Goal: Task Accomplishment & Management: Manage account settings

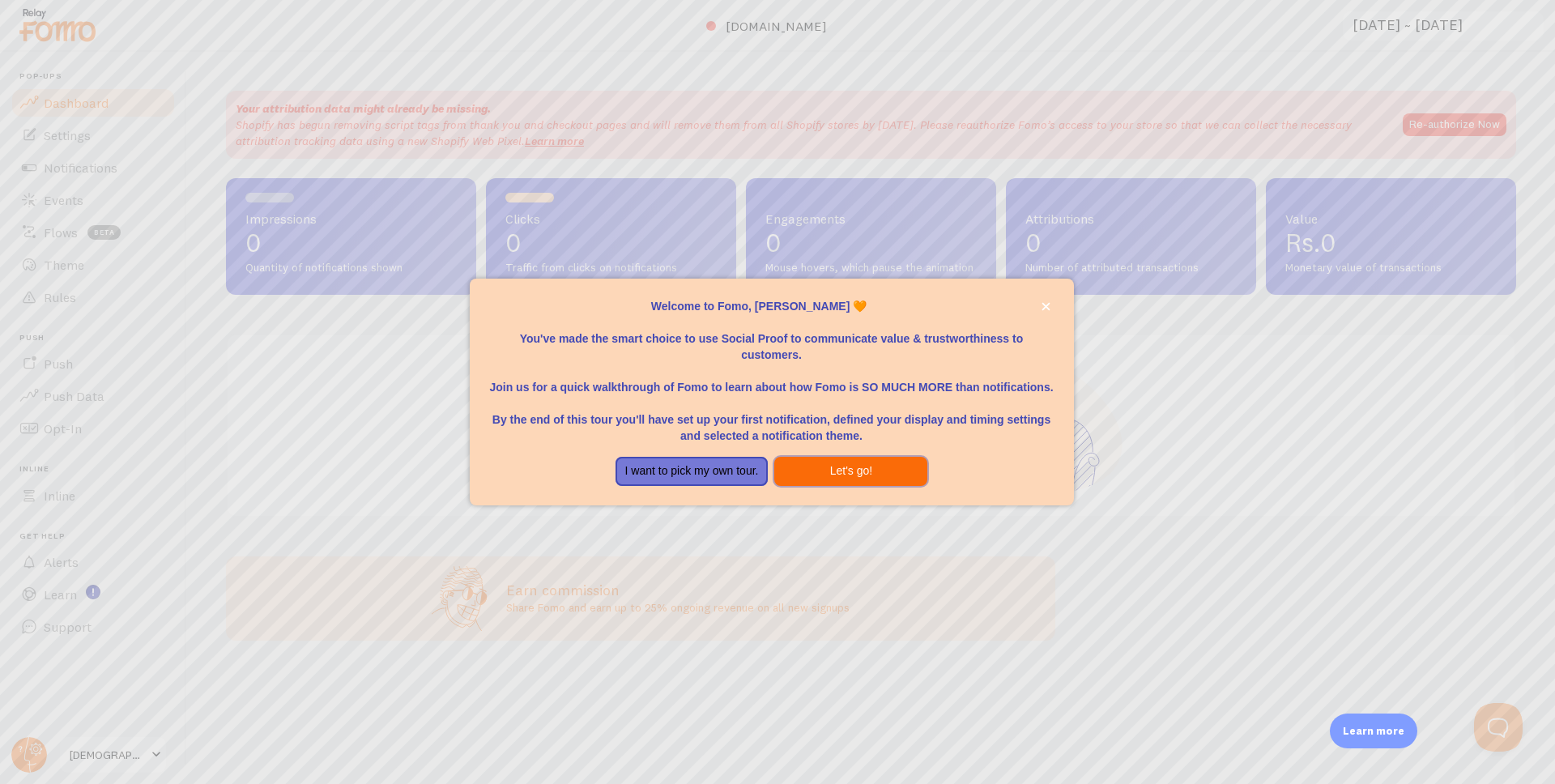
click at [812, 472] on button "Let's go!" at bounding box center [851, 471] width 153 height 29
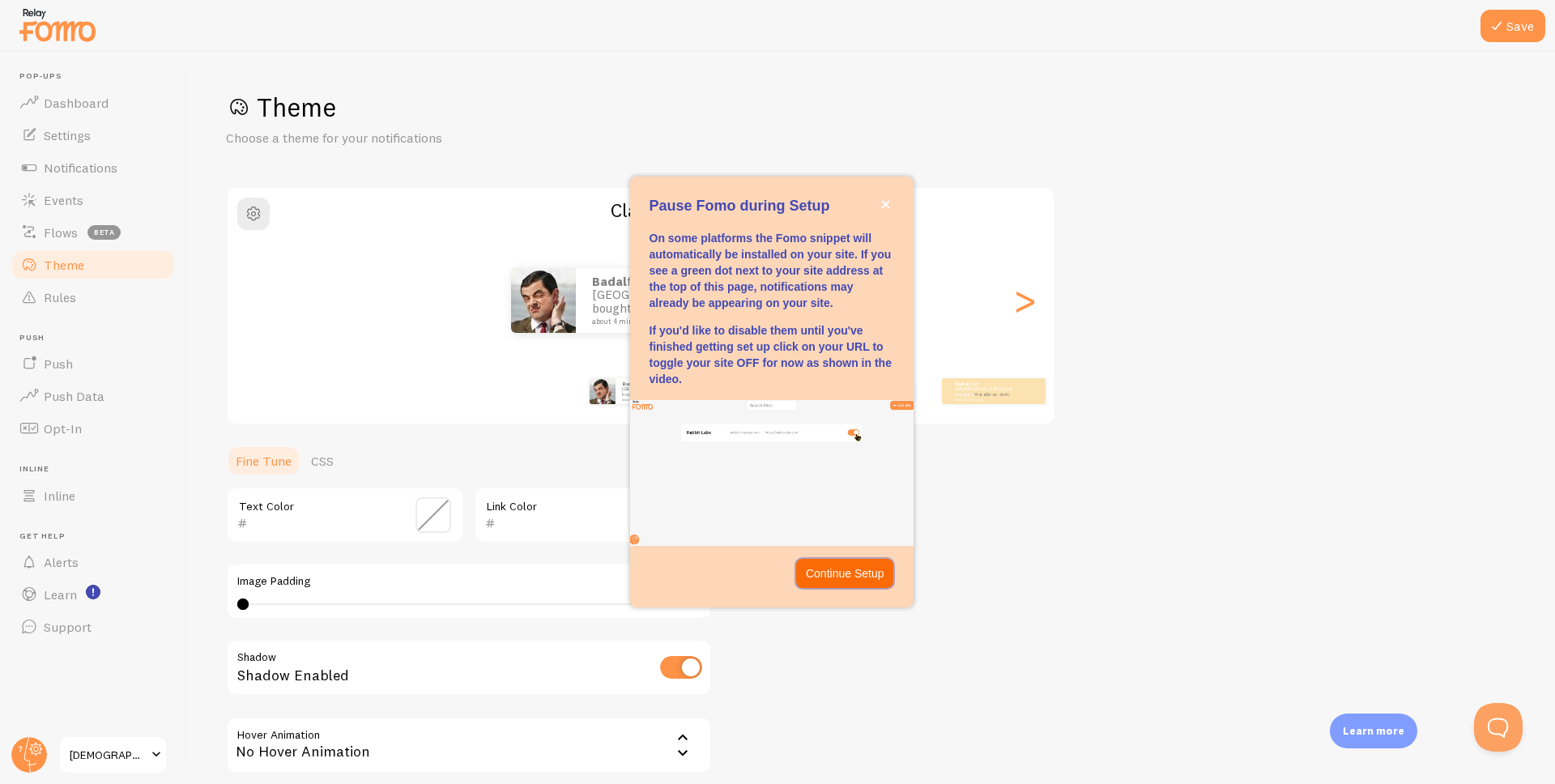
click at [846, 580] on p "Continue Setup" at bounding box center [845, 573] width 78 height 16
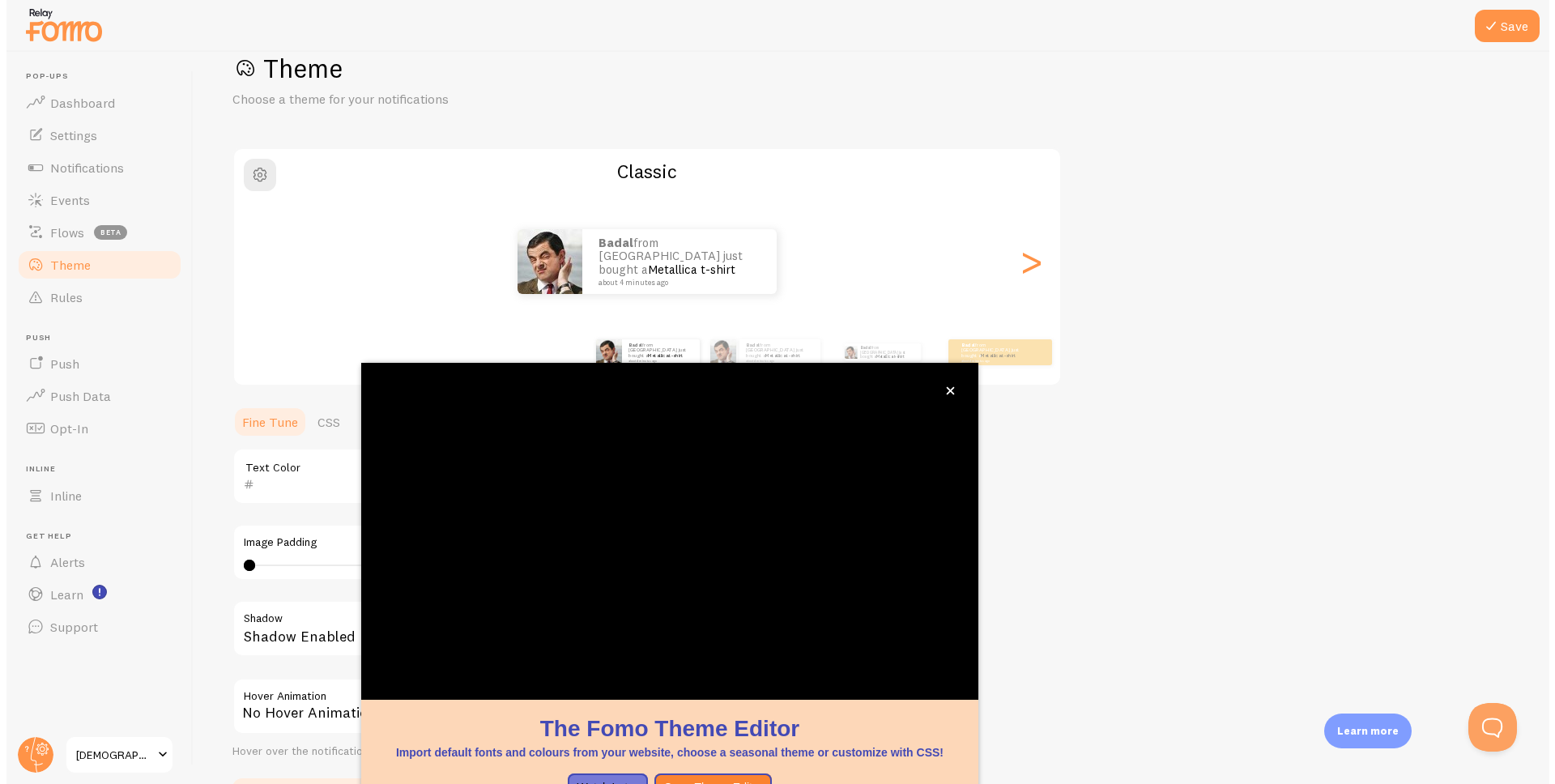
scroll to position [43, 0]
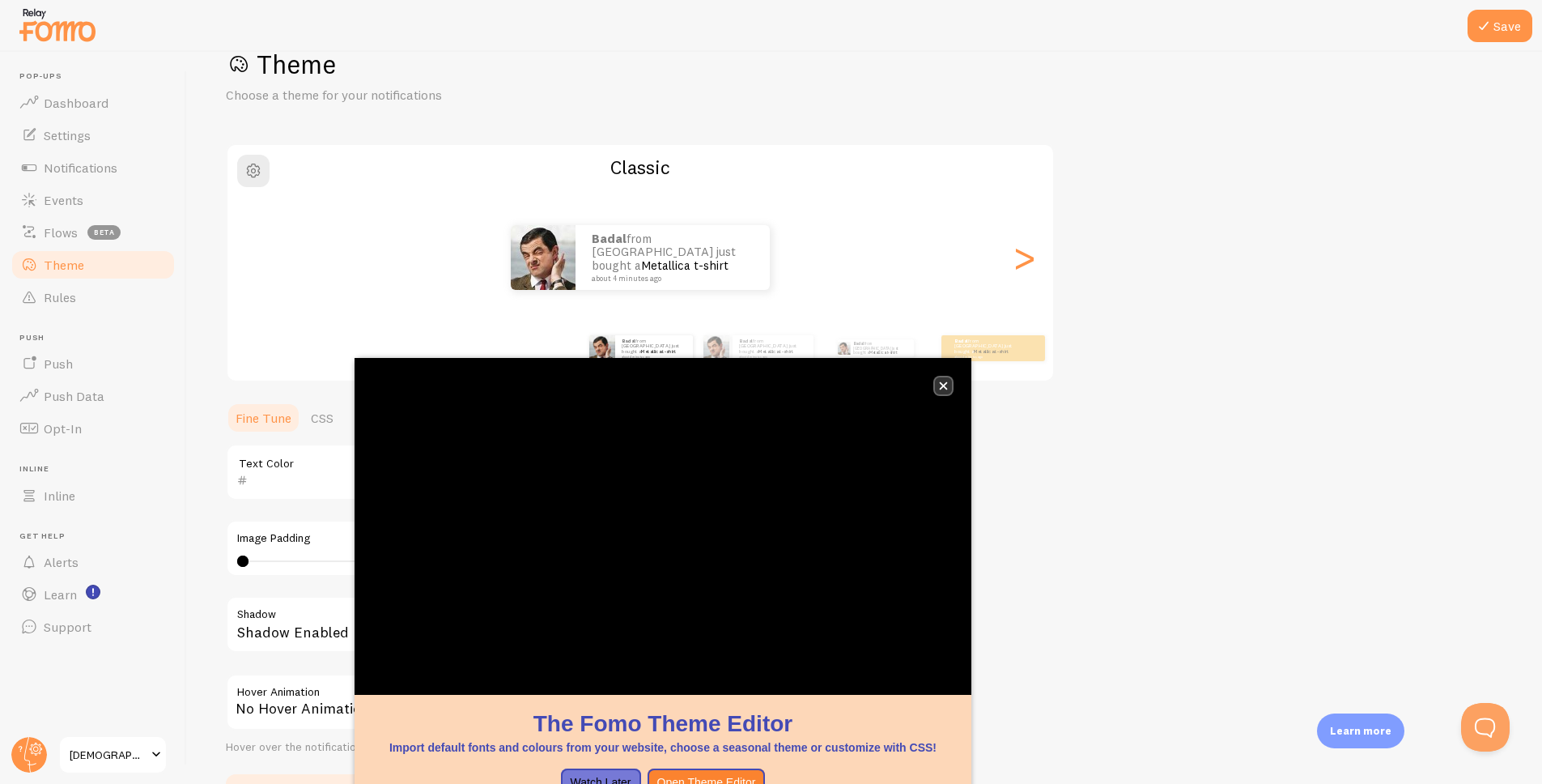
click at [947, 387] on icon "close," at bounding box center [943, 385] width 9 height 9
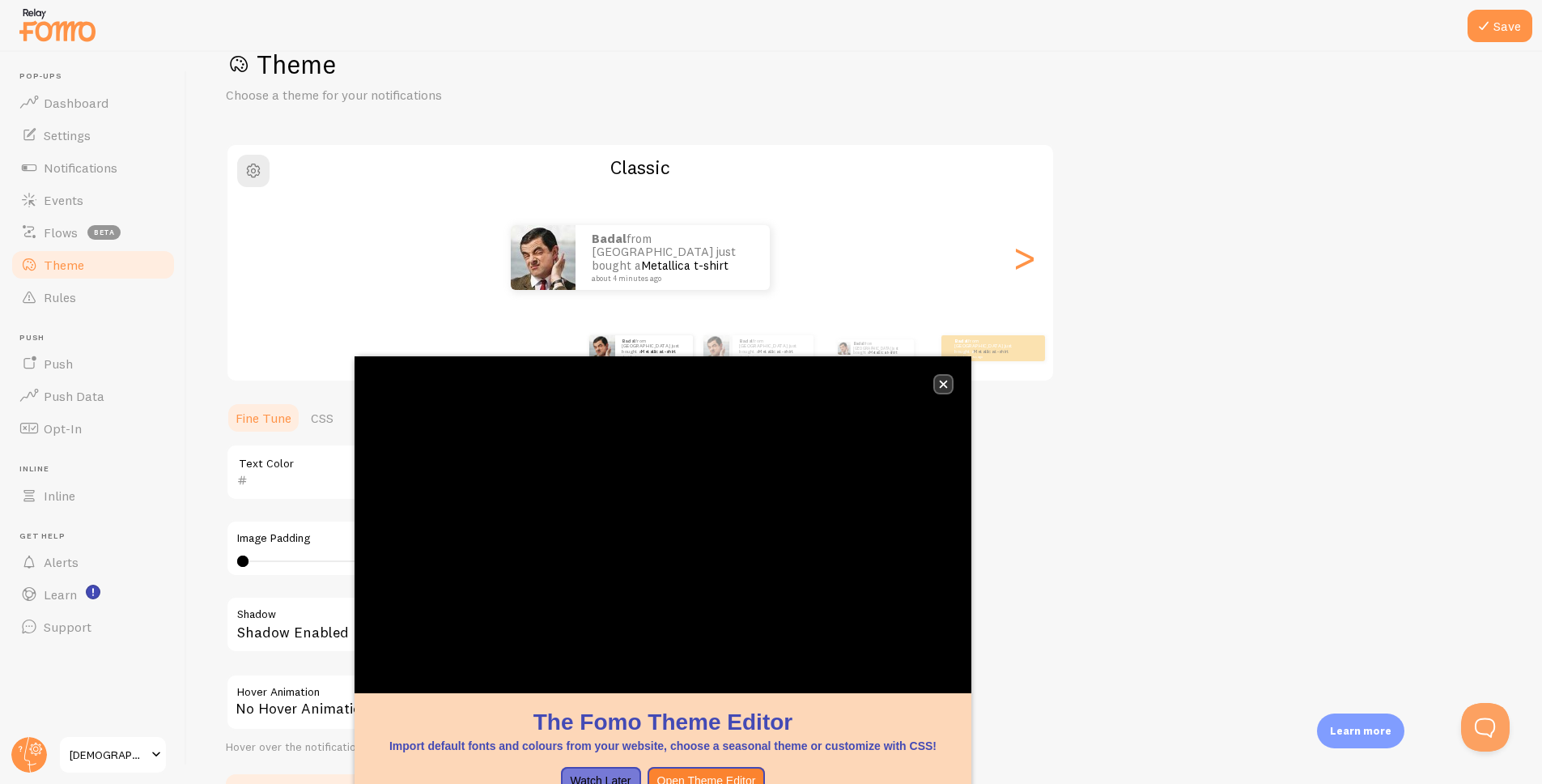
click at [946, 384] on icon "close," at bounding box center [943, 384] width 9 height 9
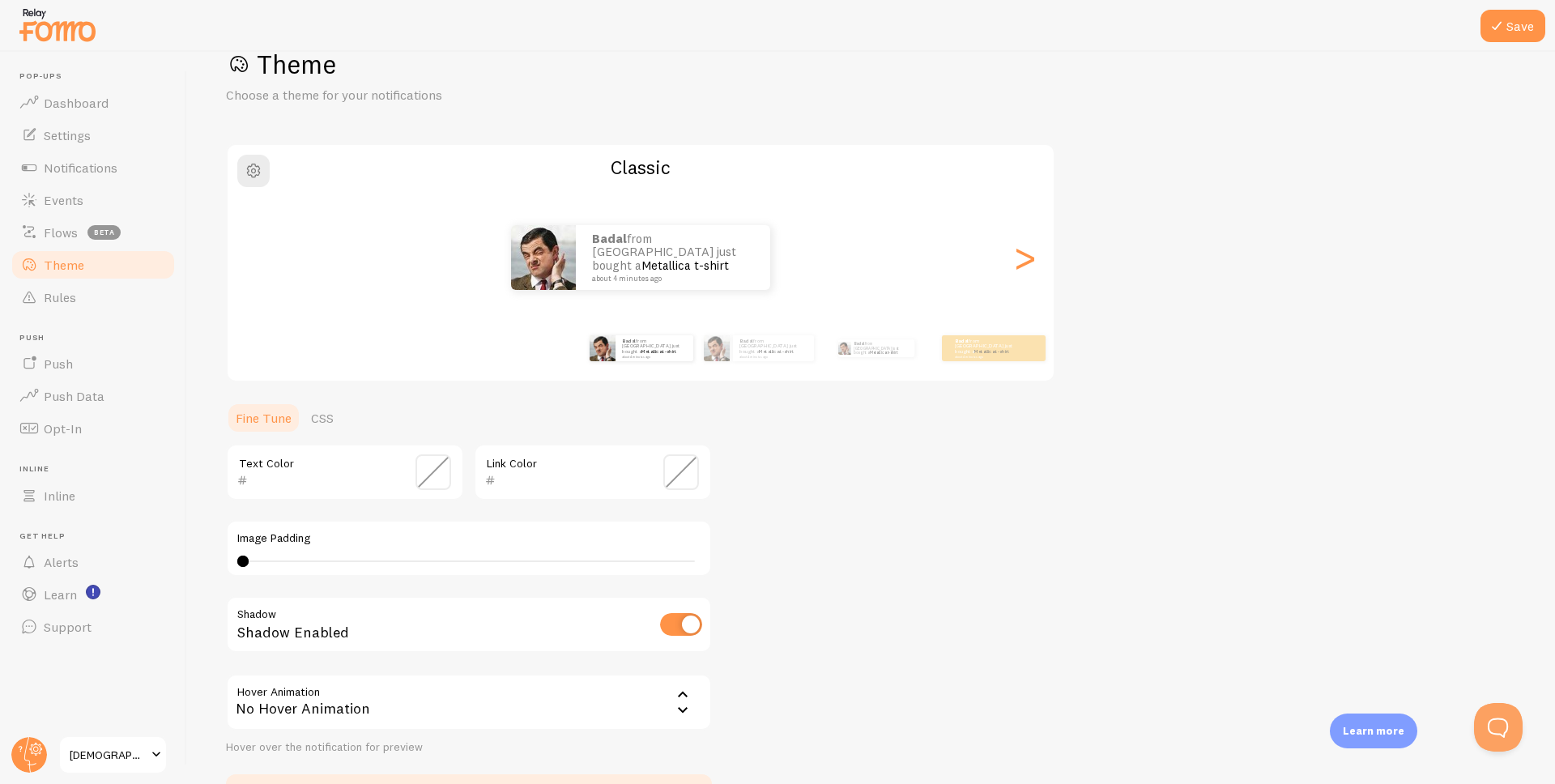
scroll to position [140, 0]
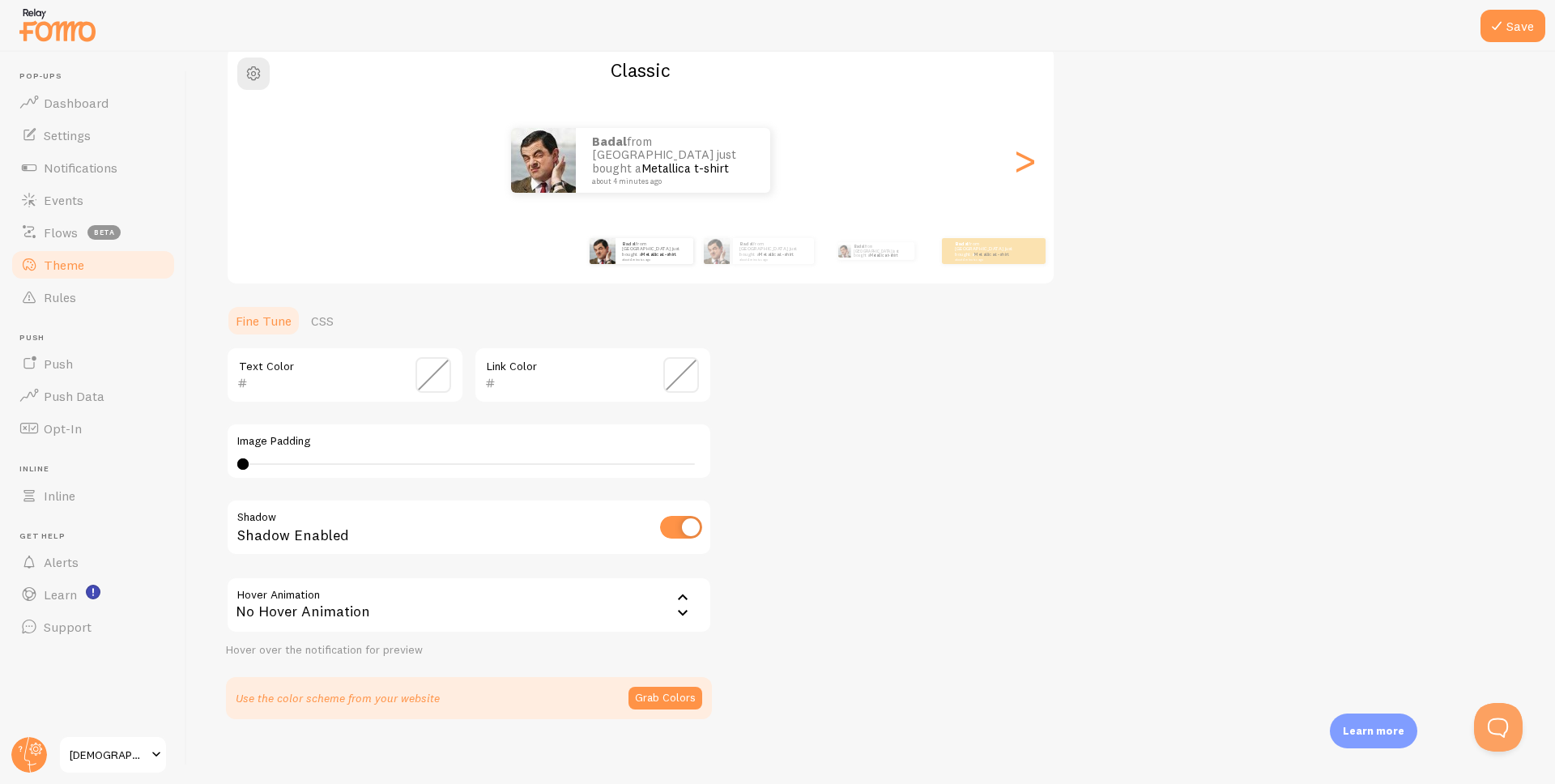
click at [1041, 171] on div "Badal from [GEOGRAPHIC_DATA] just bought a Metallica t-shirt about 4 minutes ago" at bounding box center [640, 160] width 826 height 65
click at [1030, 172] on div ">" at bounding box center [1024, 160] width 19 height 117
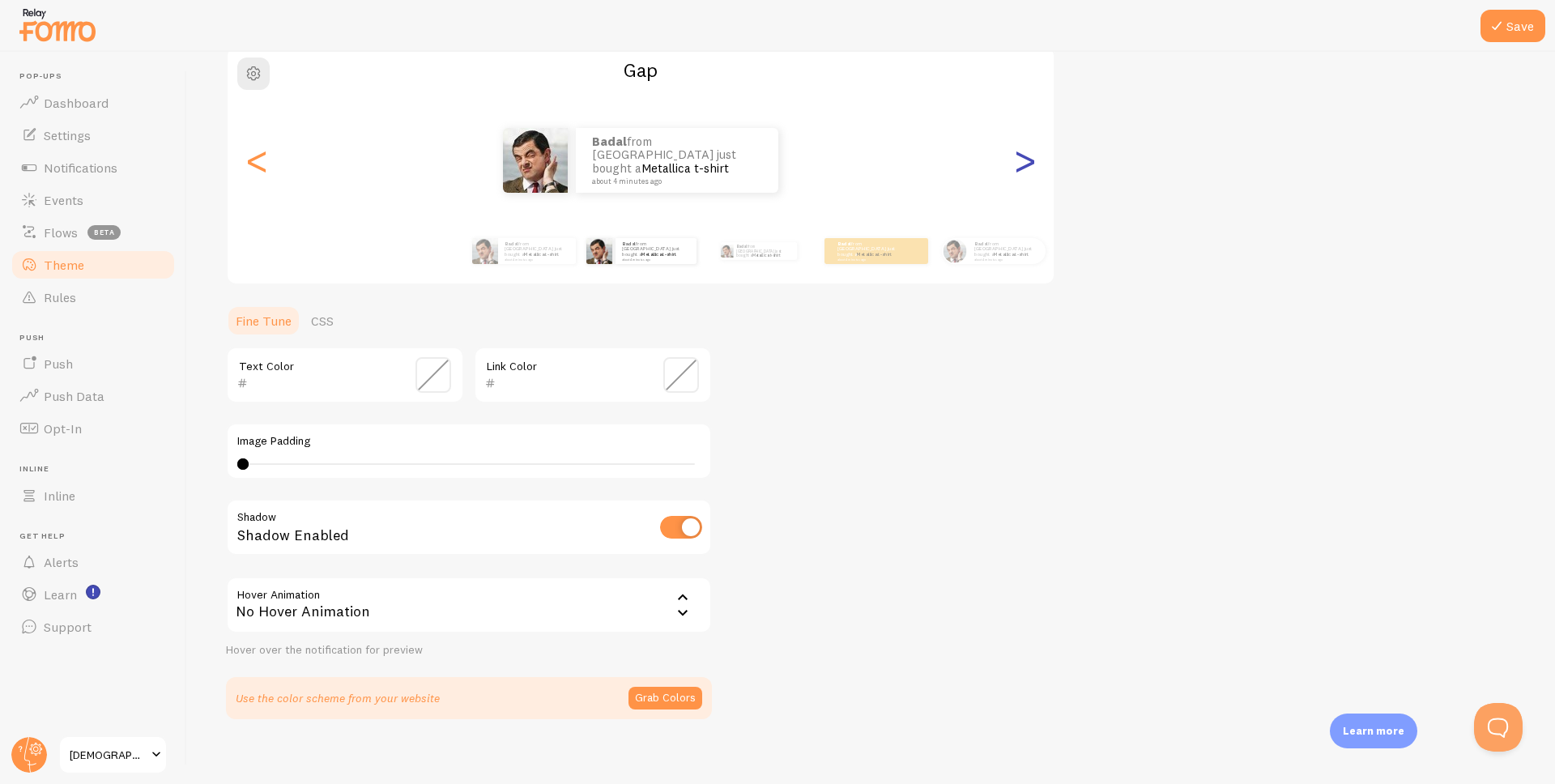
click at [1020, 170] on div ">" at bounding box center [1024, 160] width 19 height 117
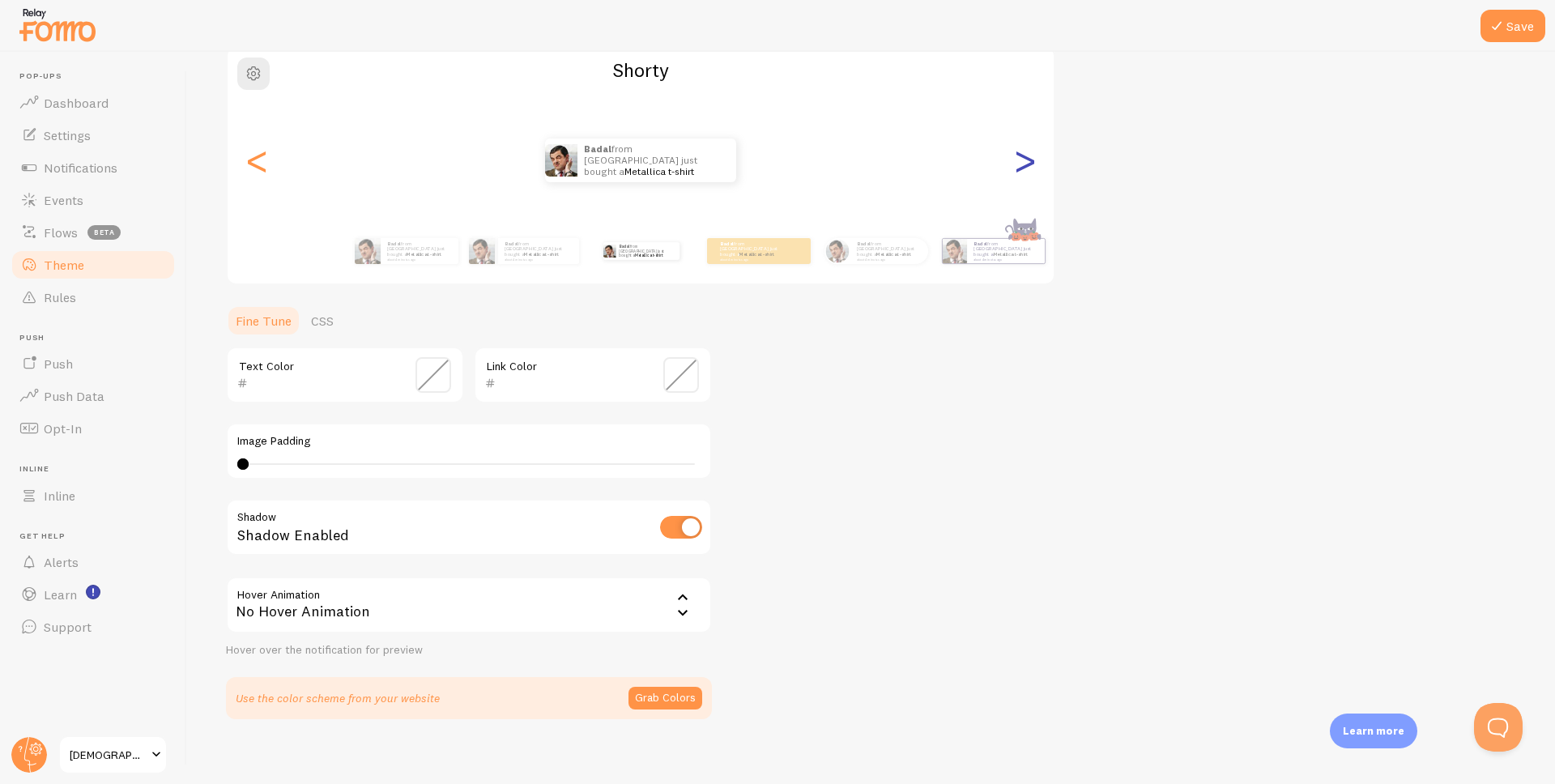
click at [1020, 170] on div ">" at bounding box center [1024, 160] width 19 height 117
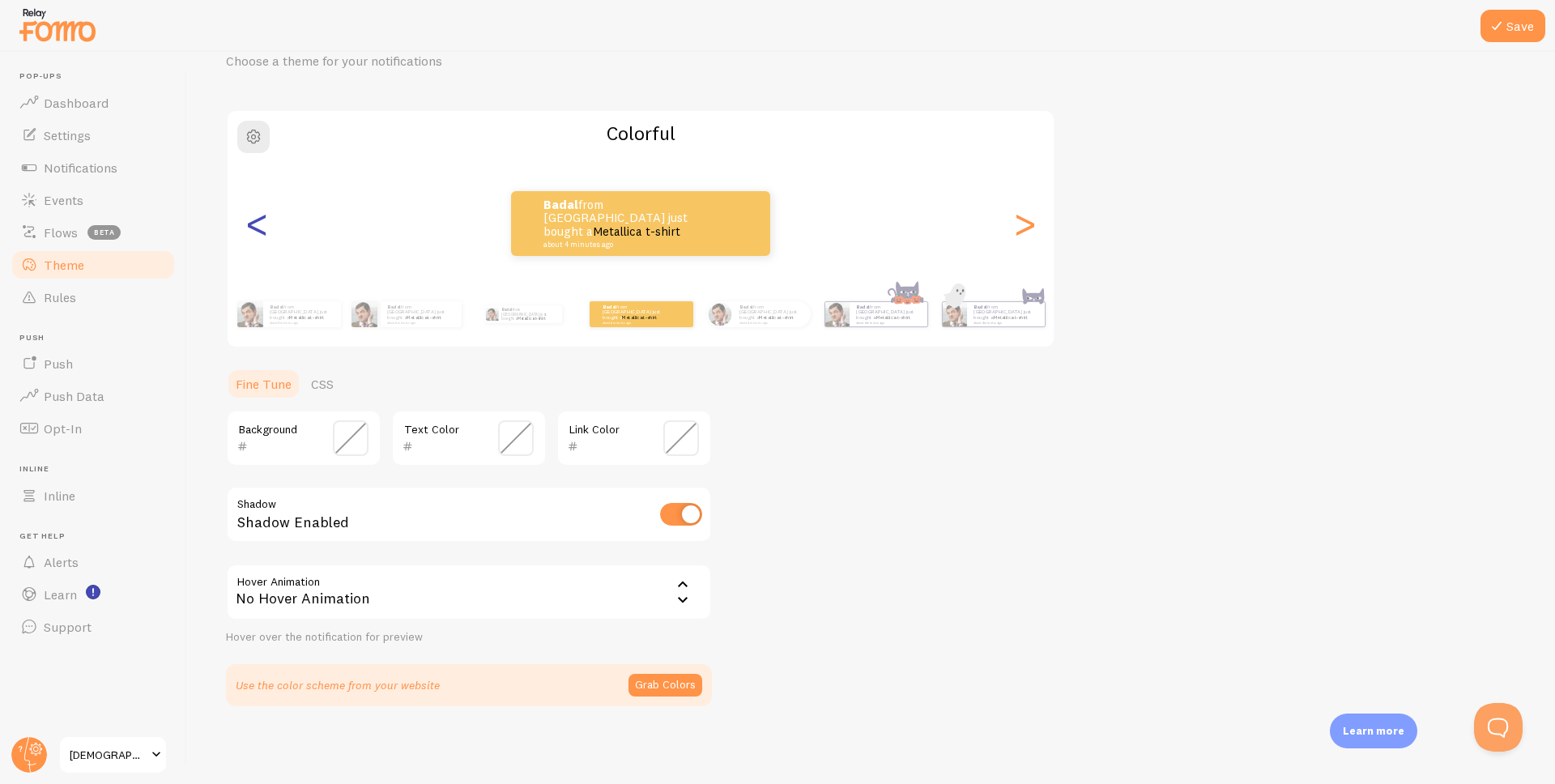
click at [258, 224] on div "<" at bounding box center [257, 223] width 19 height 117
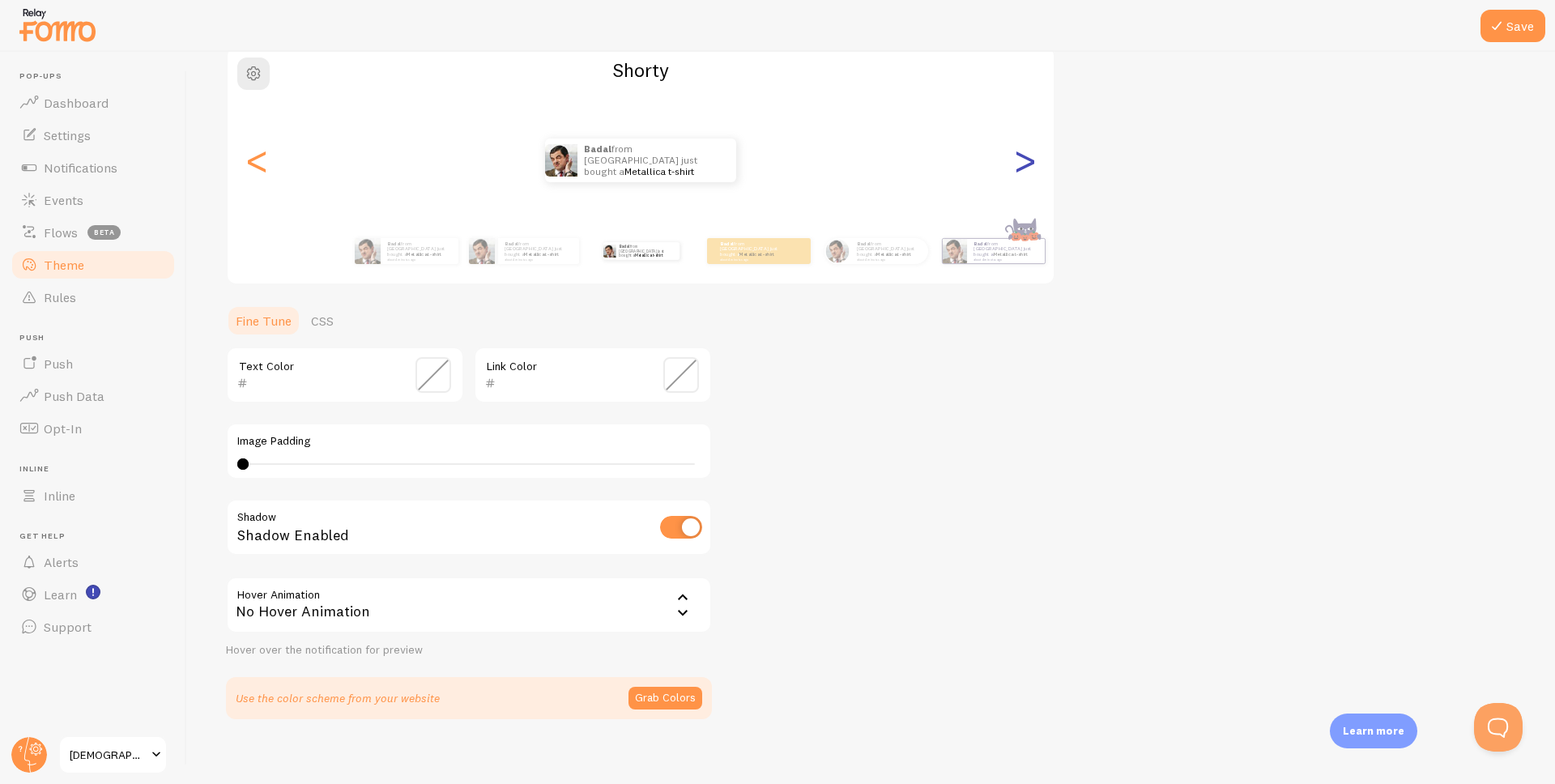
click at [1031, 172] on div ">" at bounding box center [1024, 160] width 19 height 117
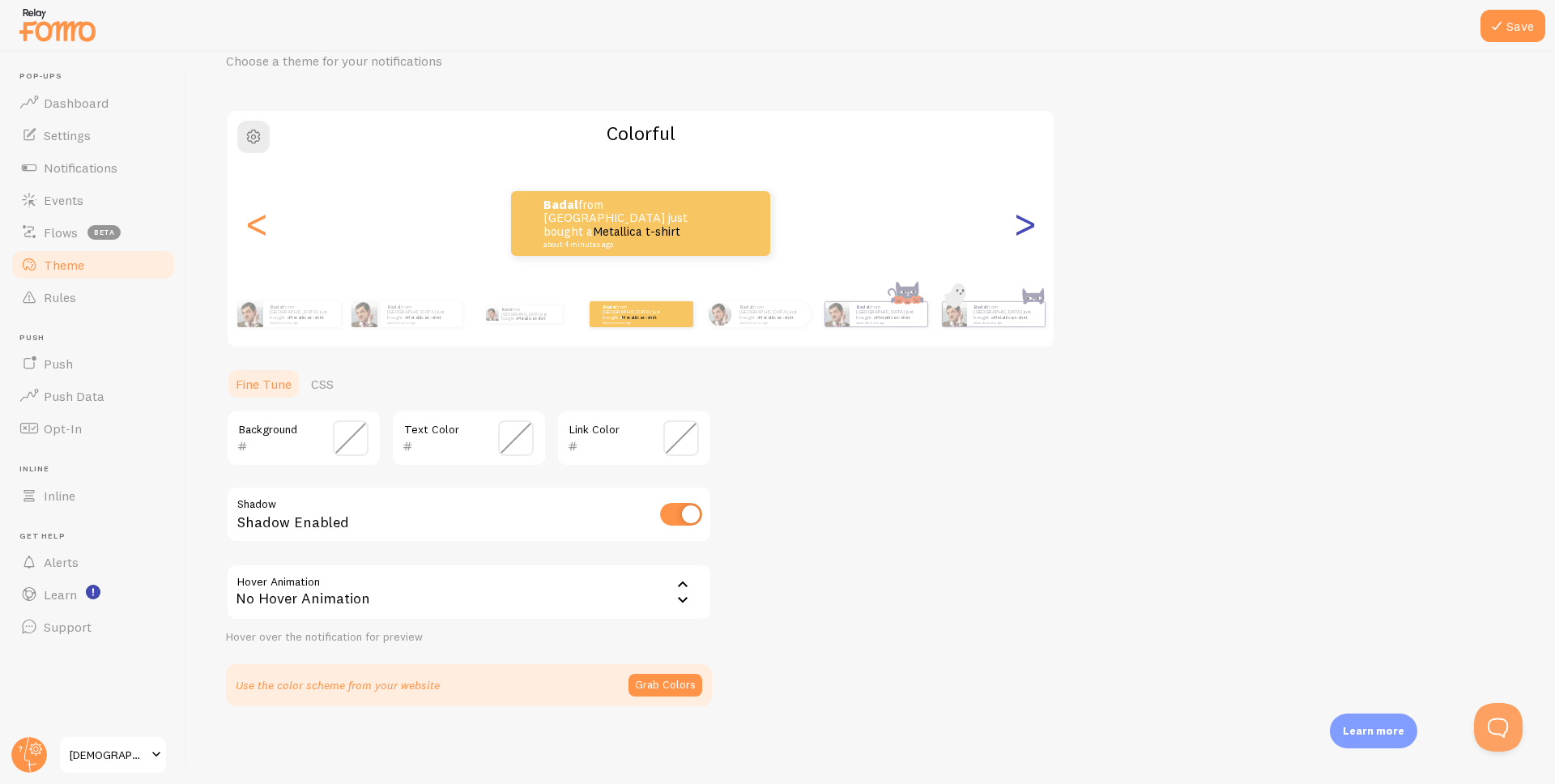
scroll to position [77, 0]
click at [1031, 172] on div ">" at bounding box center [1024, 223] width 19 height 117
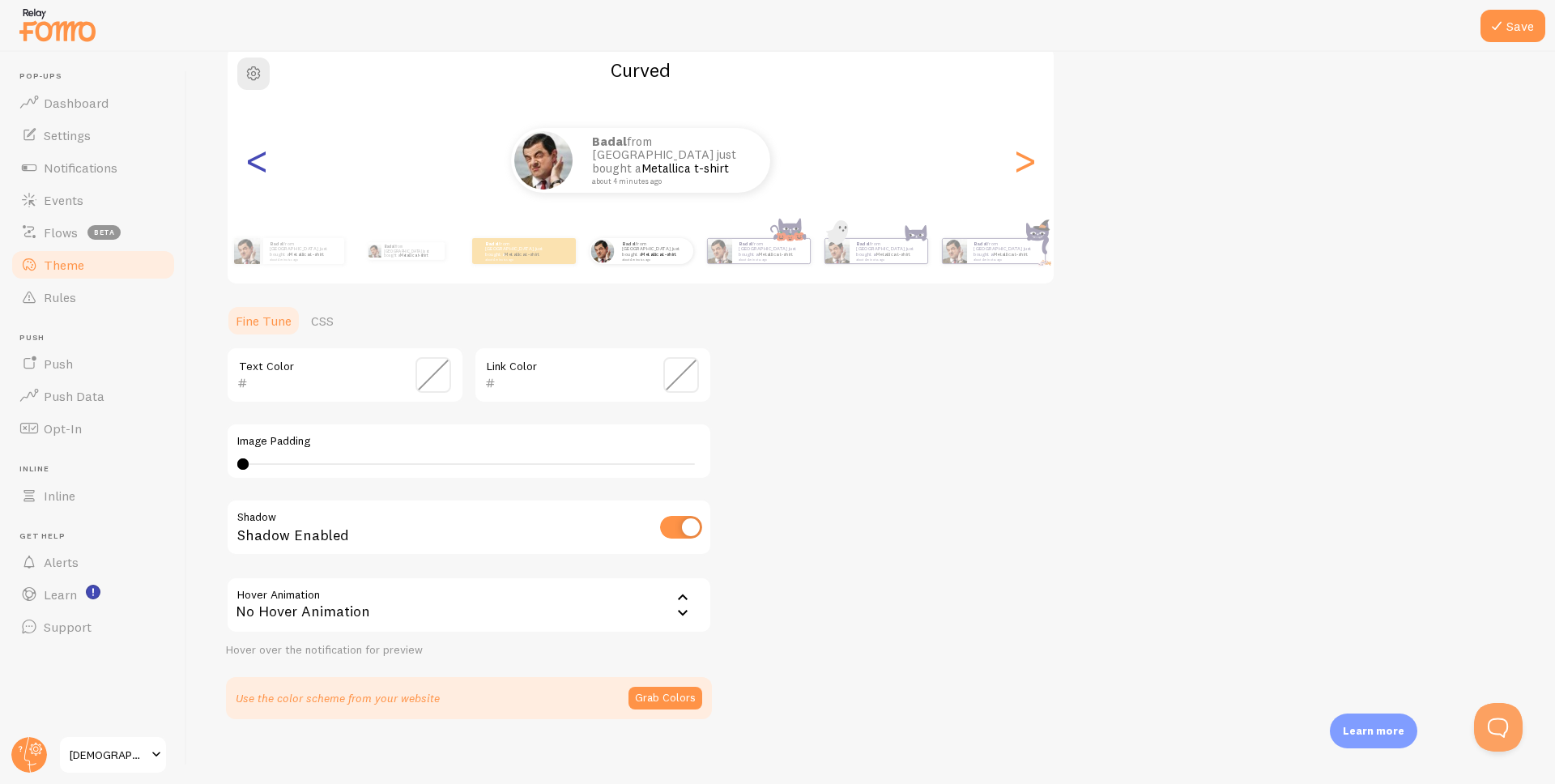
click at [258, 174] on div "<" at bounding box center [257, 160] width 19 height 117
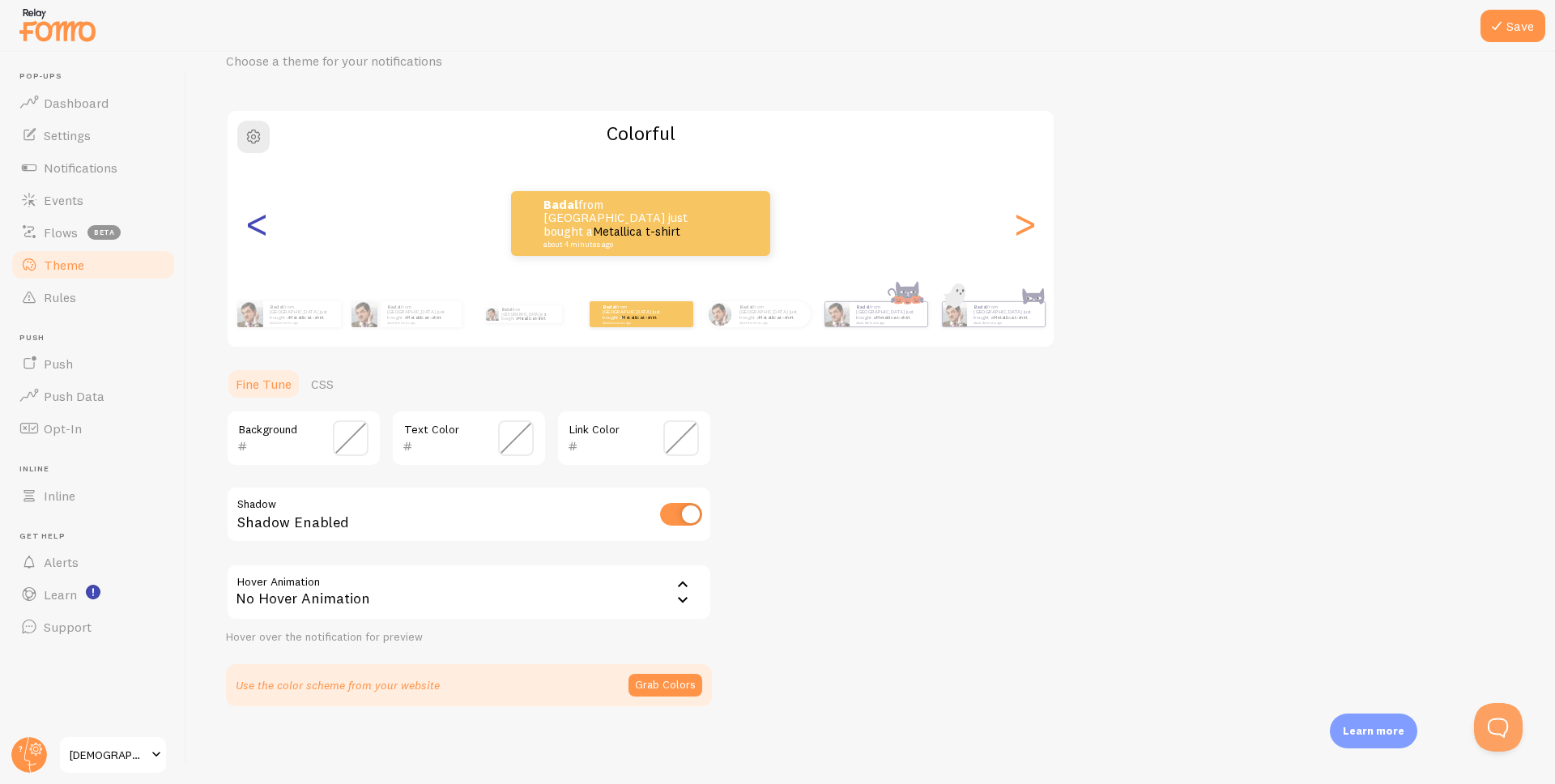
scroll to position [77, 0]
click at [528, 235] on div "Badal from [GEOGRAPHIC_DATA] just bought a Metallica t-shirt about 4 minutes ago" at bounding box center [640, 223] width 259 height 65
click at [369, 603] on div "No Hover Animation" at bounding box center [469, 591] width 486 height 56
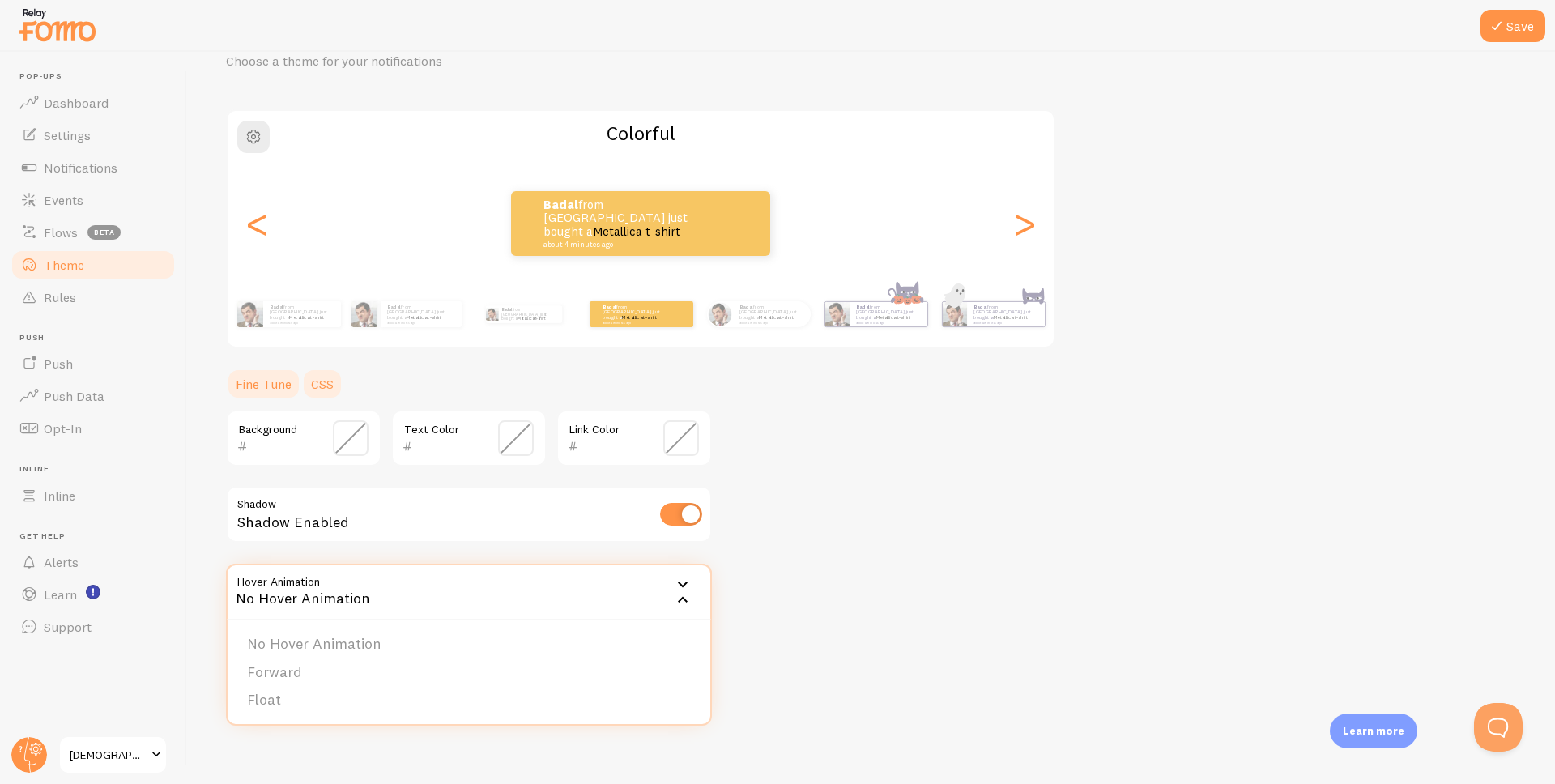
click at [332, 389] on link "CSS" at bounding box center [322, 384] width 42 height 32
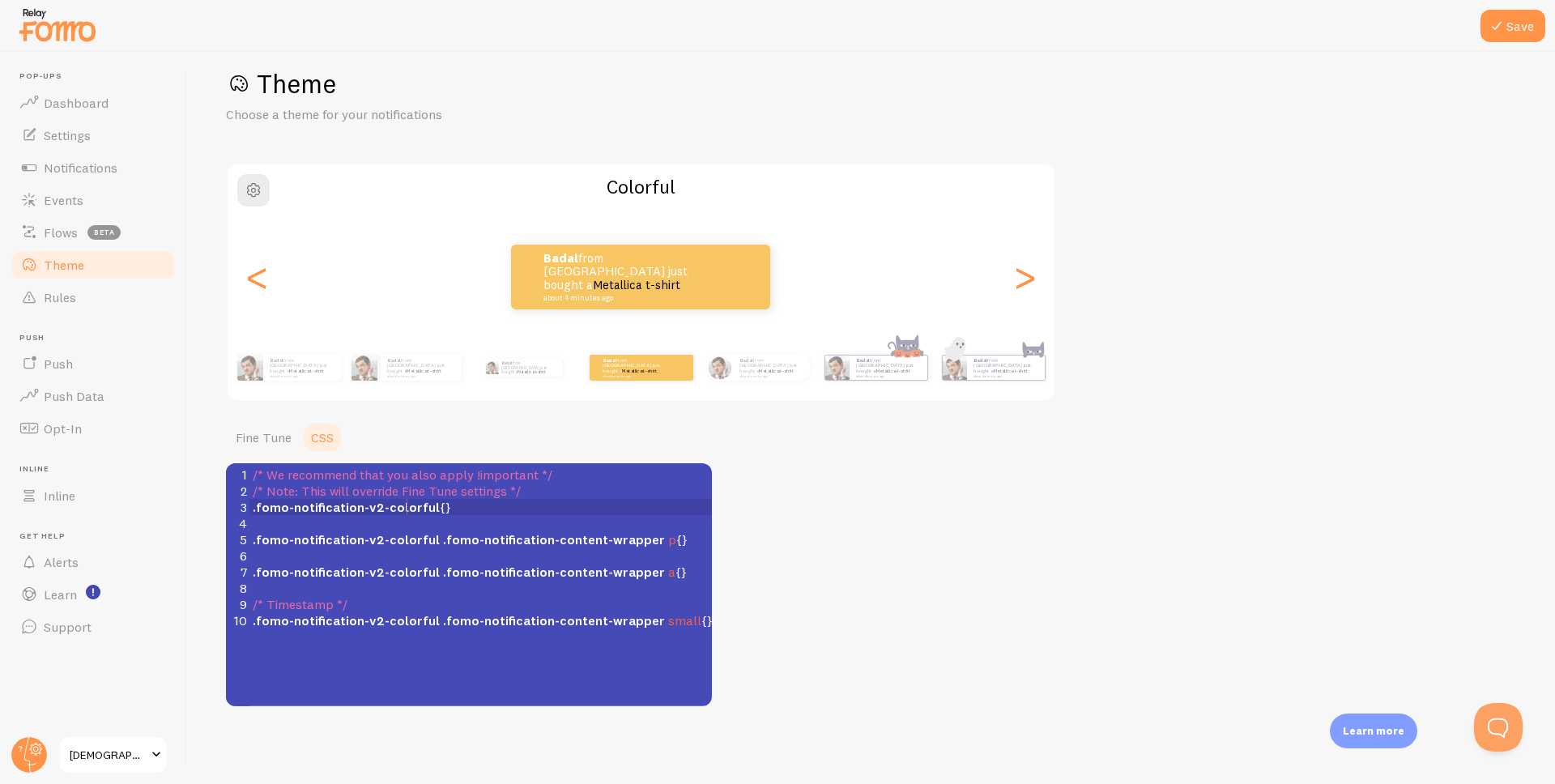
scroll to position [7, 0]
click at [404, 509] on span ".fomo-notification-v2-colorful" at bounding box center [346, 506] width 187 height 16
click at [533, 533] on span ".fomo-notification-content-wrapper" at bounding box center [554, 538] width 222 height 16
click at [272, 508] on span ".fomo-notification-v2-colorful" at bounding box center [346, 506] width 187 height 16
click at [401, 540] on span ".fomo-notification-v2-colorful" at bounding box center [346, 538] width 187 height 16
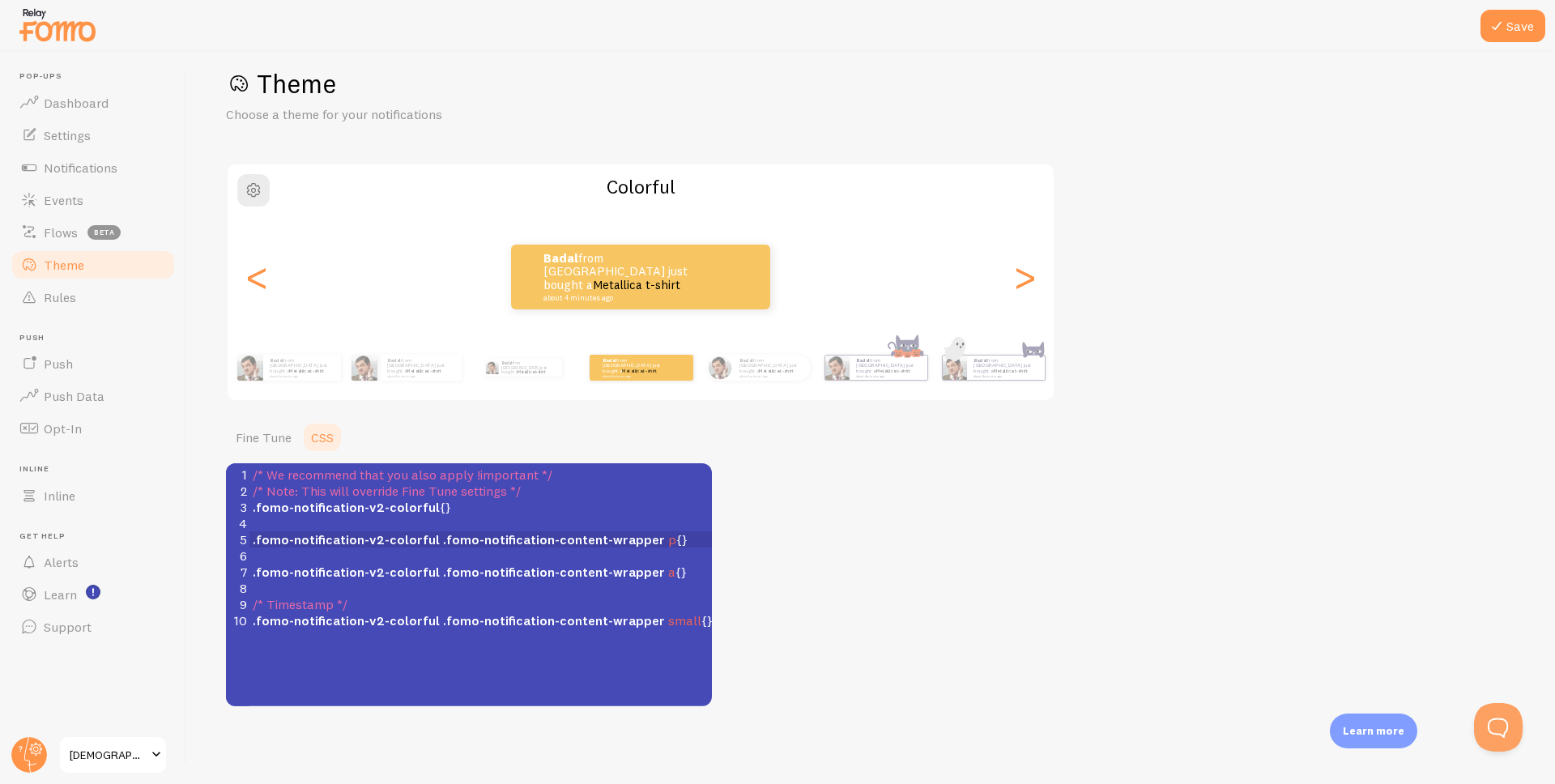
click at [412, 510] on span ".fomo-notification-v2-colorful" at bounding box center [346, 506] width 187 height 16
click at [443, 569] on span ".fomo-notification-content-wrapper" at bounding box center [554, 571] width 222 height 16
click at [464, 617] on span ".fomo-notification-content-wrapper" at bounding box center [554, 620] width 222 height 16
click at [570, 612] on span ".fomo-notification-content-wrapper" at bounding box center [554, 620] width 222 height 16
click at [630, 626] on span ".fomo-notification-content-wrapper" at bounding box center [554, 620] width 222 height 16
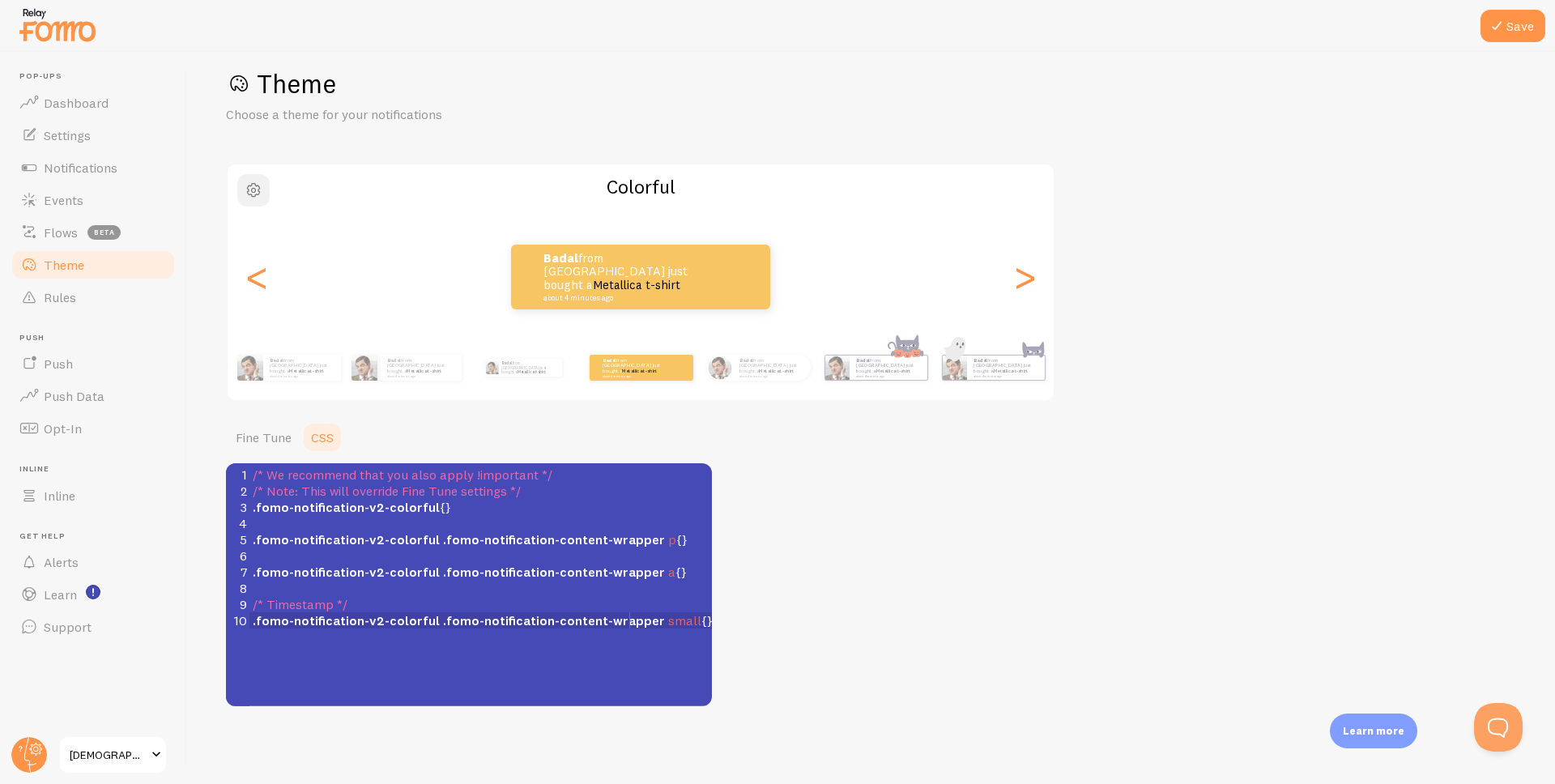
click at [263, 188] on span "button" at bounding box center [253, 190] width 19 height 19
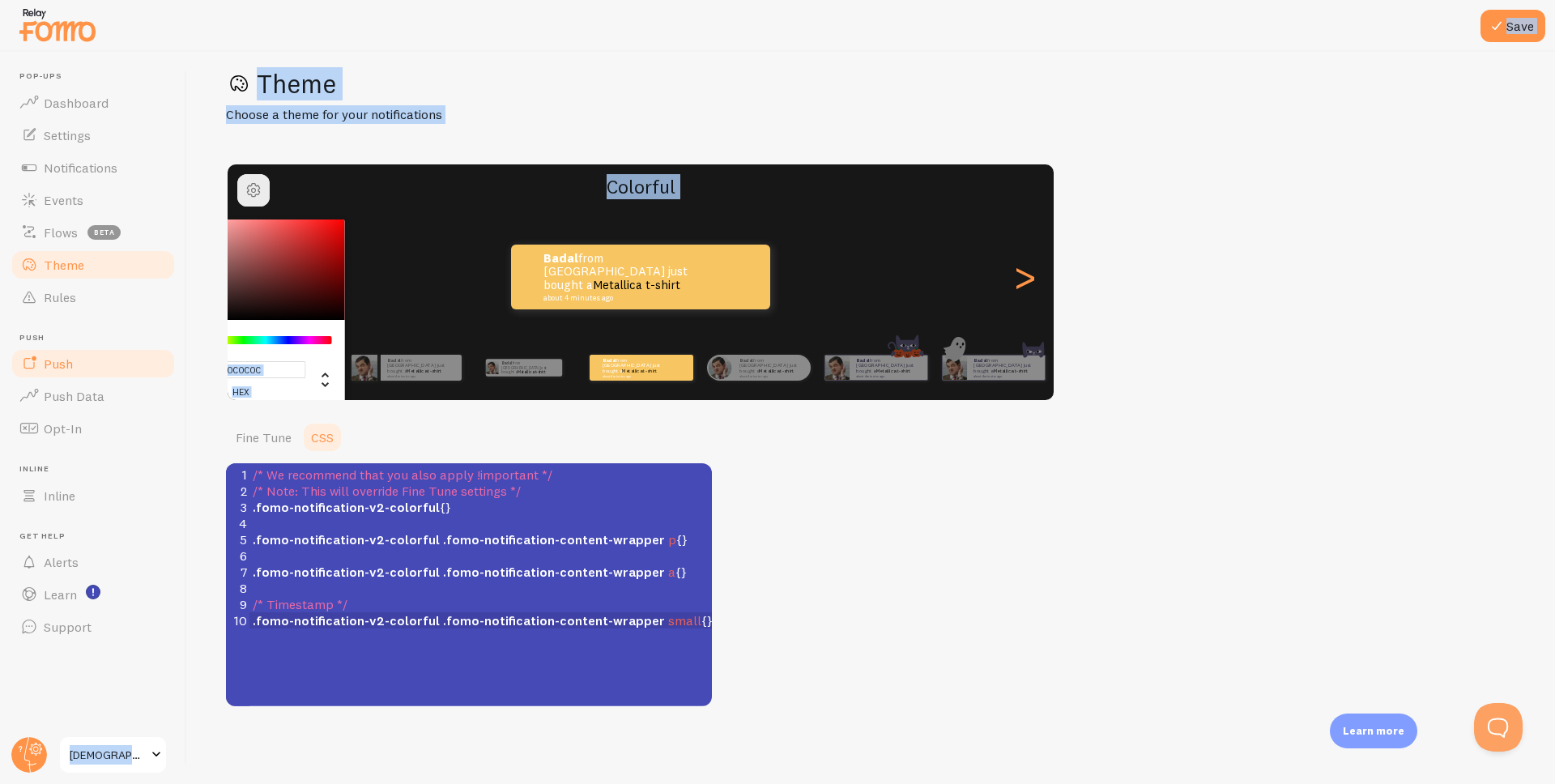
type input "#000000"
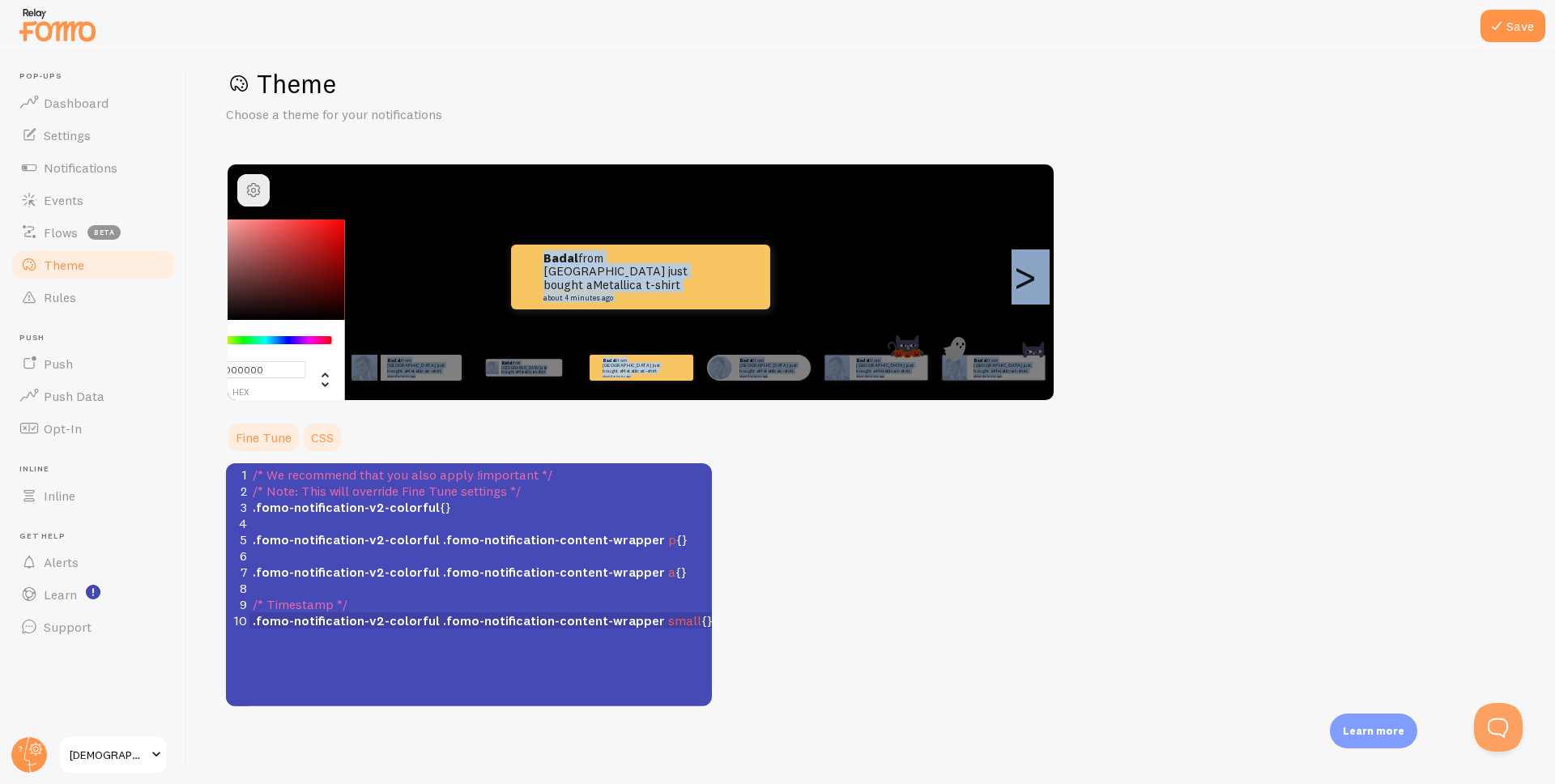
drag, startPoint x: 290, startPoint y: 262, endPoint x: 244, endPoint y: 437, distance: 180.9
click at [244, 437] on div "Theme Choose a theme for your notifications #000000 hex 0 r 0 g 0 b 0 h 0% s 0%…" at bounding box center [871, 386] width 1290 height 638
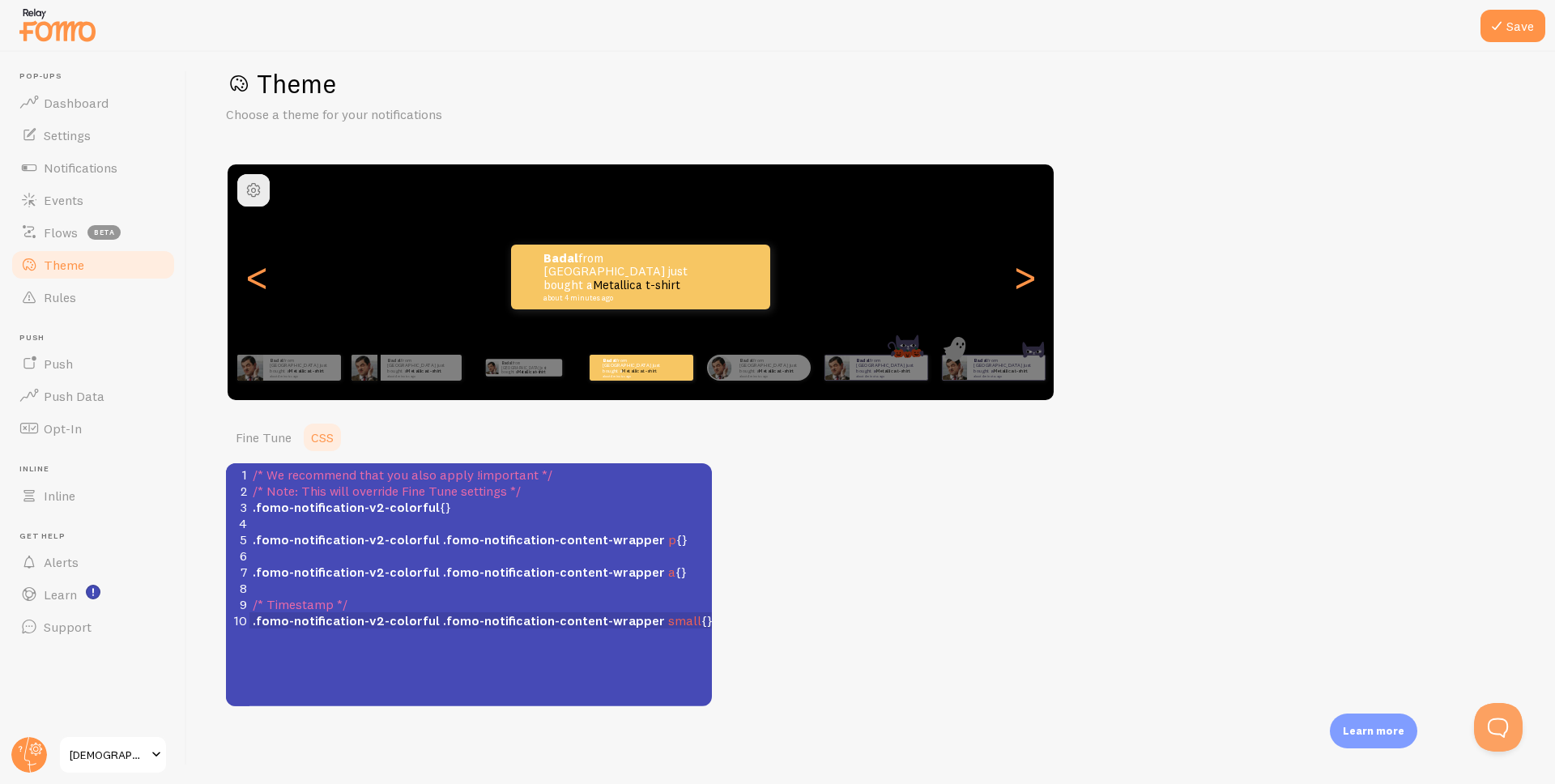
click at [750, 645] on div "Theme Choose a theme for your notifications #000000 hex 0 r 0 g 0 b 0 h 0% s 0%…" at bounding box center [871, 386] width 1290 height 638
click at [506, 373] on p "Badal from [GEOGRAPHIC_DATA] just bought a Metallica t-shirt about 4 minutes ago" at bounding box center [528, 367] width 54 height 18
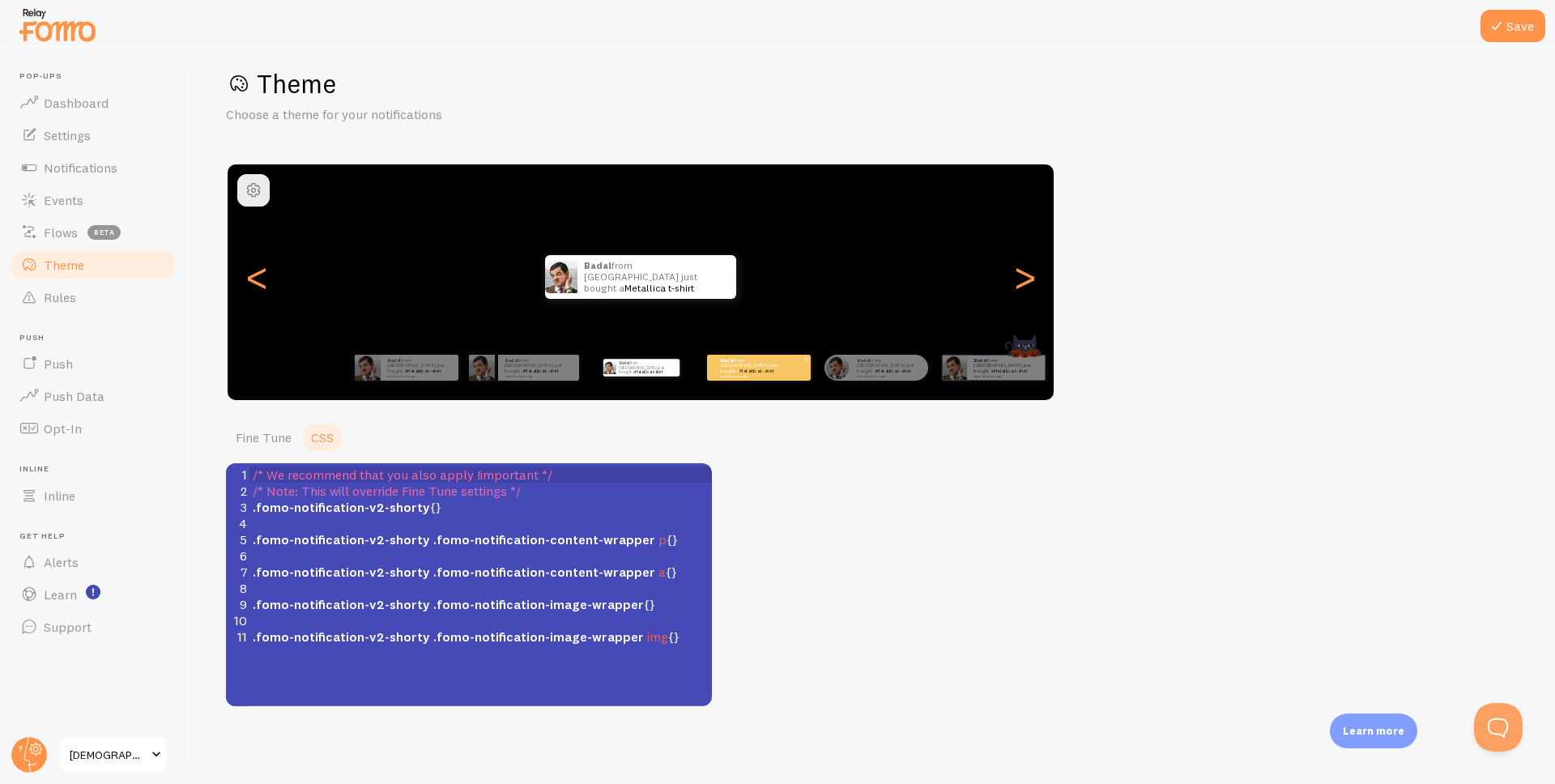
click at [772, 368] on link "Metallica t-shirt" at bounding box center [756, 371] width 34 height 7
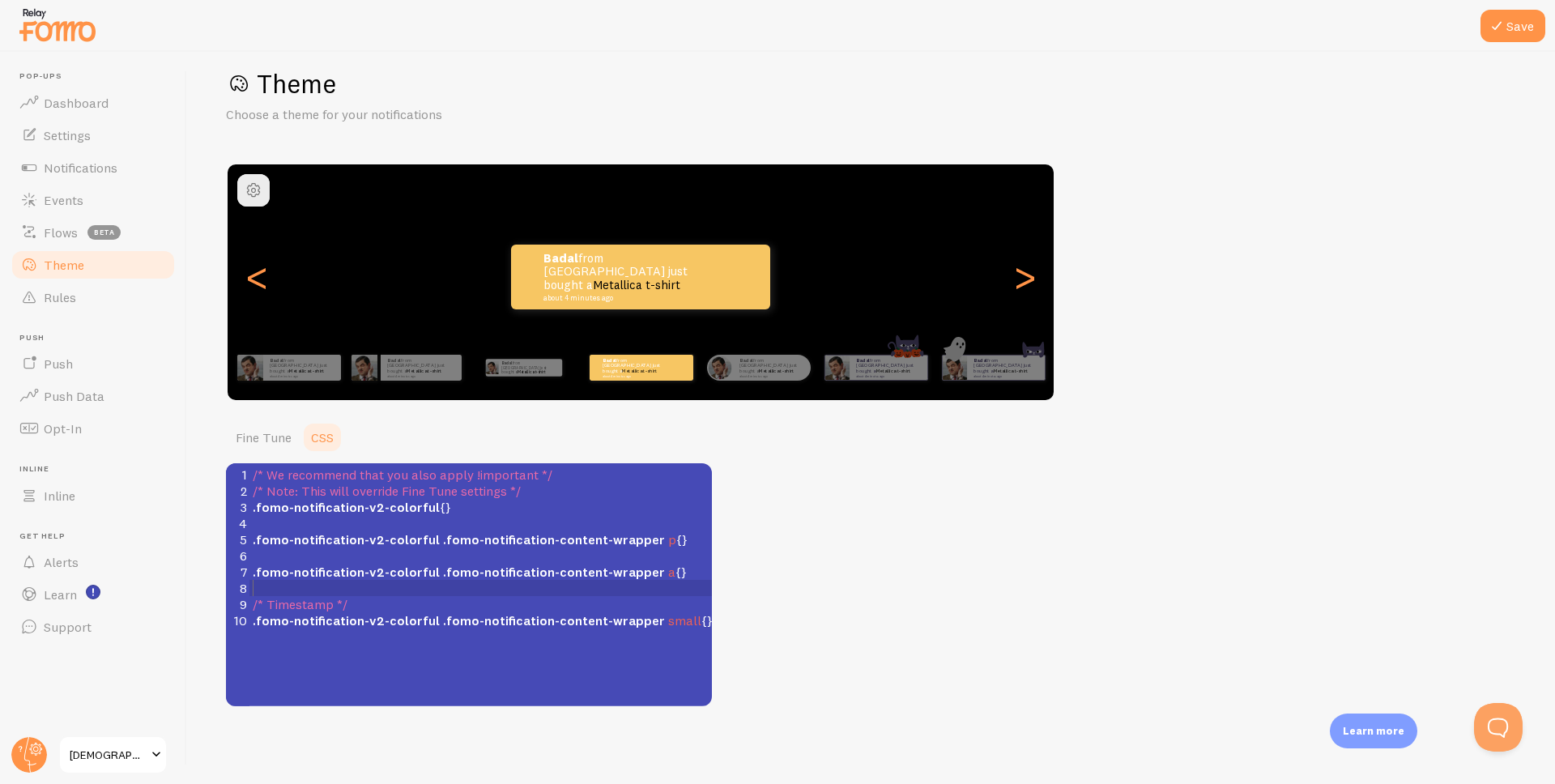
click at [592, 587] on pre "​" at bounding box center [486, 587] width 475 height 16
click at [288, 433] on link "Fine Tune" at bounding box center [264, 437] width 76 height 32
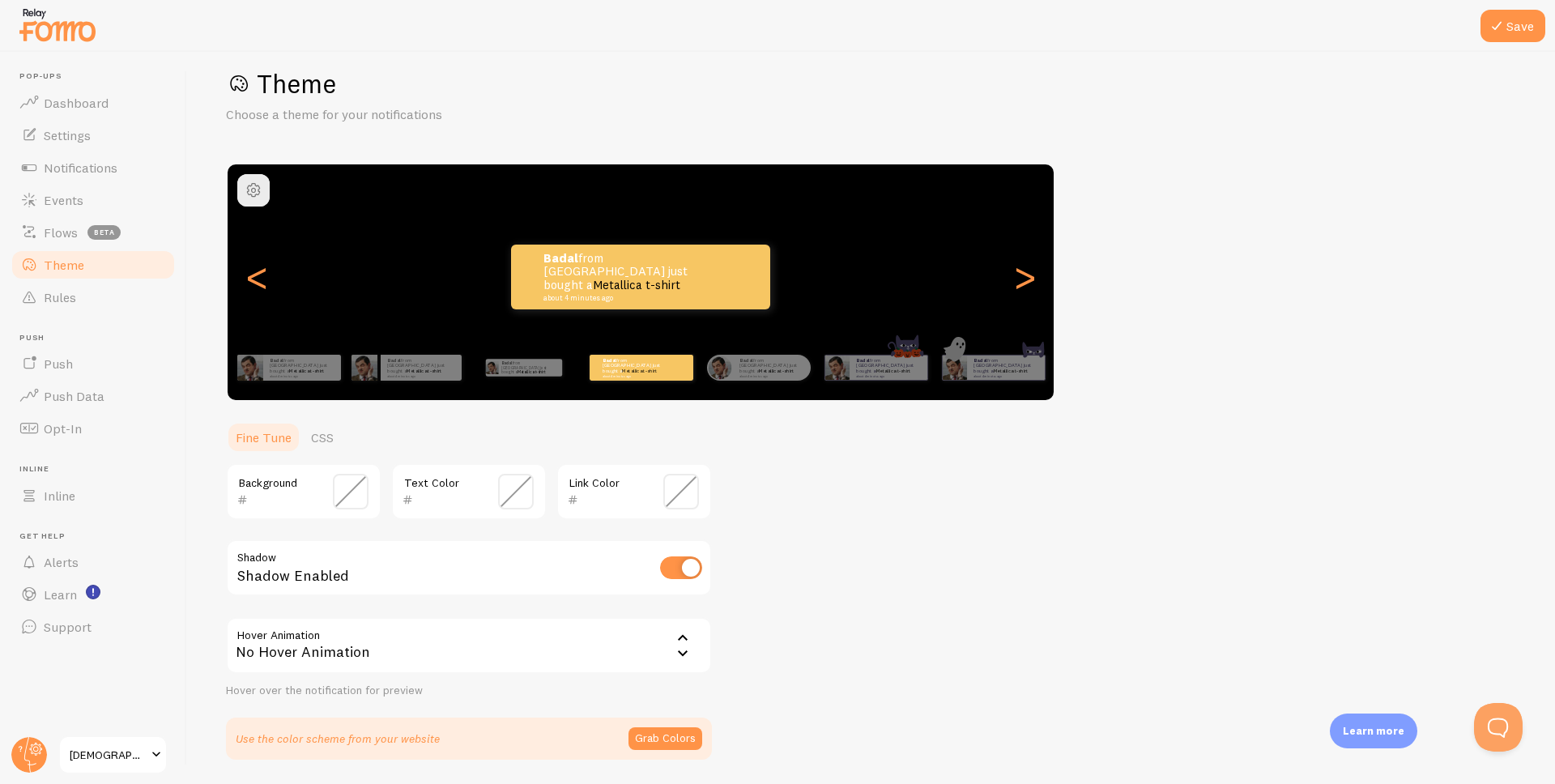
click at [354, 505] on span at bounding box center [351, 491] width 35 height 35
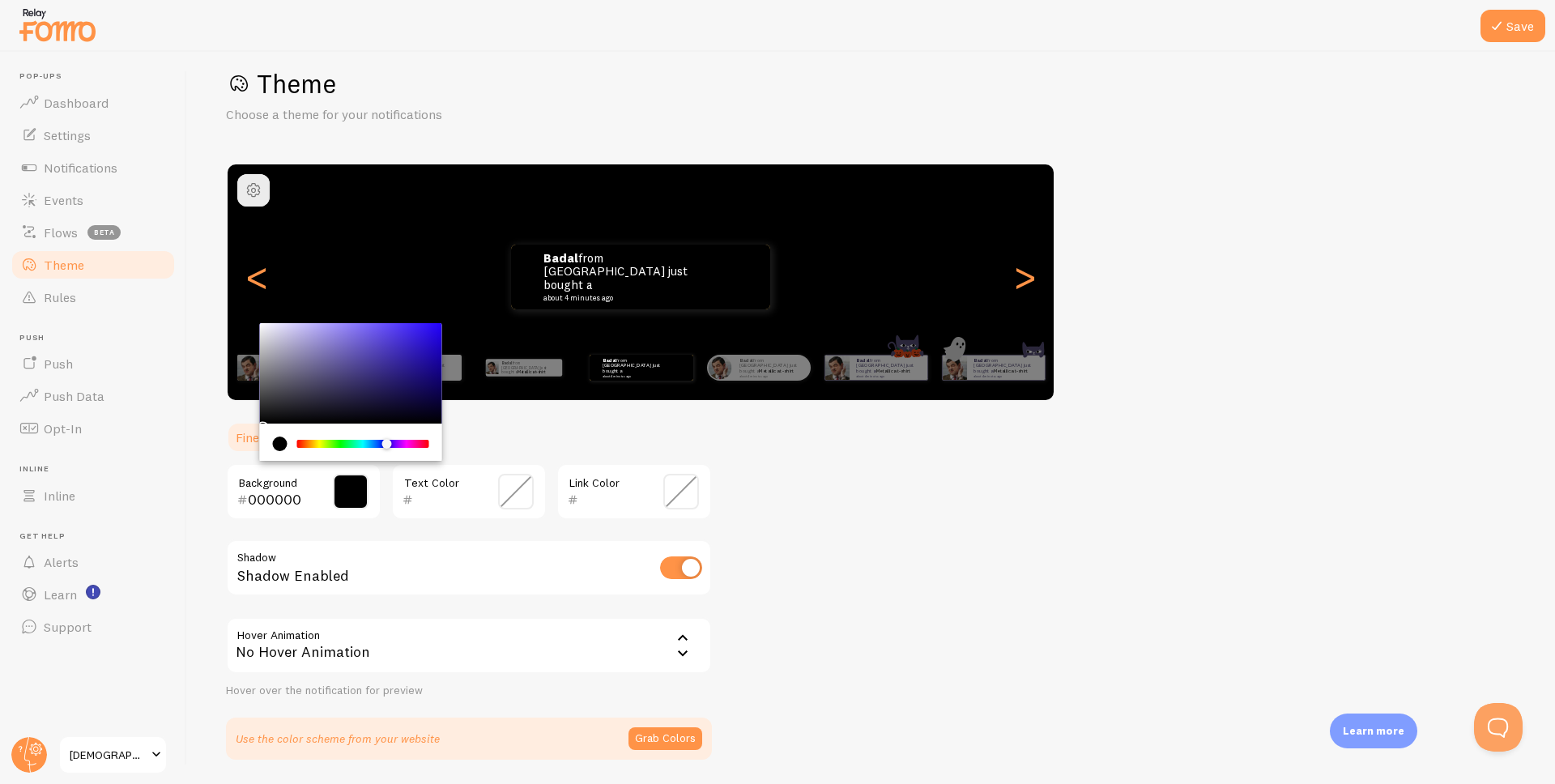
drag, startPoint x: 301, startPoint y: 439, endPoint x: 387, endPoint y: 446, distance: 86.3
click at [387, 446] on div "Chrome color picker" at bounding box center [387, 444] width 10 height 10
click at [403, 360] on div "Chrome color picker" at bounding box center [351, 373] width 183 height 100
type input "3322A1"
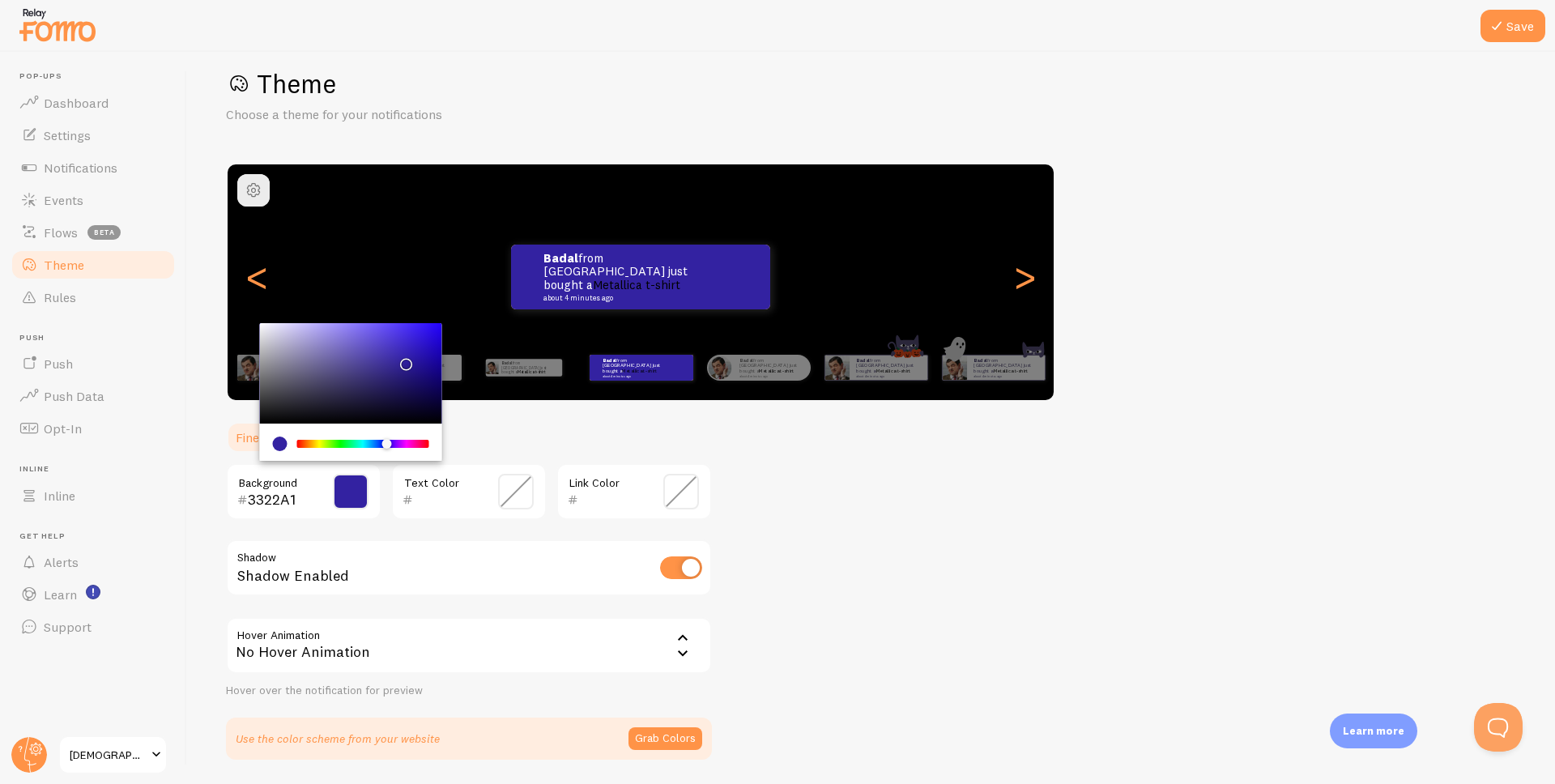
click at [518, 492] on span at bounding box center [516, 491] width 35 height 35
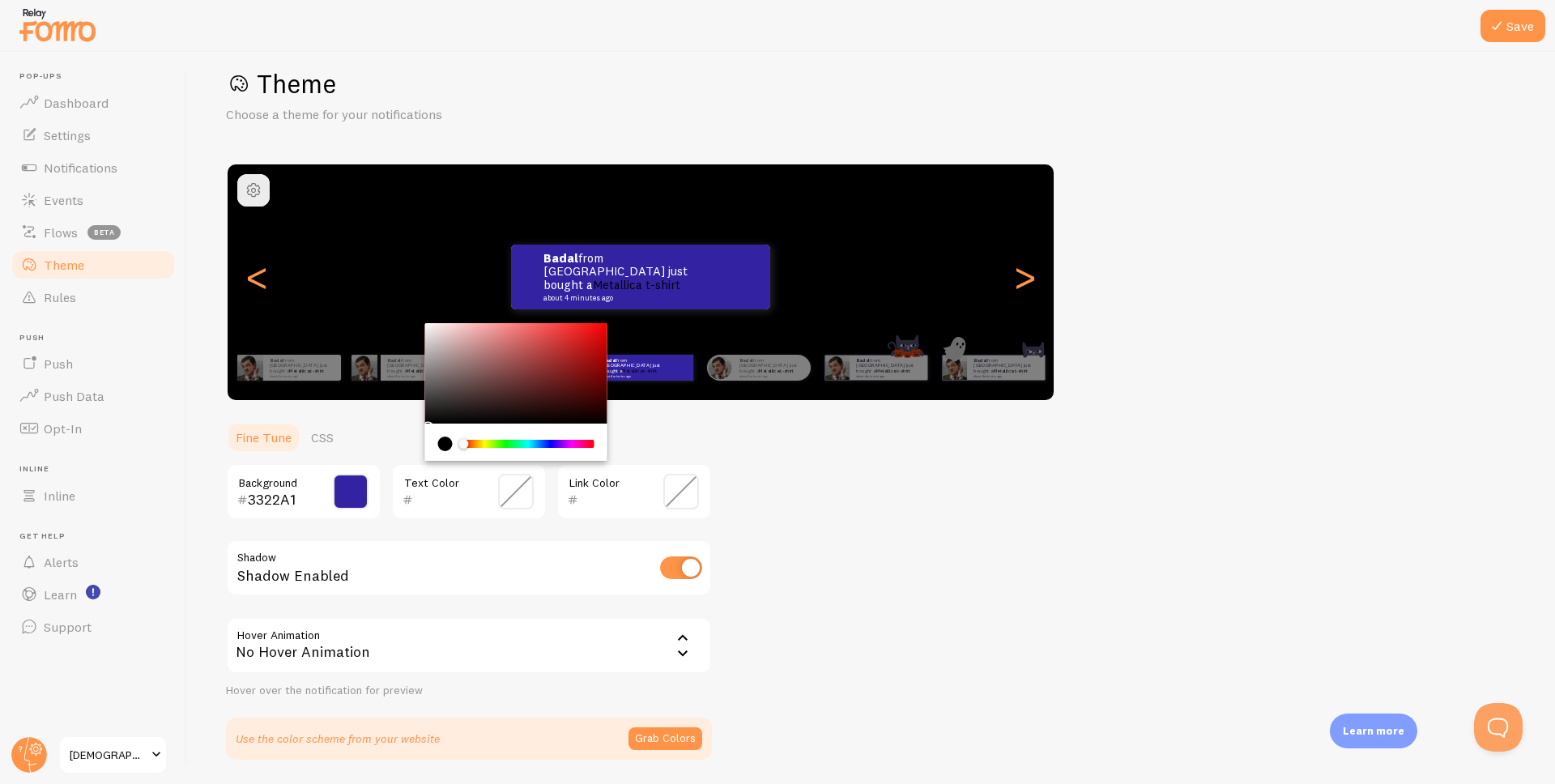
click at [443, 442] on div "current color is #000000" at bounding box center [445, 443] width 14 height 14
click at [683, 479] on span at bounding box center [681, 491] width 35 height 35
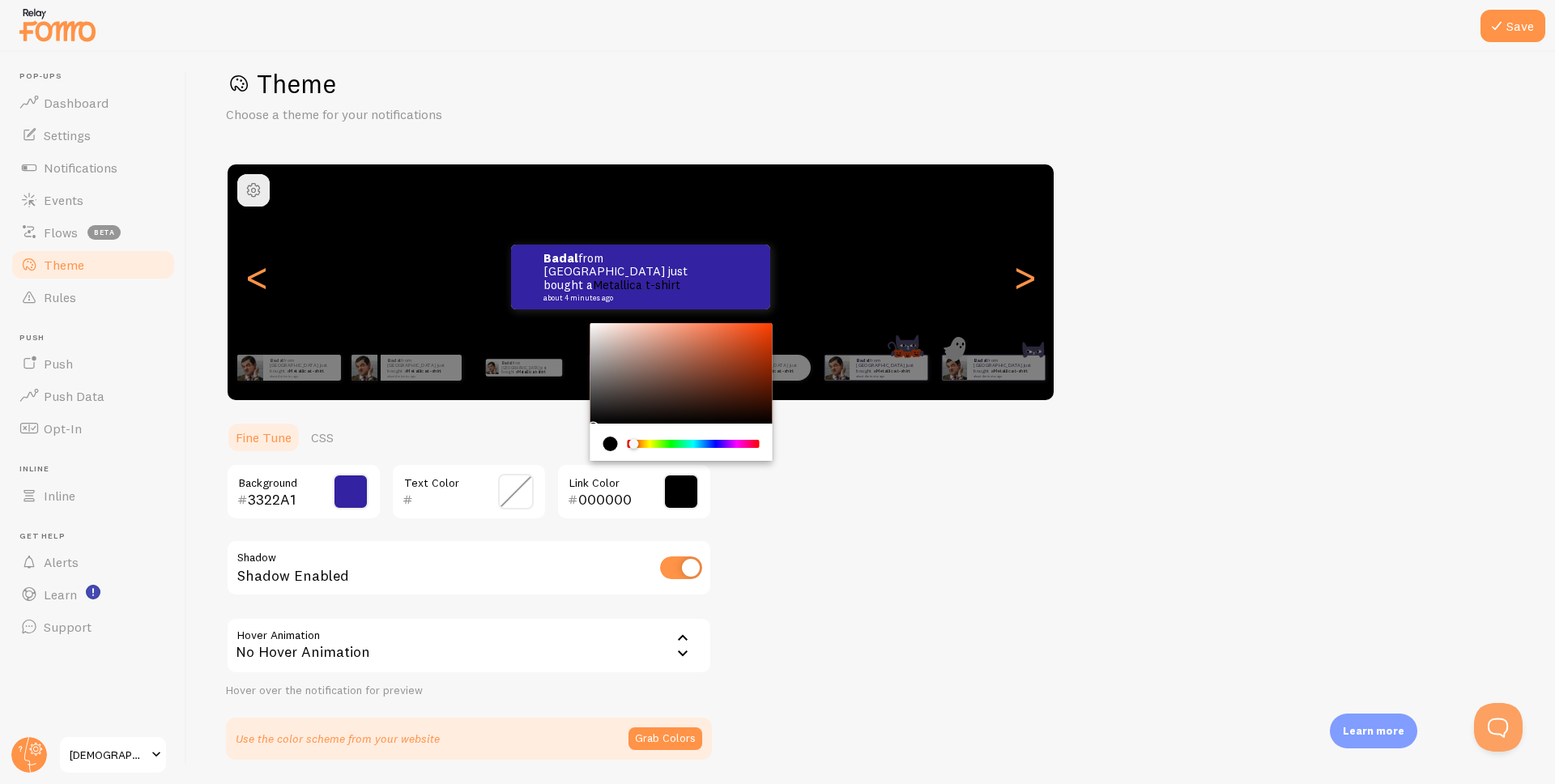
click at [634, 437] on div "Chrome color picker" at bounding box center [693, 443] width 132 height 14
click at [597, 326] on div "Chrome color picker" at bounding box center [682, 373] width 183 height 100
type input "FBFBFB"
drag, startPoint x: 596, startPoint y: 325, endPoint x: 586, endPoint y: 325, distance: 10.0
click at [586, 325] on div "Theme Choose a theme for your notifications Colorful Badal from [GEOGRAPHIC_DAT…" at bounding box center [871, 413] width 1290 height 692
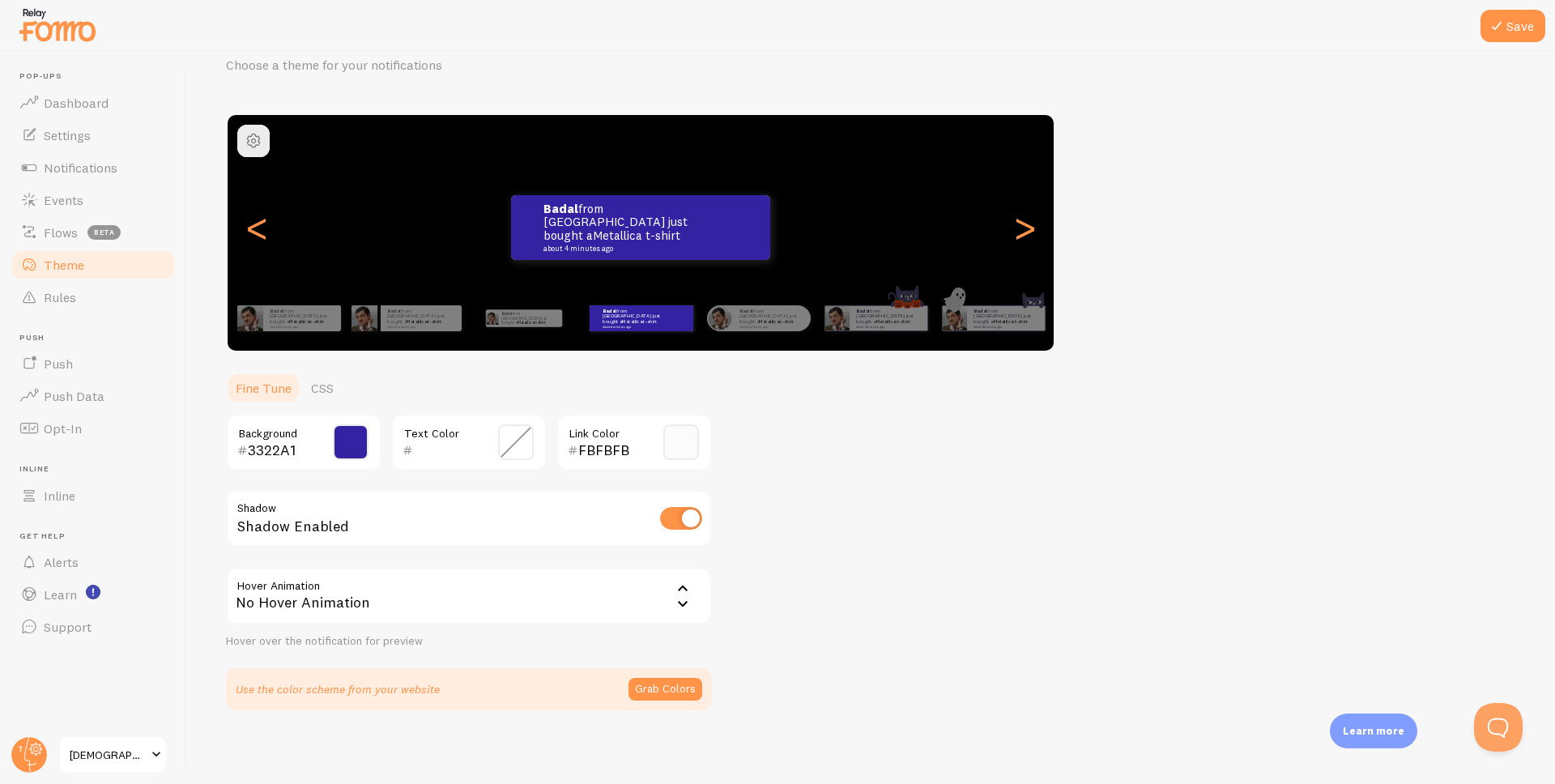
scroll to position [77, 0]
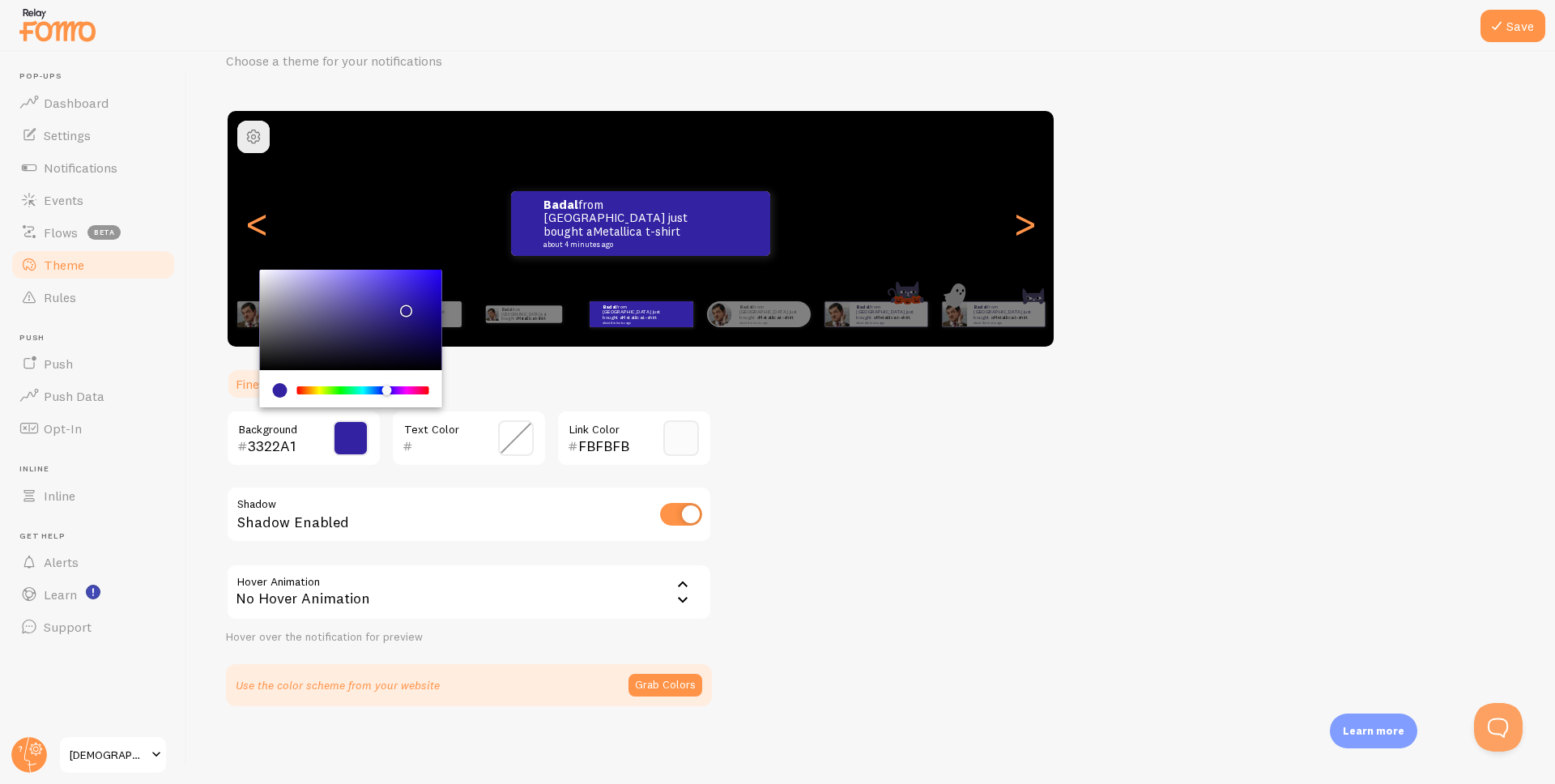
click at [263, 455] on input "3322A1" at bounding box center [280, 446] width 66 height 19
drag, startPoint x: 308, startPoint y: 449, endPoint x: 628, endPoint y: 334, distance: 340.0
click at [204, 443] on div "Save Theme Choose a theme for your notifications Colorful Badal from [GEOGRAPHI…" at bounding box center [871, 418] width 1368 height 732
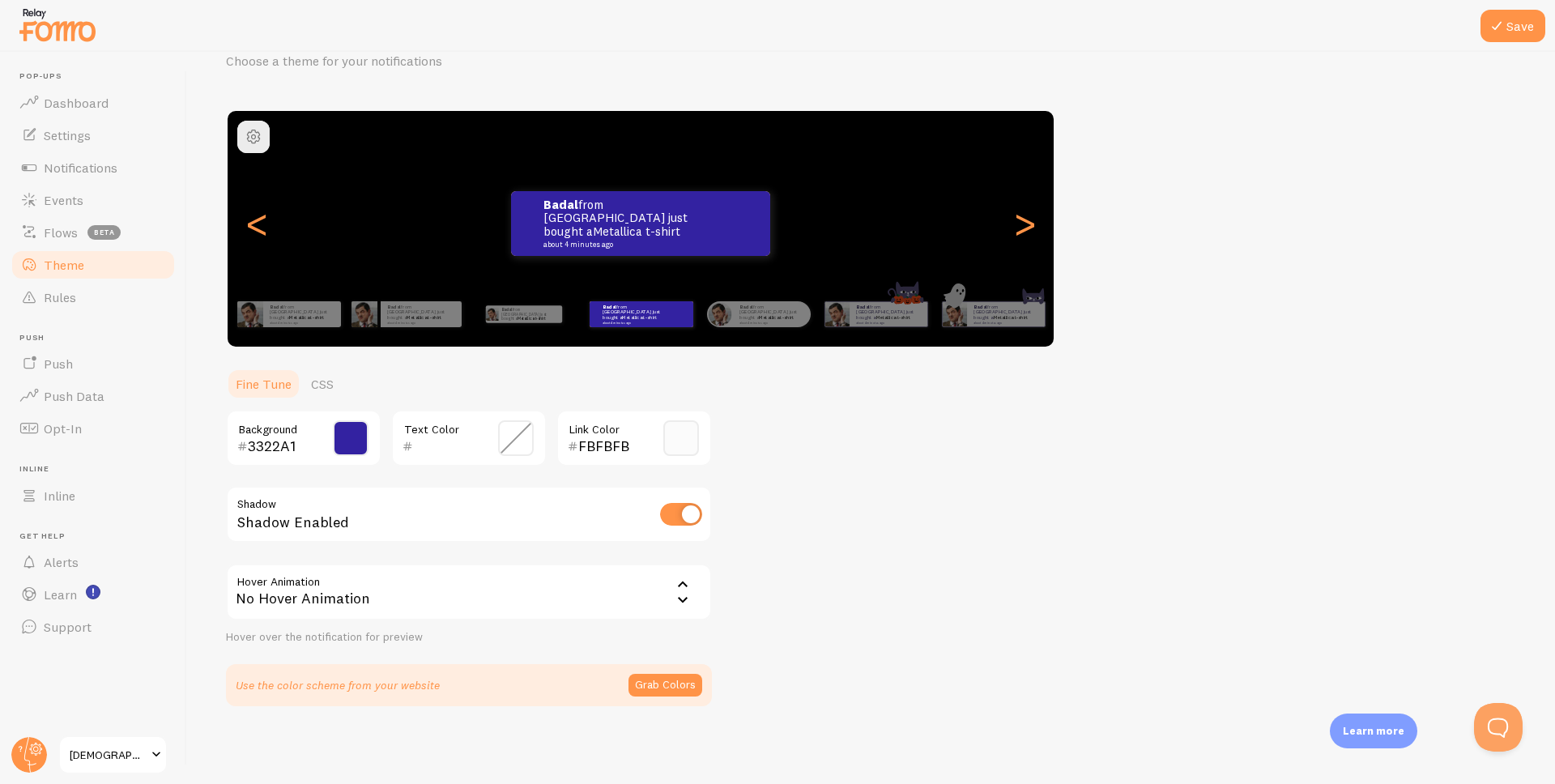
click at [624, 616] on div "No Hover Animation" at bounding box center [469, 591] width 486 height 56
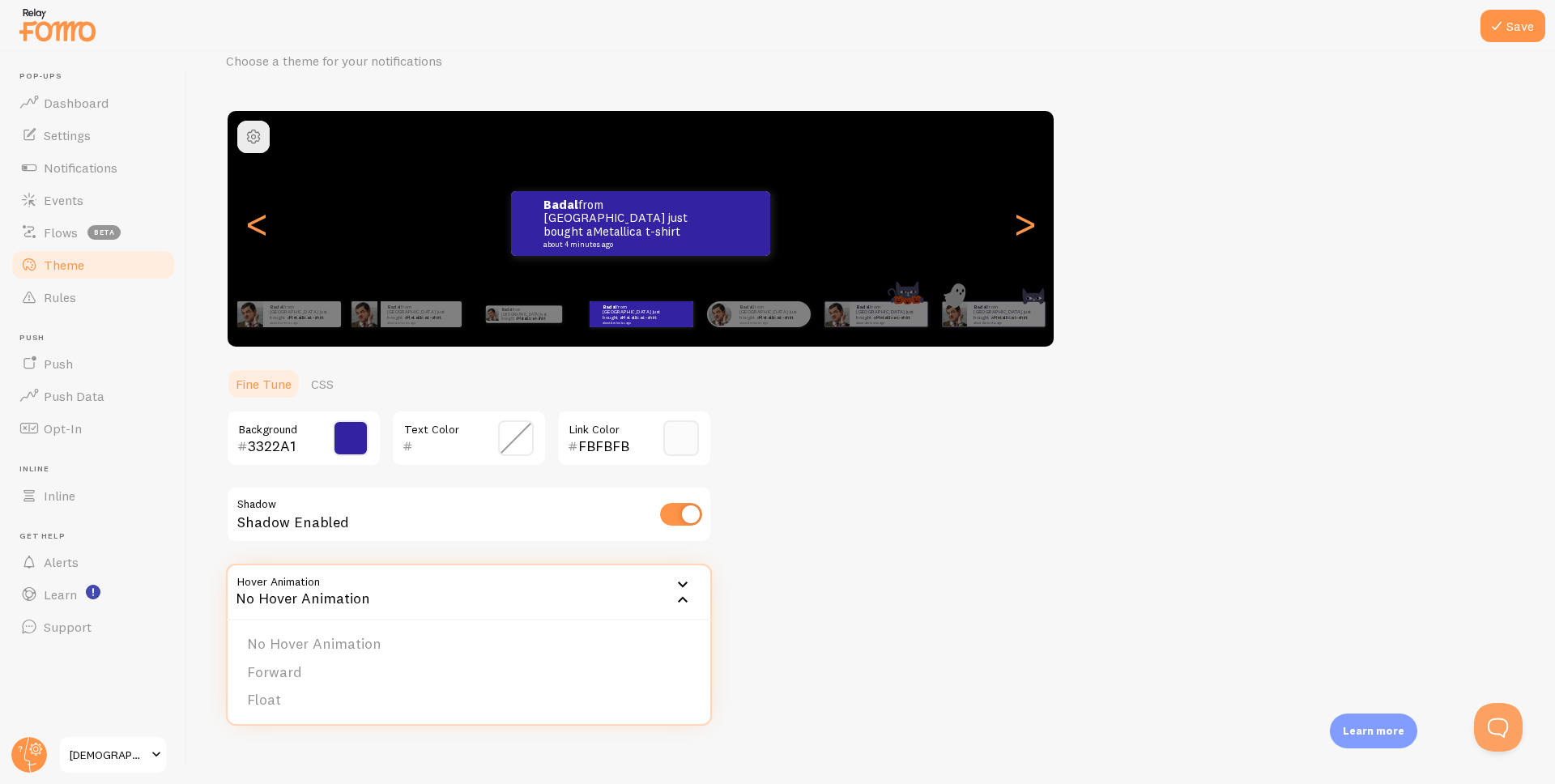
click at [811, 624] on div "Theme Choose a theme for your notifications Colorful Badal from [GEOGRAPHIC_DAT…" at bounding box center [871, 359] width 1290 height 692
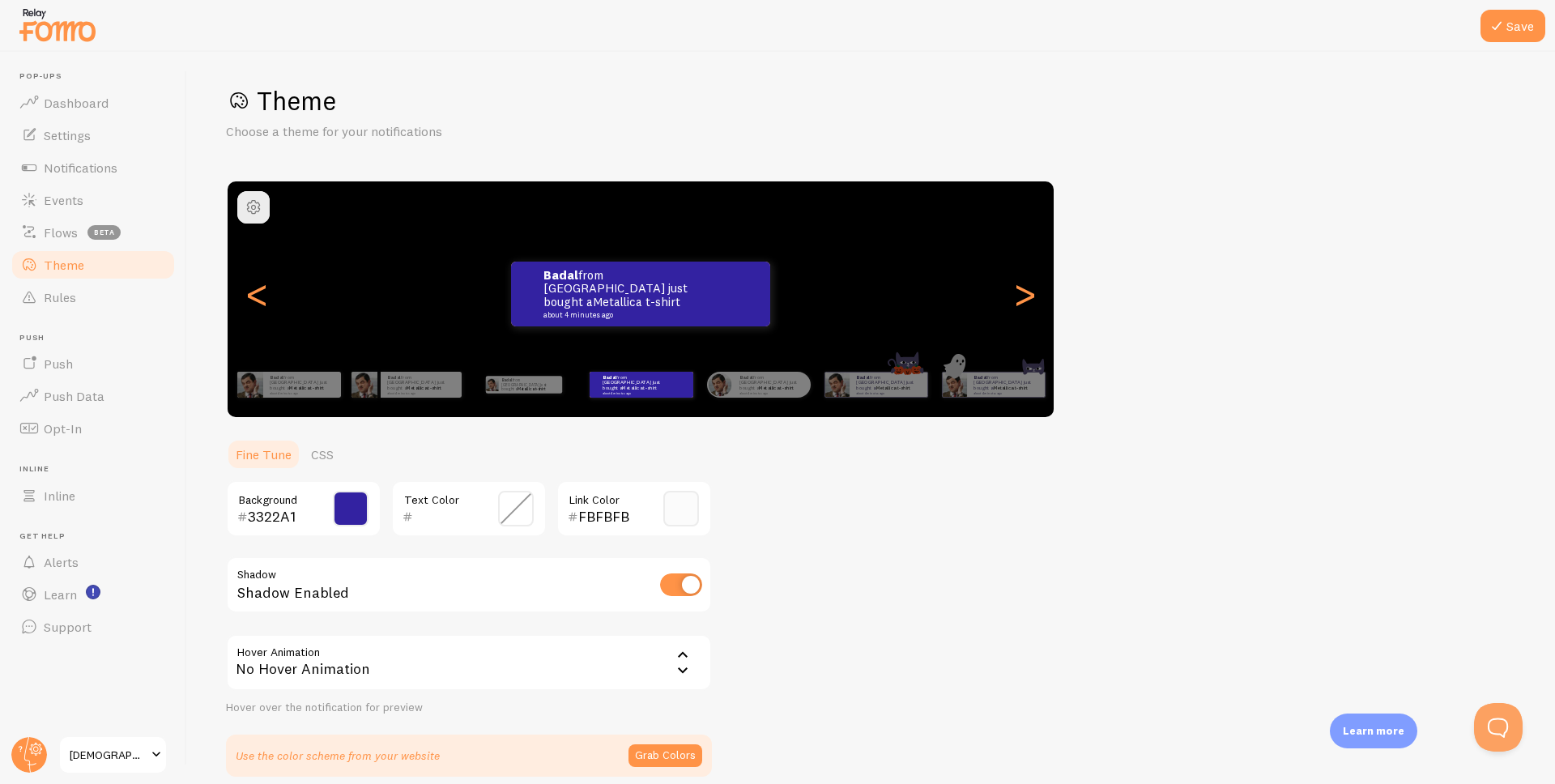
scroll to position [0, 0]
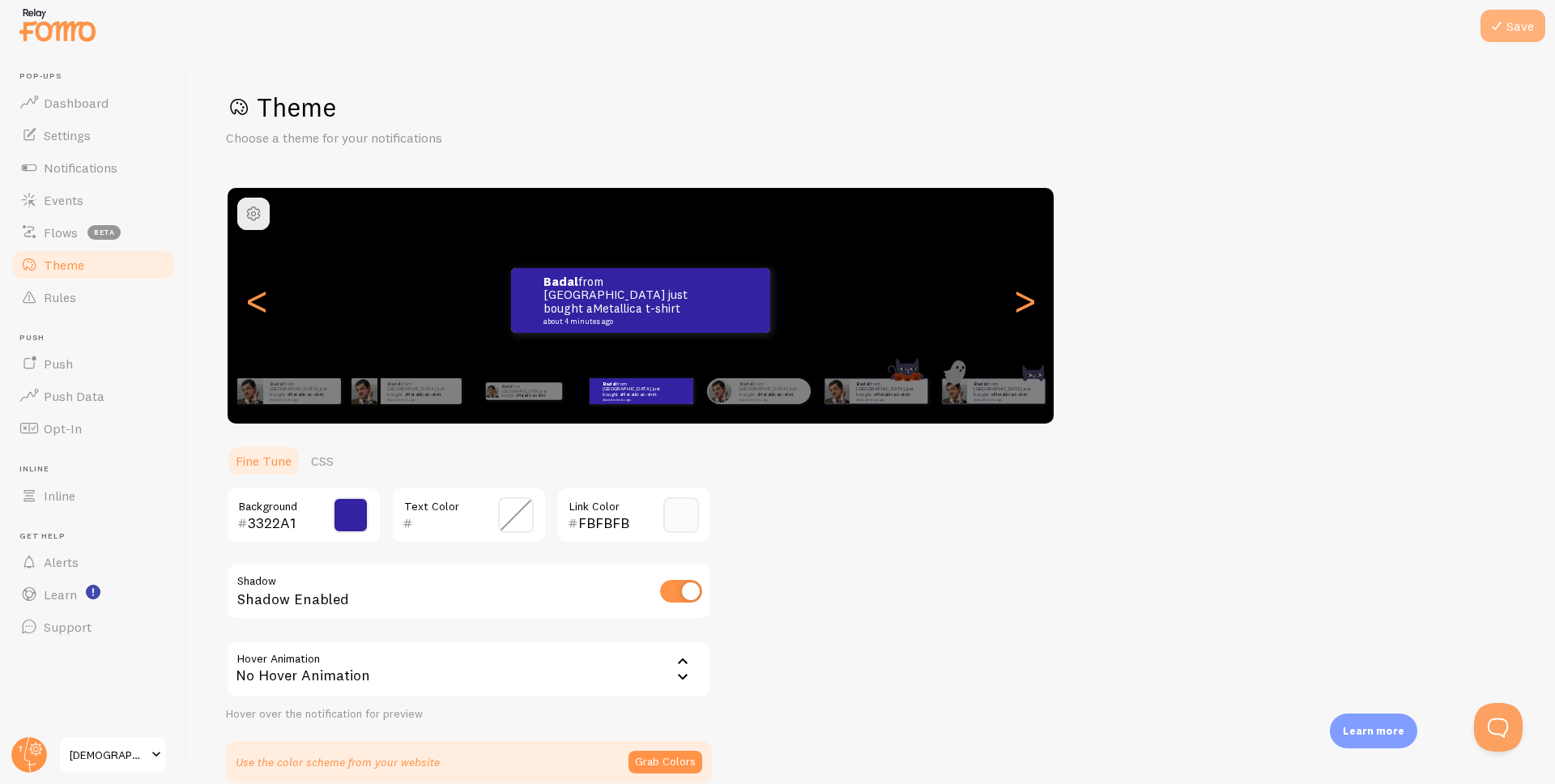
click at [1506, 22] on button "Save" at bounding box center [1512, 26] width 65 height 32
click at [94, 760] on span "[DEMOGRAPHIC_DATA]" at bounding box center [108, 754] width 77 height 19
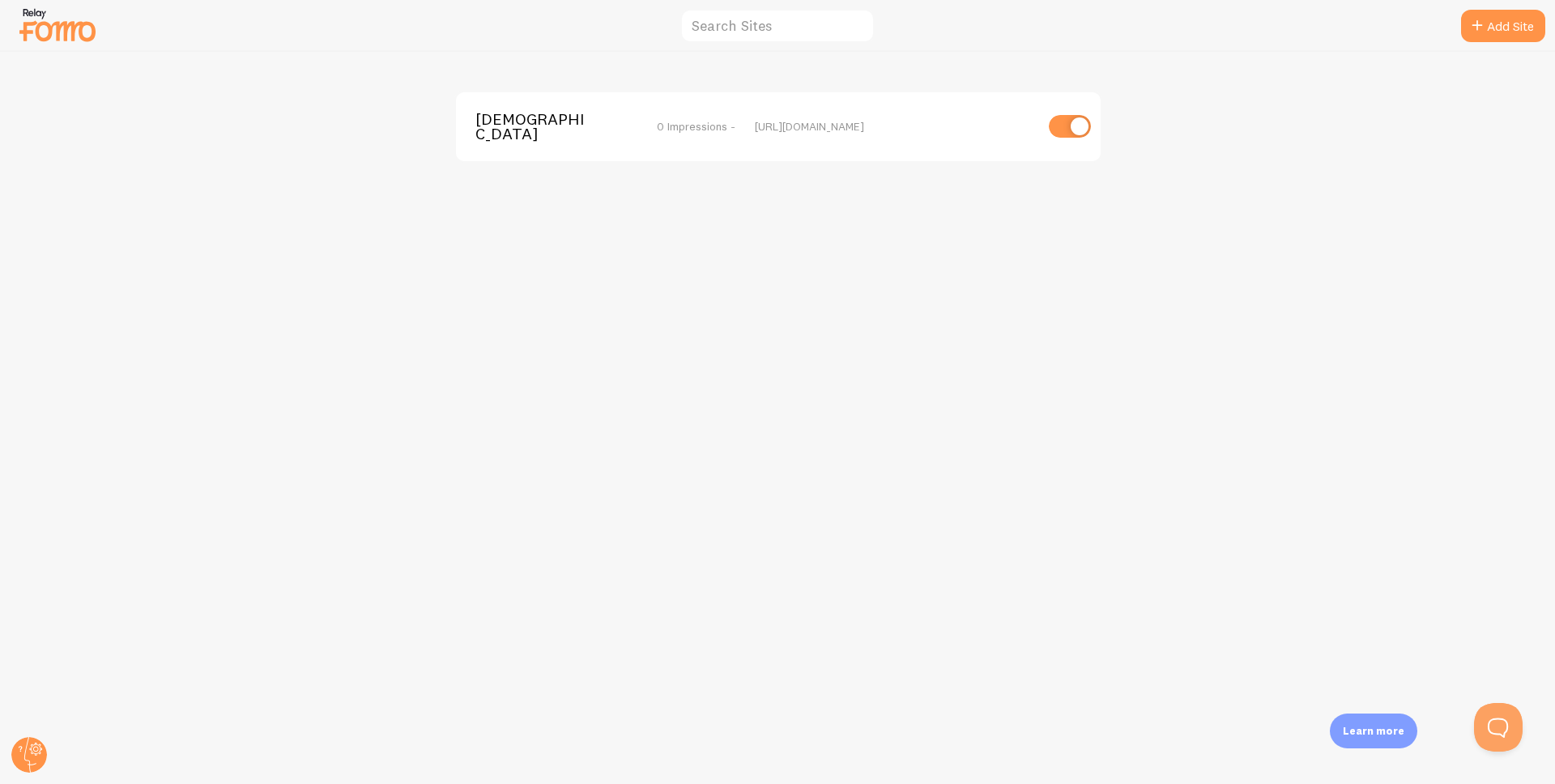
click at [71, 34] on img at bounding box center [57, 24] width 81 height 41
click at [28, 749] on circle at bounding box center [29, 755] width 35 height 35
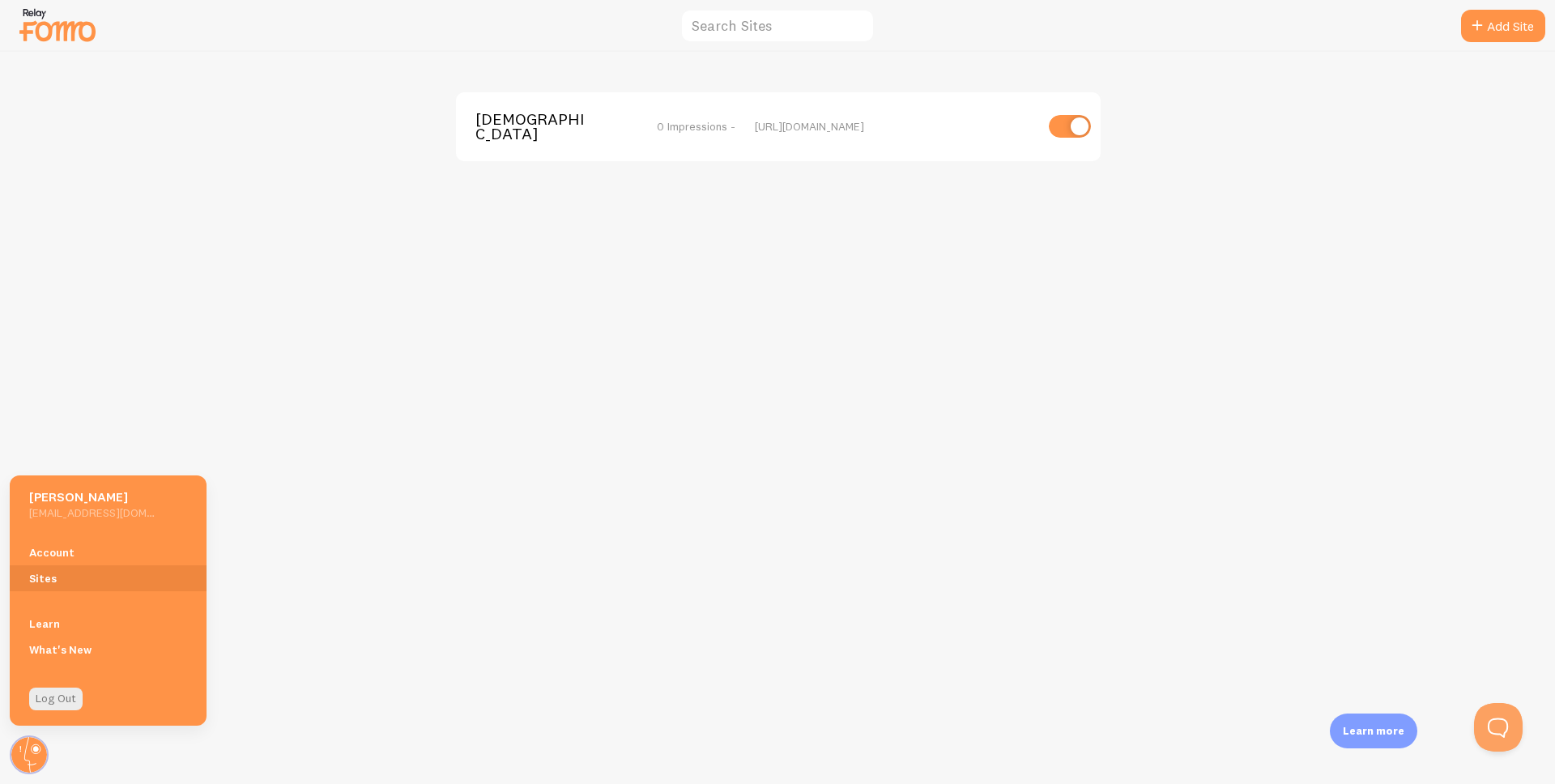
click at [82, 32] on img at bounding box center [57, 24] width 81 height 41
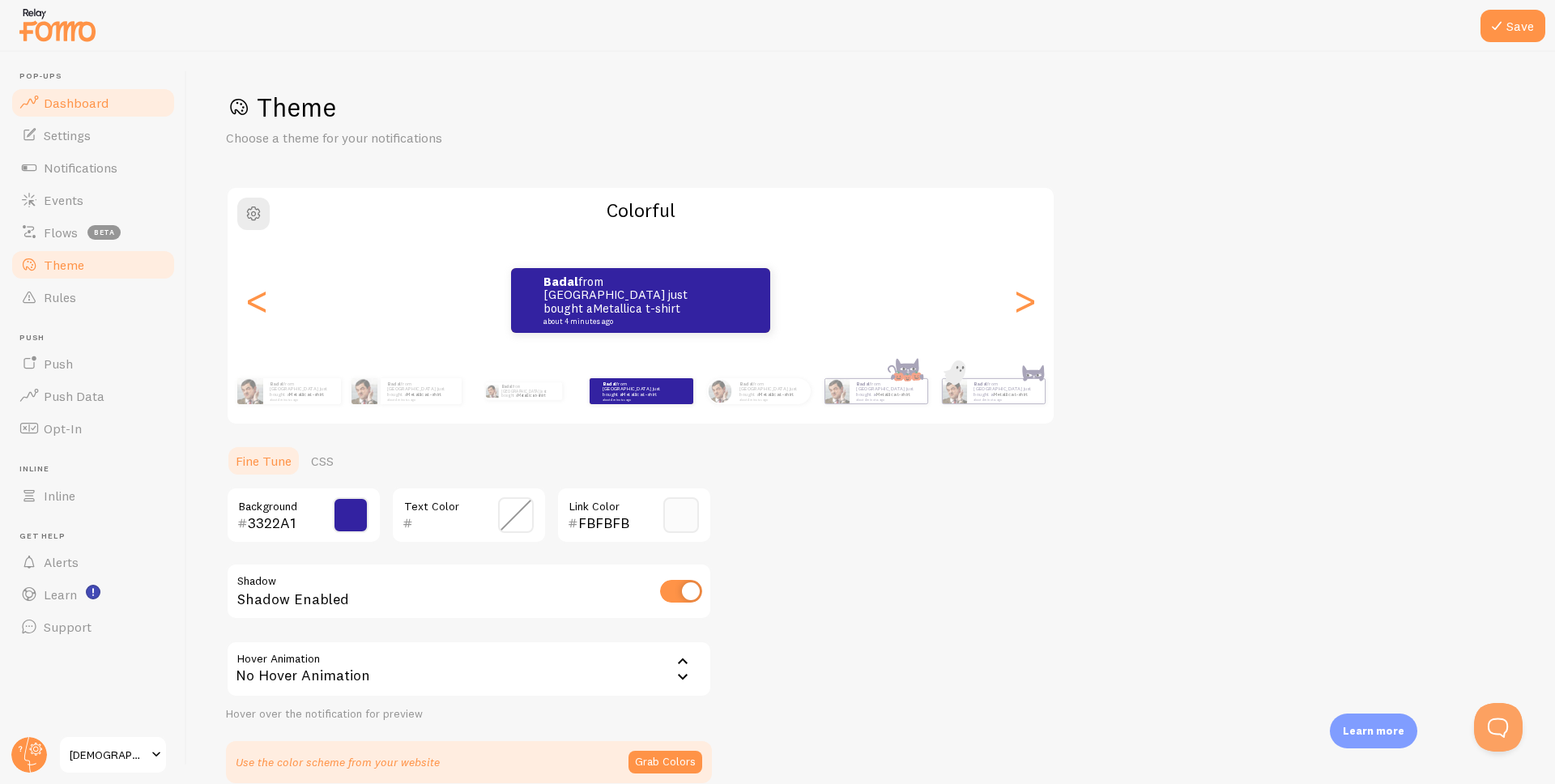
click at [108, 115] on link "Dashboard" at bounding box center [93, 103] width 167 height 32
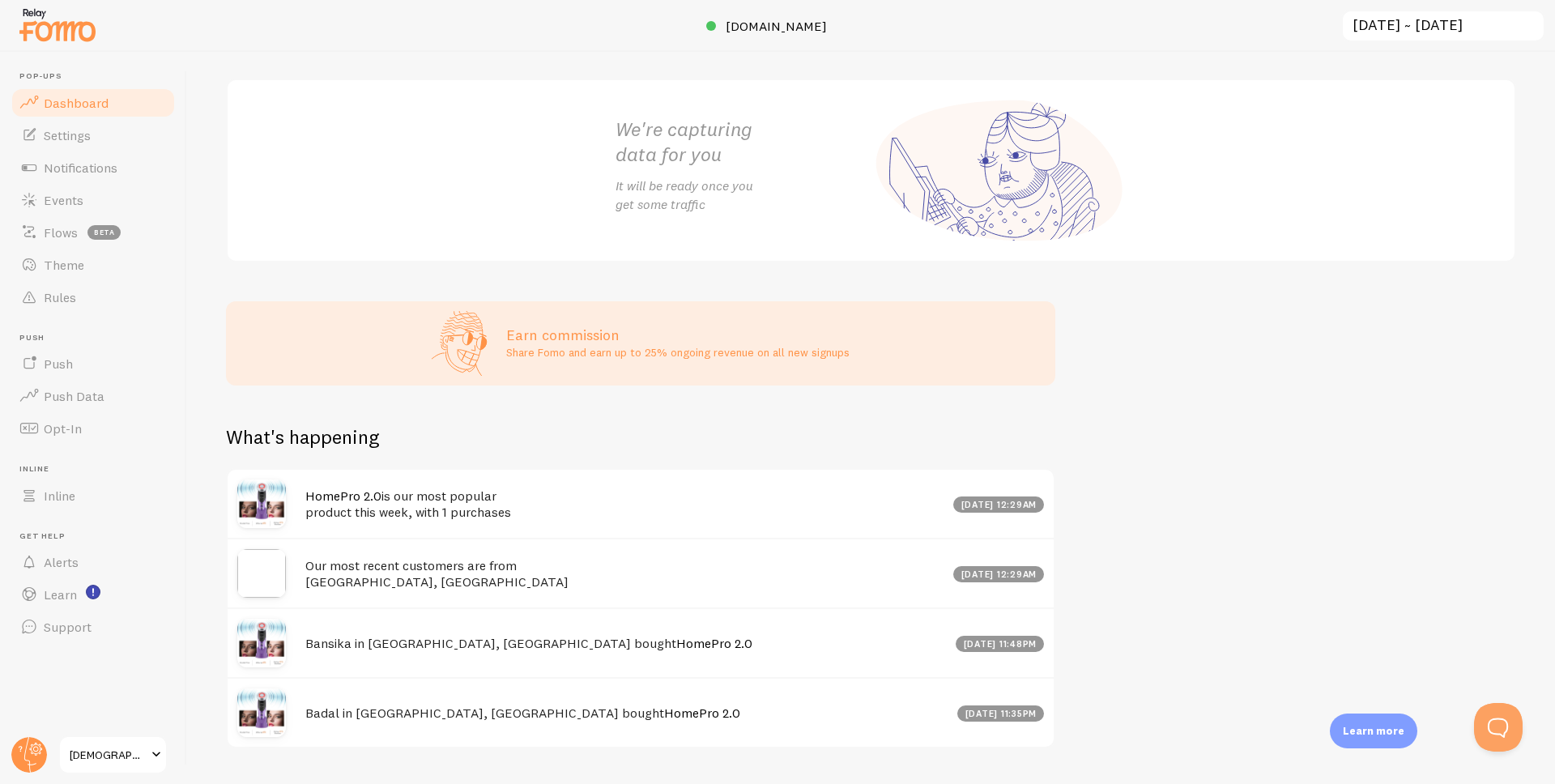
scroll to position [194, 0]
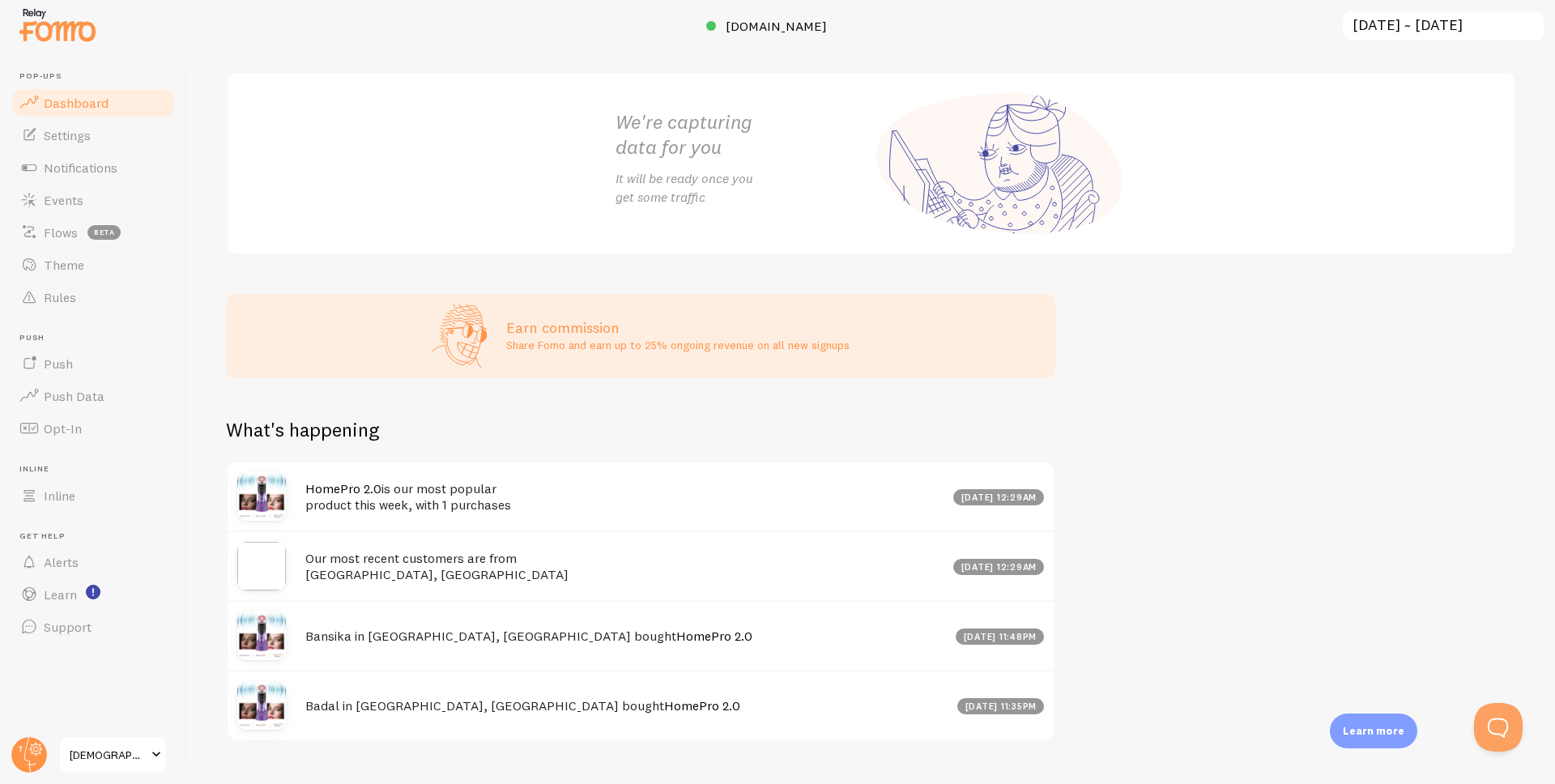
click at [378, 512] on h4 "HomePro 2.0 is our most popular product this week, with 1 purchases" at bounding box center [624, 496] width 638 height 33
click at [258, 516] on img at bounding box center [262, 496] width 49 height 49
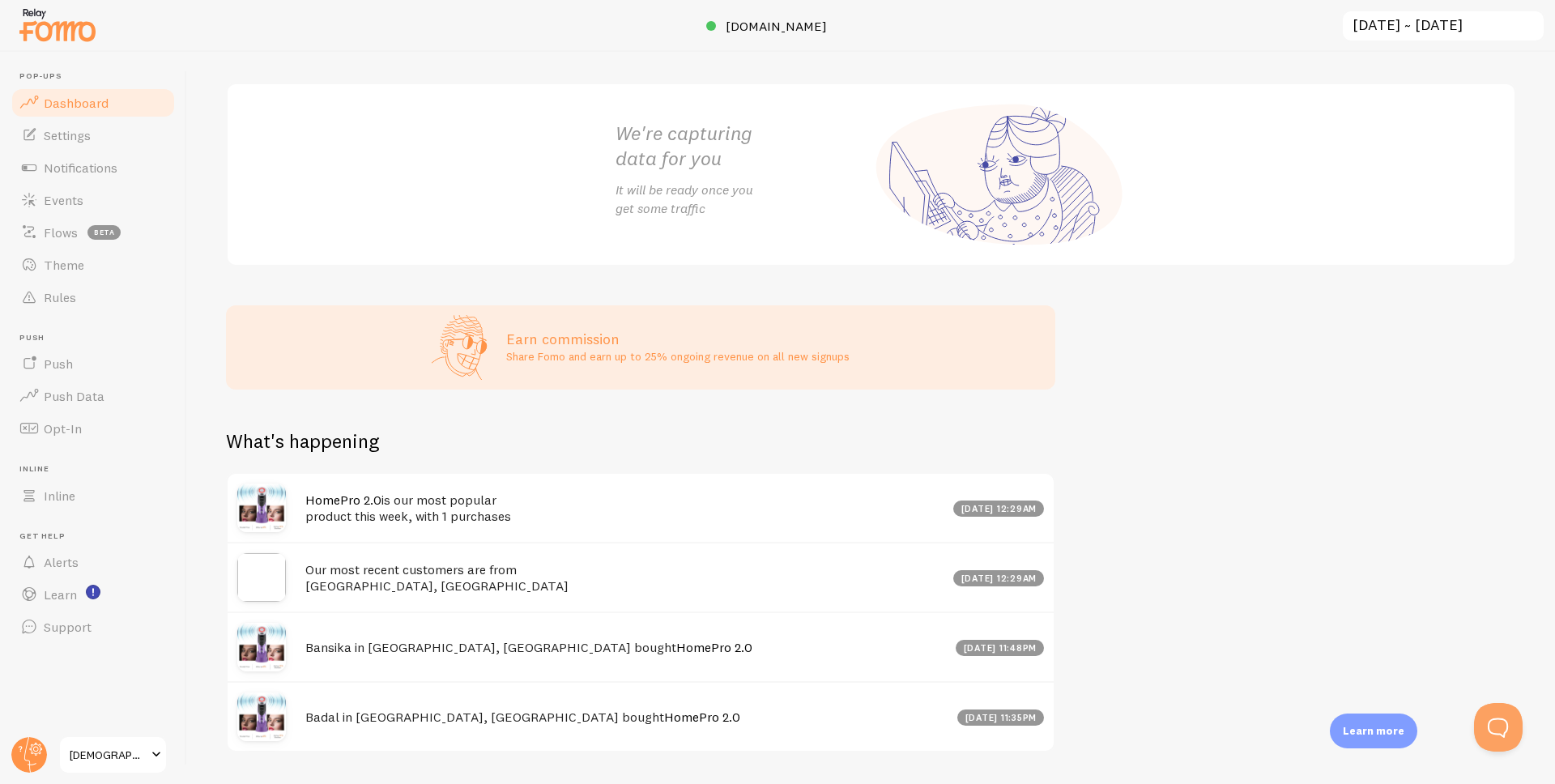
scroll to position [244, 0]
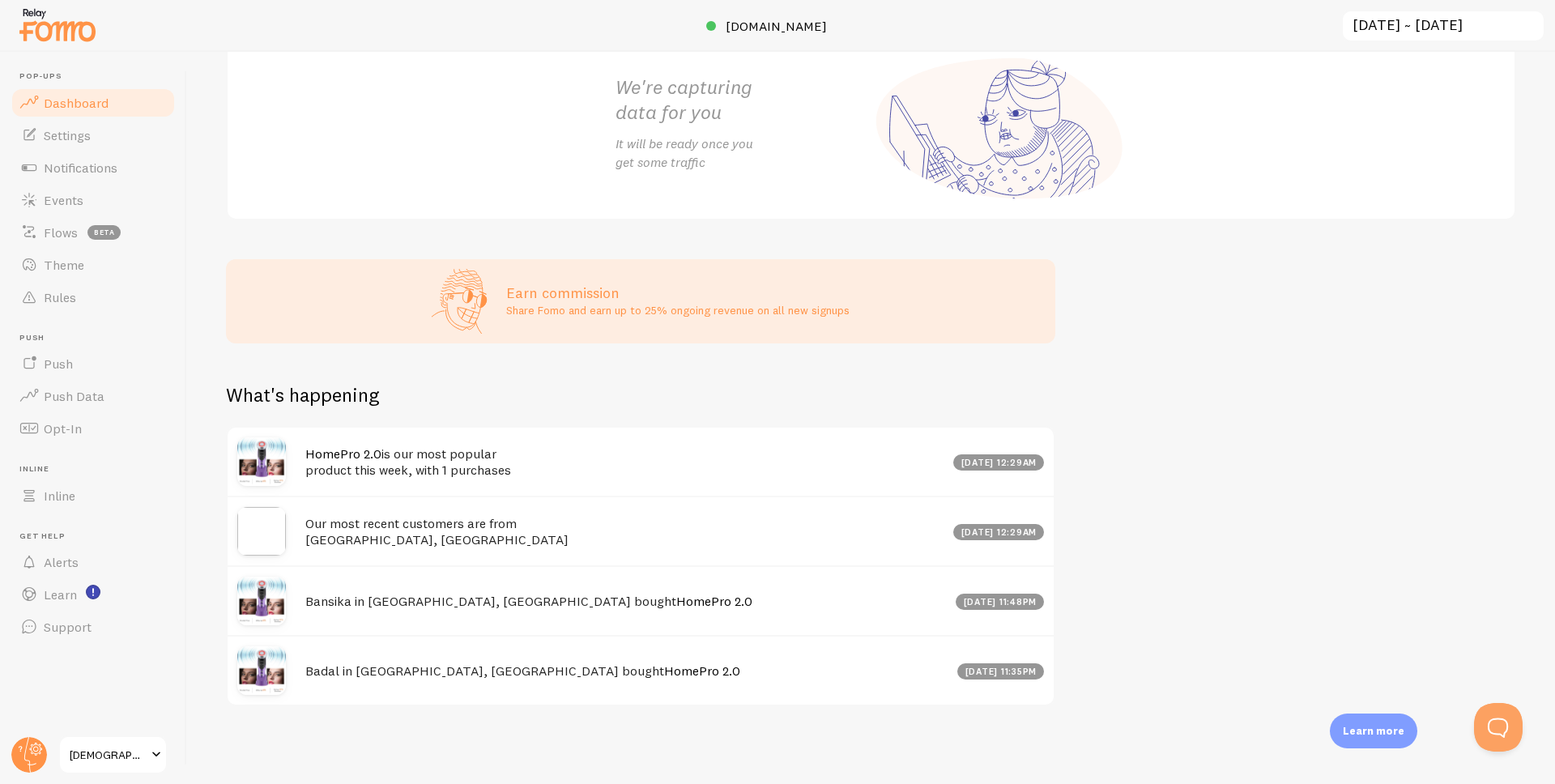
click at [280, 667] on img at bounding box center [262, 670] width 49 height 49
click at [430, 666] on h4 "Badal in [GEOGRAPHIC_DATA], [GEOGRAPHIC_DATA] bought HomePro 2.0" at bounding box center [626, 670] width 642 height 17
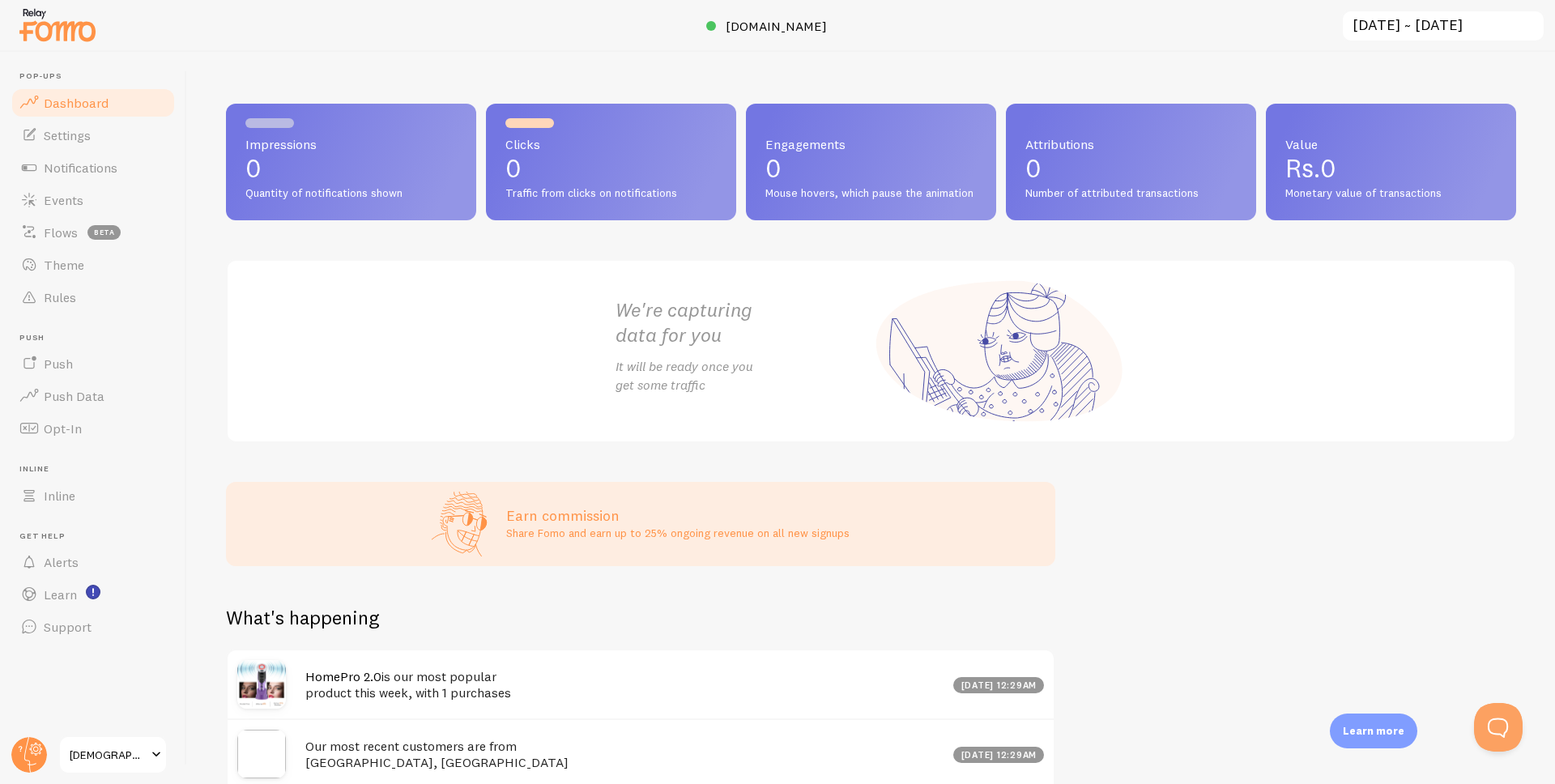
scroll to position [0, 0]
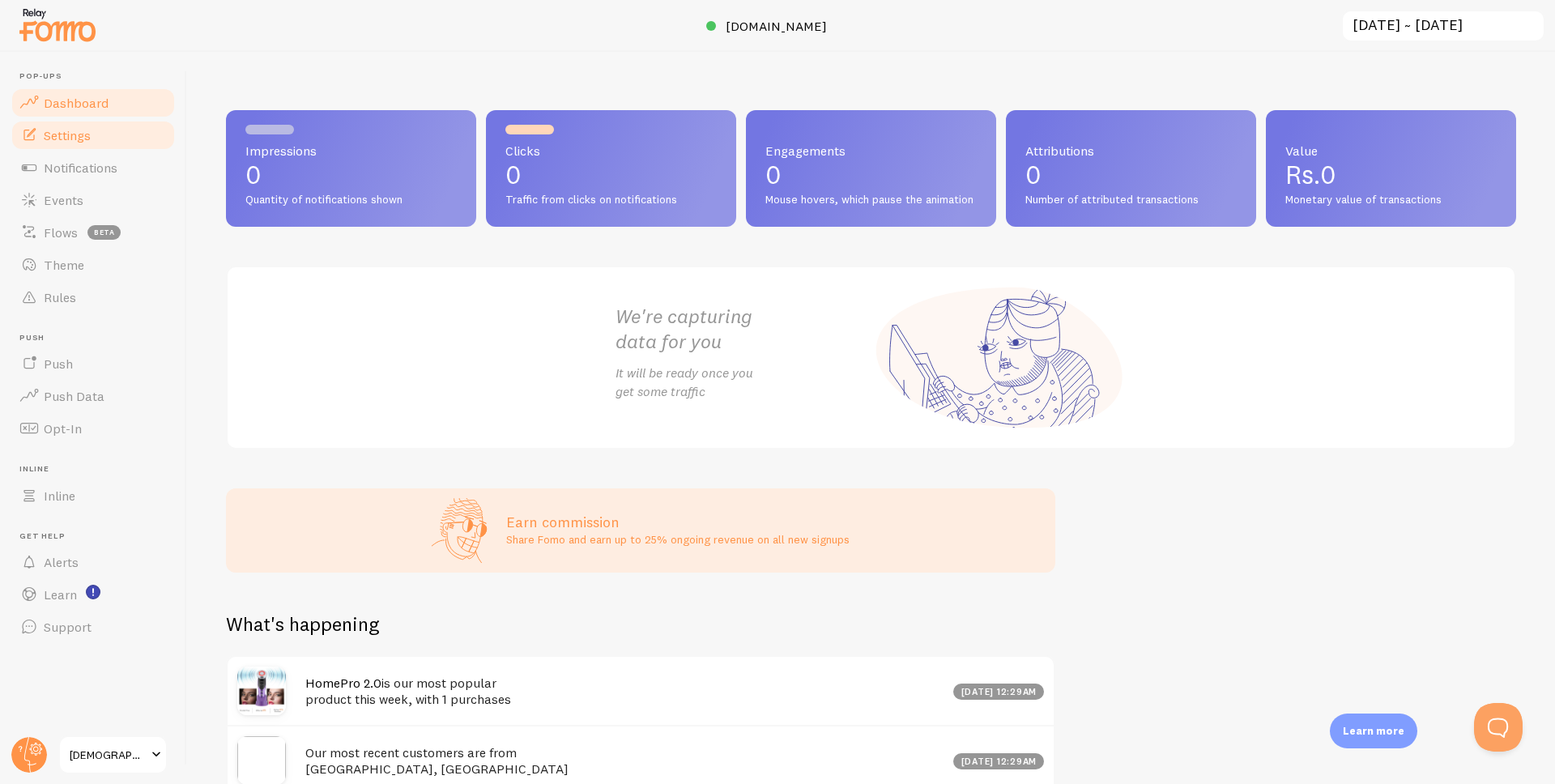
click at [92, 127] on link "Settings" at bounding box center [93, 135] width 167 height 32
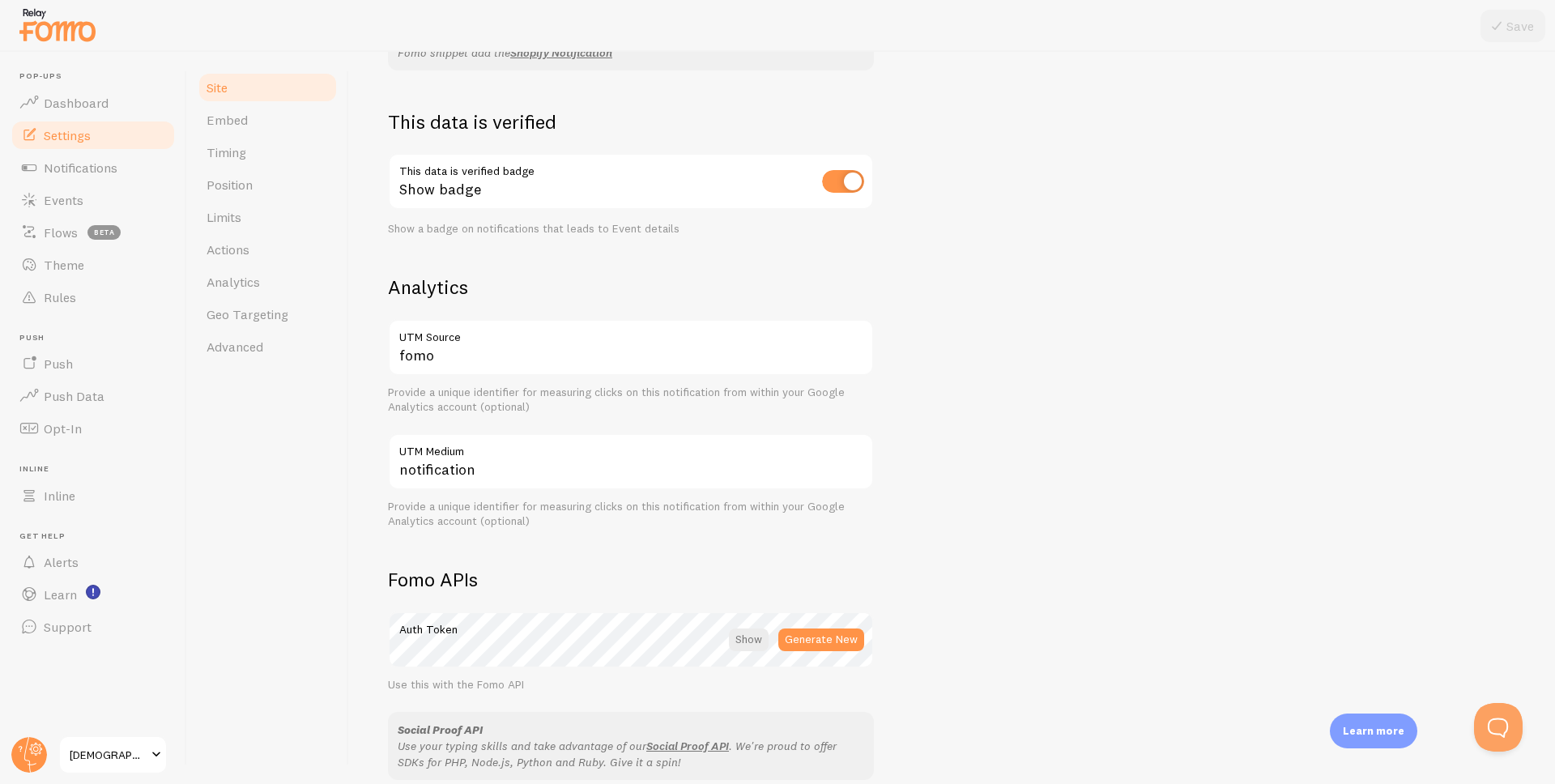
scroll to position [485, 0]
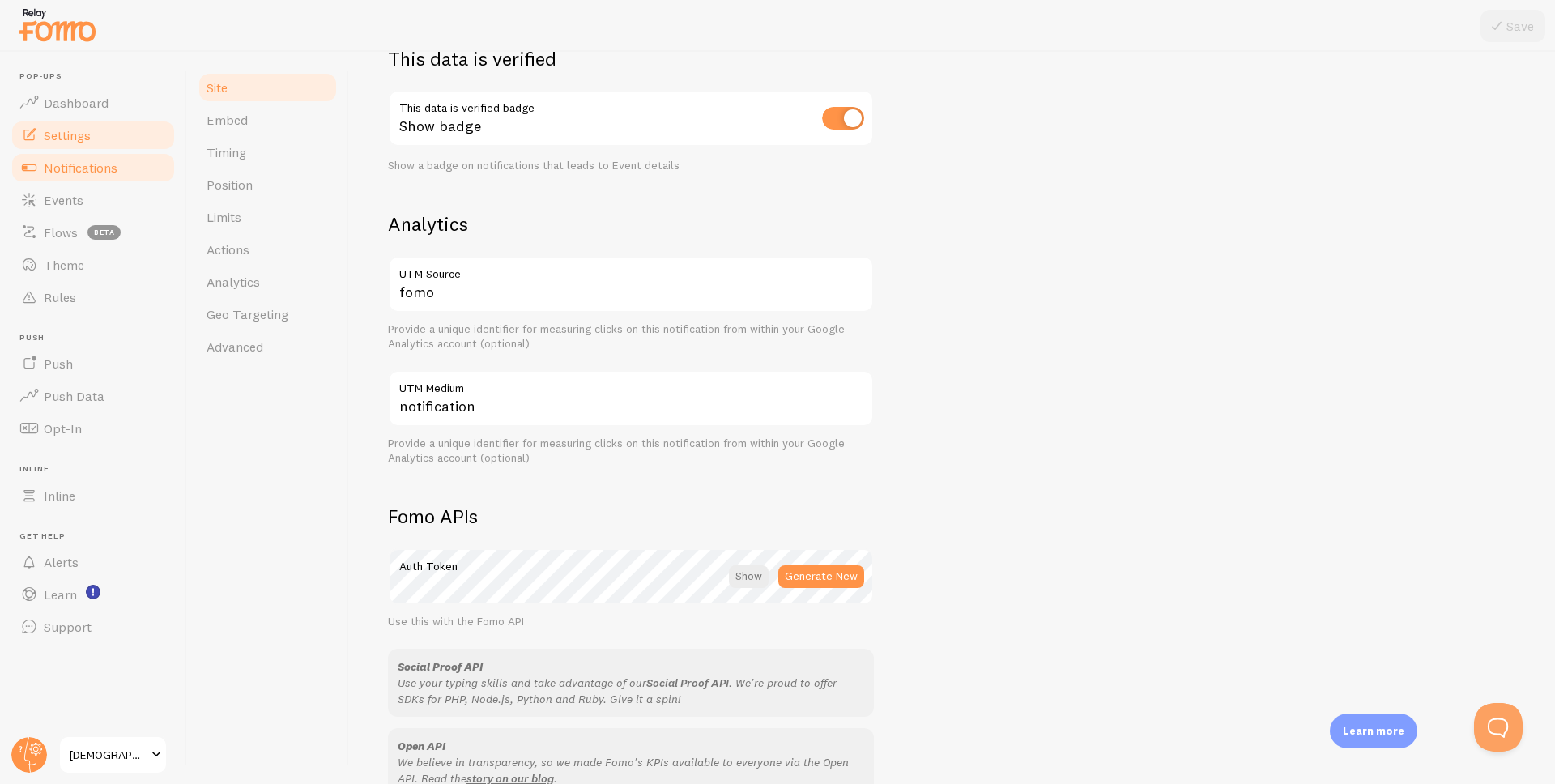
click at [92, 172] on span "Notifications" at bounding box center [81, 167] width 74 height 16
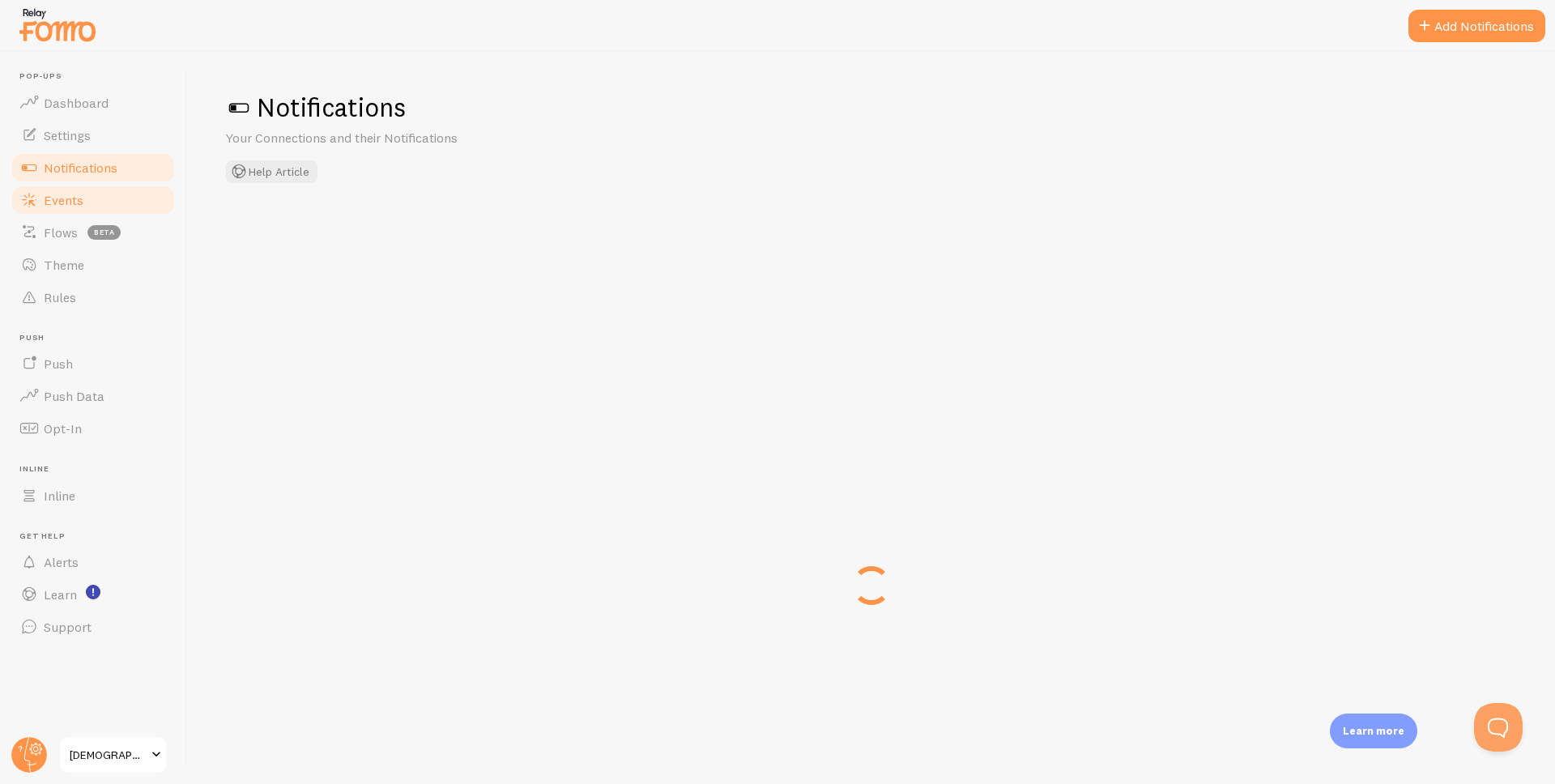
click at [82, 205] on span "Events" at bounding box center [63, 199] width 40 height 16
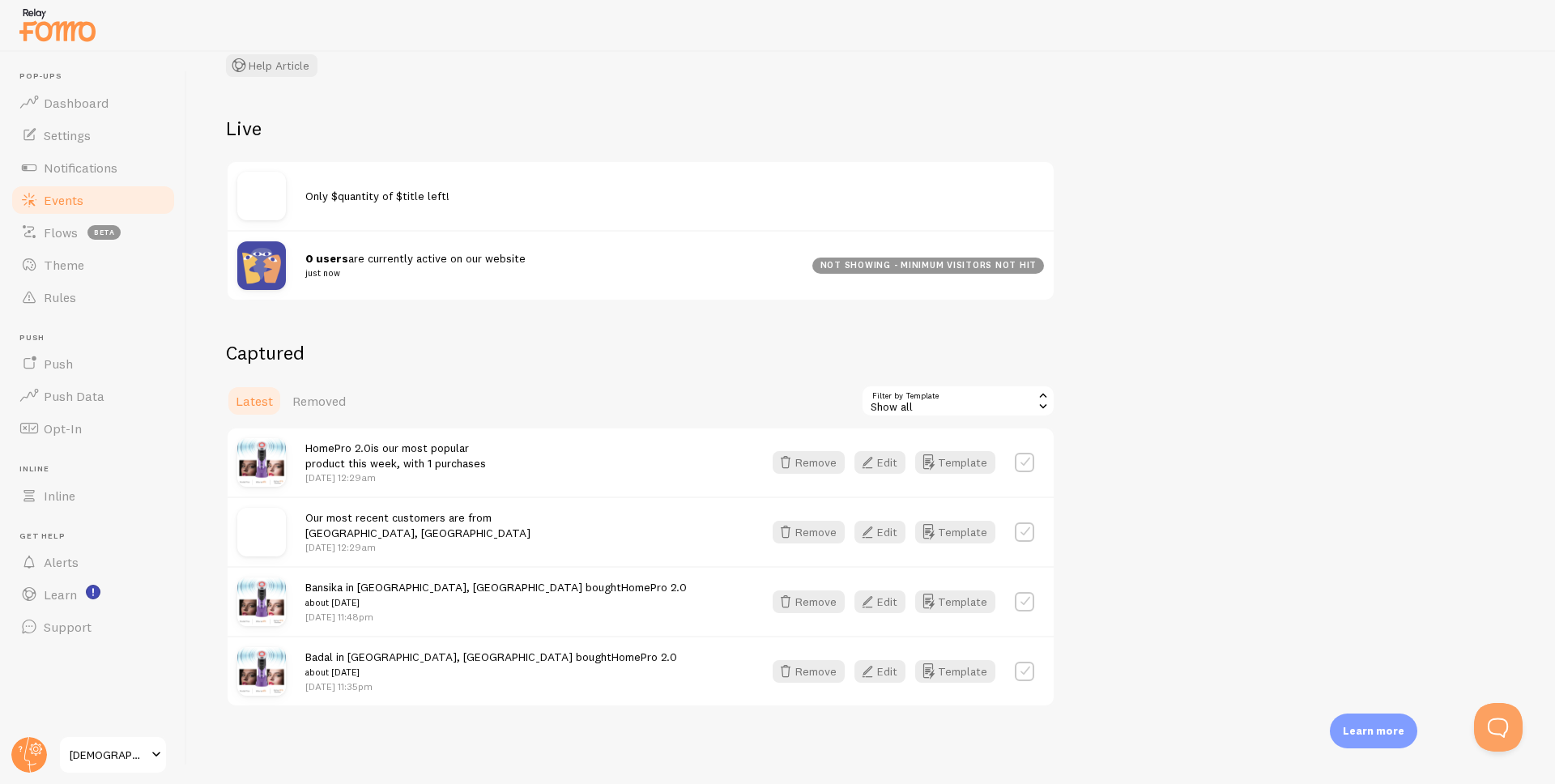
scroll to position [125, 0]
click at [872, 457] on icon "button" at bounding box center [867, 461] width 19 height 19
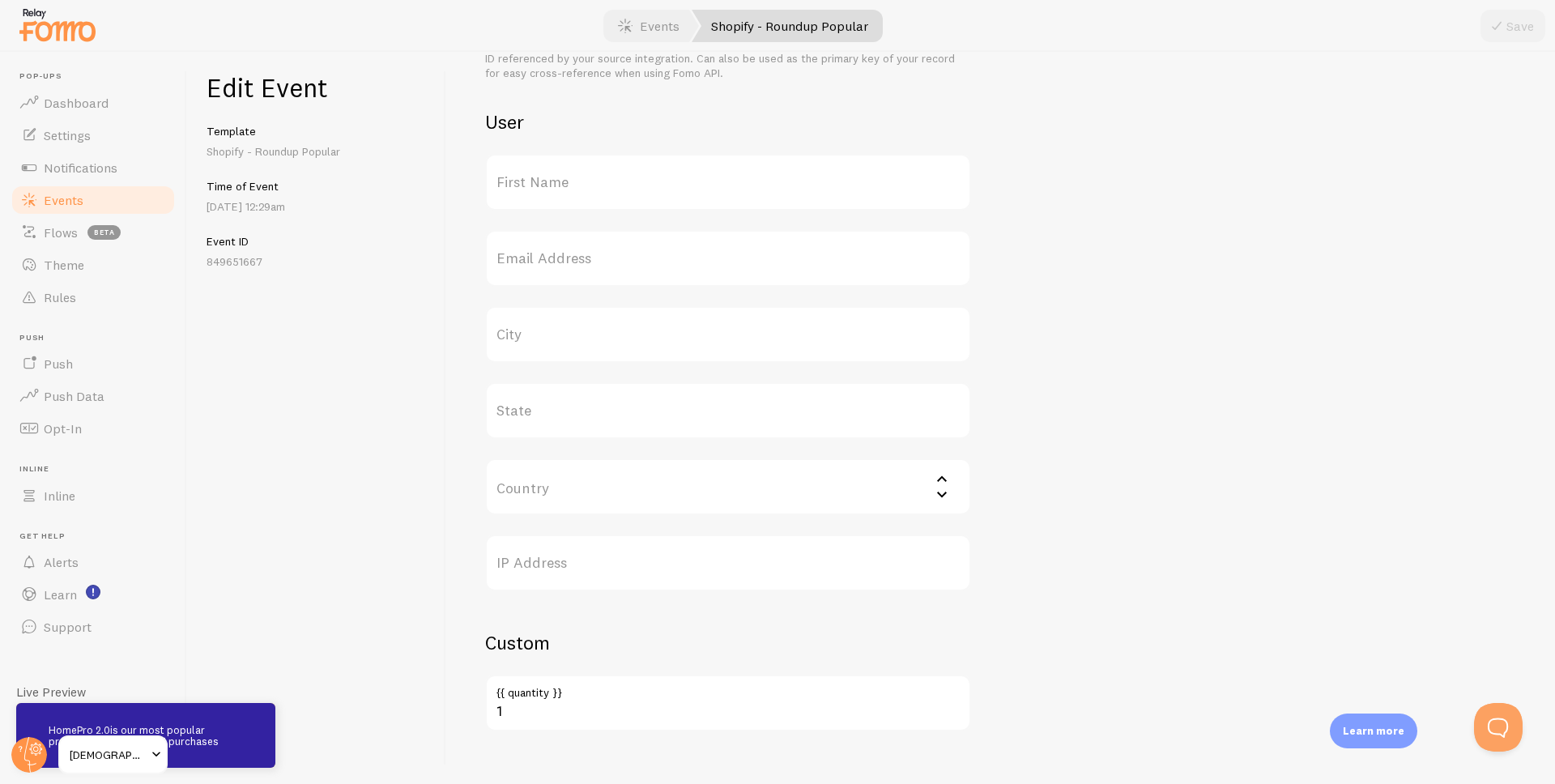
scroll to position [532, 0]
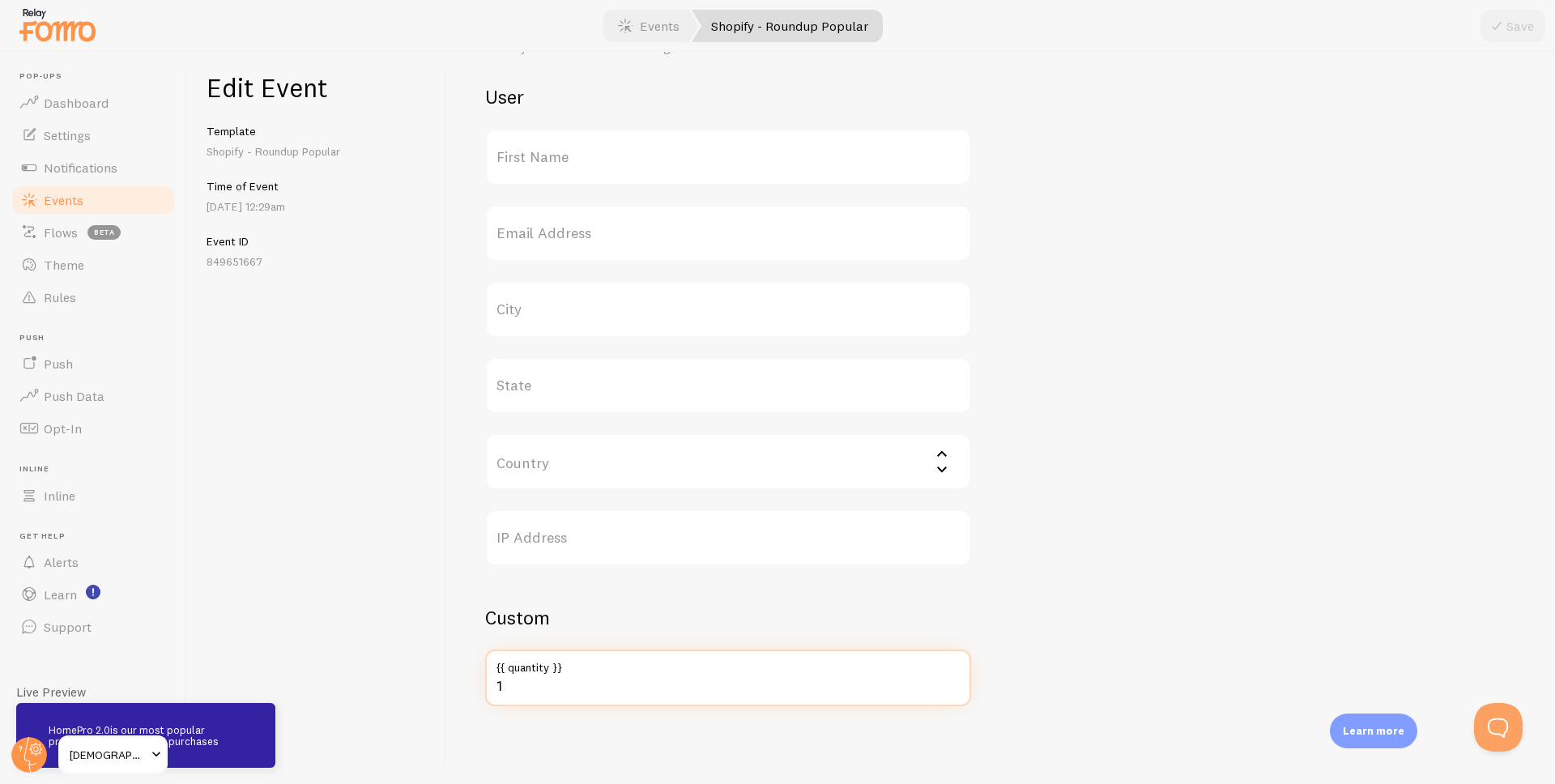
click at [532, 701] on input "1" at bounding box center [727, 677] width 486 height 56
type input "145"
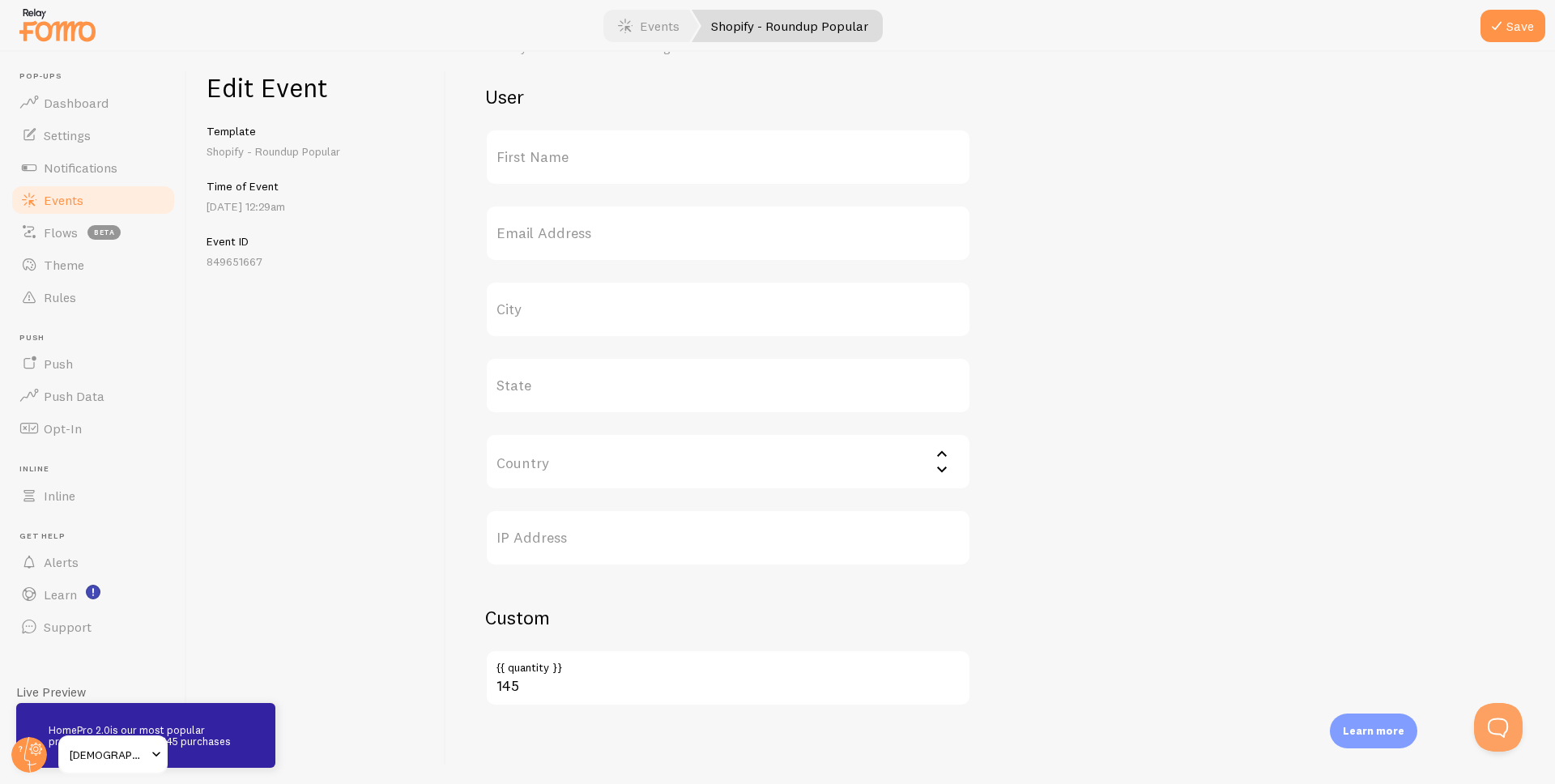
click at [581, 160] on label "First Name" at bounding box center [727, 156] width 486 height 56
click at [581, 160] on input "First Name" at bounding box center [727, 156] width 486 height 56
click at [1501, 22] on icon "submit" at bounding box center [1496, 25] width 19 height 19
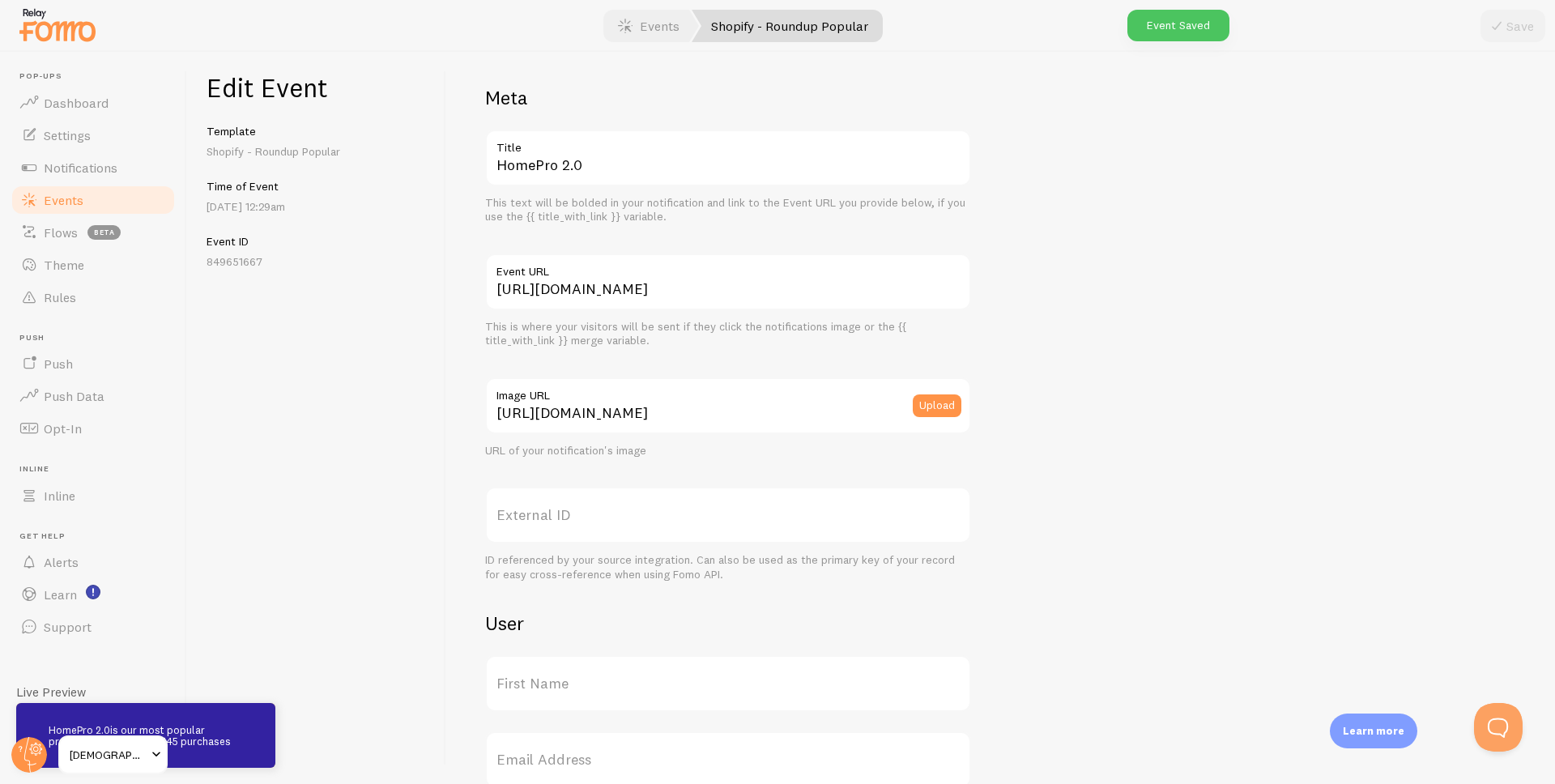
scroll to position [0, 0]
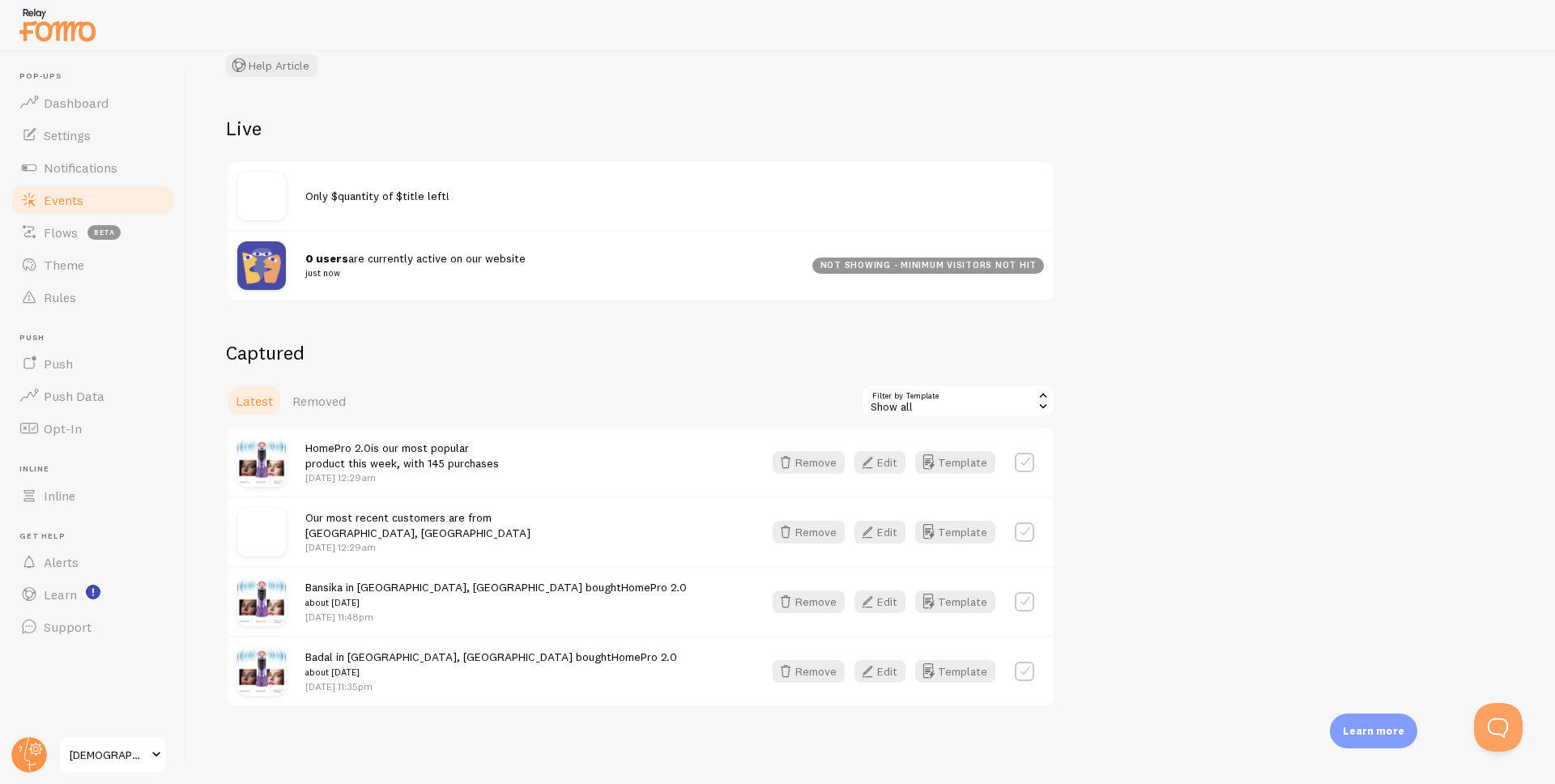
scroll to position [125, 0]
click at [887, 468] on button "Edit" at bounding box center [879, 461] width 51 height 23
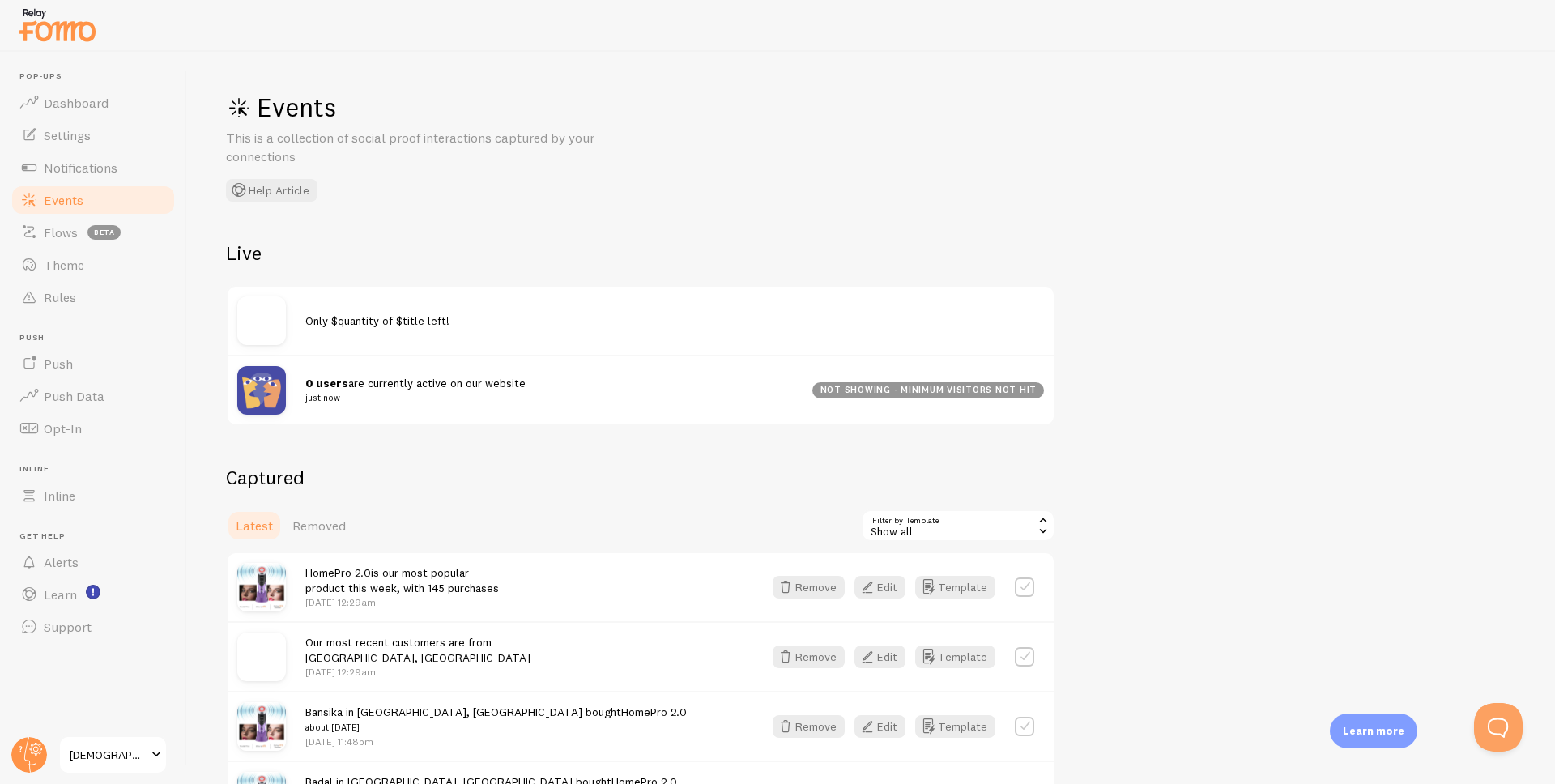
click at [336, 321] on span "Only $quantity of $title left!" at bounding box center [377, 320] width 144 height 14
click at [244, 315] on img at bounding box center [262, 320] width 49 height 49
click at [333, 322] on span "Only $quantity of $title left!" at bounding box center [377, 320] width 144 height 14
click at [390, 322] on span "Only $quantity of $title left!" at bounding box center [377, 320] width 144 height 14
click at [438, 323] on span "Only $quantity of $title left!" at bounding box center [377, 320] width 144 height 14
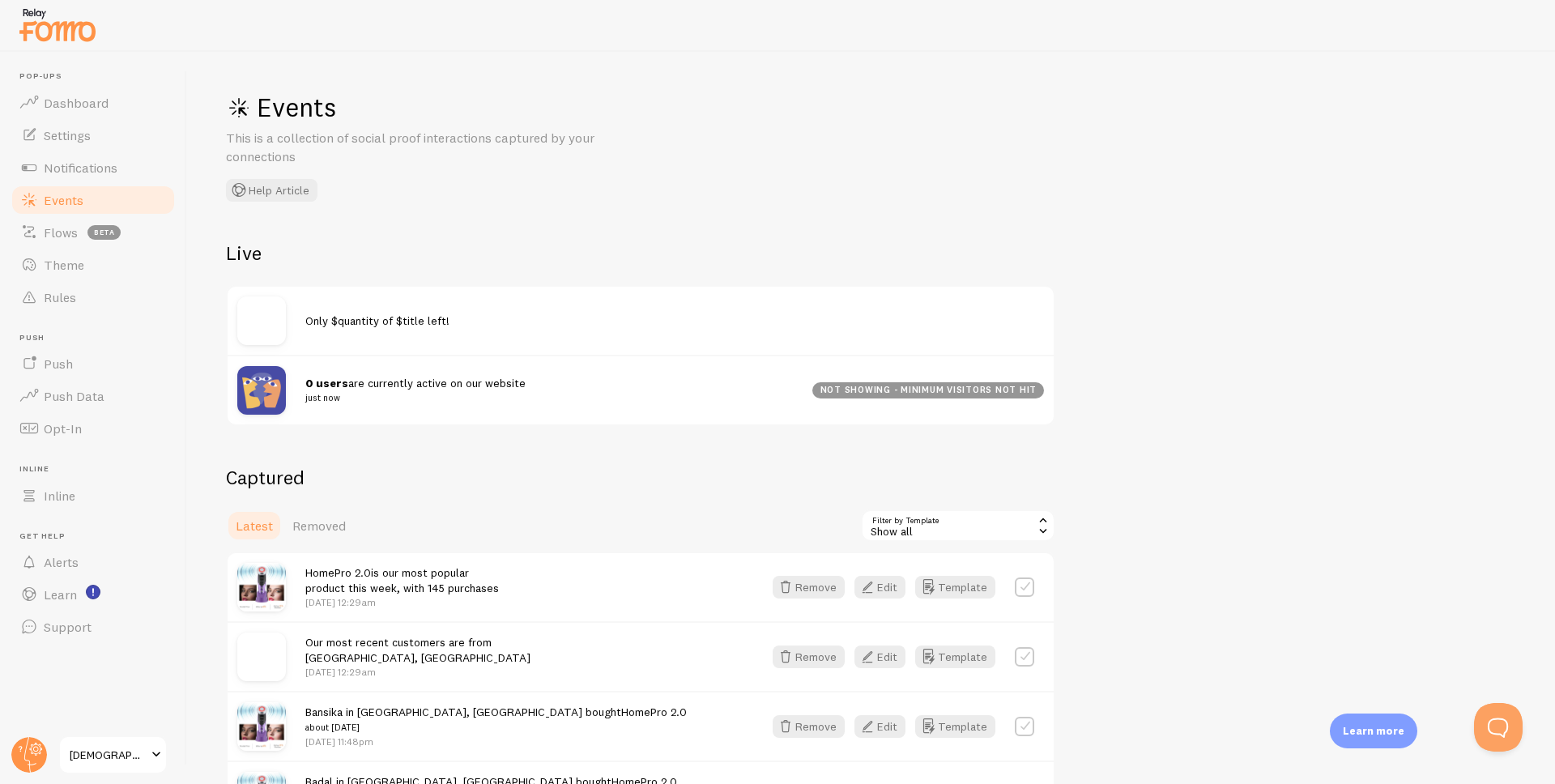
click at [247, 318] on img at bounding box center [262, 320] width 49 height 49
click at [267, 187] on button "Help Article" at bounding box center [272, 190] width 92 height 23
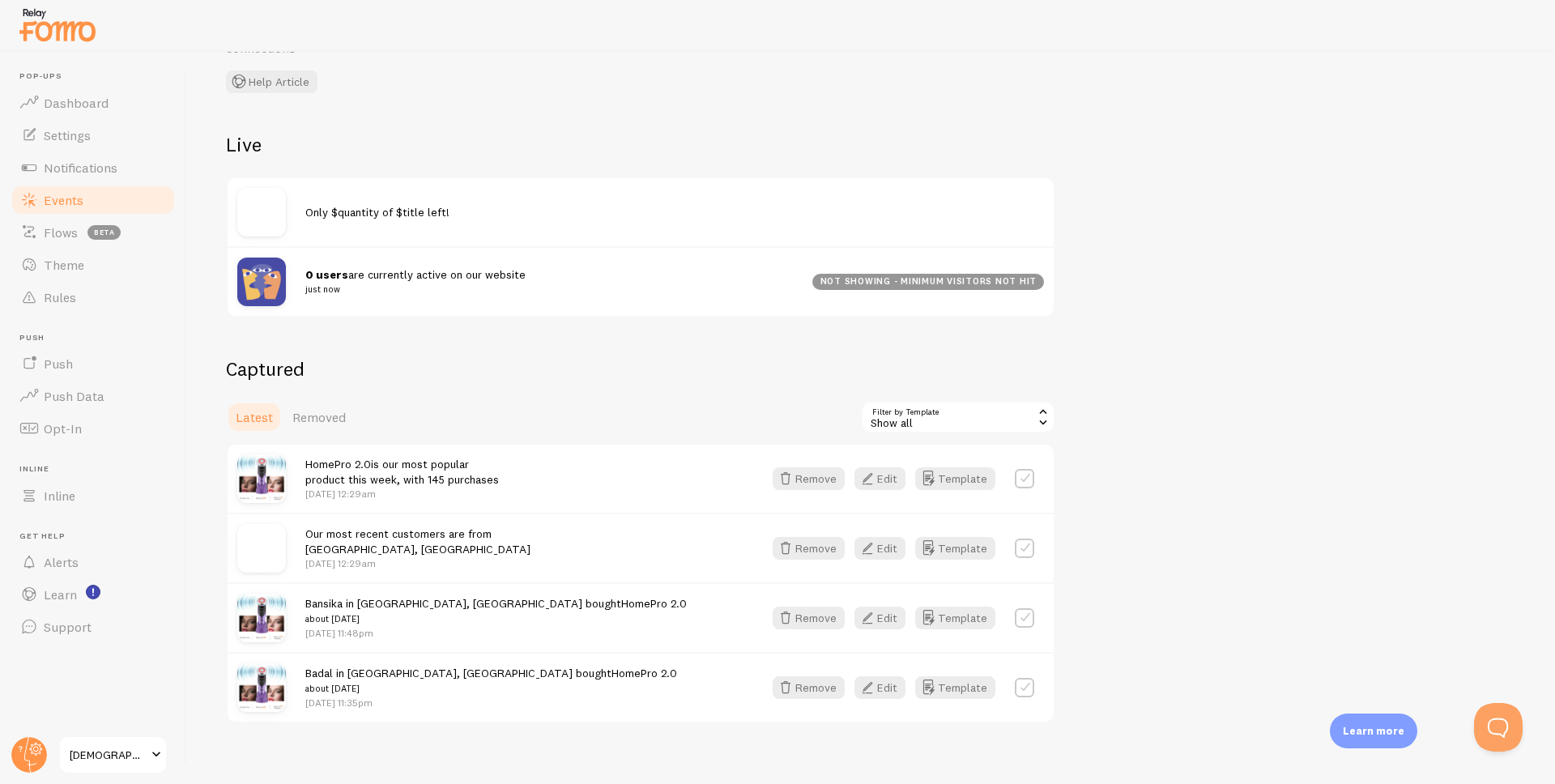
scroll to position [125, 0]
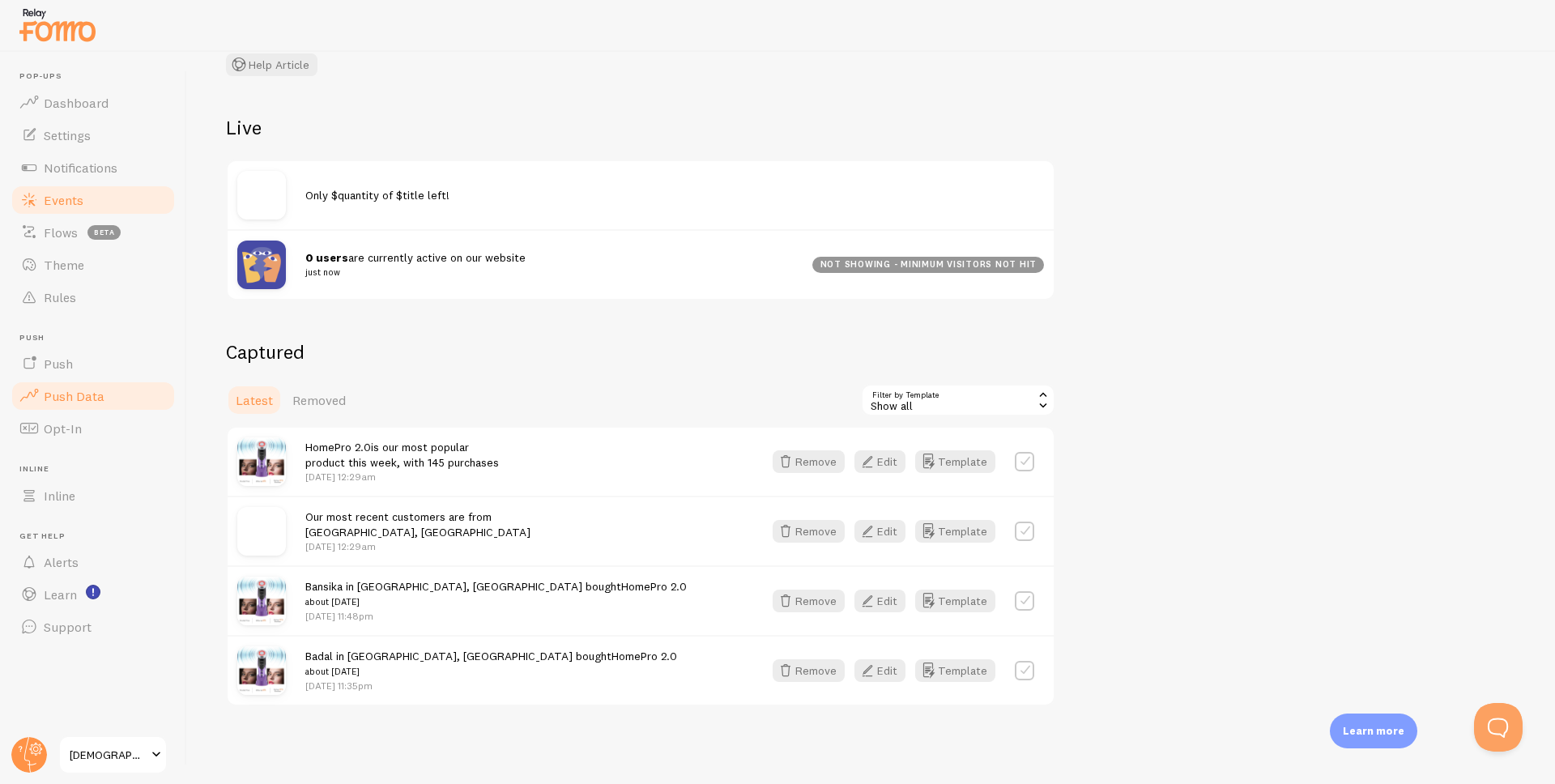
click at [82, 386] on link "Push Data" at bounding box center [93, 395] width 167 height 32
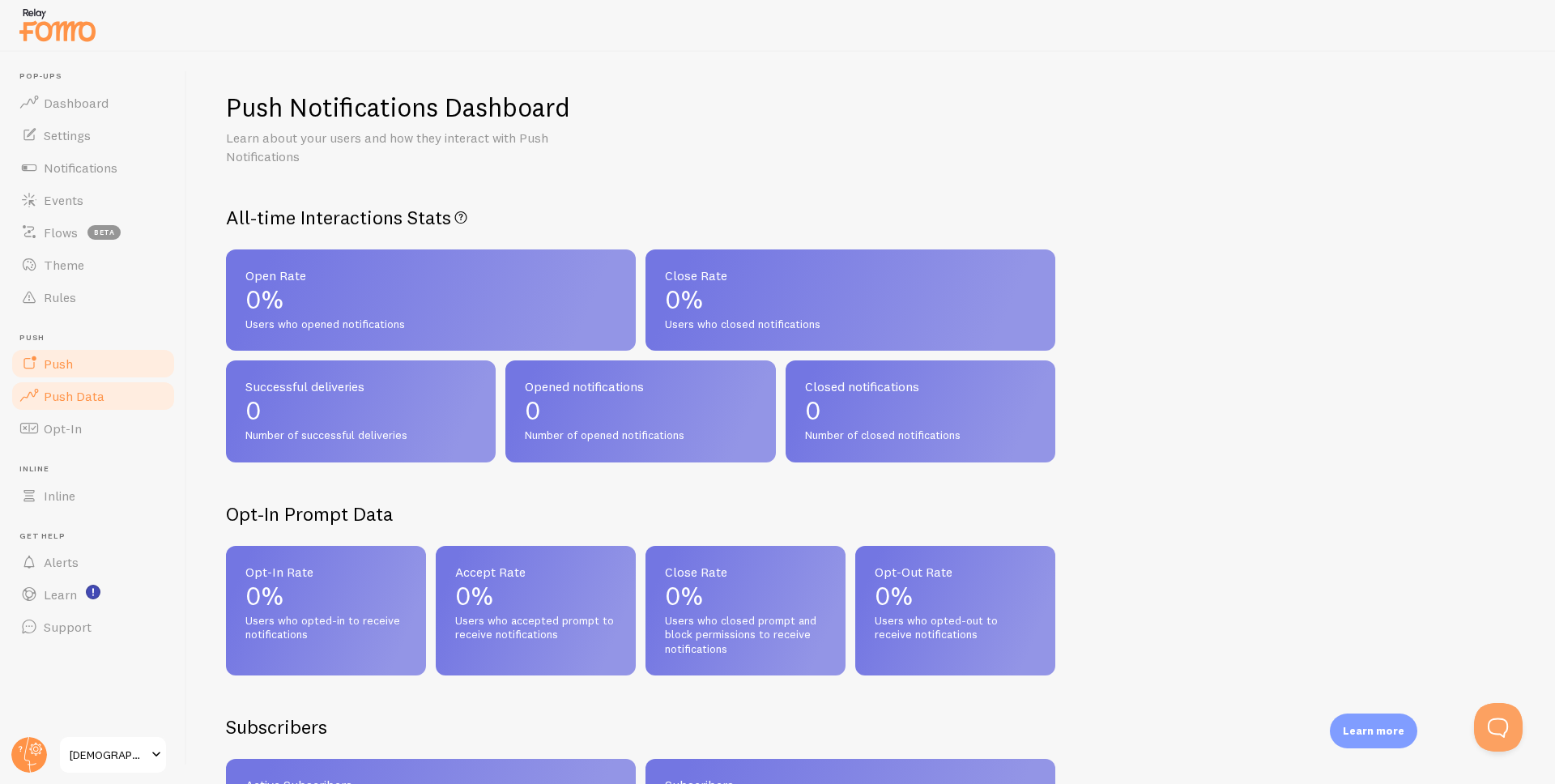
click at [80, 369] on link "Push" at bounding box center [93, 363] width 167 height 32
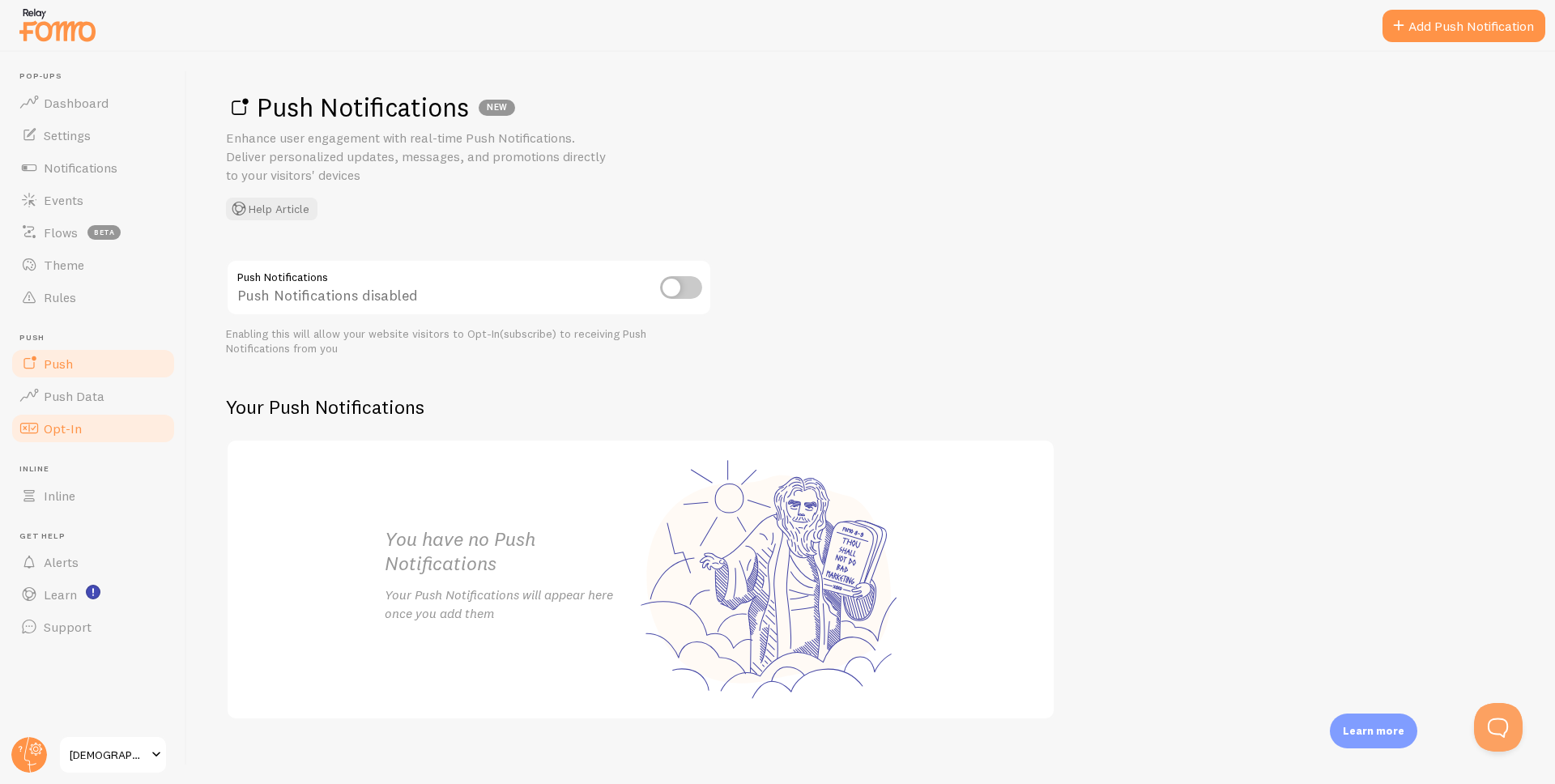
click at [87, 431] on link "Opt-In" at bounding box center [93, 428] width 167 height 32
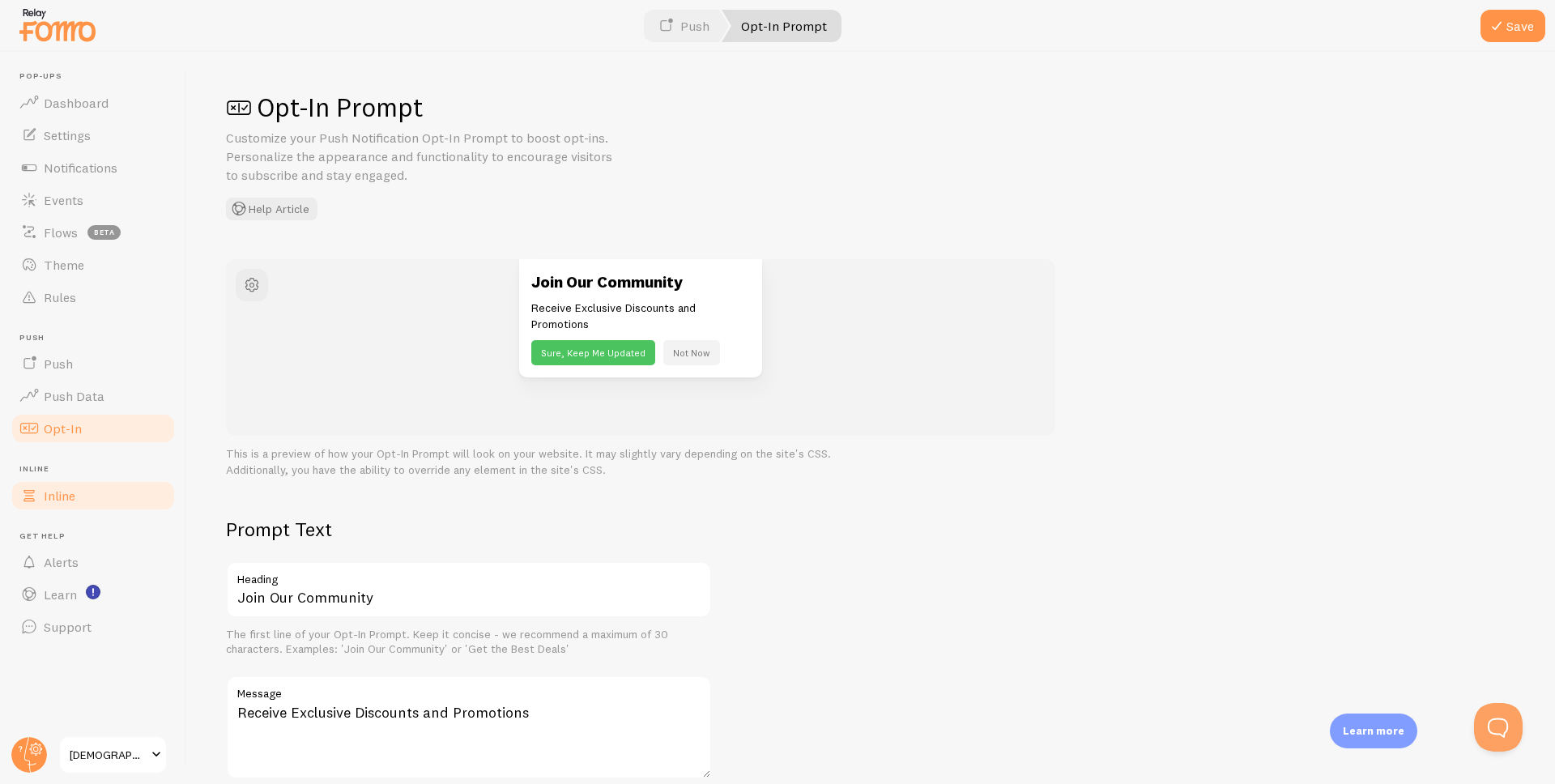
click at [103, 500] on link "Inline" at bounding box center [93, 495] width 167 height 32
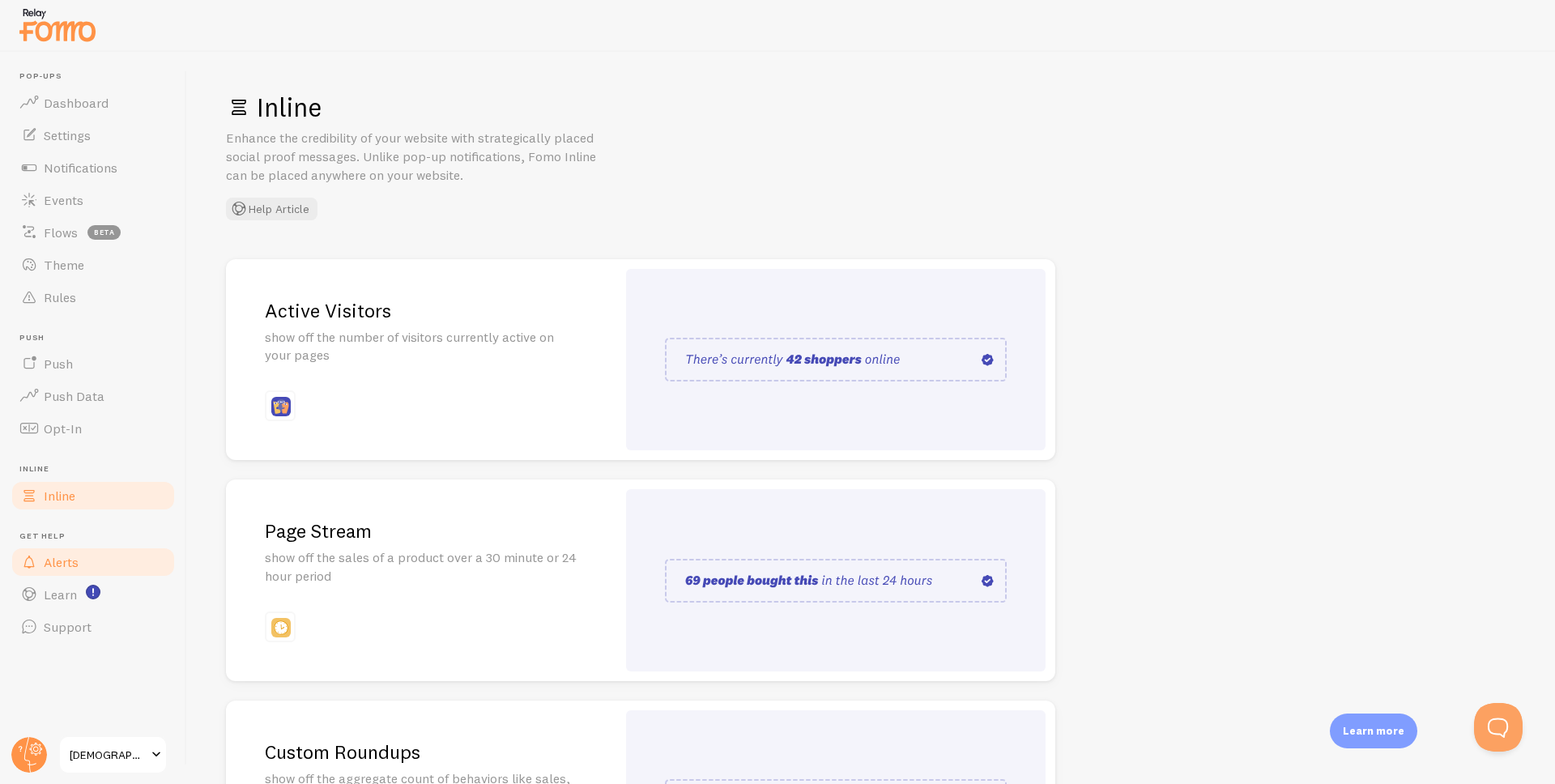
click at [70, 563] on span "Alerts" at bounding box center [61, 561] width 34 height 16
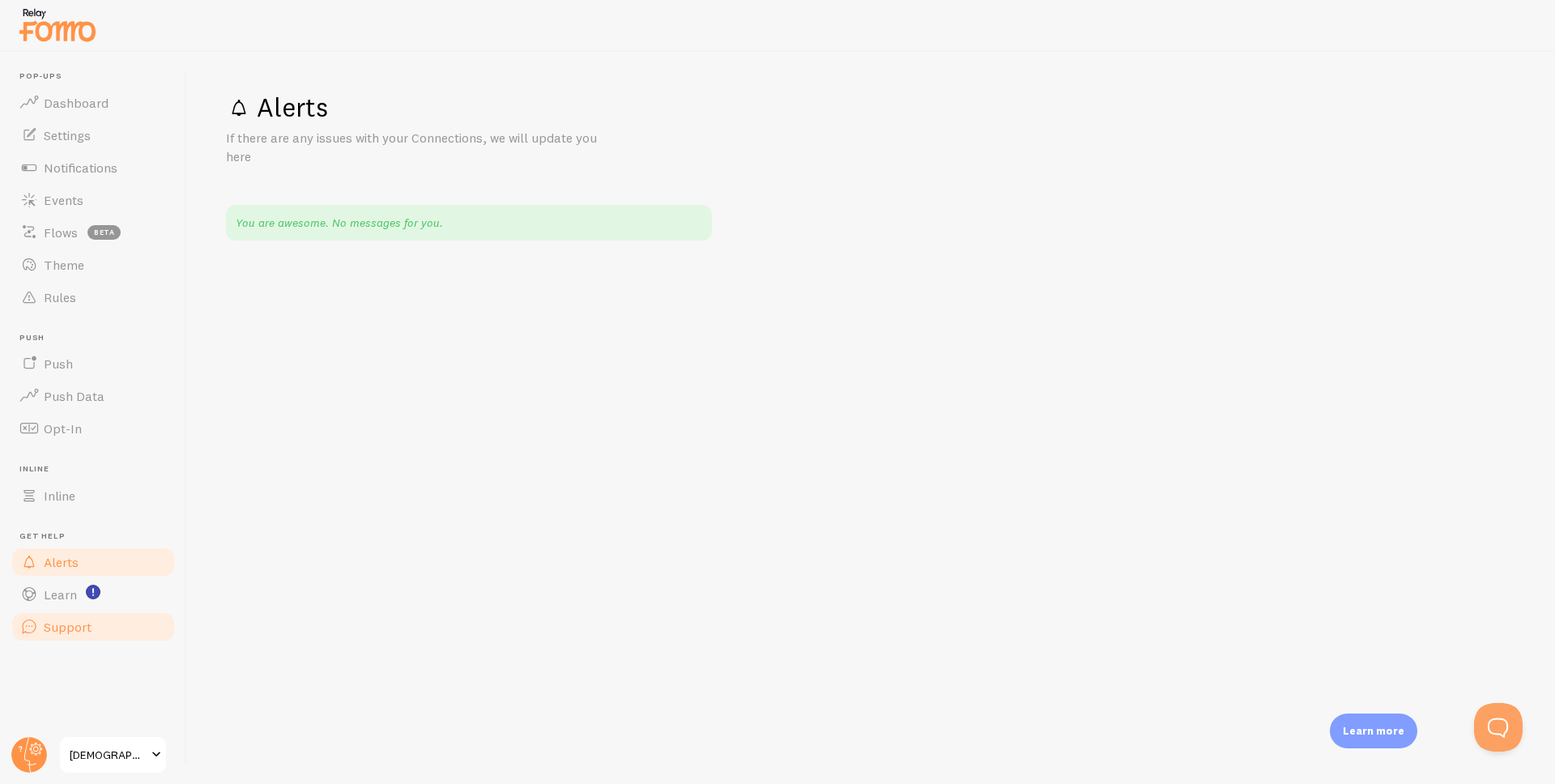
click at [70, 626] on span "Support" at bounding box center [67, 626] width 48 height 16
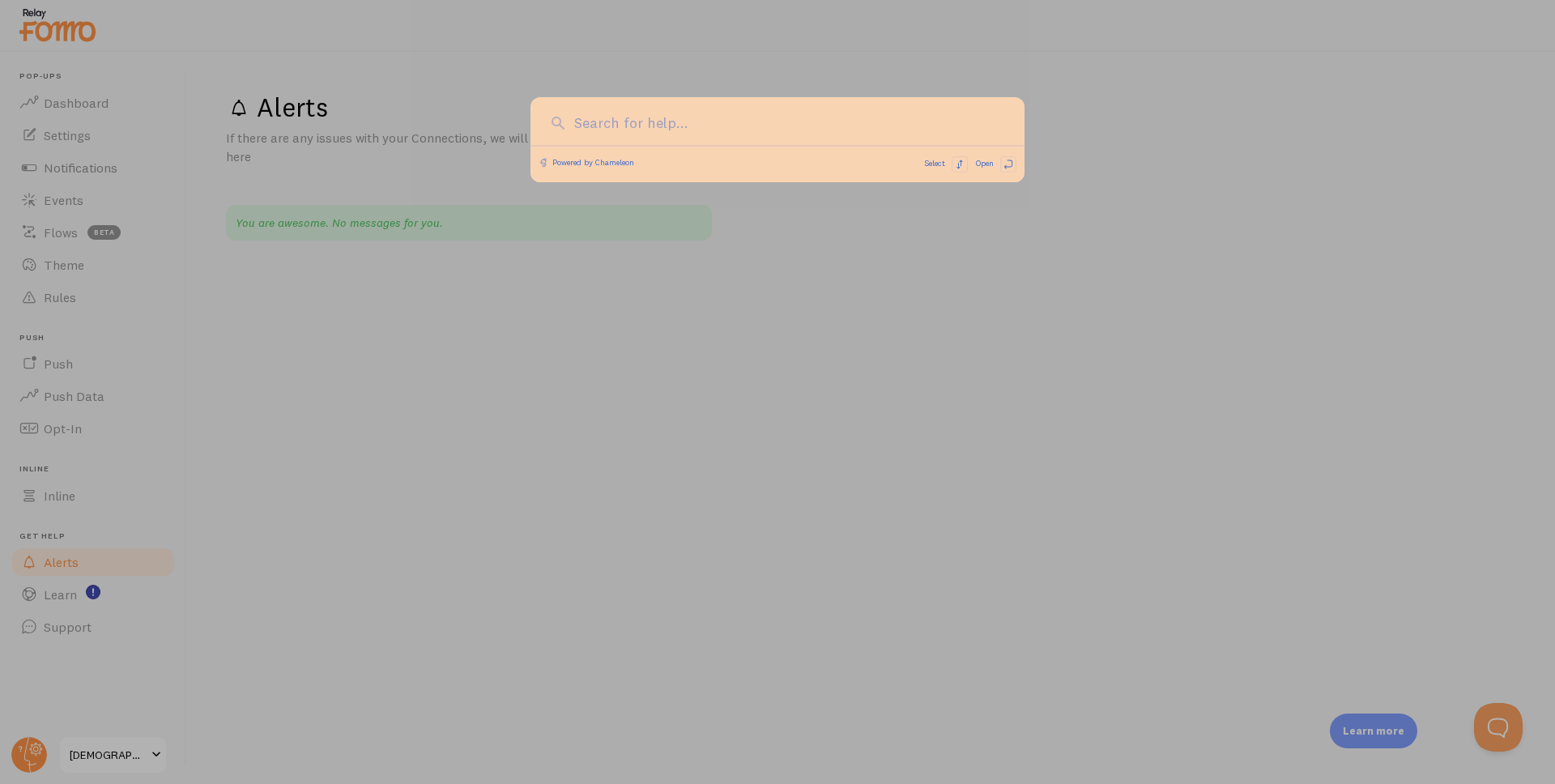
click at [66, 603] on div at bounding box center [778, 392] width 1555 height 784
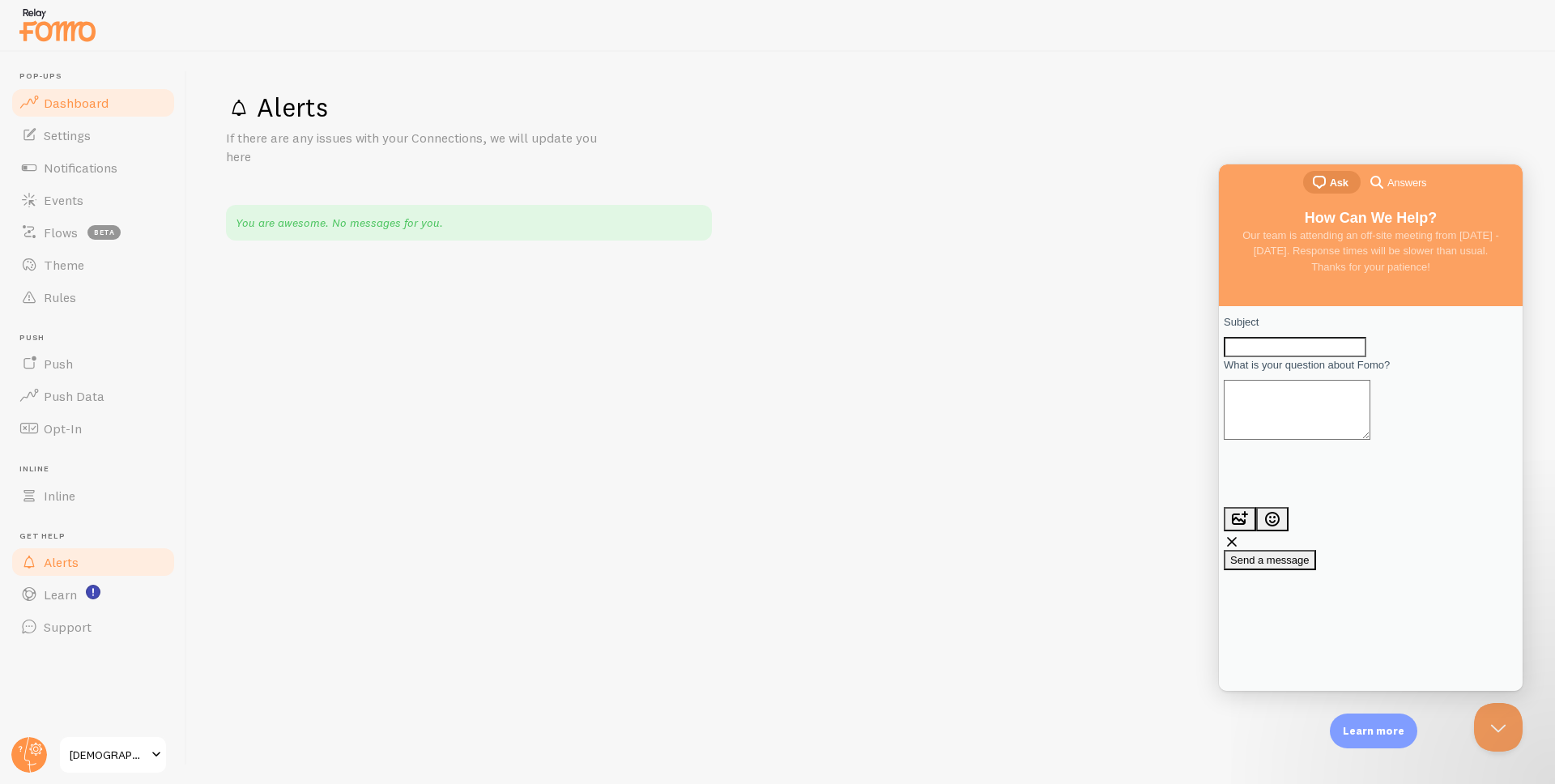
click at [113, 103] on link "Dashboard" at bounding box center [93, 103] width 167 height 32
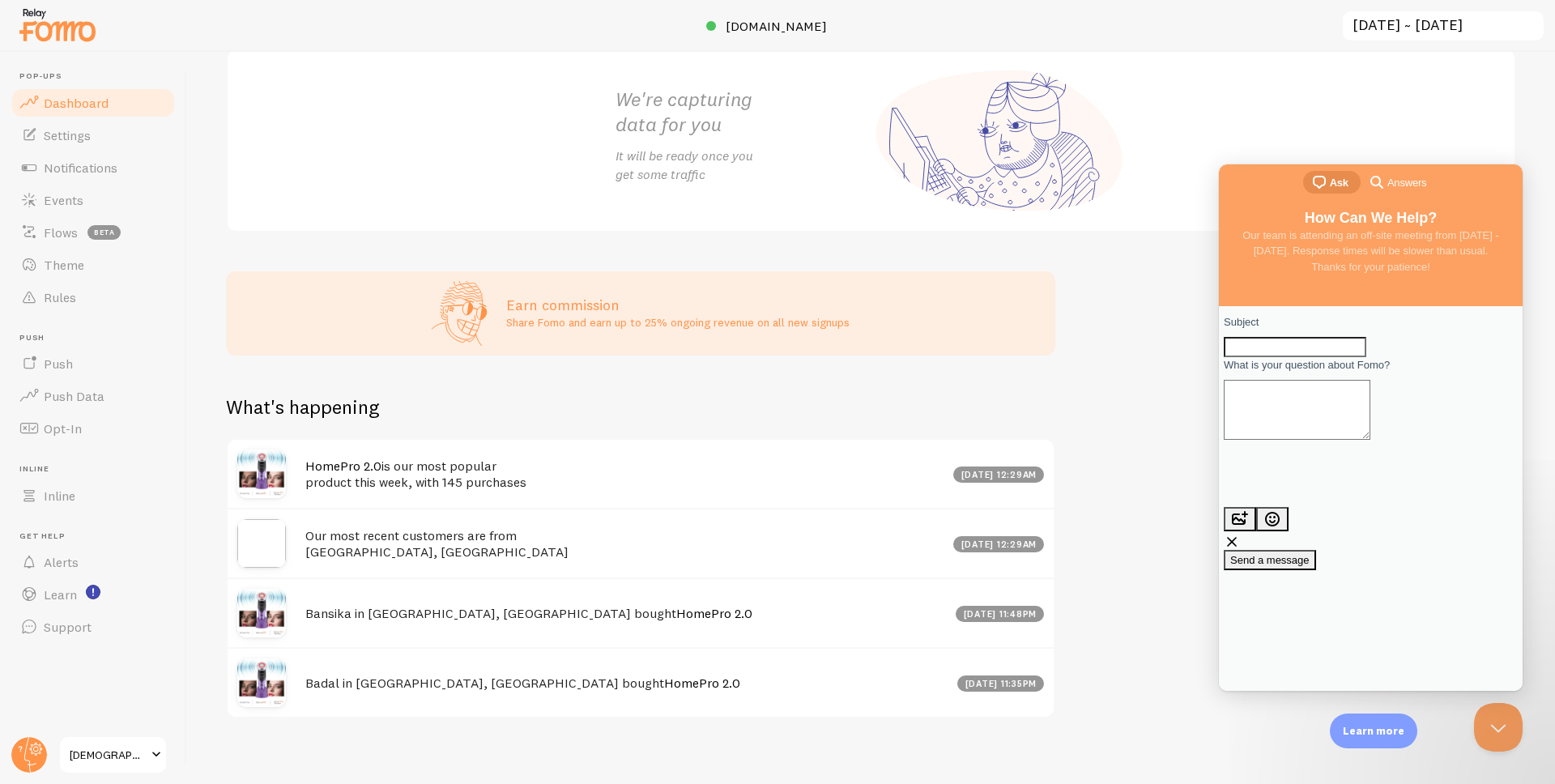
scroll to position [244, 0]
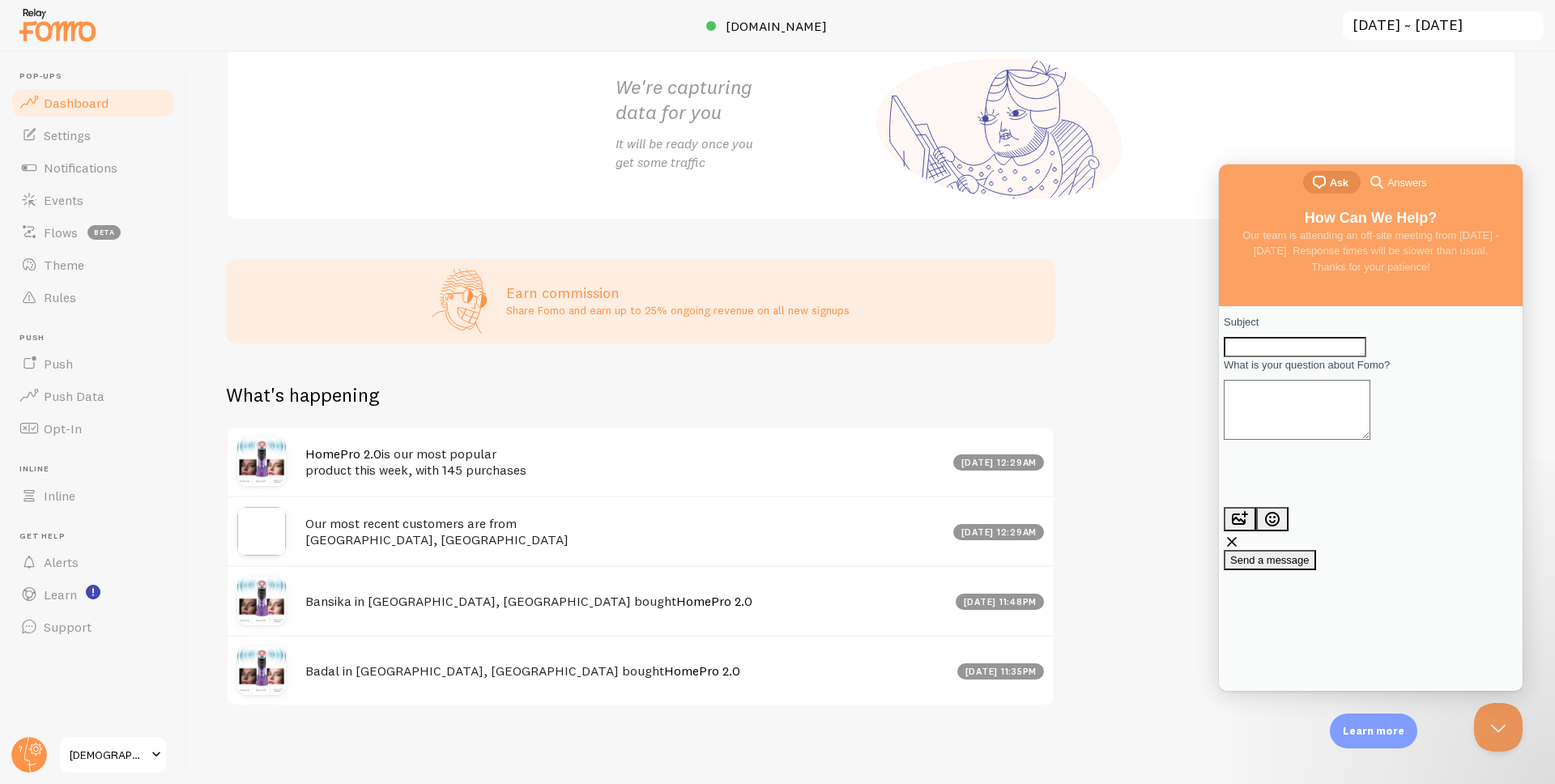
click at [247, 539] on img at bounding box center [262, 531] width 49 height 49
click at [256, 530] on img at bounding box center [262, 531] width 49 height 49
click at [259, 526] on img at bounding box center [262, 531] width 49 height 49
click at [259, 527] on img at bounding box center [262, 531] width 49 height 49
click at [123, 140] on link "Settings" at bounding box center [93, 135] width 167 height 32
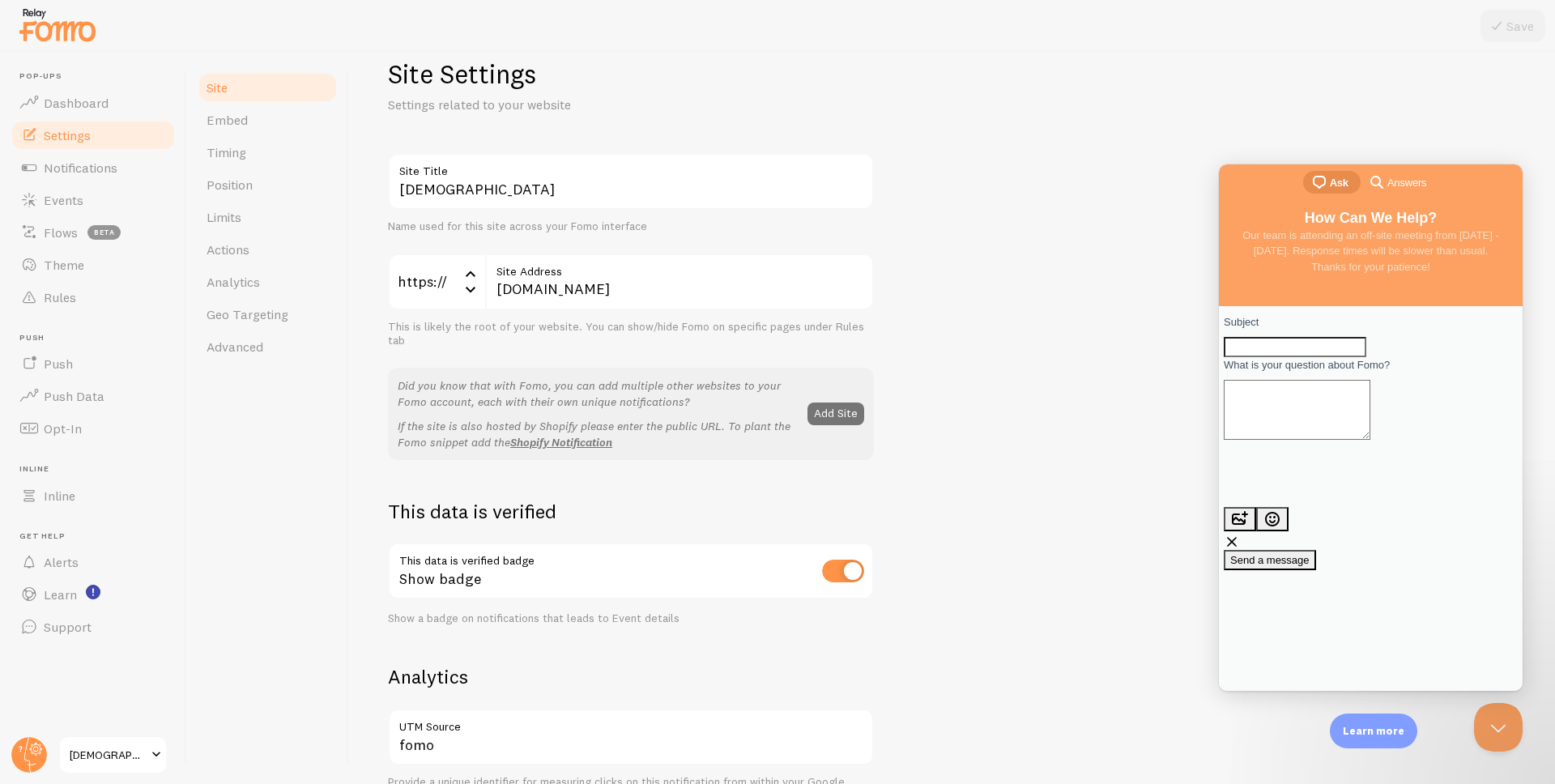
scroll to position [97, 0]
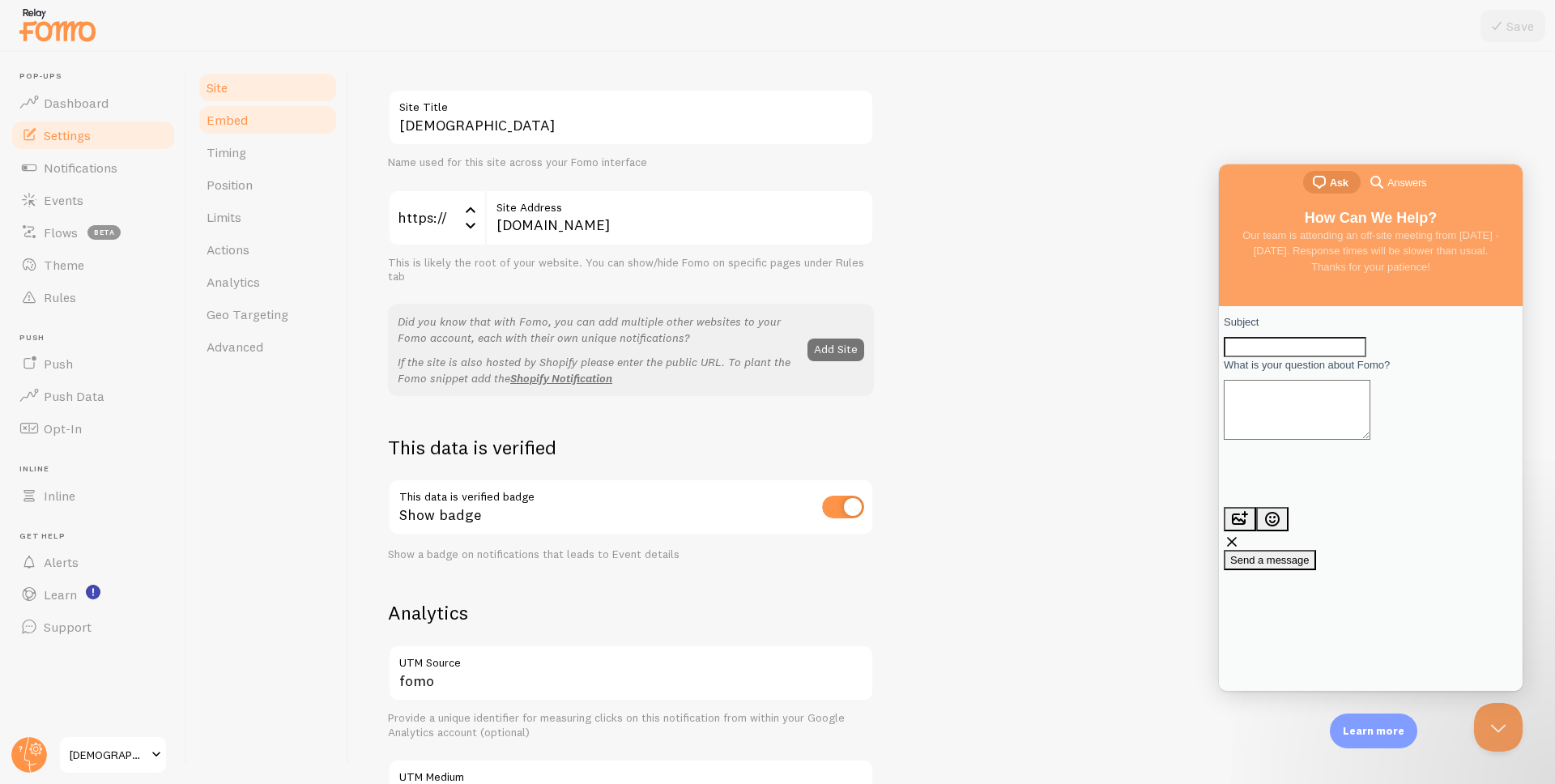
click at [242, 127] on span "Embed" at bounding box center [226, 119] width 41 height 16
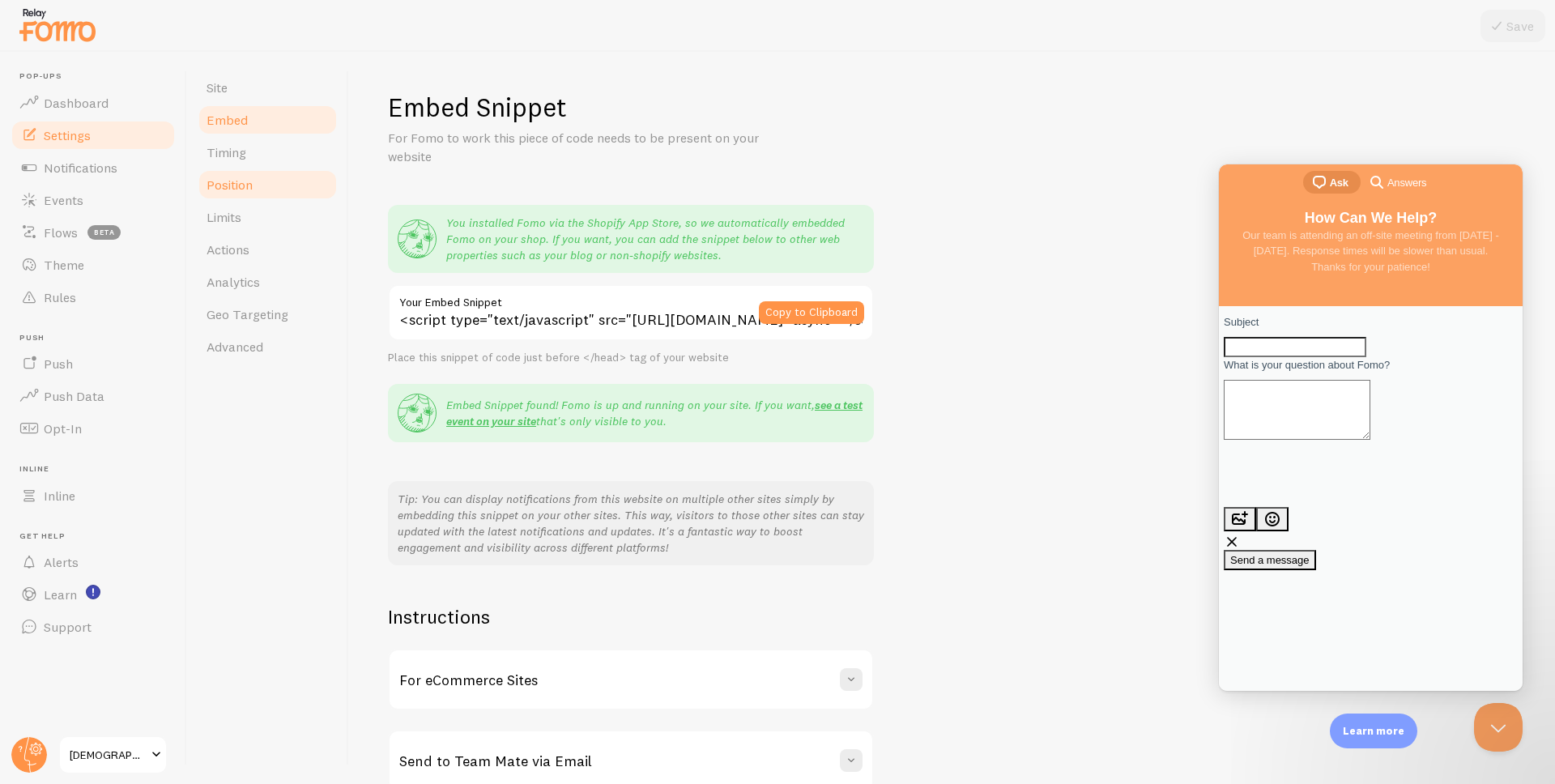
click at [240, 182] on span "Position" at bounding box center [229, 184] width 46 height 16
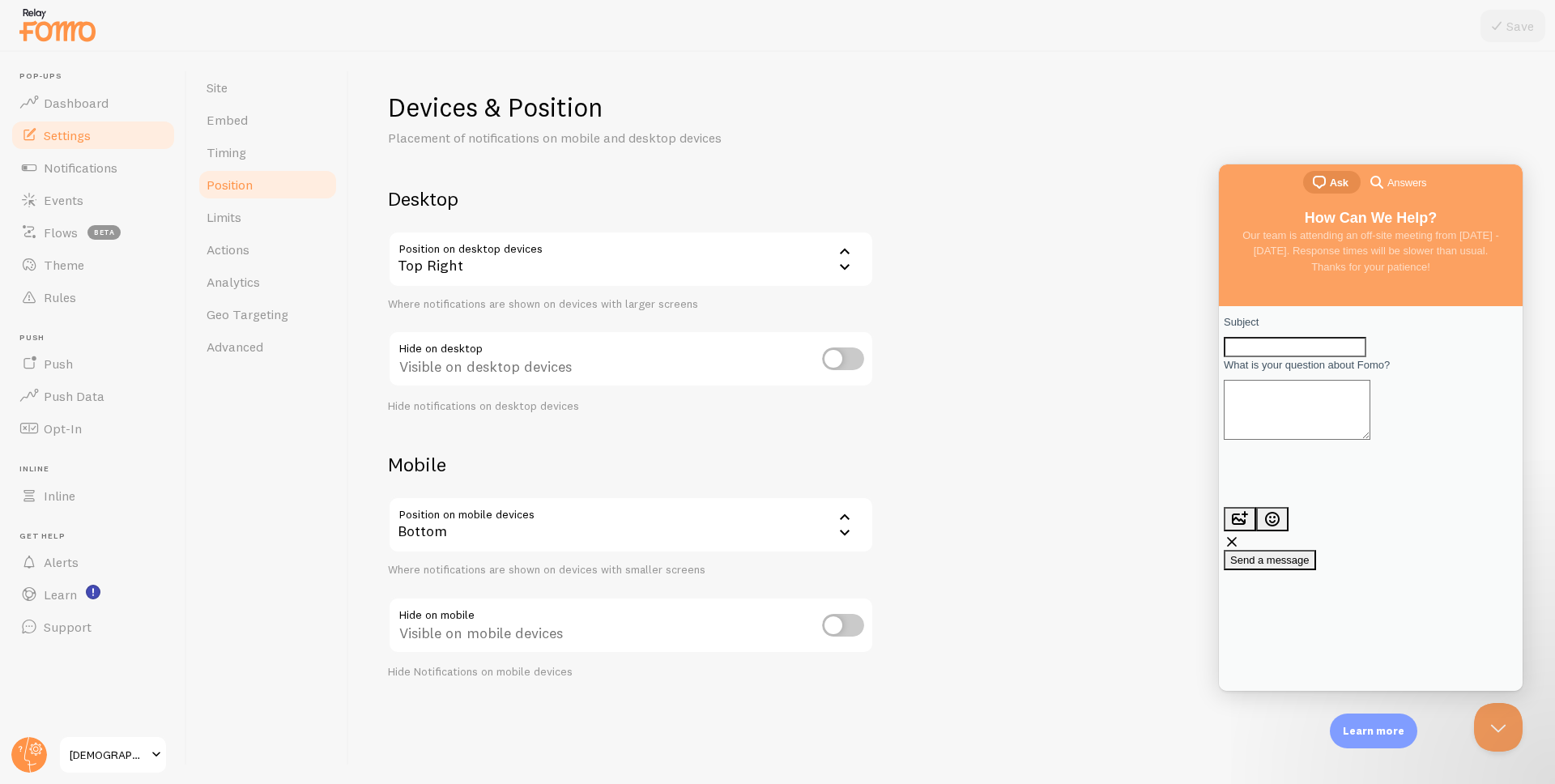
click at [734, 540] on div "Bottom" at bounding box center [630, 524] width 486 height 56
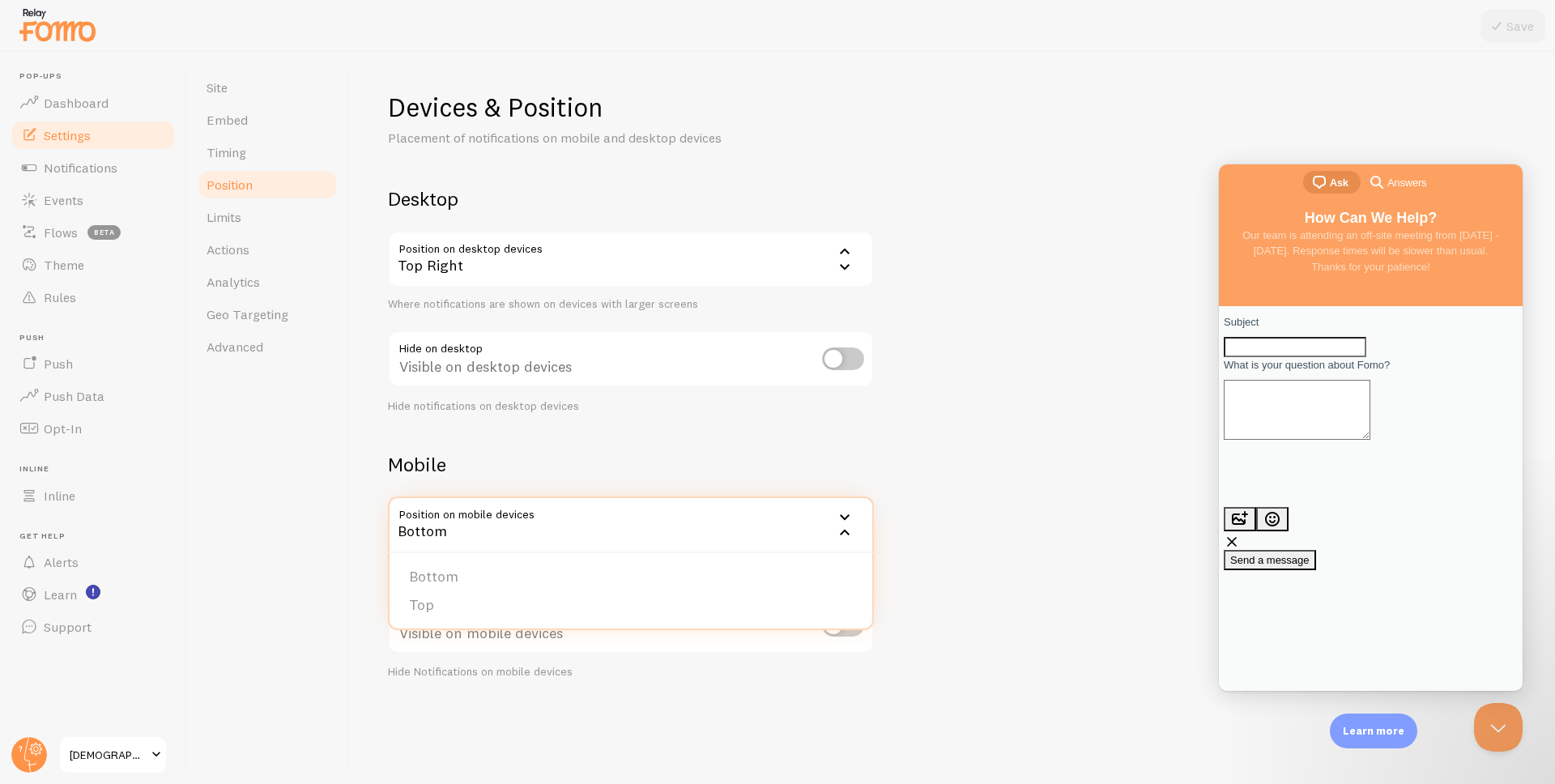
click at [995, 464] on div "Devices & Position Placement of notifications on mobile and desktop devices Des…" at bounding box center [952, 385] width 1128 height 589
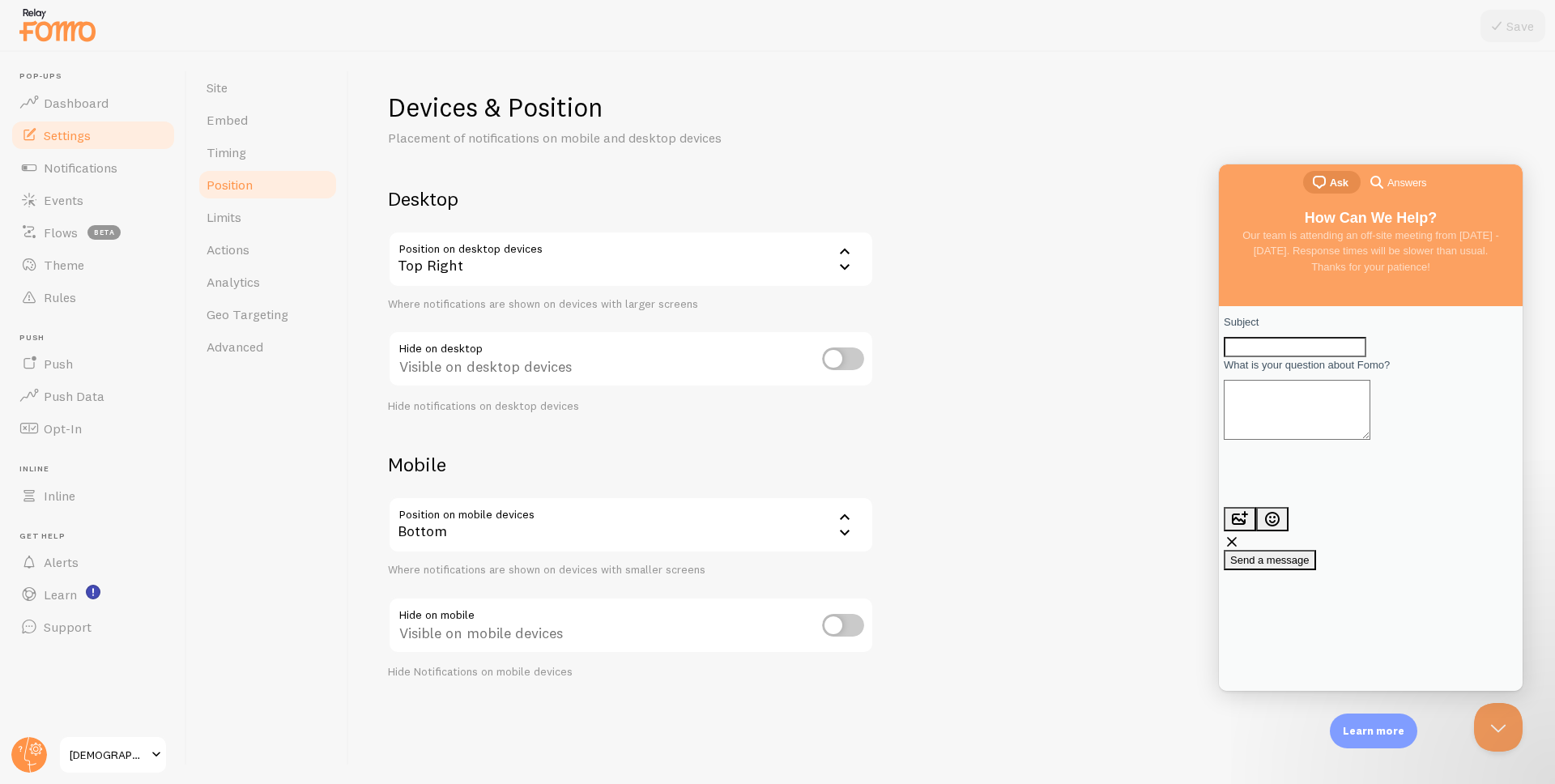
click at [640, 521] on div "Bottom" at bounding box center [630, 524] width 486 height 56
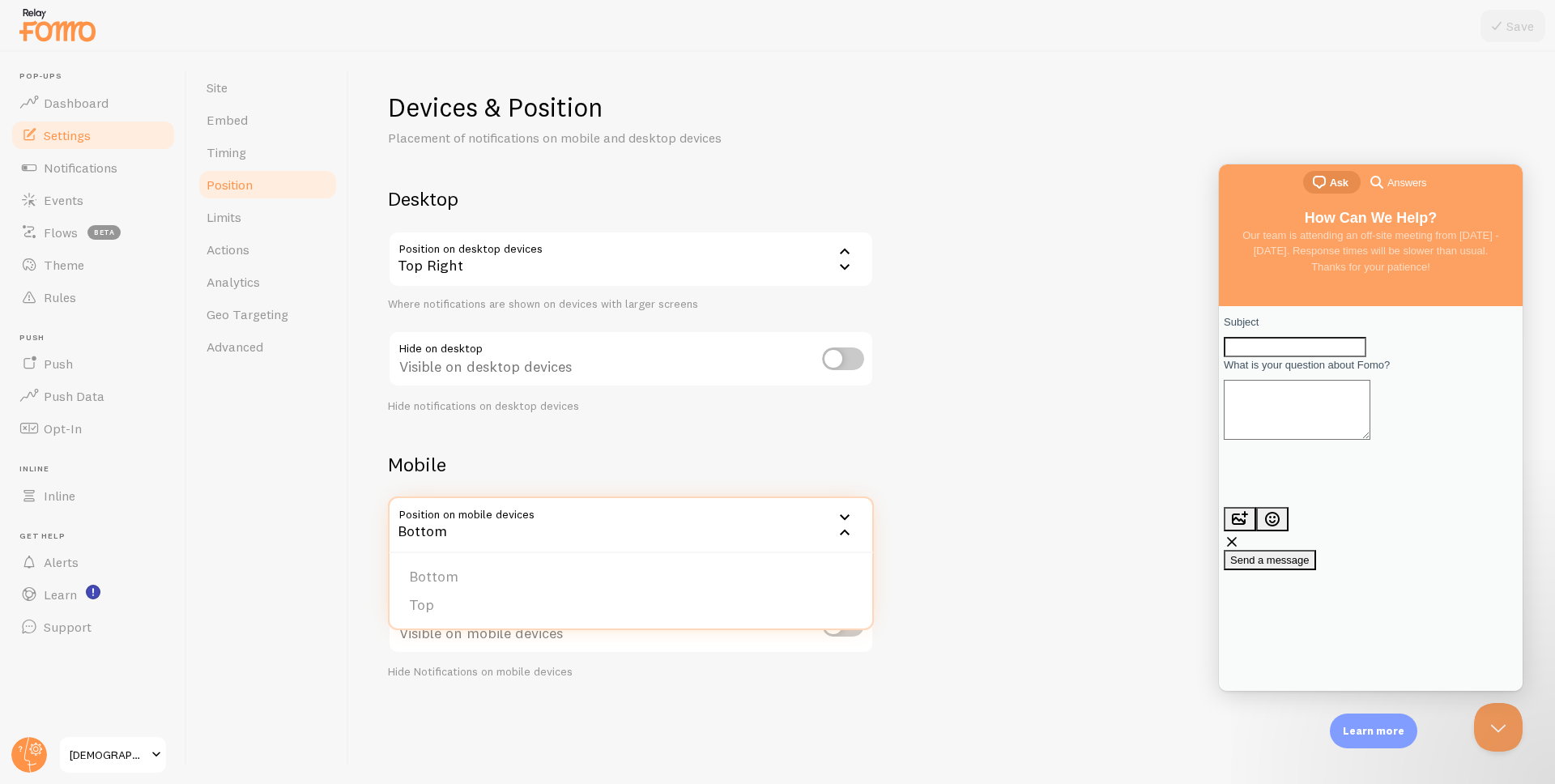
click at [942, 572] on div "Devices & Position Placement of notifications on mobile and desktop devices Des…" at bounding box center [952, 385] width 1128 height 589
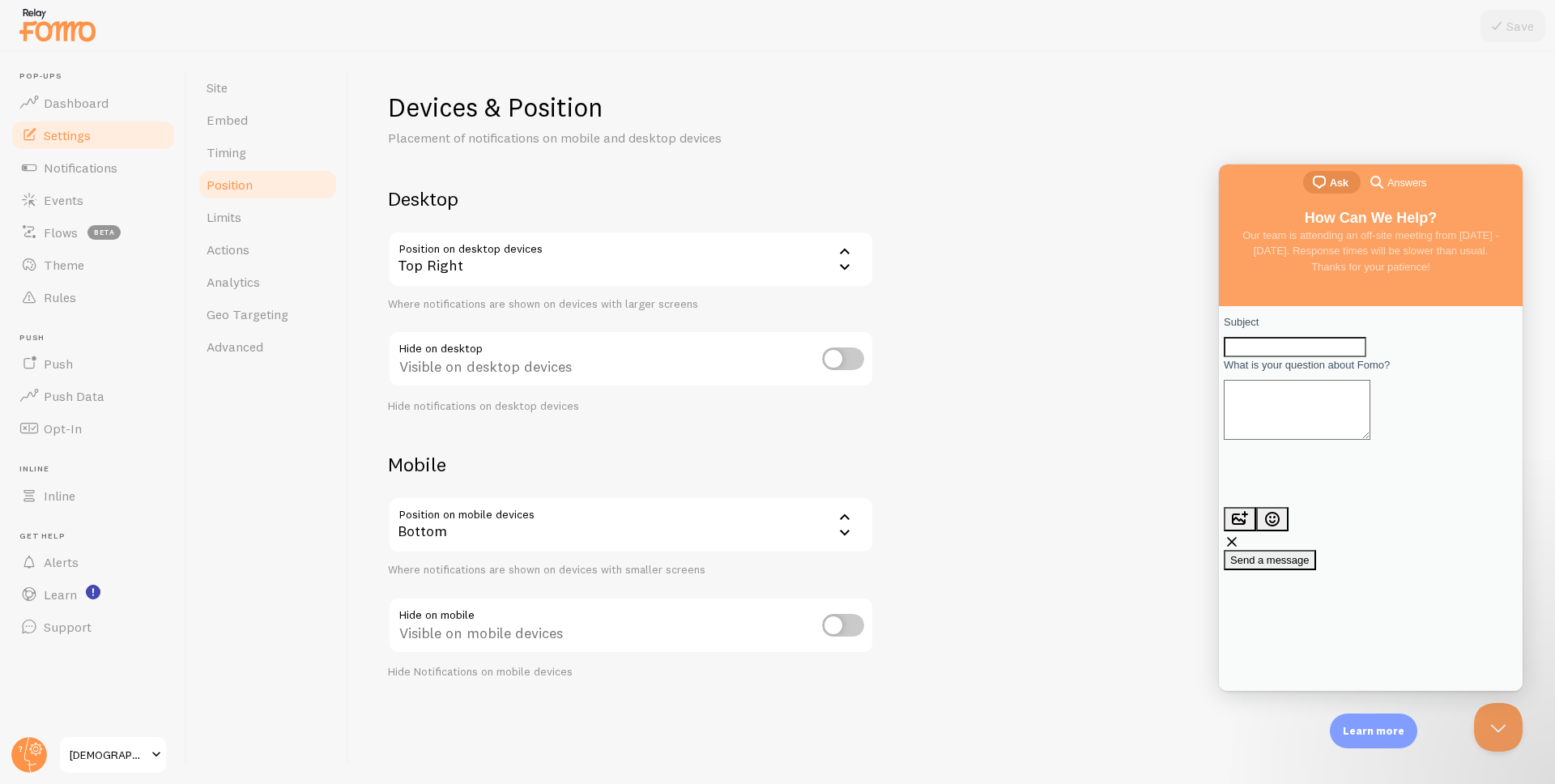
click at [838, 625] on input "checkbox" at bounding box center [843, 625] width 42 height 23
click at [846, 639] on div "Hidden on mobile devices" at bounding box center [630, 626] width 486 height 59
click at [845, 628] on input "checkbox" at bounding box center [843, 625] width 42 height 23
checkbox input "false"
click at [532, 516] on div "Bottom" at bounding box center [630, 524] width 486 height 56
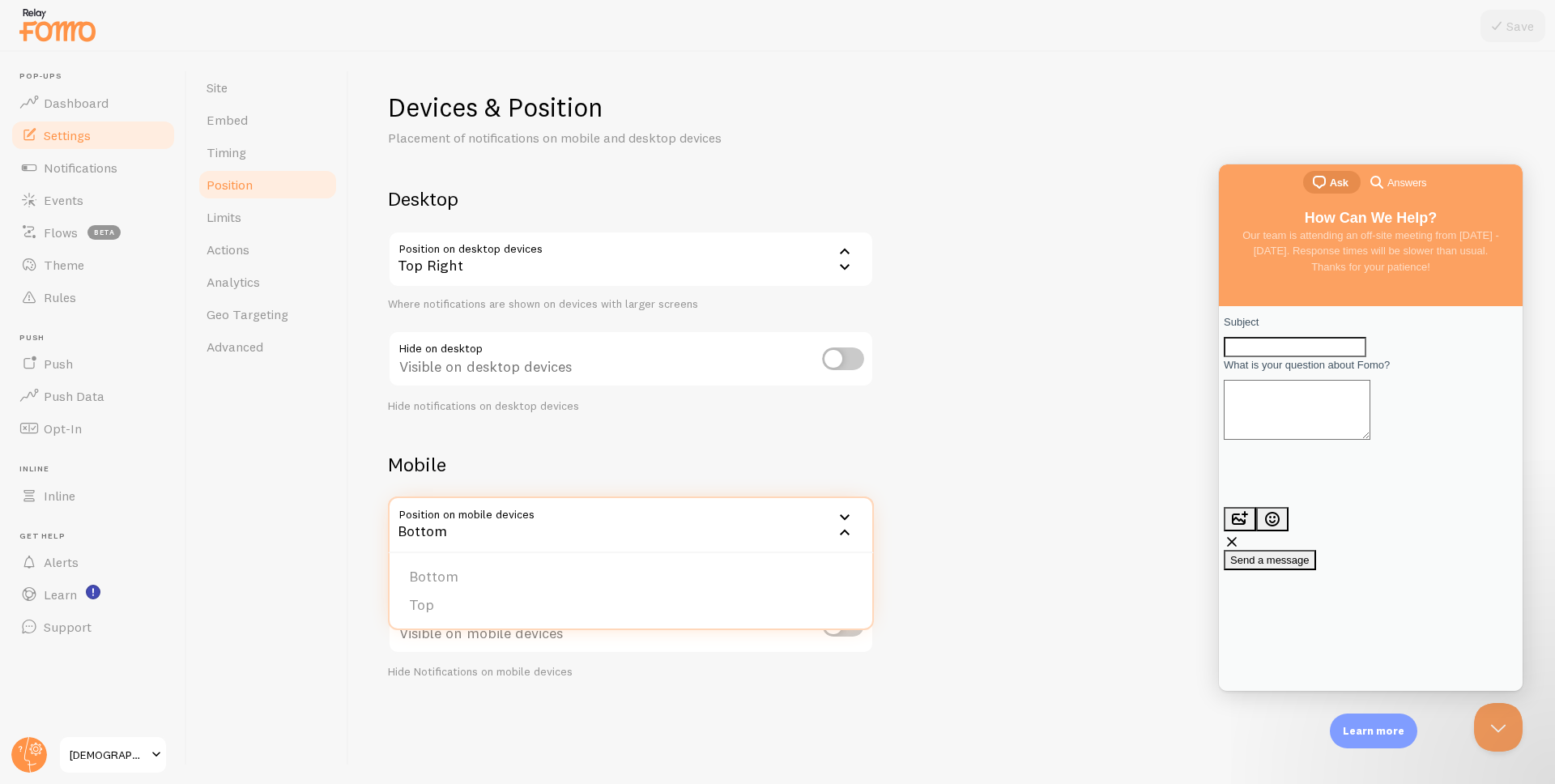
click at [966, 566] on div "Devices & Position Placement of notifications on mobile and desktop devices Des…" at bounding box center [952, 385] width 1128 height 589
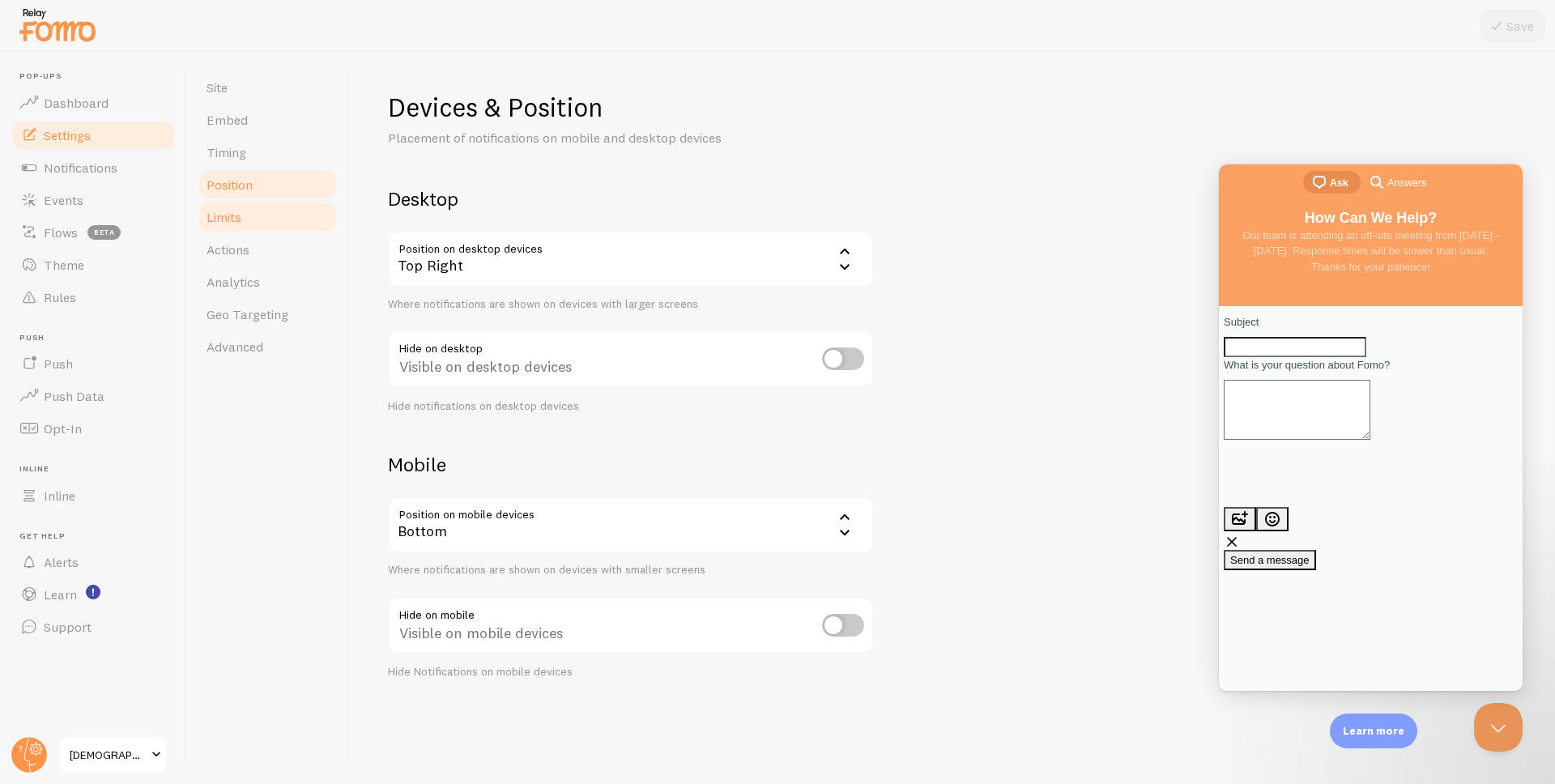
click at [238, 212] on span "Limits" at bounding box center [223, 216] width 34 height 16
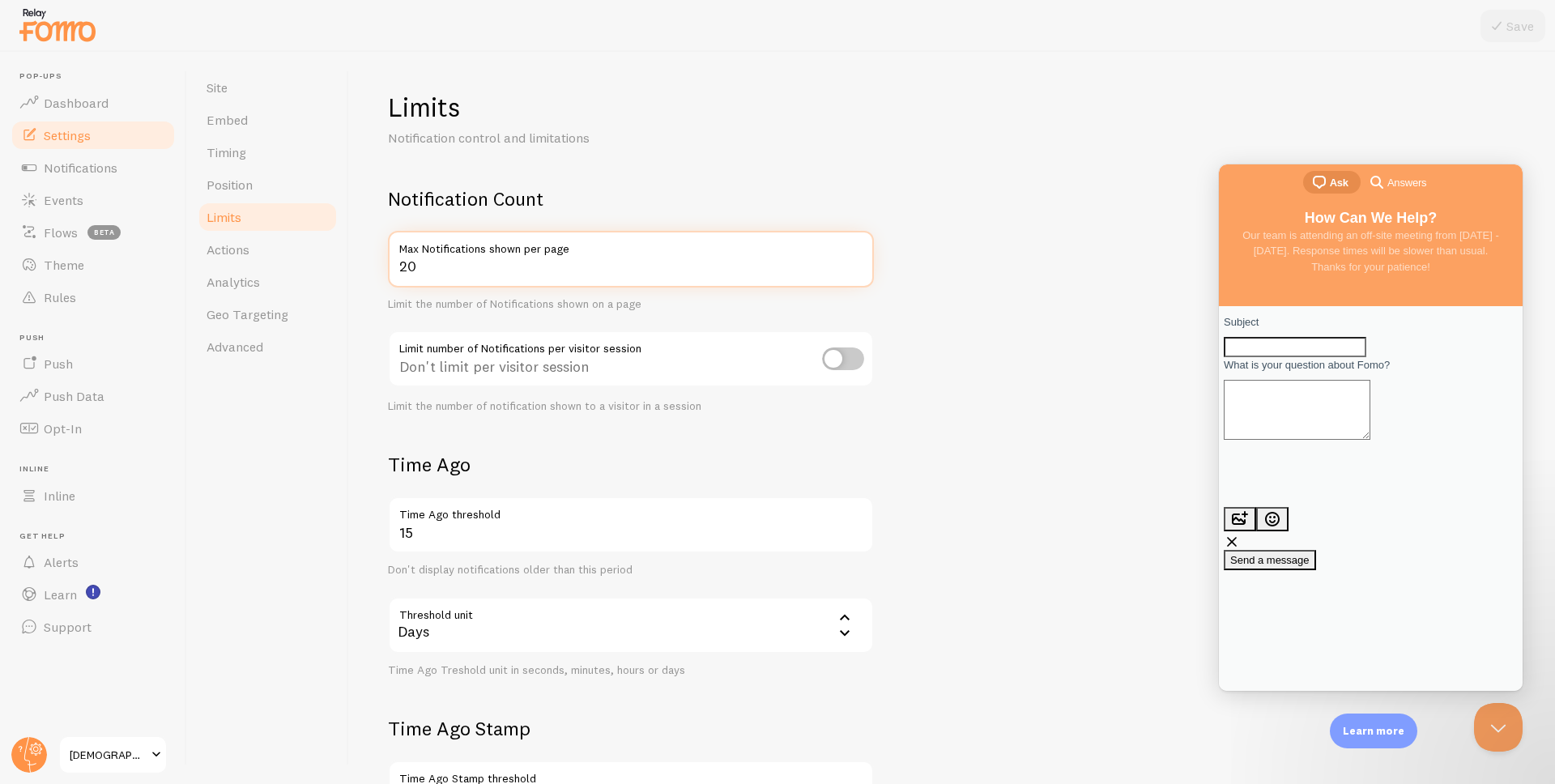
click at [525, 273] on input "20" at bounding box center [630, 258] width 486 height 56
drag, startPoint x: 571, startPoint y: 275, endPoint x: 376, endPoint y: 268, distance: 195.1
click at [376, 268] on div "Limits Notification control and limitations Notification Count 20 Max Notificat…" at bounding box center [952, 418] width 1206 height 732
type input "1"
click at [900, 346] on form "Notification Count 1 Max Notifications shown per page Limit the number of Notif…" at bounding box center [952, 563] width 1128 height 755
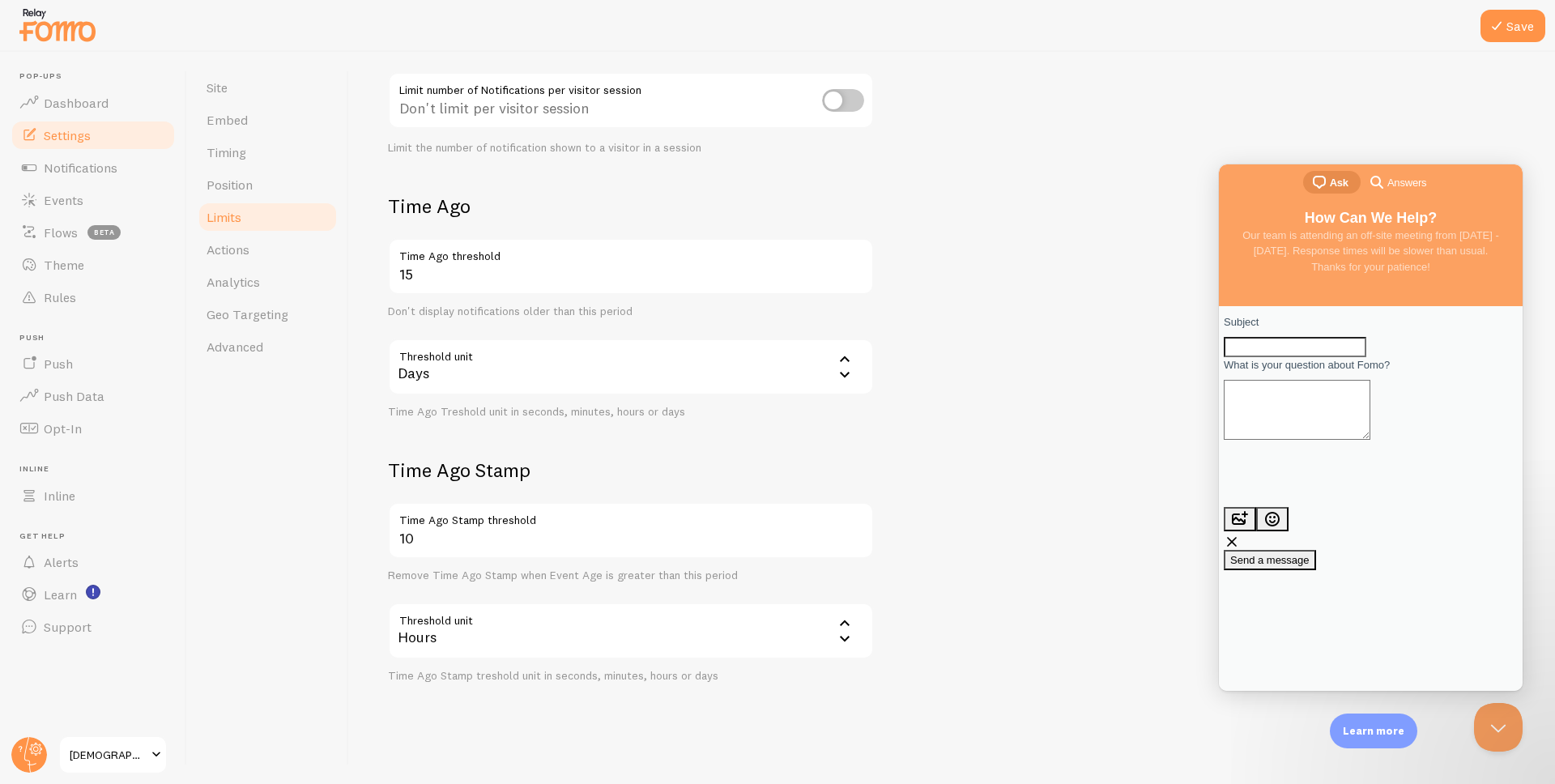
scroll to position [267, 0]
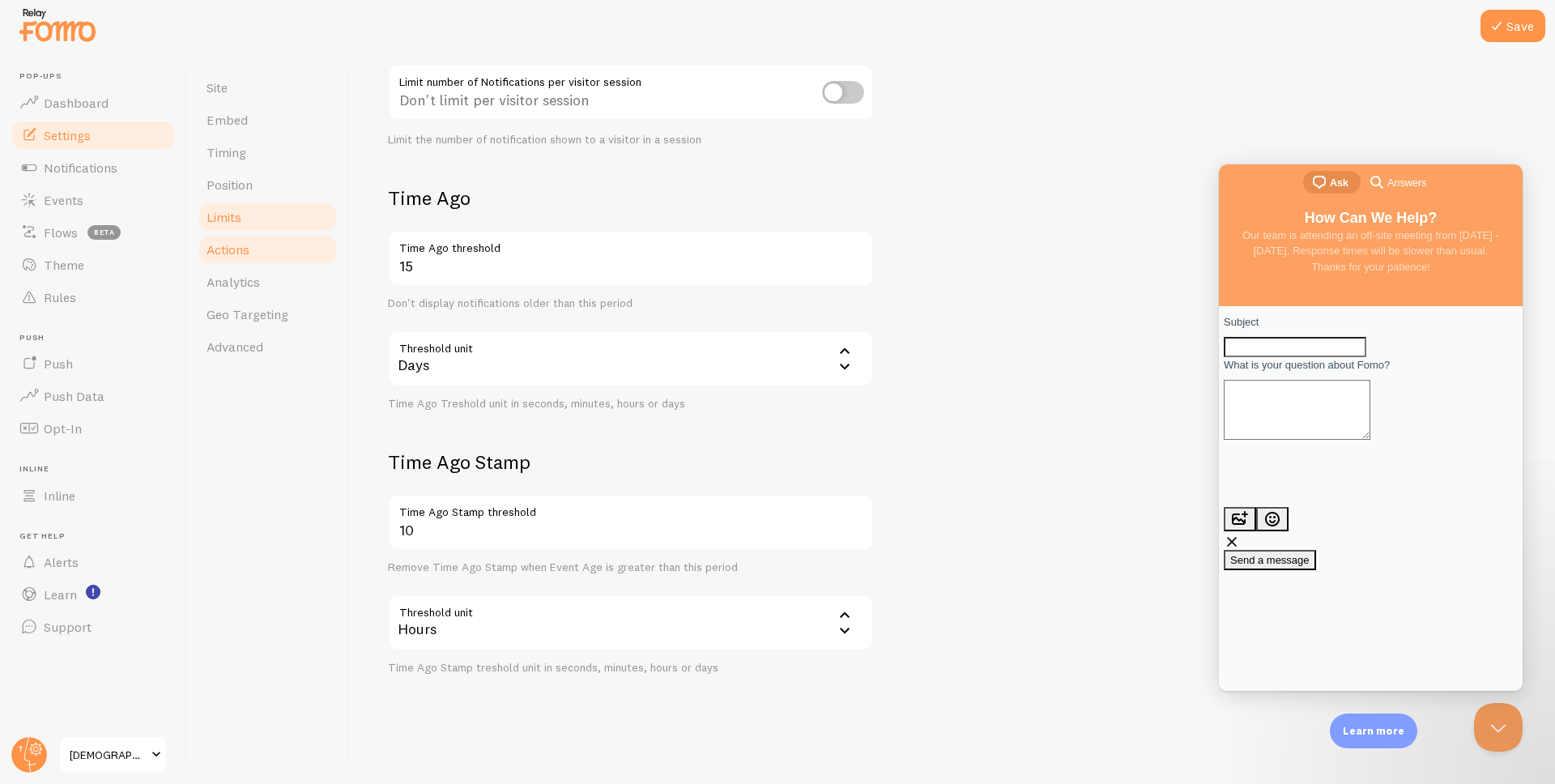
click at [231, 257] on link "Actions" at bounding box center [268, 249] width 141 height 32
click at [1495, 25] on icon at bounding box center [1496, 25] width 19 height 19
click at [250, 263] on link "Actions" at bounding box center [268, 249] width 141 height 32
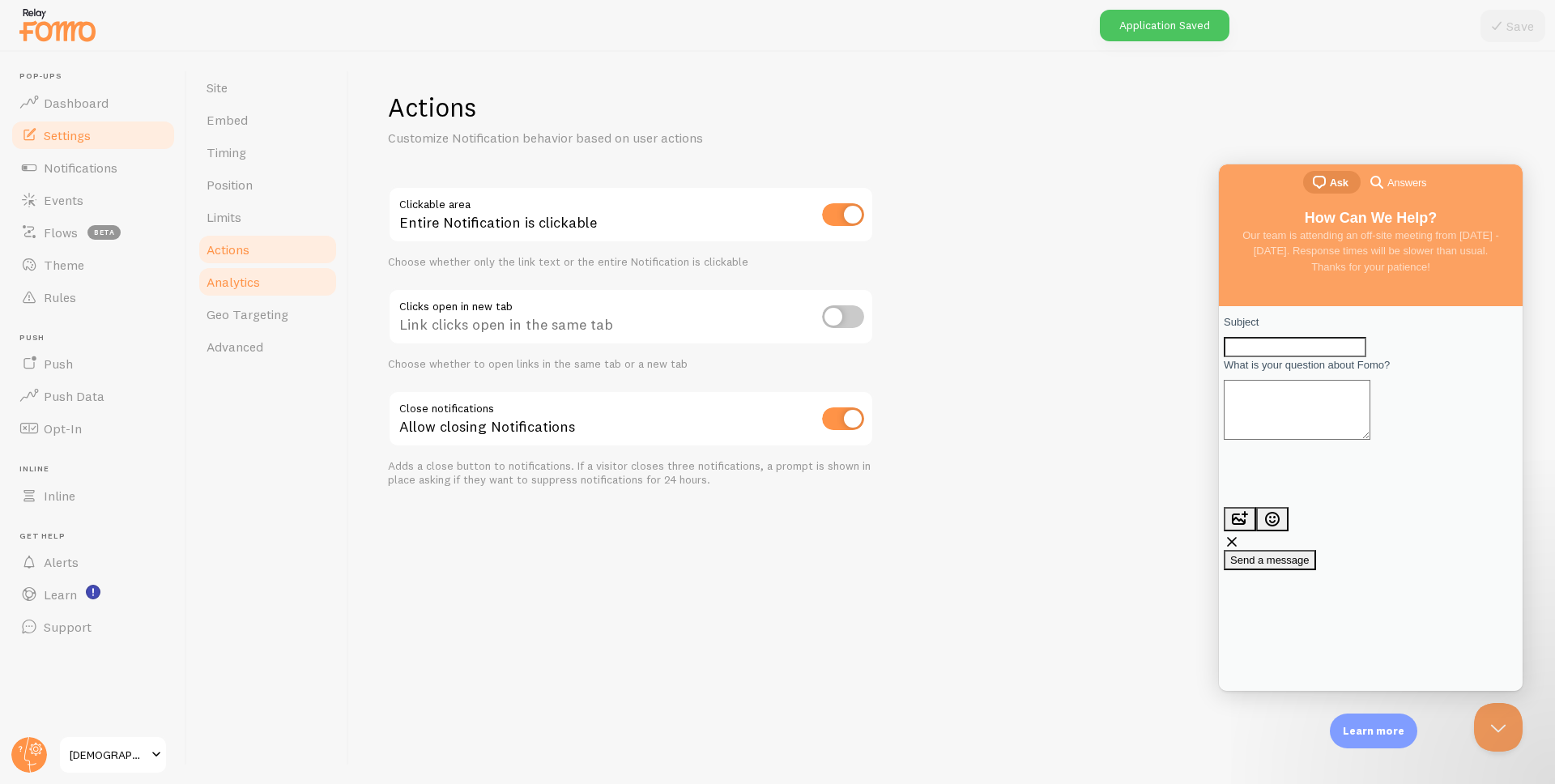
click at [244, 290] on link "Analytics" at bounding box center [268, 282] width 141 height 32
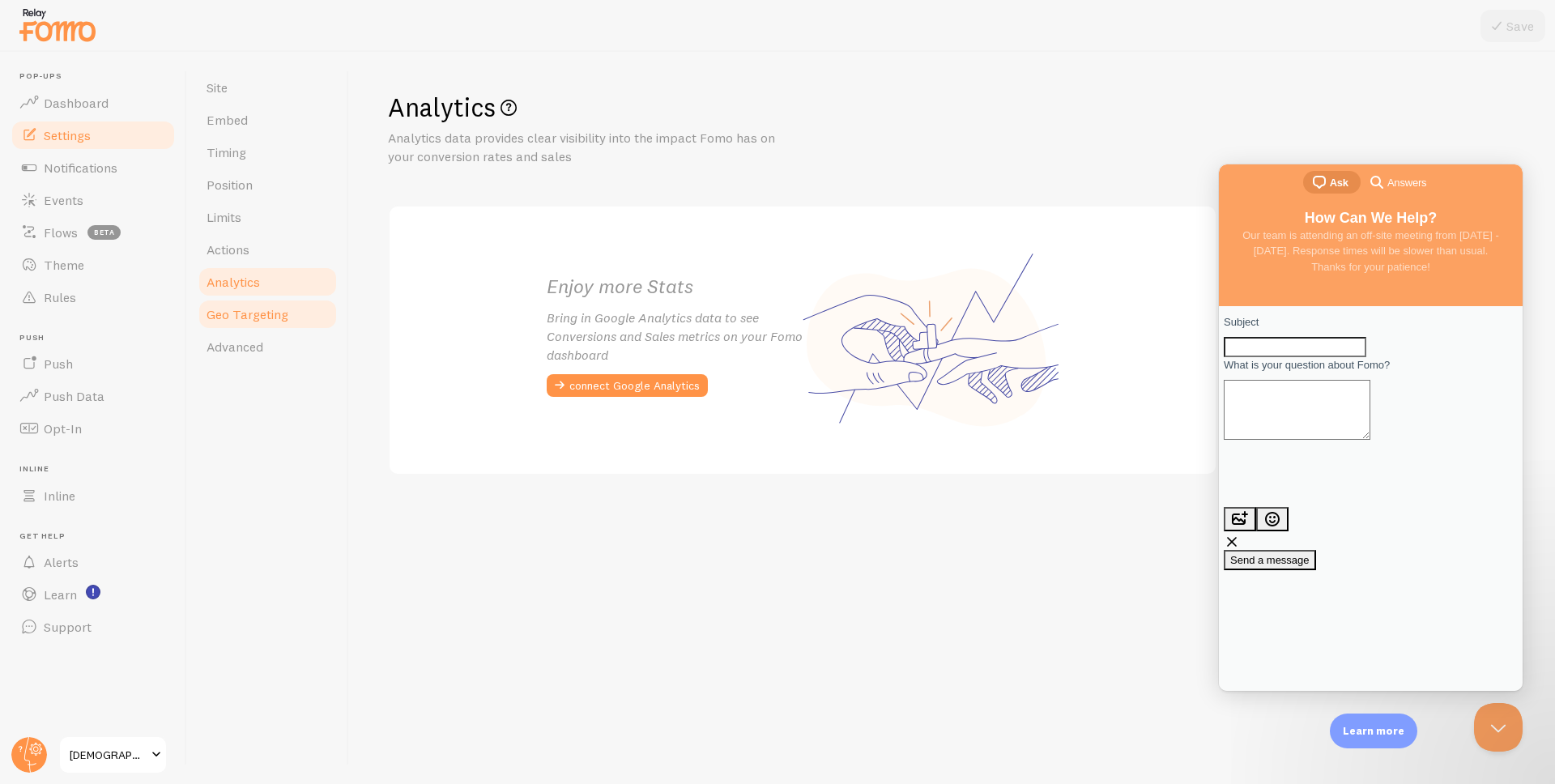
click at [257, 326] on link "Geo Targeting" at bounding box center [268, 314] width 141 height 32
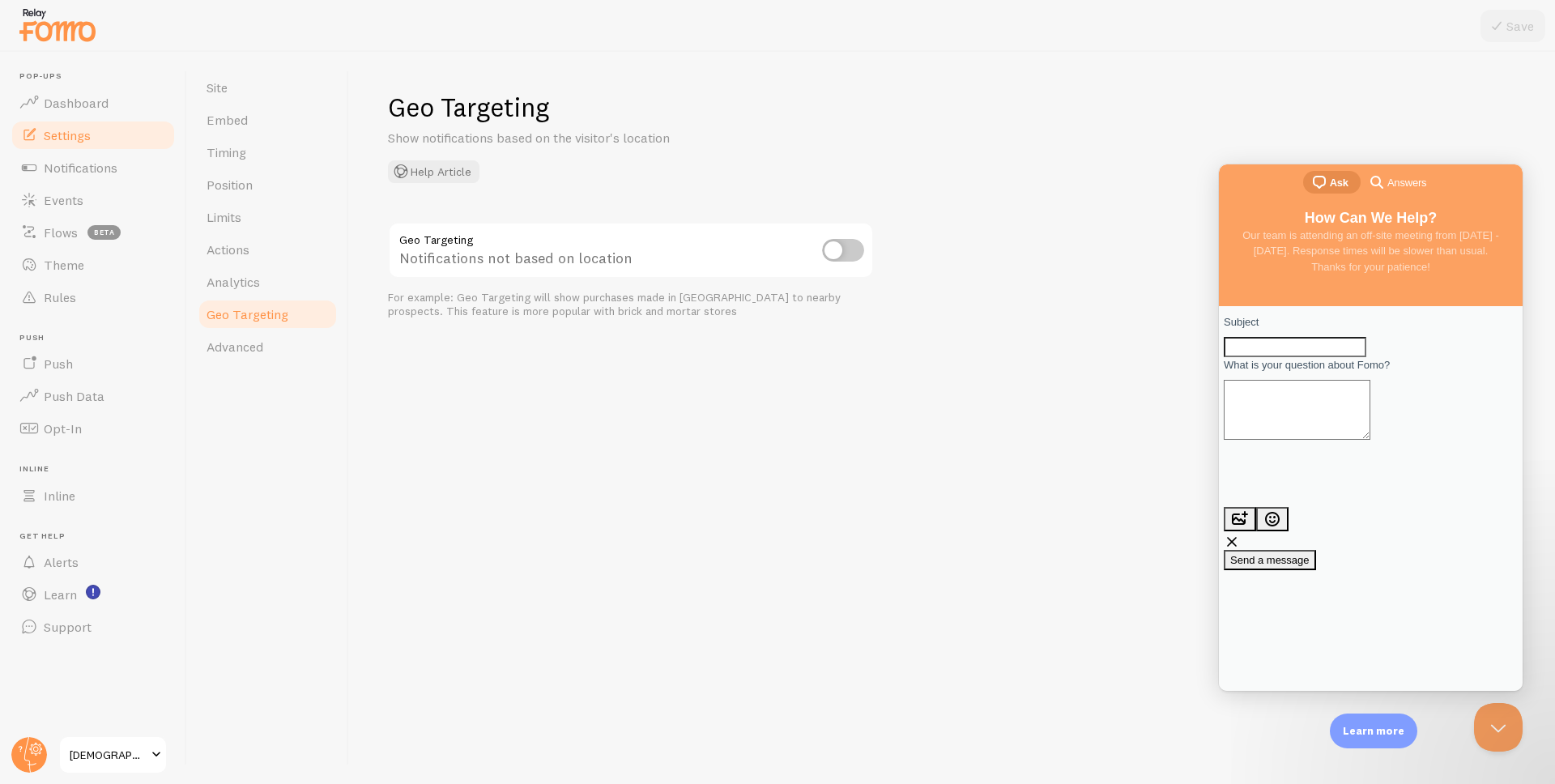
click at [225, 379] on div "Site Embed Timing Position Limits Actions Analytics Geo Targeting Advanced" at bounding box center [268, 418] width 162 height 732
click at [230, 357] on link "Advanced" at bounding box center [268, 347] width 141 height 32
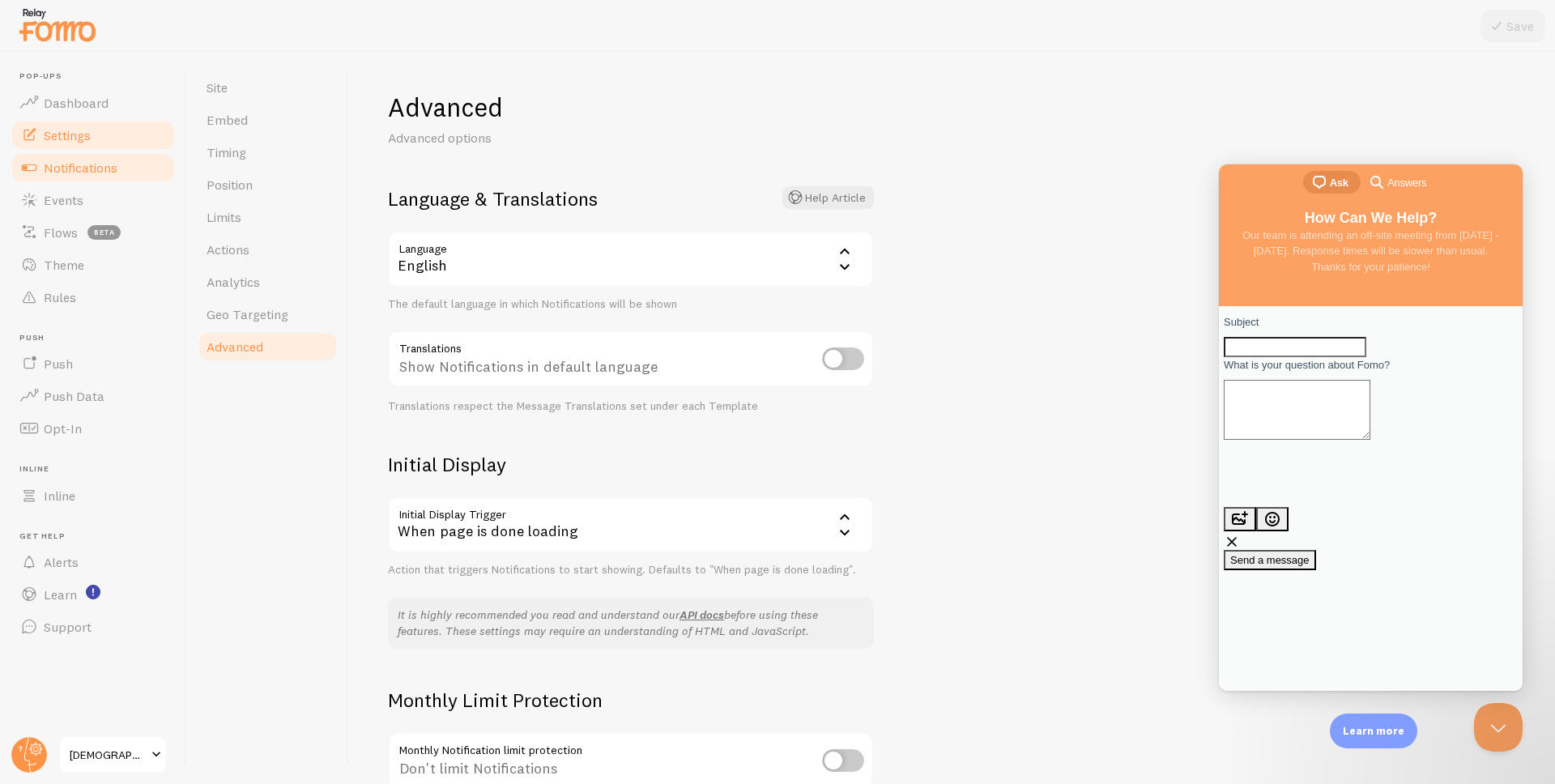
click at [107, 169] on span "Notifications" at bounding box center [81, 167] width 74 height 16
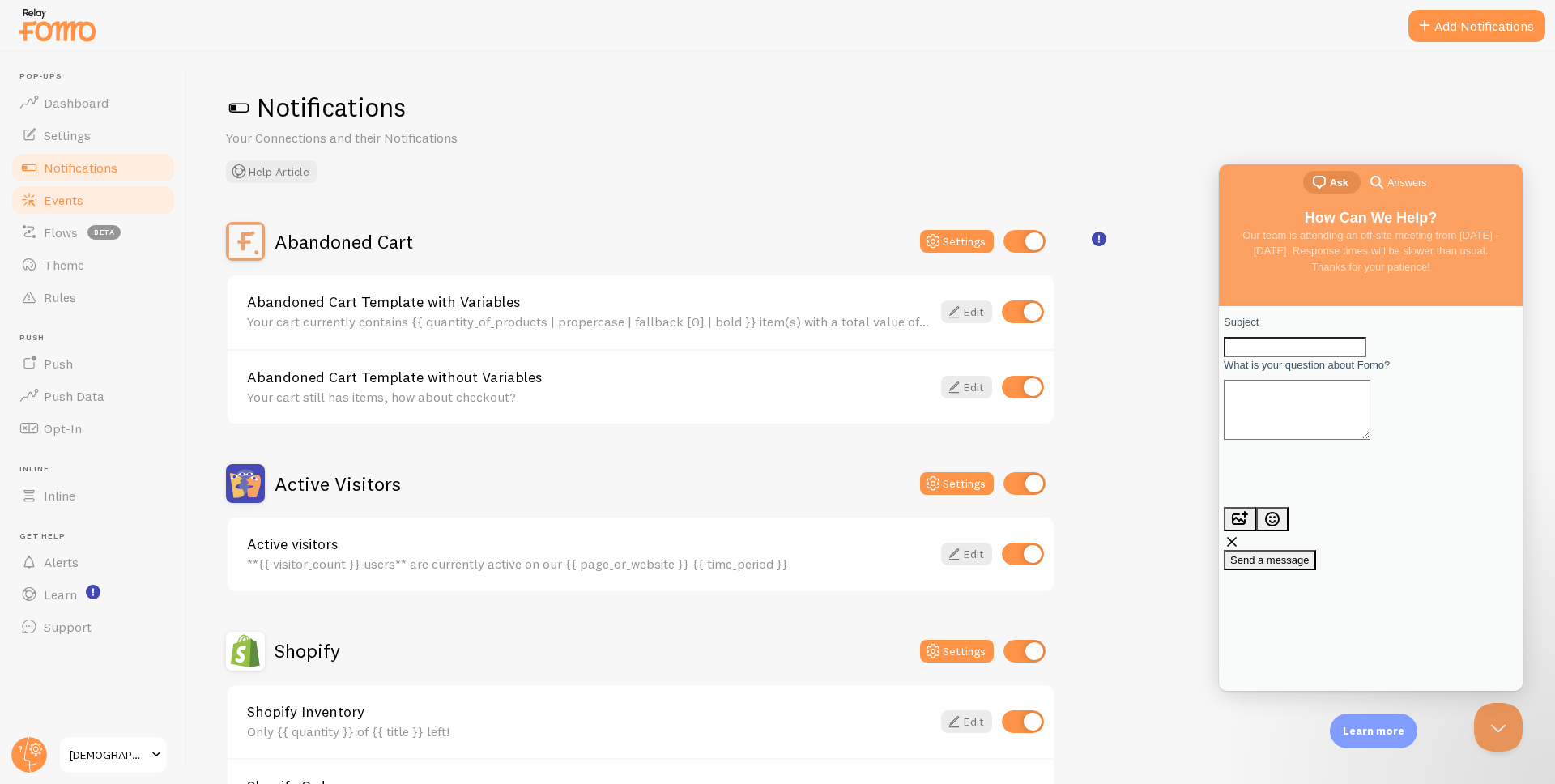
click at [72, 198] on span "Events" at bounding box center [63, 199] width 40 height 16
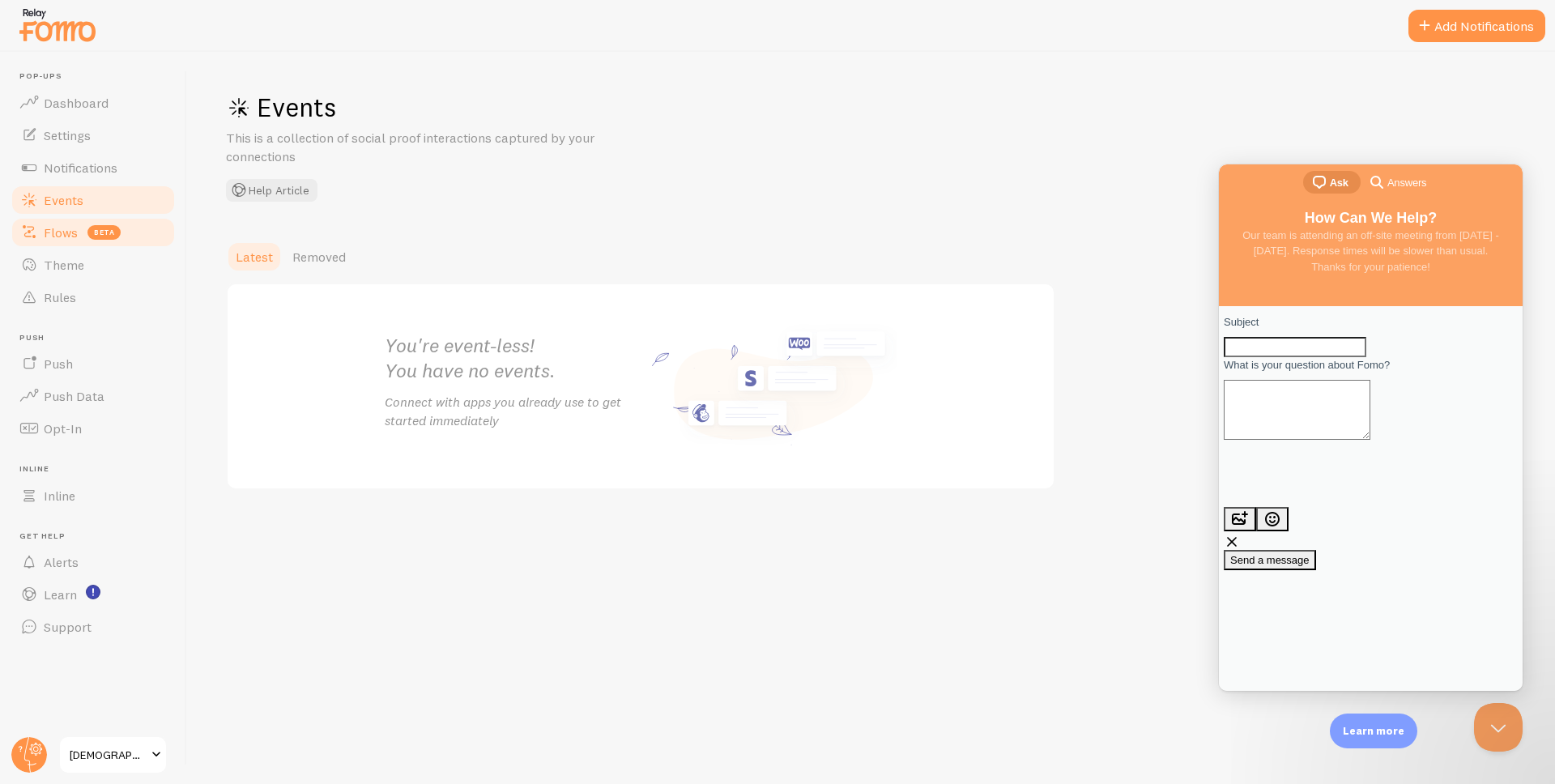
click at [49, 236] on span "Flows" at bounding box center [61, 232] width 34 height 16
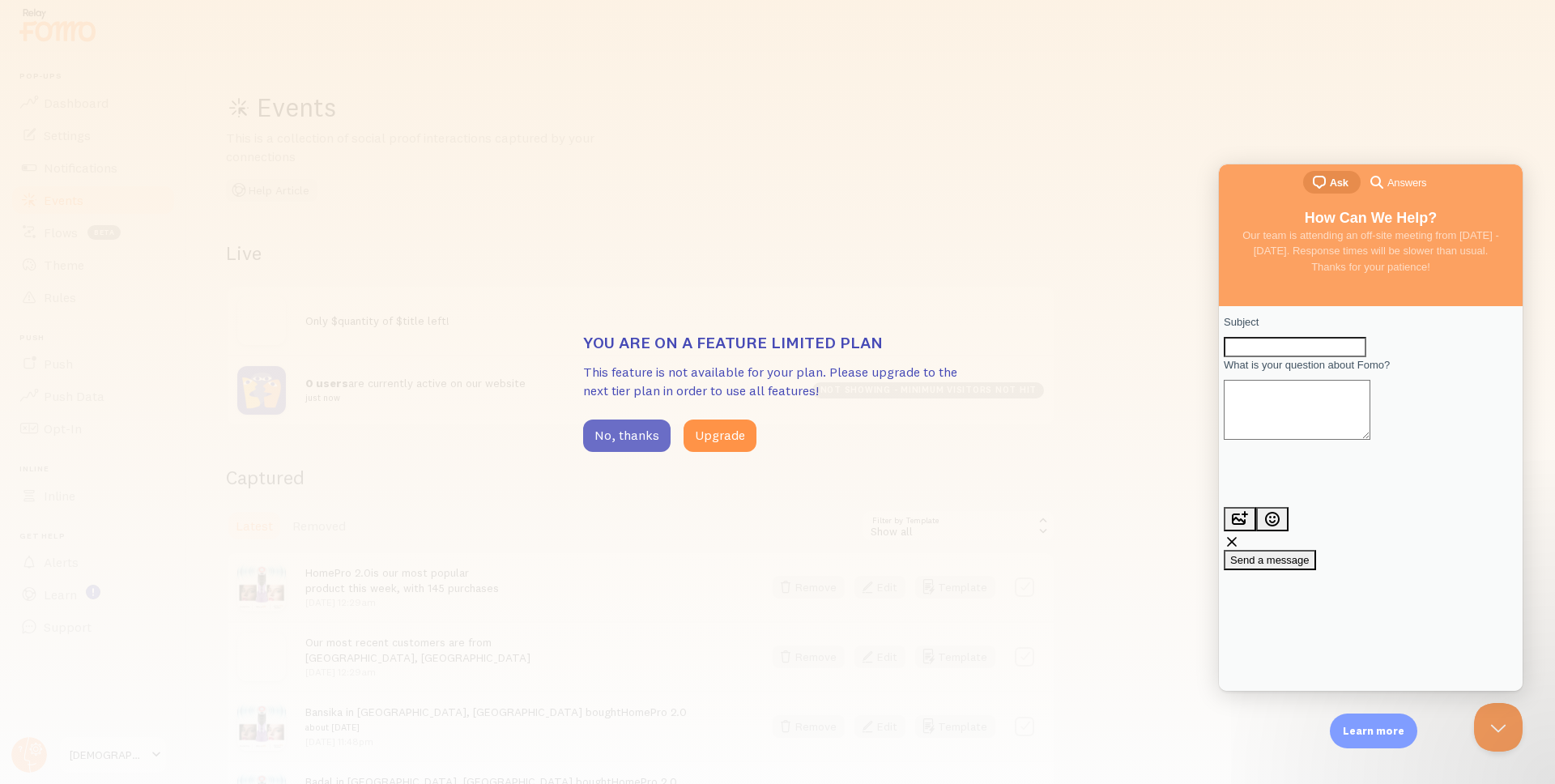
click at [612, 442] on button "No, thanks" at bounding box center [627, 436] width 88 height 32
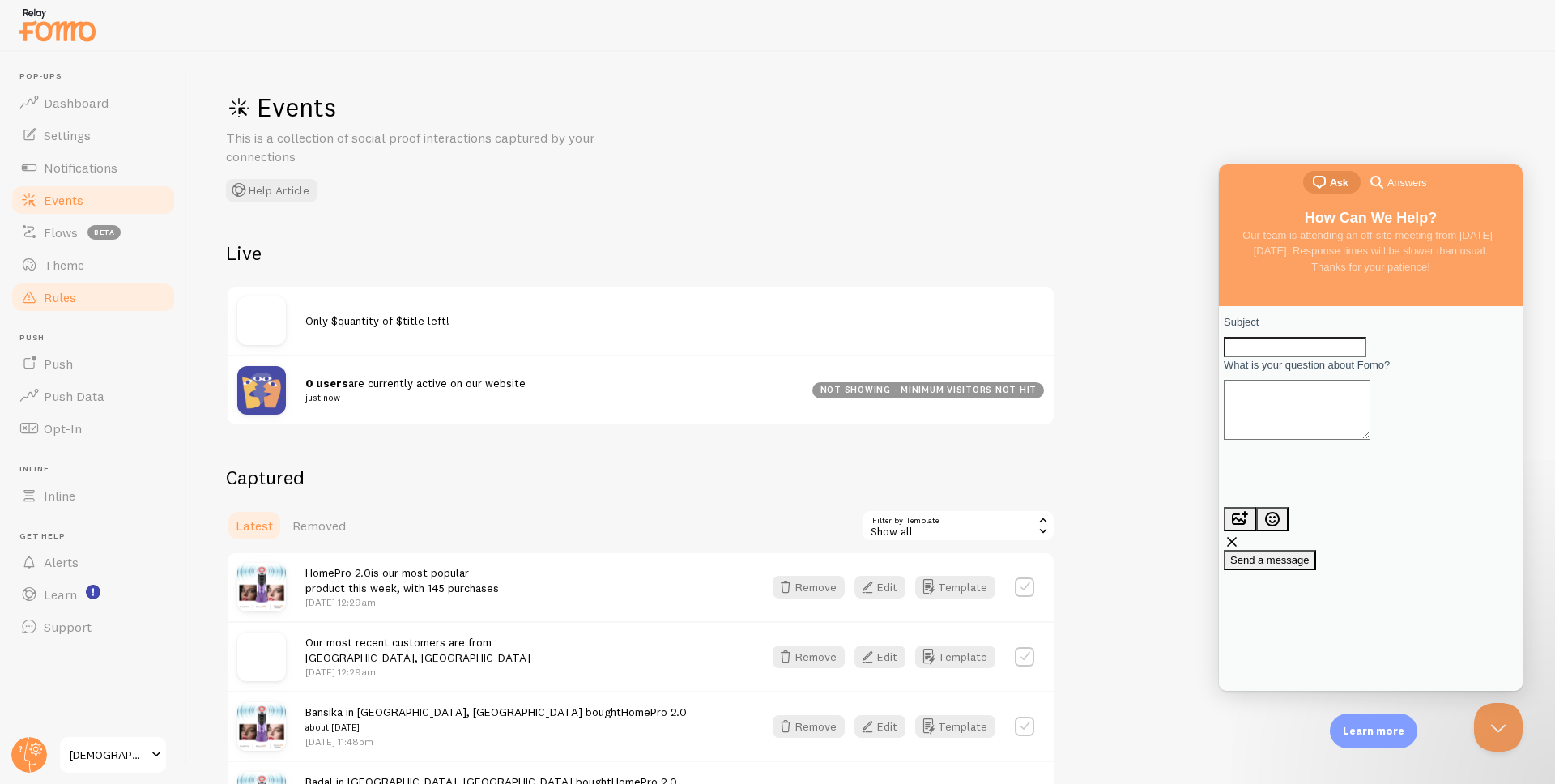
click at [82, 298] on link "Rules" at bounding box center [93, 297] width 167 height 32
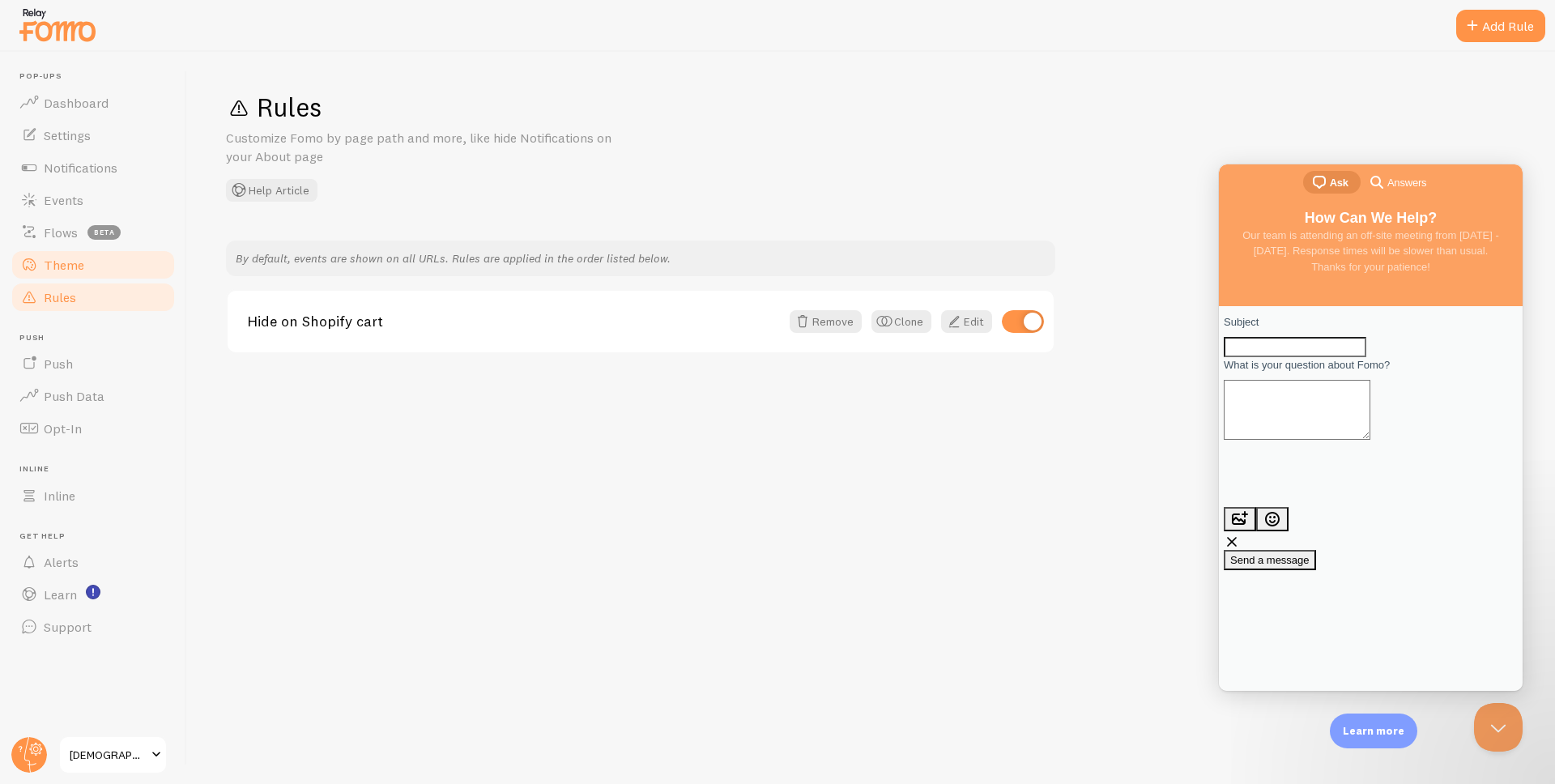
click at [93, 268] on link "Theme" at bounding box center [93, 264] width 167 height 32
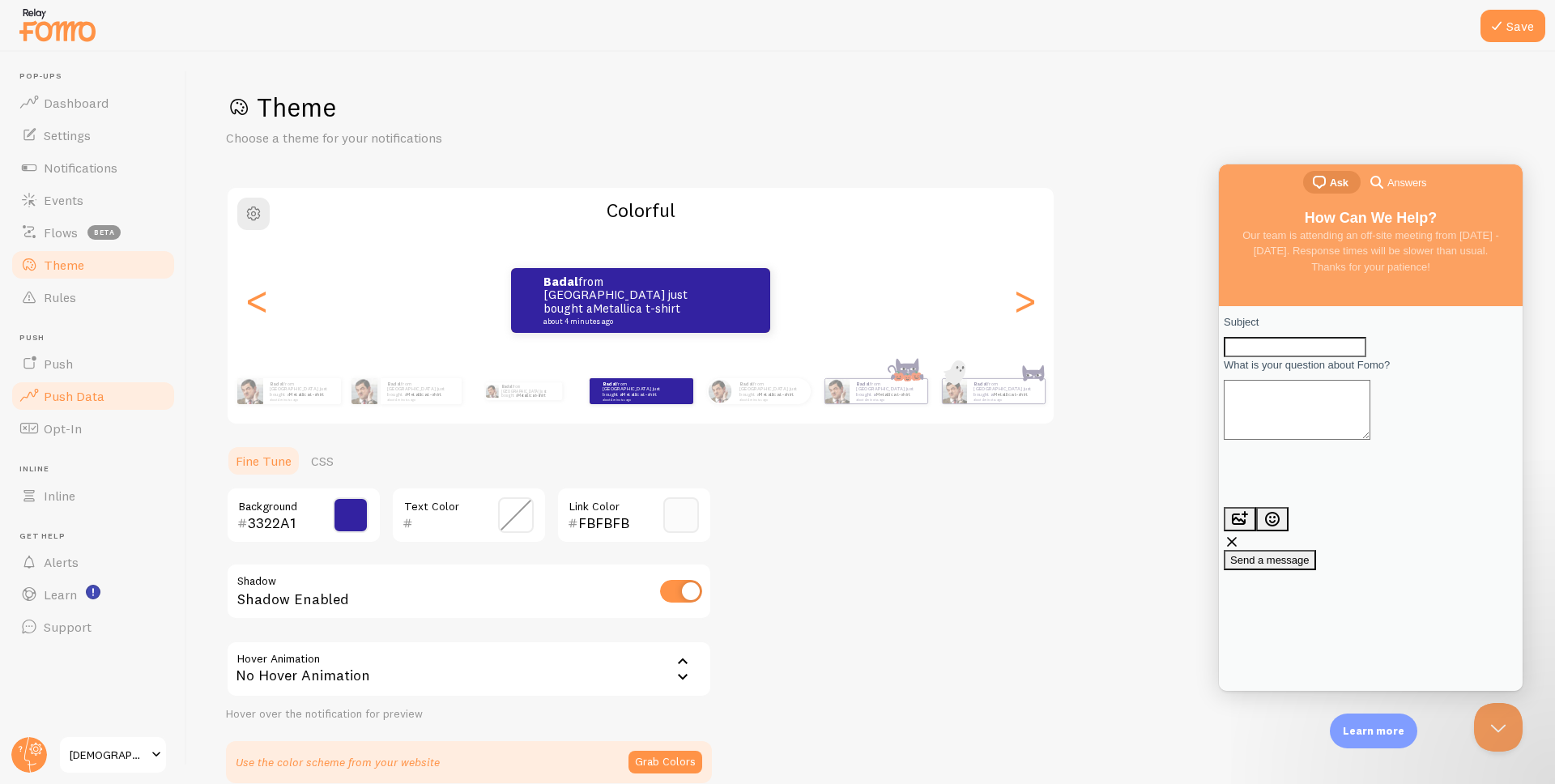
click at [107, 387] on link "Push Data" at bounding box center [93, 395] width 167 height 32
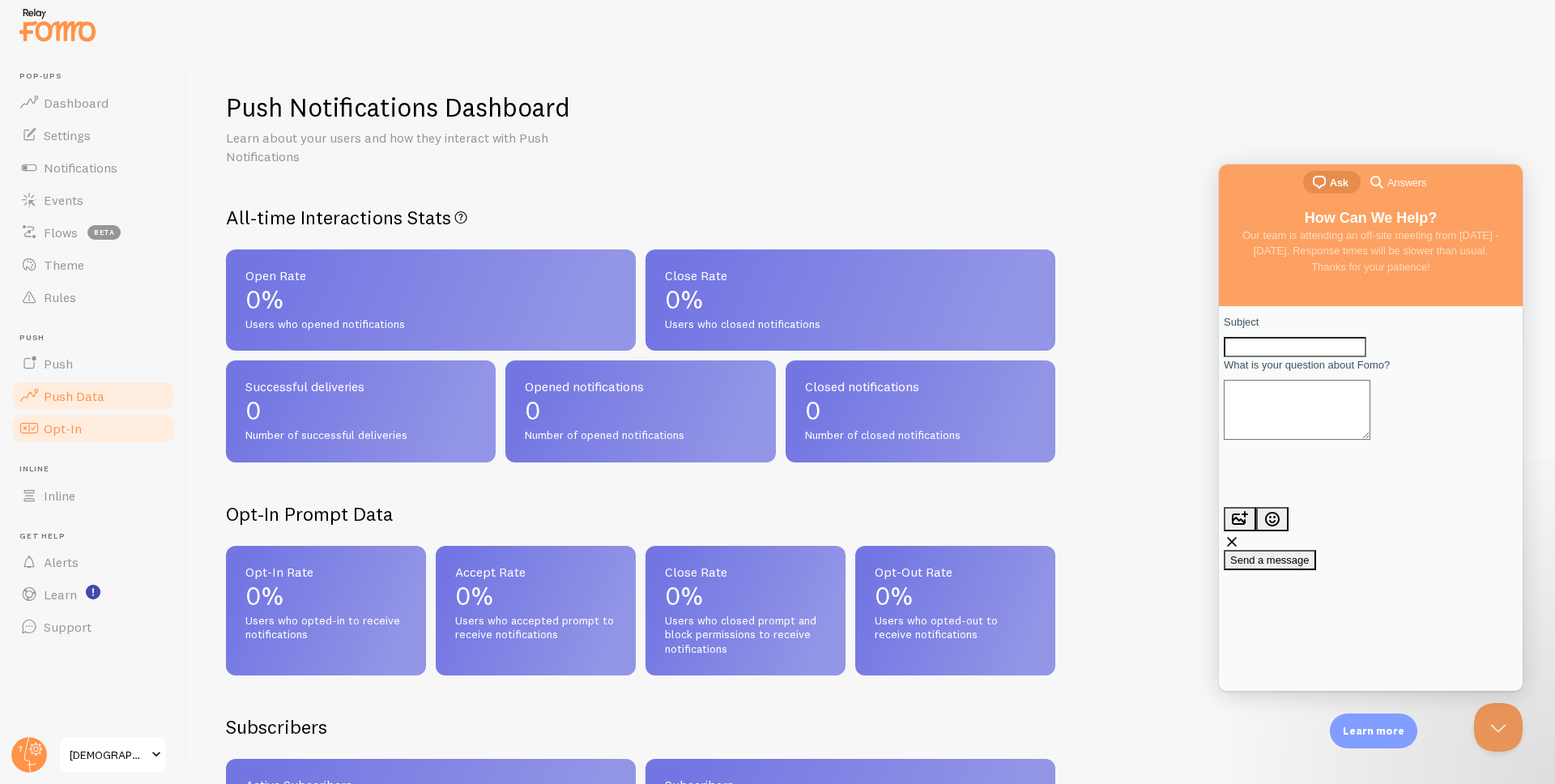
click at [98, 430] on link "Opt-In" at bounding box center [93, 428] width 167 height 32
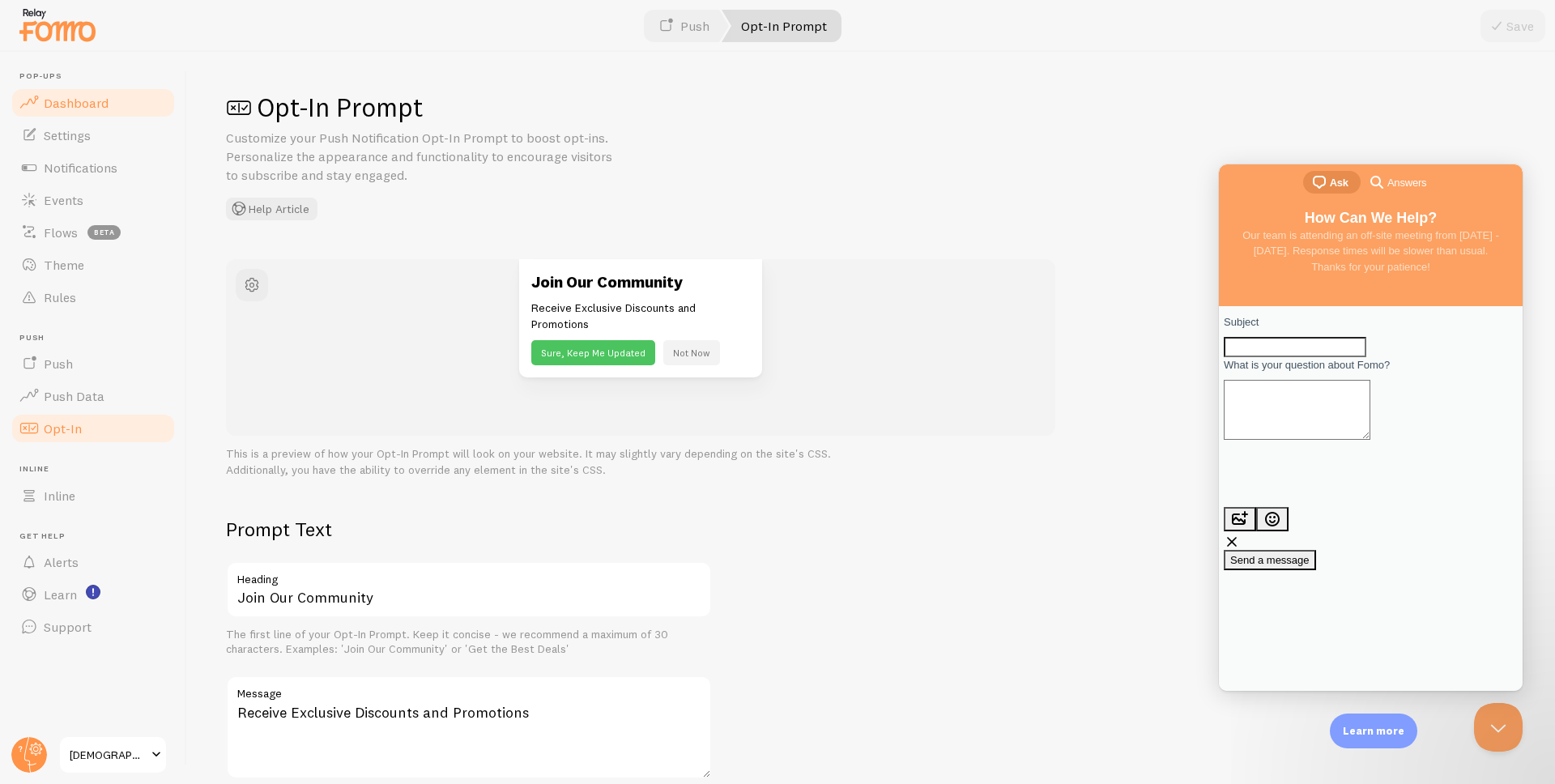
click at [93, 118] on link "Dashboard" at bounding box center [93, 103] width 167 height 32
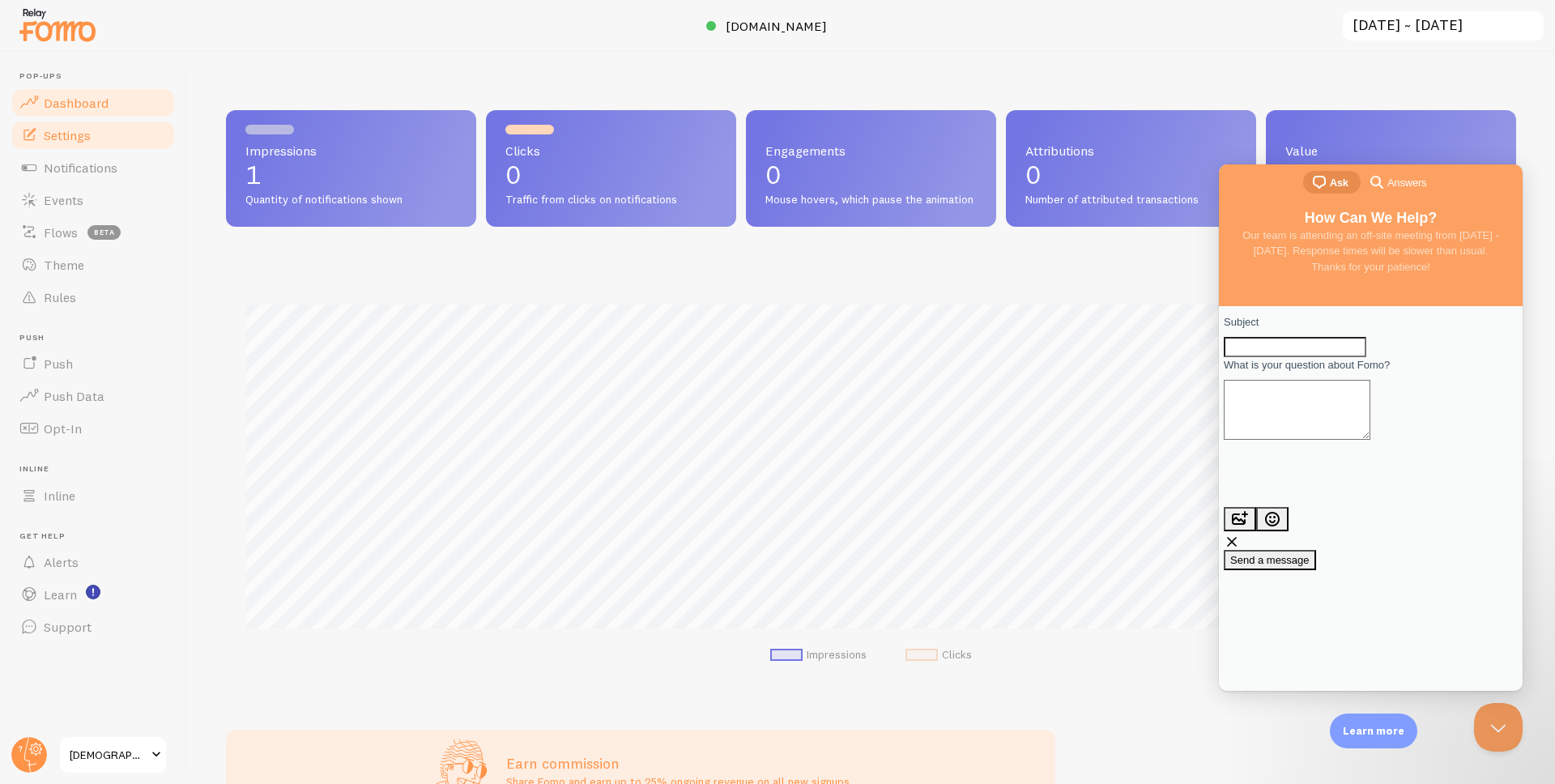
scroll to position [425, 1278]
click at [93, 128] on link "Settings" at bounding box center [93, 135] width 167 height 32
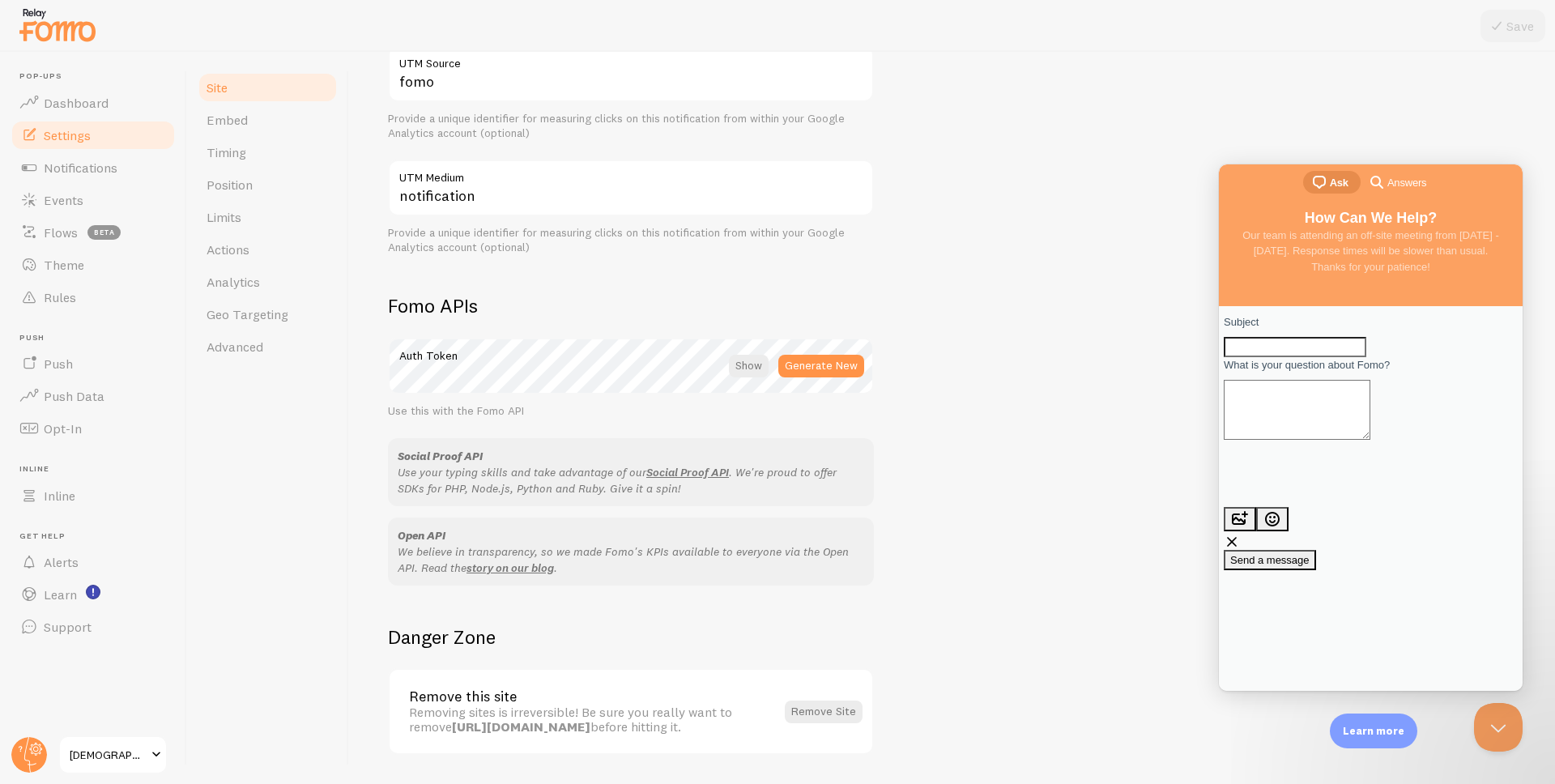
scroll to position [744, 0]
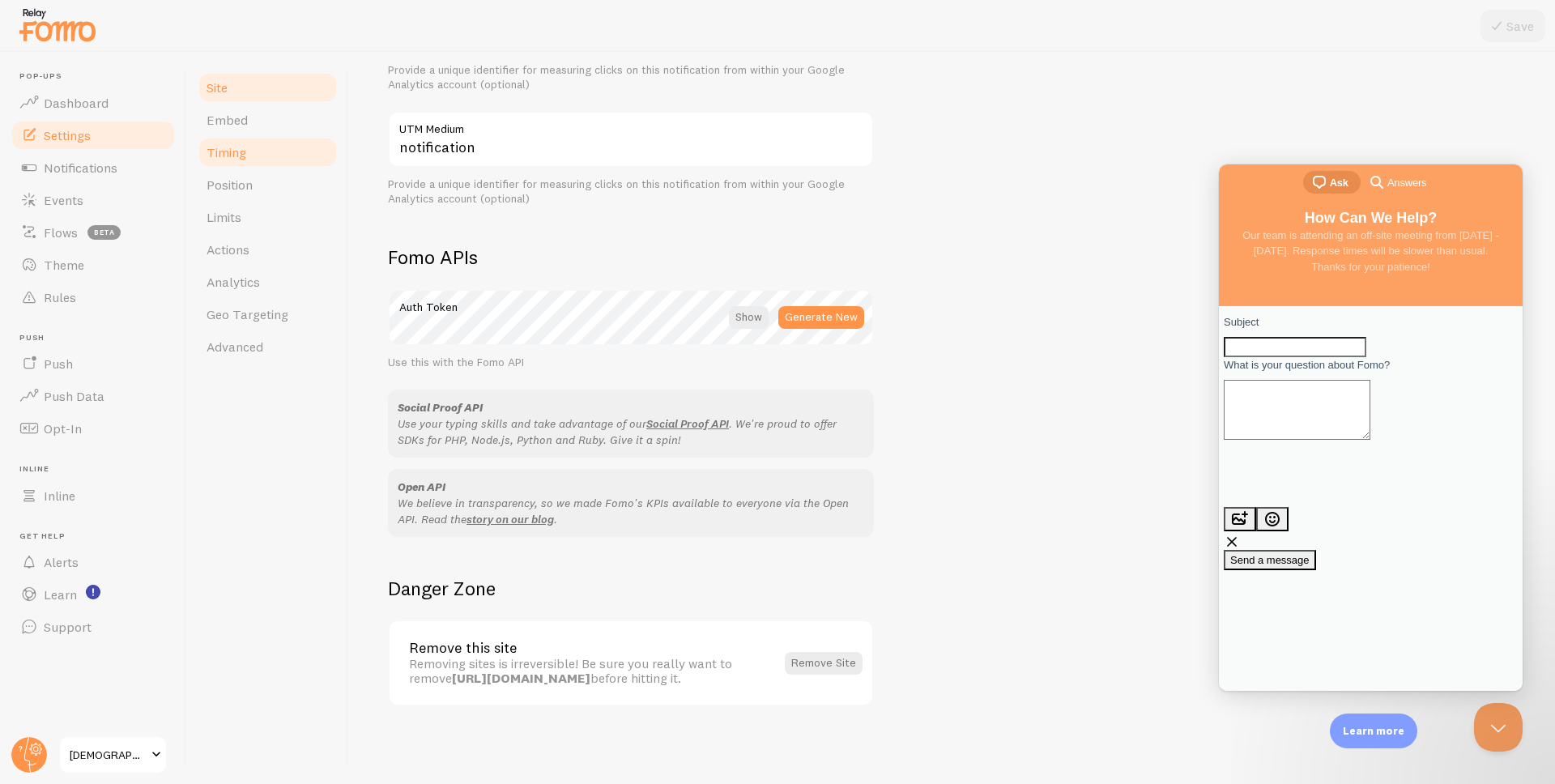
click at [269, 160] on link "Timing" at bounding box center [268, 152] width 141 height 32
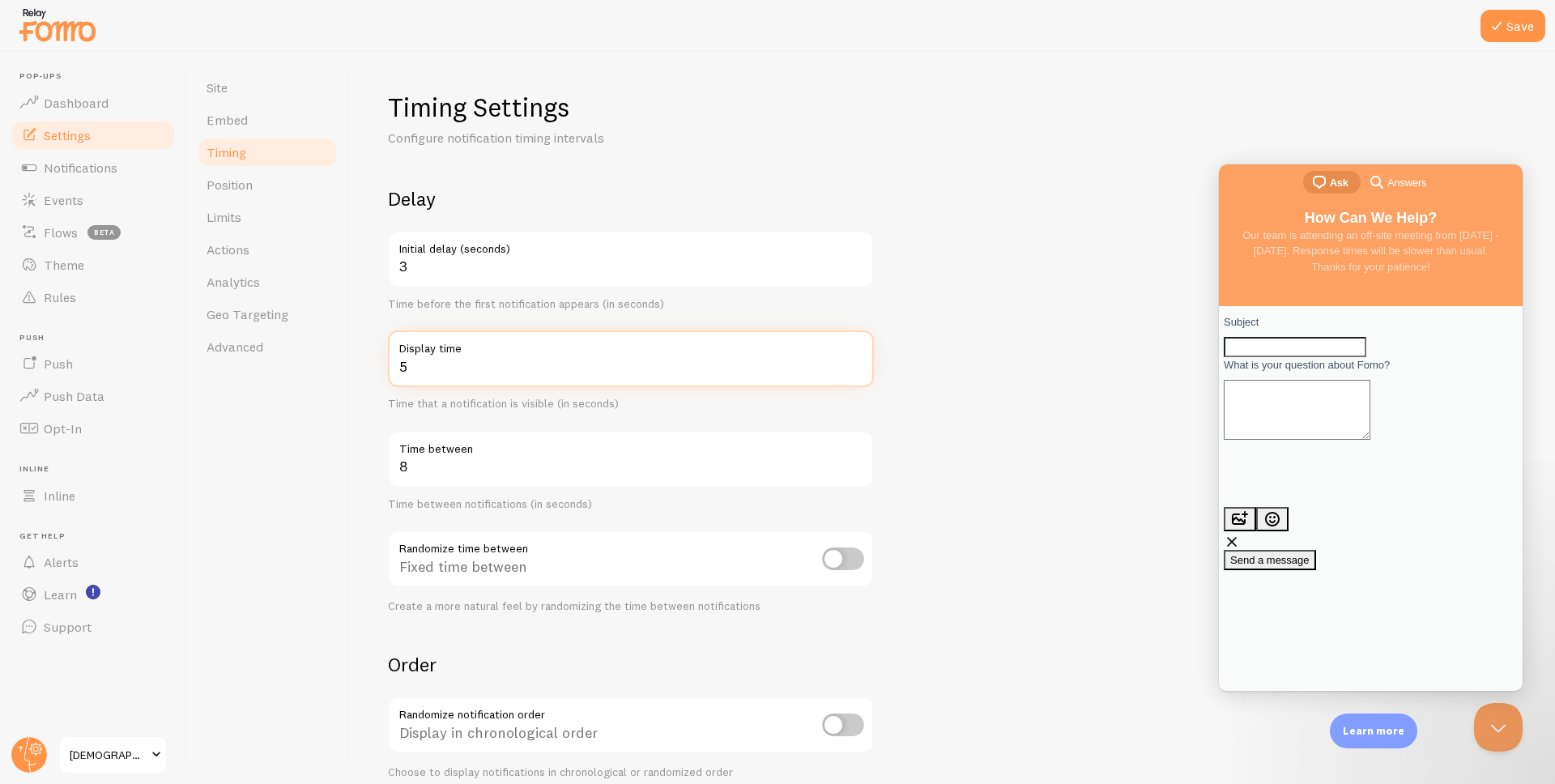
click at [857, 362] on input "5" at bounding box center [630, 358] width 486 height 56
click at [857, 362] on input "6" at bounding box center [630, 358] width 486 height 56
click at [857, 362] on input "7" at bounding box center [630, 358] width 486 height 56
click at [857, 362] on input "8" at bounding box center [630, 358] width 486 height 56
click at [857, 362] on input "9" at bounding box center [630, 358] width 486 height 56
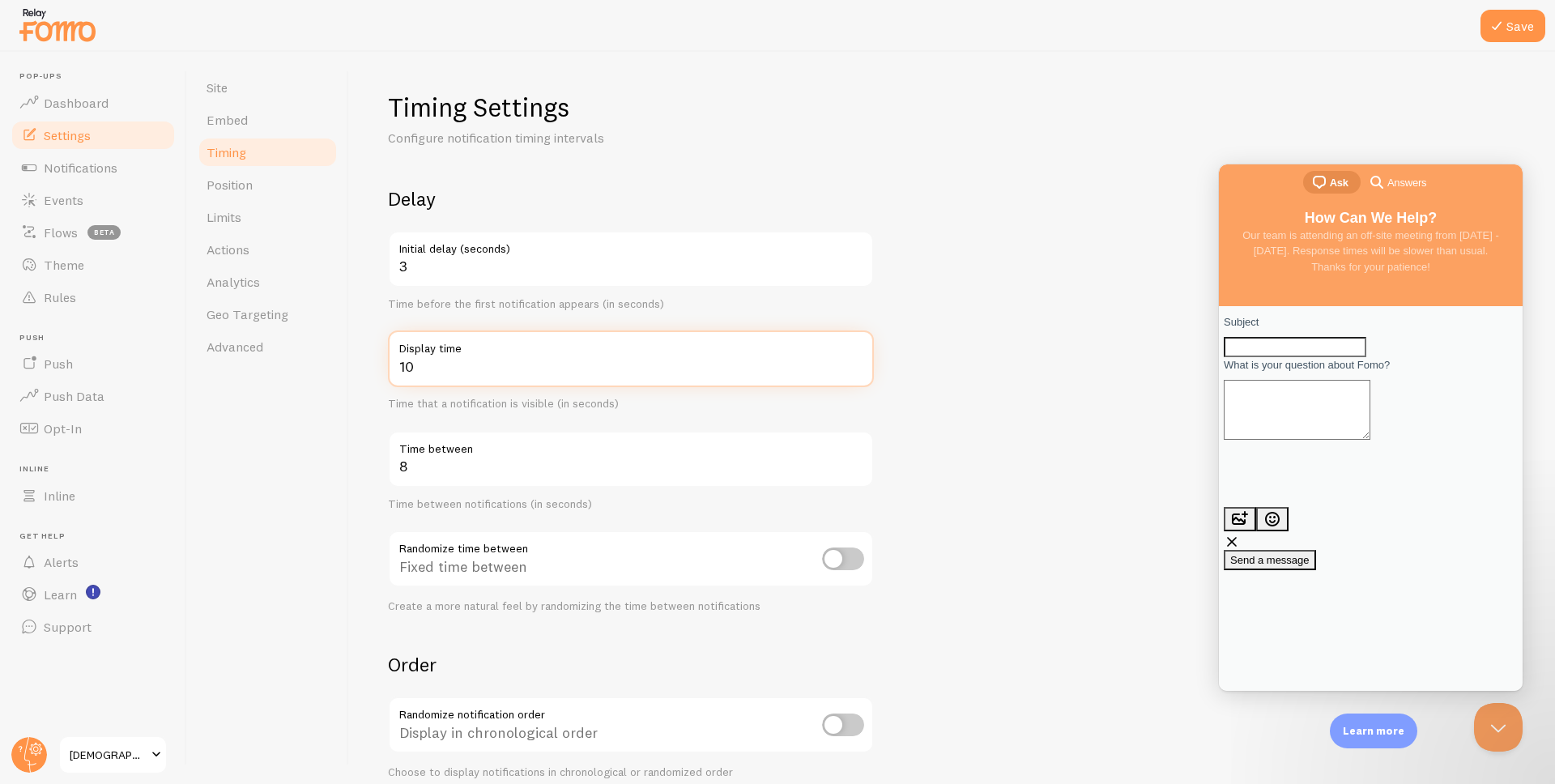
click at [857, 362] on input "10" at bounding box center [630, 358] width 486 height 56
click at [857, 362] on input "11" at bounding box center [630, 358] width 486 height 56
click at [857, 362] on input "12" at bounding box center [630, 358] width 486 height 56
click at [857, 362] on input "13" at bounding box center [630, 358] width 486 height 56
click at [857, 362] on input "14" at bounding box center [630, 358] width 486 height 56
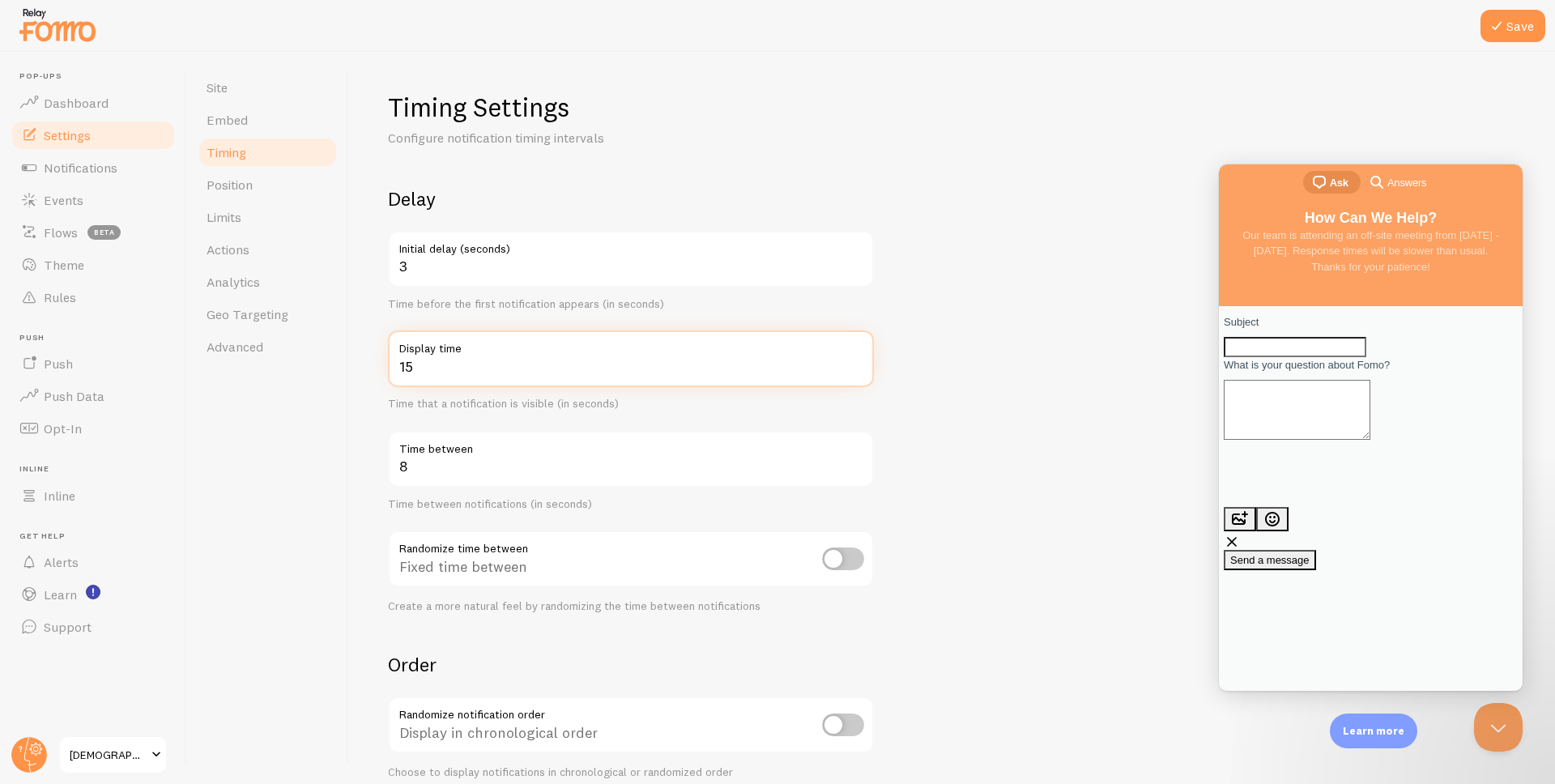
type input "15"
click at [857, 362] on input "15" at bounding box center [630, 358] width 486 height 56
click at [859, 262] on input "4" at bounding box center [630, 258] width 486 height 56
type input "5"
click at [859, 262] on input "5" at bounding box center [630, 258] width 486 height 56
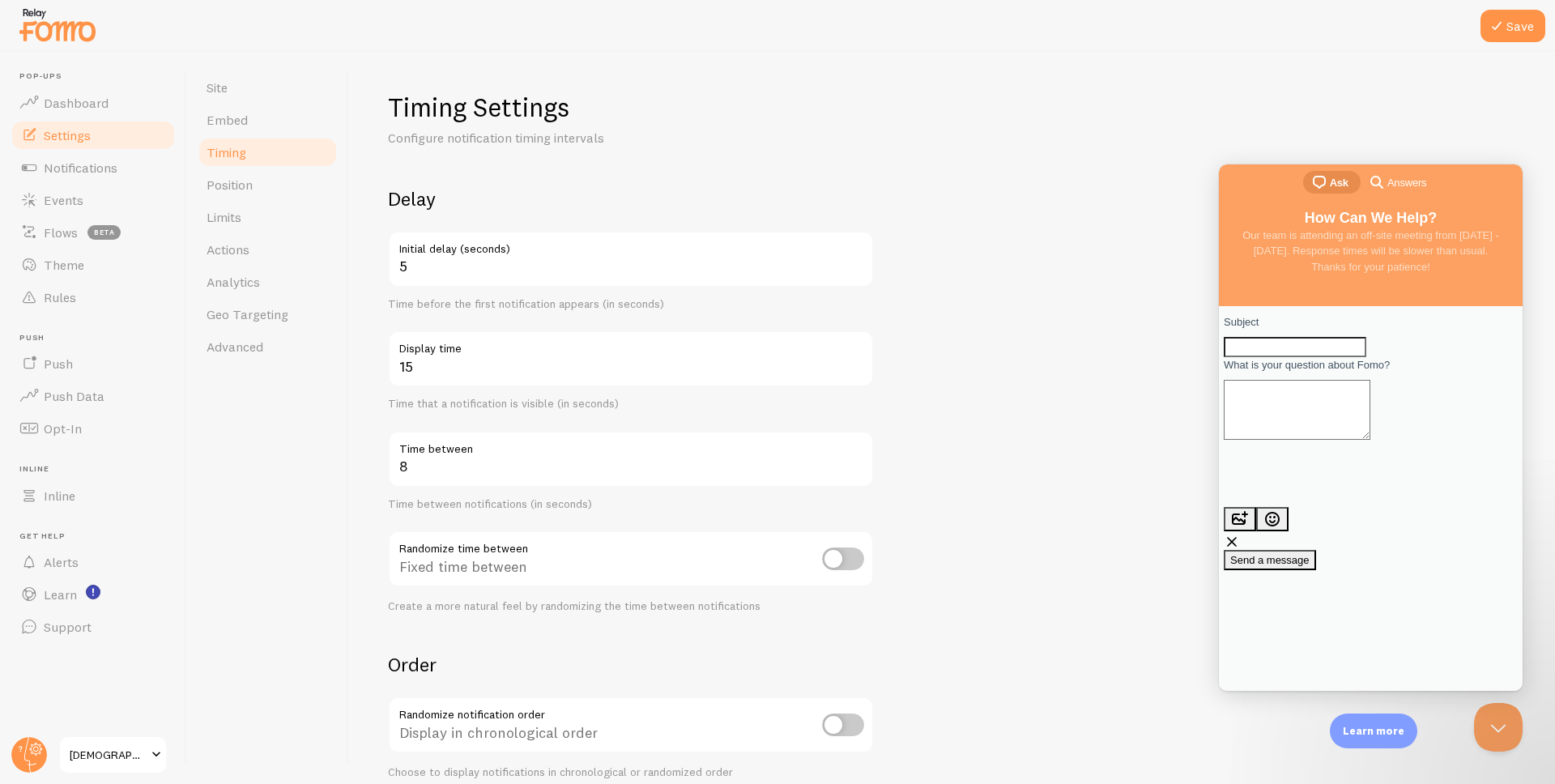
click at [1009, 371] on form "Delay 5 Initial delay (seconds) Time before the first notification appears (in …" at bounding box center [952, 533] width 1128 height 695
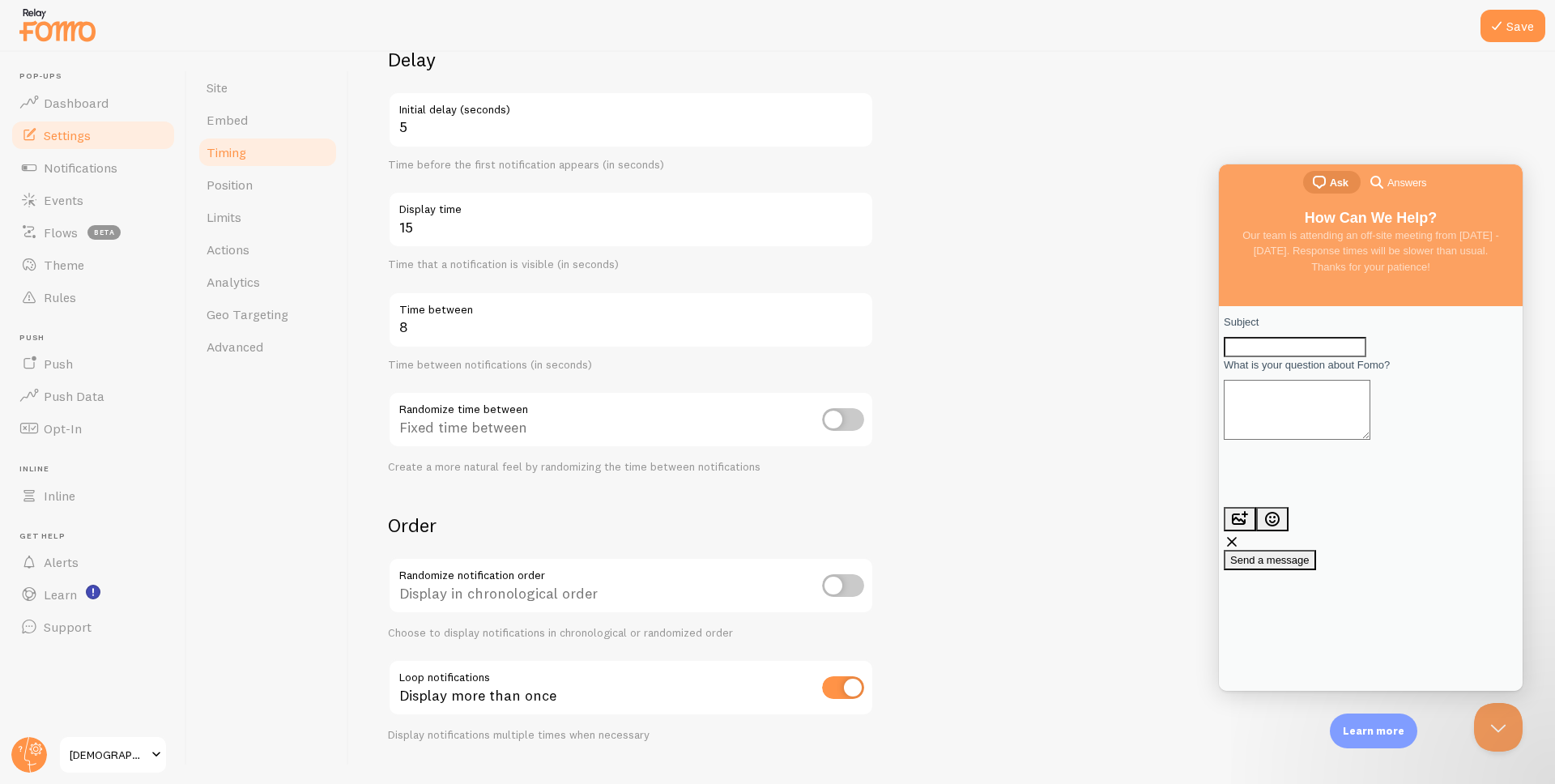
scroll to position [175, 0]
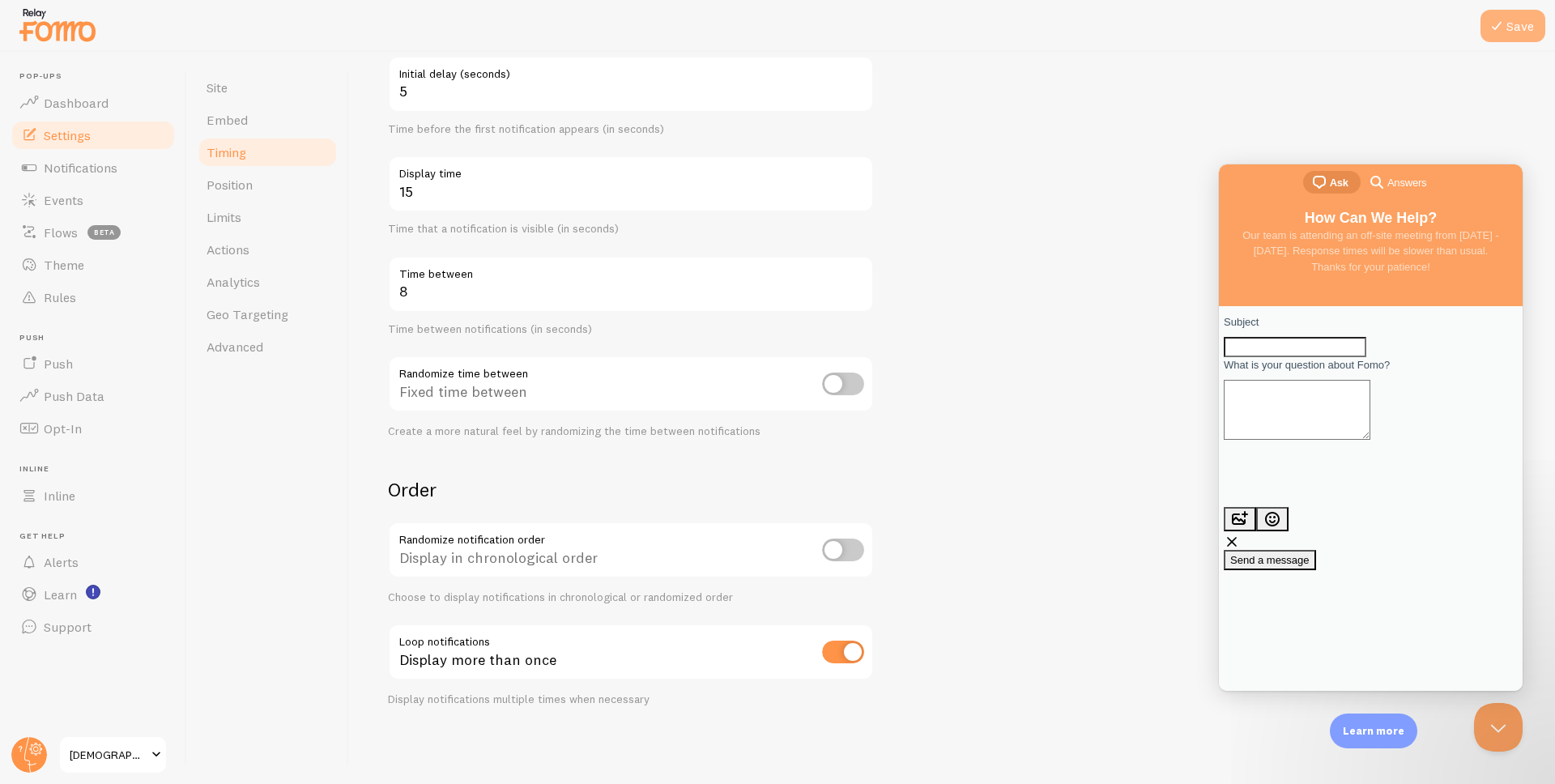
click at [1514, 30] on button "Save" at bounding box center [1512, 26] width 65 height 32
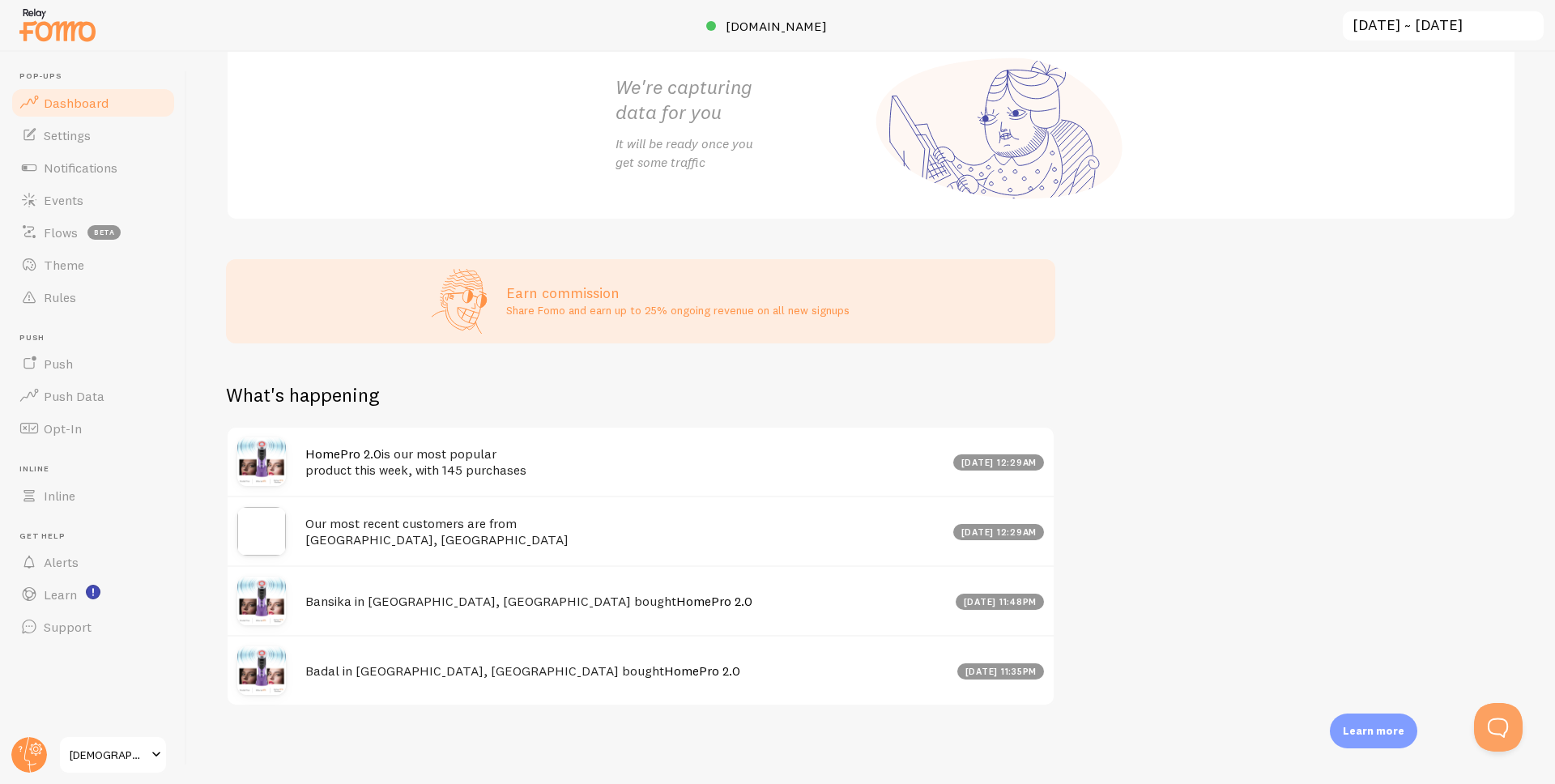
scroll to position [244, 0]
click at [261, 532] on img at bounding box center [262, 531] width 49 height 49
click at [355, 534] on h4 "Our most recent customers are from Bangalore, Bangkok" at bounding box center [624, 531] width 638 height 33
click at [227, 530] on div "Our most recent customers are from Bangalore, Bangkok Oct 9th @ 12:29am" at bounding box center [640, 530] width 826 height 70
click at [314, 530] on h4 "Our most recent customers are from Bangalore, Bangkok" at bounding box center [624, 531] width 638 height 33
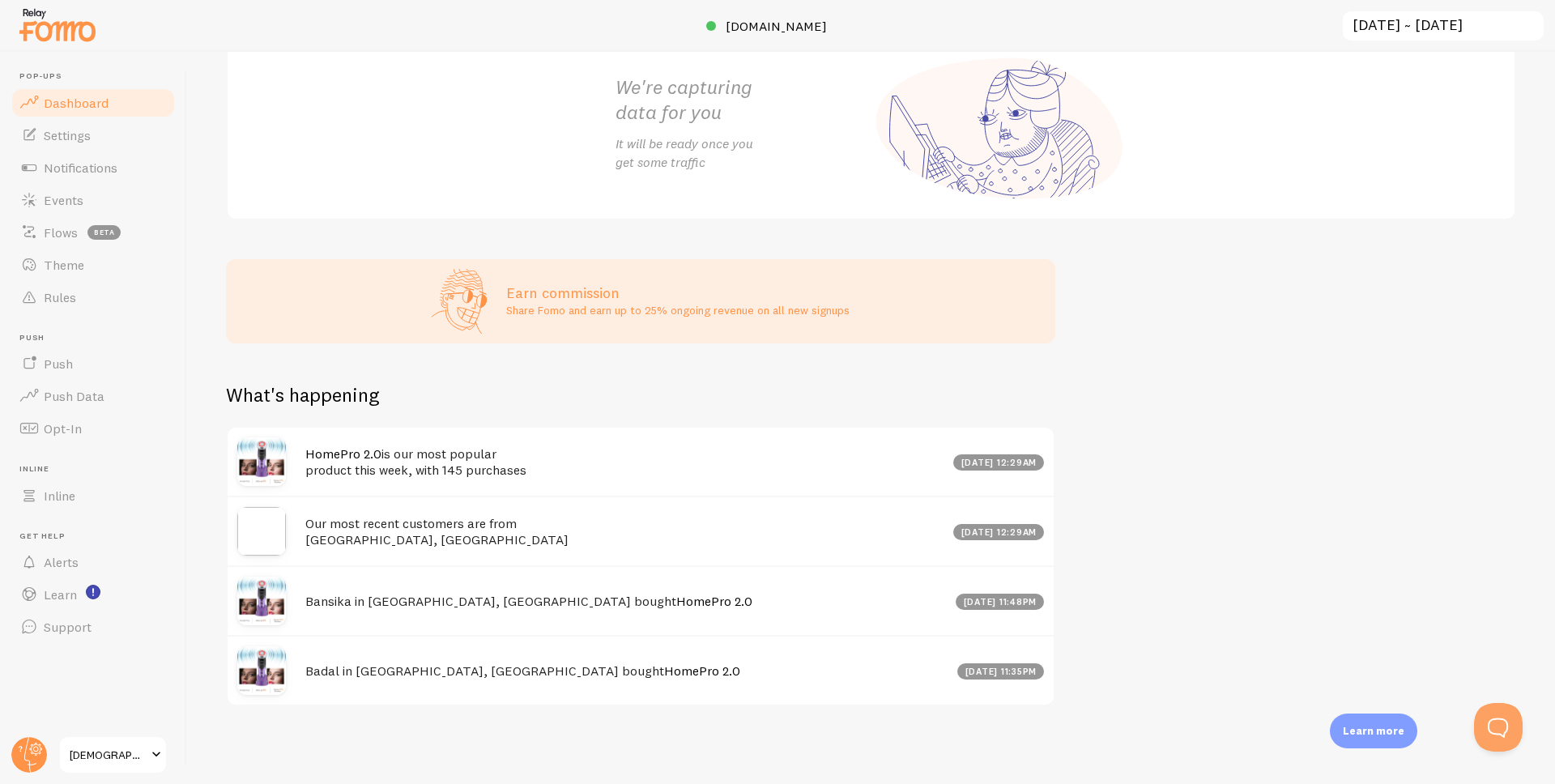
click at [963, 531] on div "[DATE] 12:29am" at bounding box center [999, 532] width 91 height 16
click at [253, 532] on img at bounding box center [262, 531] width 49 height 49
click at [281, 532] on img at bounding box center [262, 531] width 49 height 49
click at [75, 124] on link "Settings" at bounding box center [93, 135] width 167 height 32
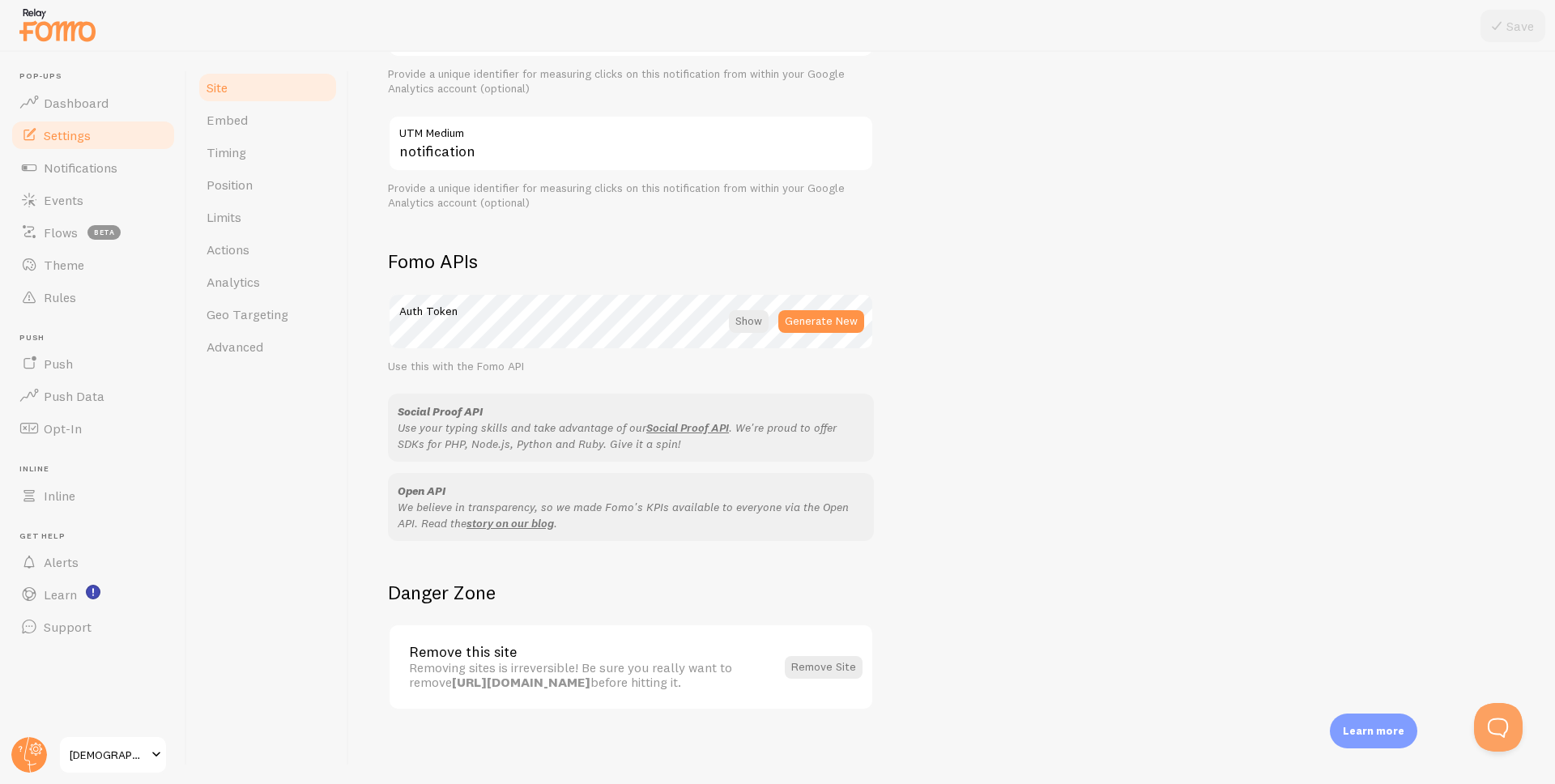
scroll to position [744, 0]
click at [85, 162] on span "Notifications" at bounding box center [81, 167] width 74 height 16
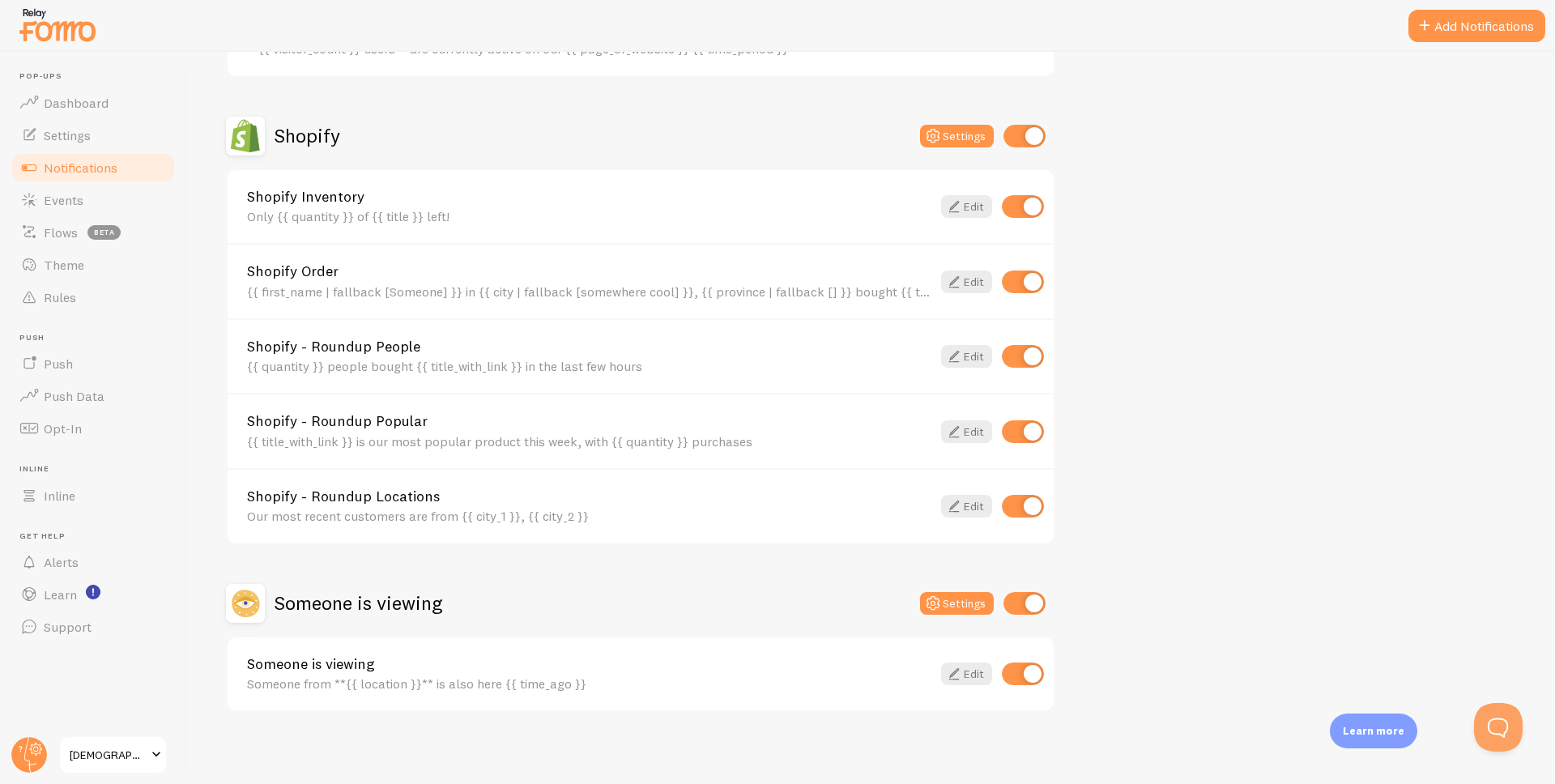
scroll to position [521, 0]
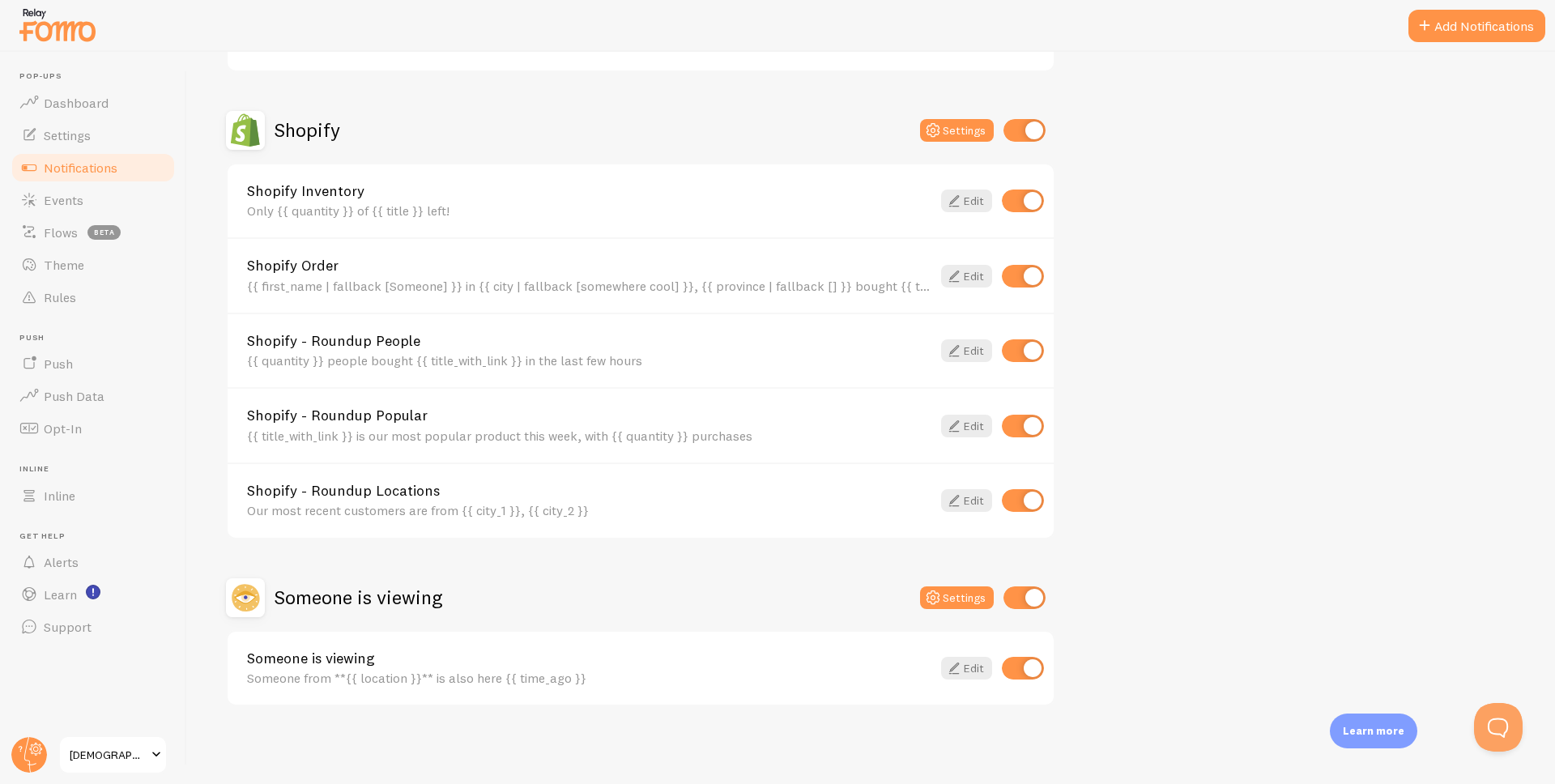
click at [1037, 196] on input "checkbox" at bounding box center [1023, 200] width 42 height 23
checkbox input "false"
click at [952, 347] on icon at bounding box center [953, 350] width 19 height 19
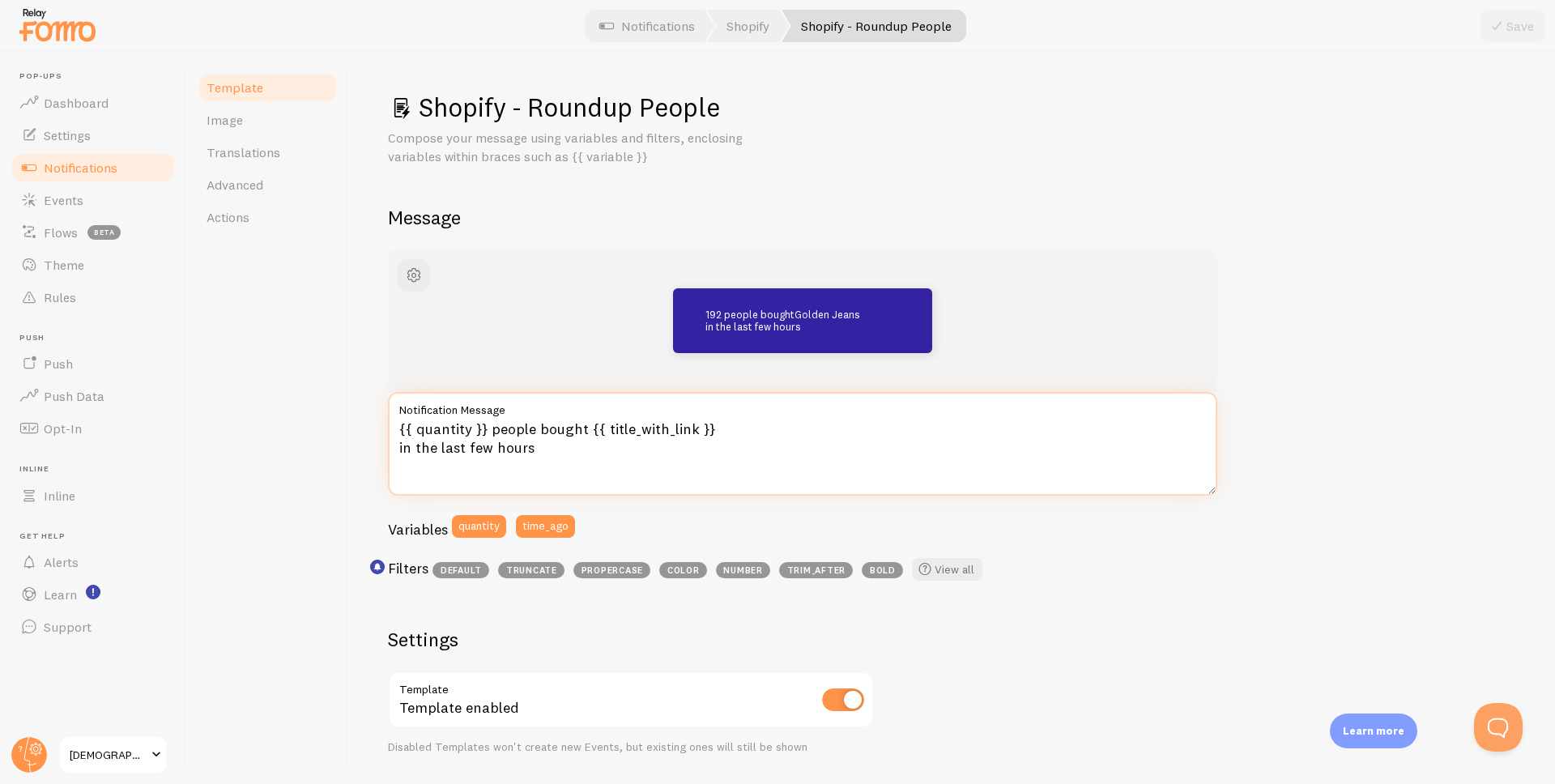
drag, startPoint x: 486, startPoint y: 429, endPoint x: 380, endPoint y: 421, distance: 106.3
click at [380, 421] on div "Shopify - Roundup People Compose your message using variables and filters, encl…" at bounding box center [952, 418] width 1206 height 732
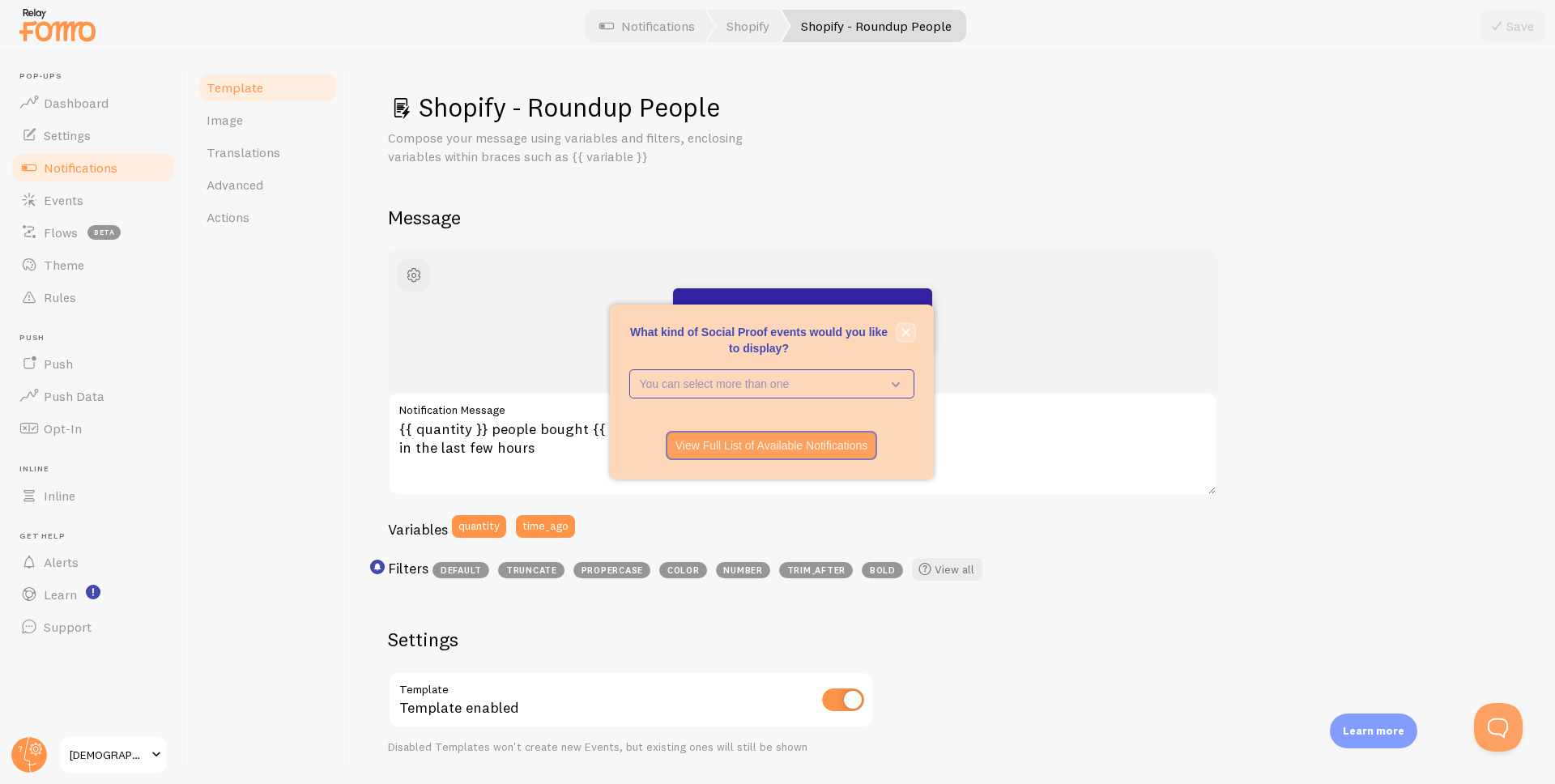
click at [911, 334] on button "close," at bounding box center [905, 332] width 17 height 17
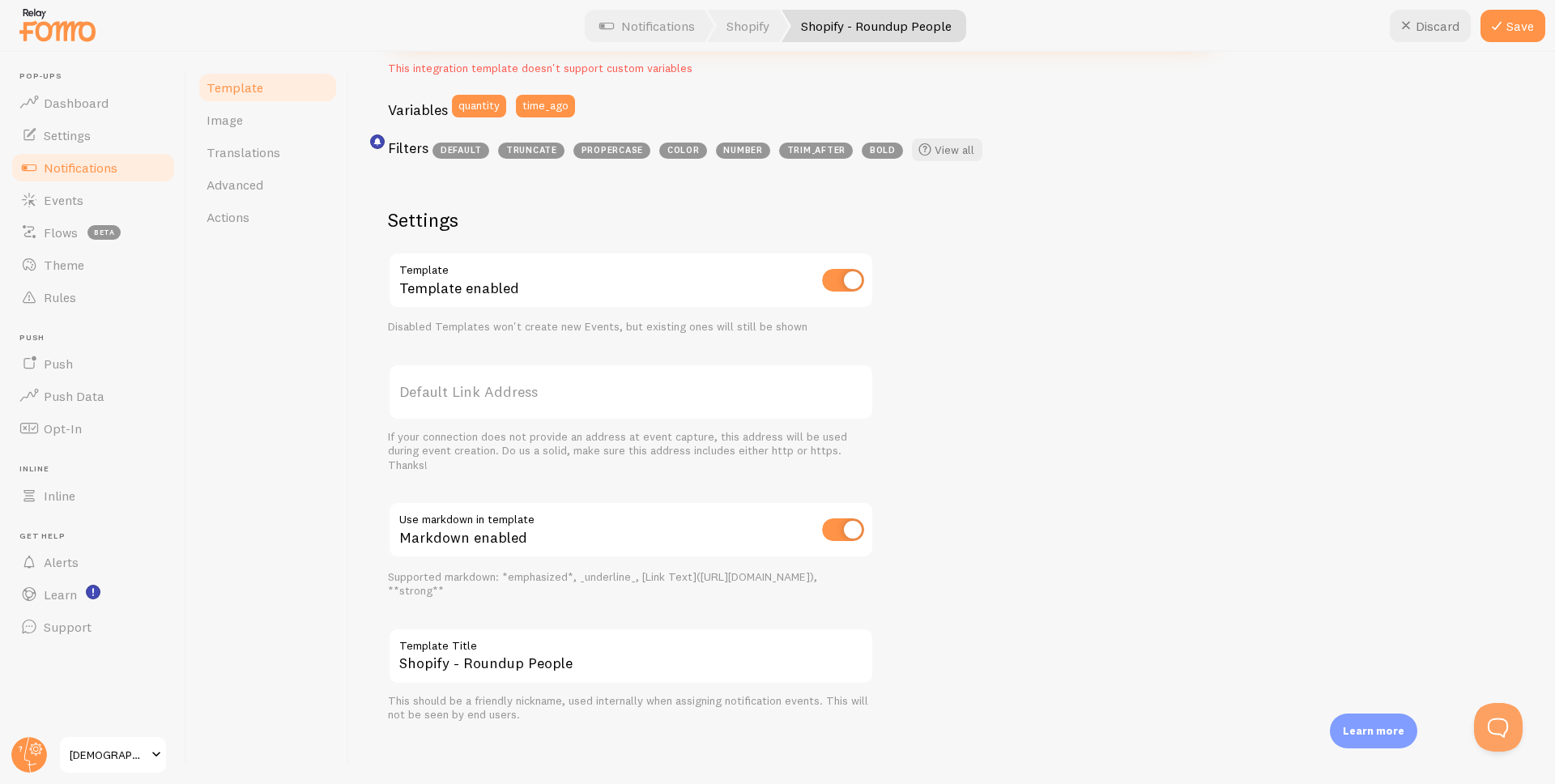
scroll to position [450, 0]
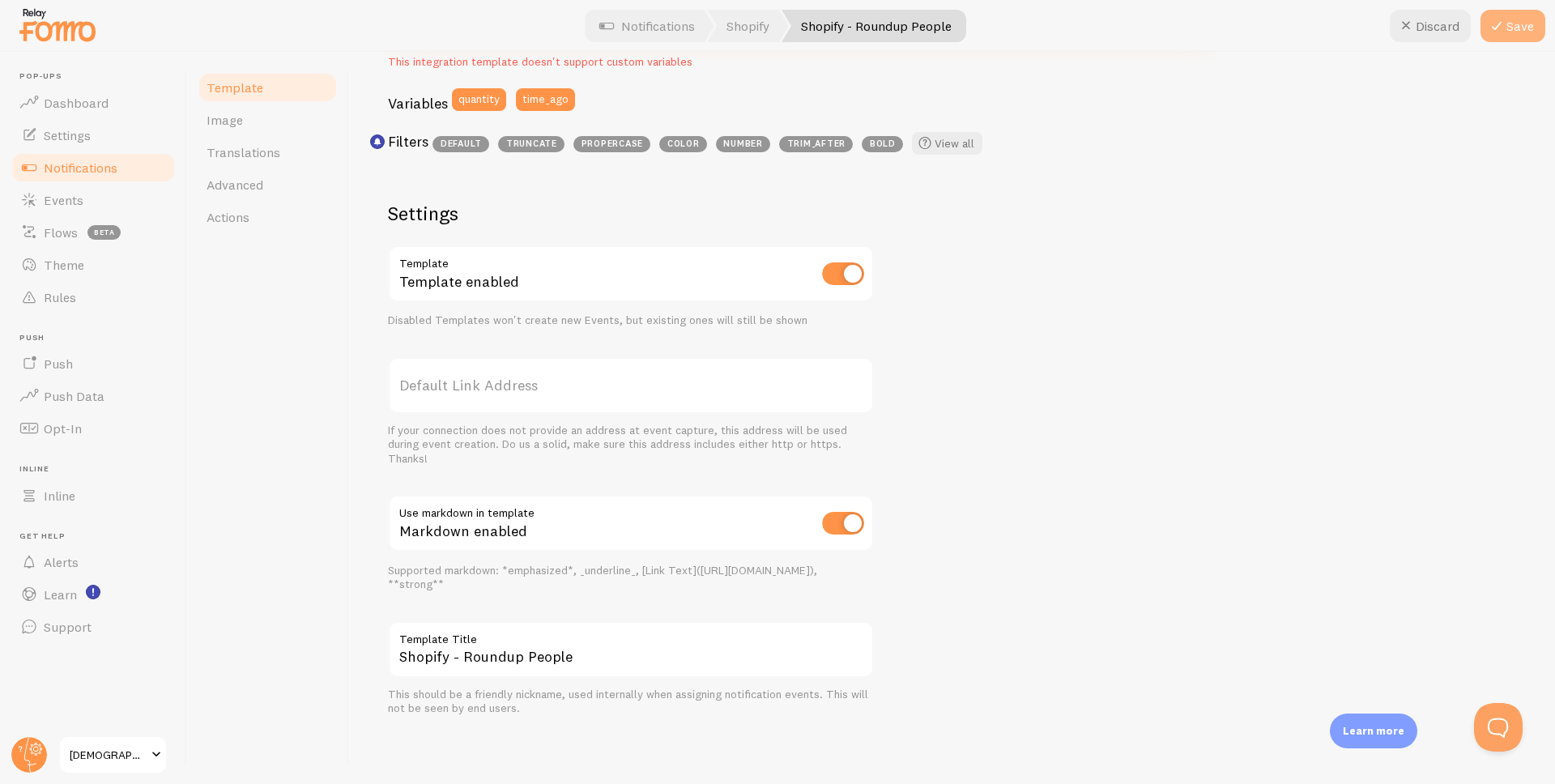
type textarea "34 people bought {{ title_with_link }} in the last few hours"
click at [1519, 38] on button "Save" at bounding box center [1512, 26] width 65 height 32
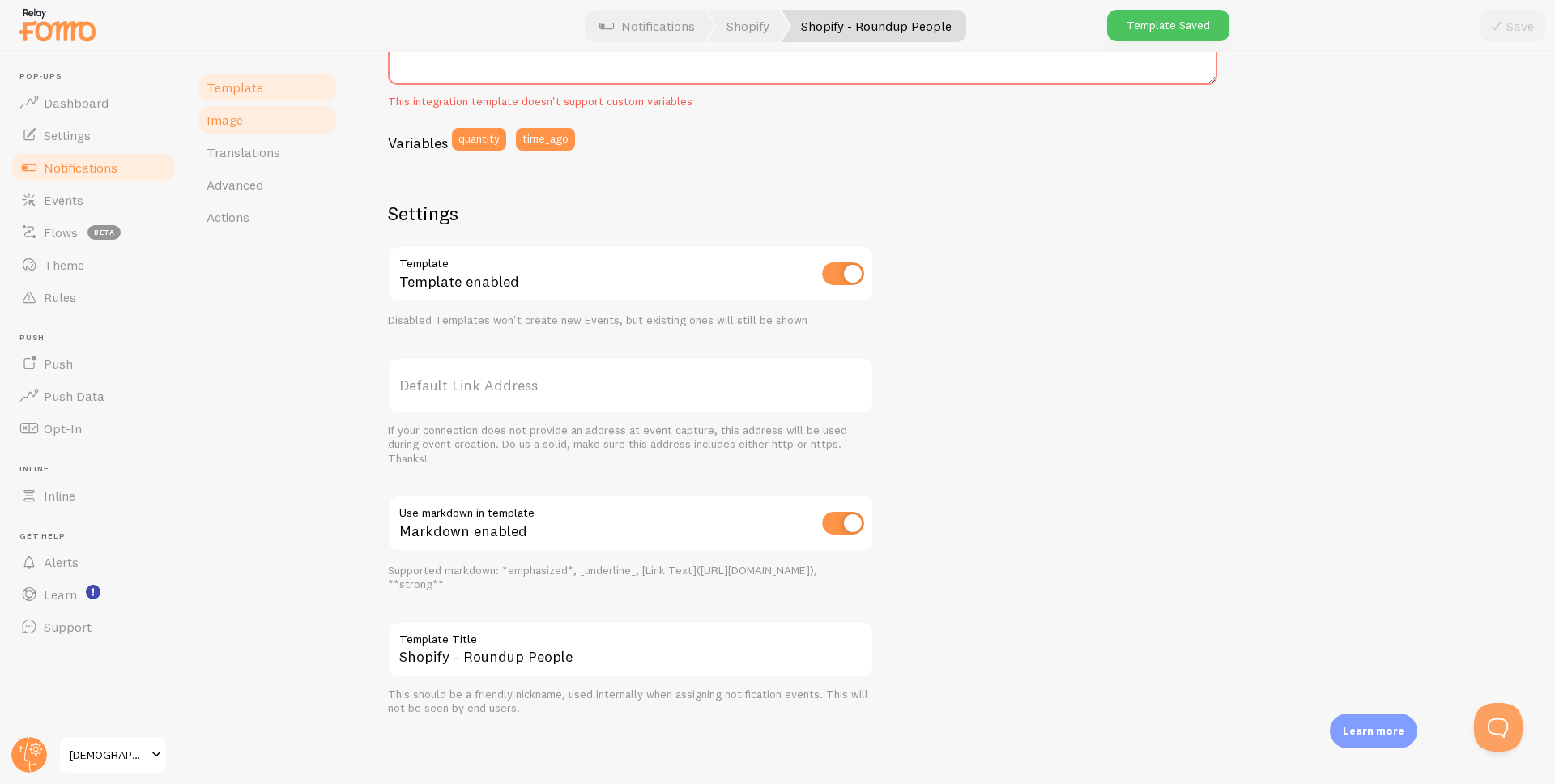
click at [254, 126] on link "Image" at bounding box center [268, 119] width 141 height 32
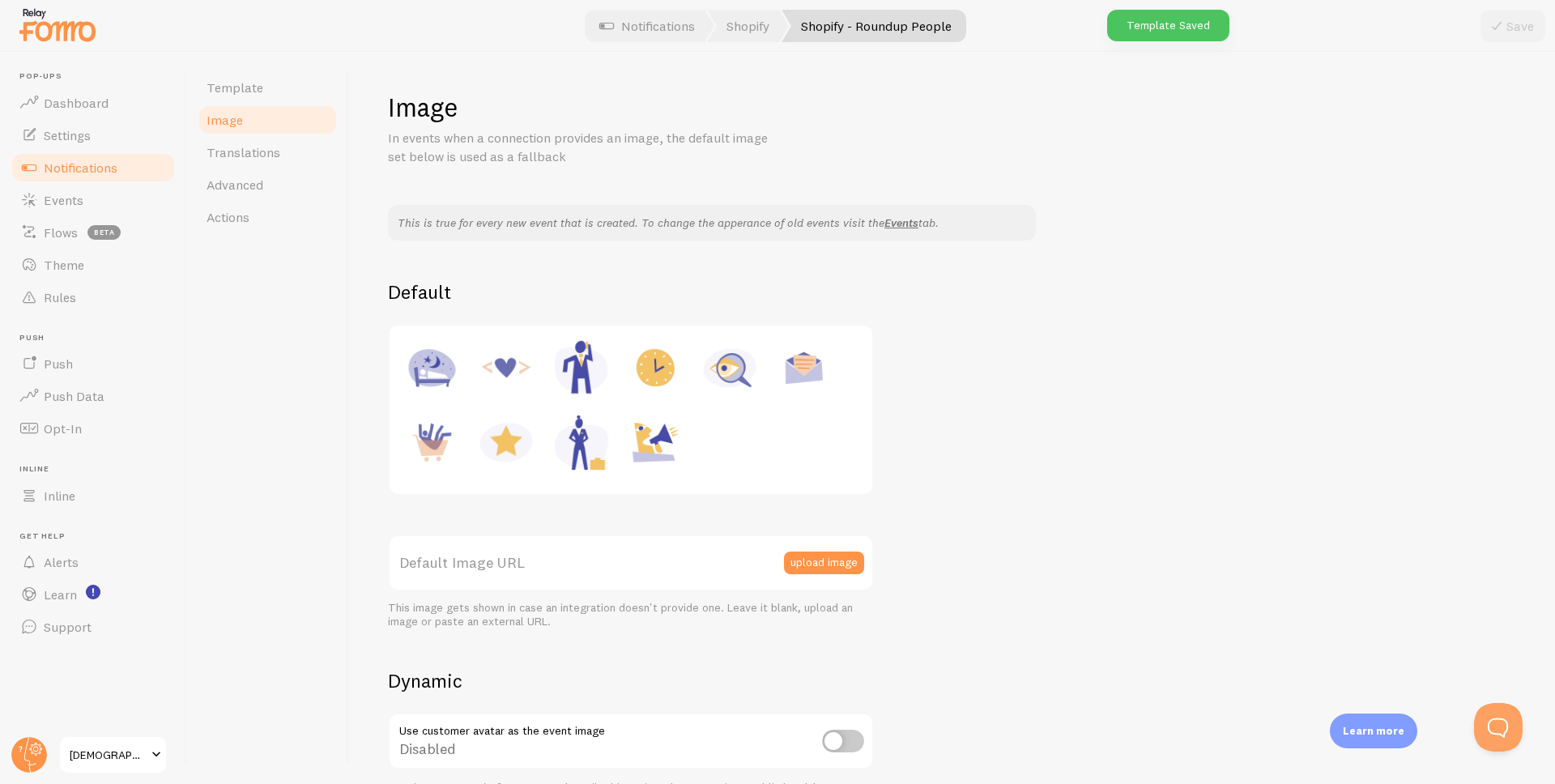
click at [567, 564] on label "Default Image URL" at bounding box center [630, 562] width 486 height 56
click at [567, 564] on input "Default Image URL" at bounding box center [630, 562] width 486 height 56
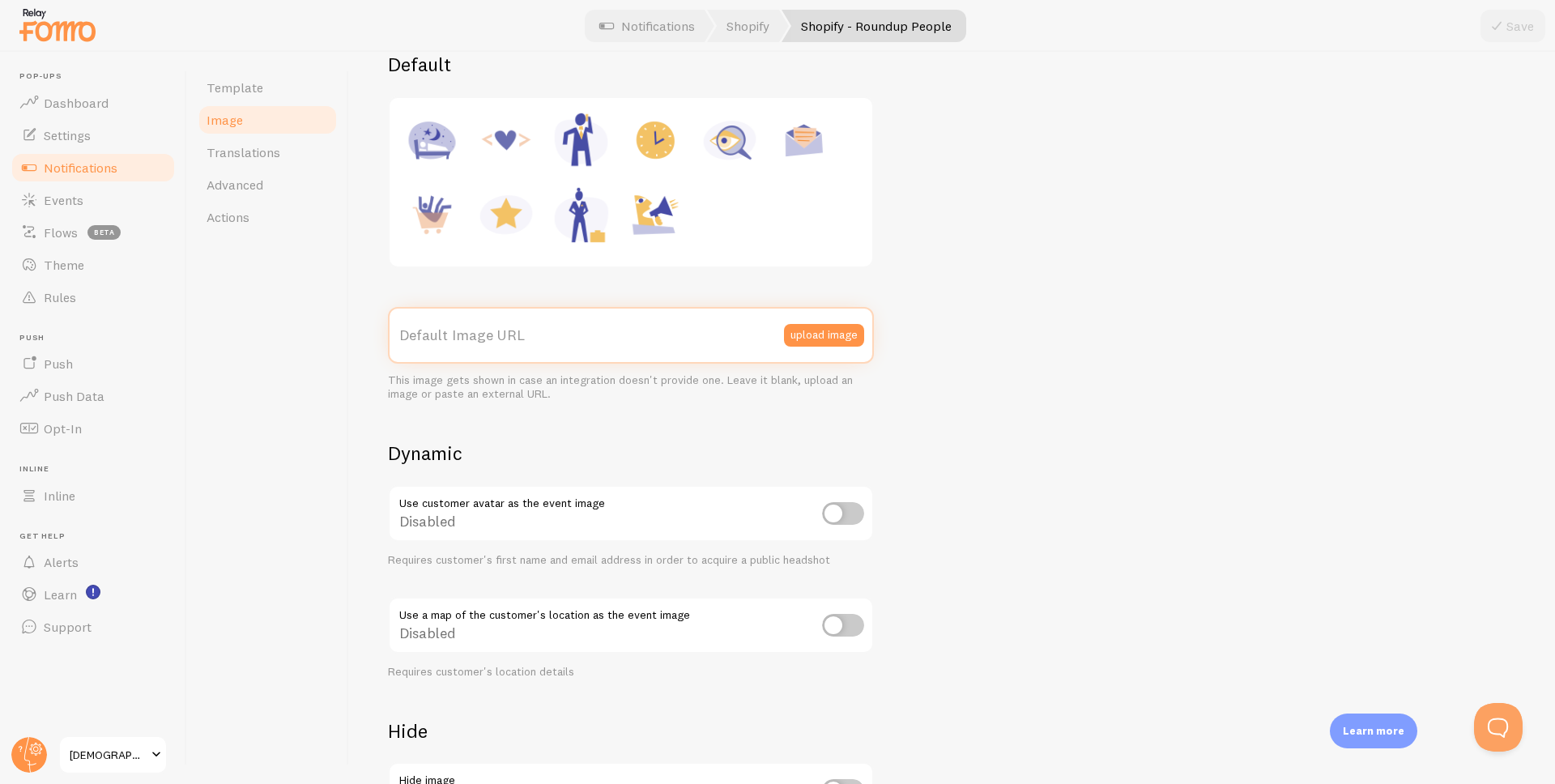
scroll to position [119, 0]
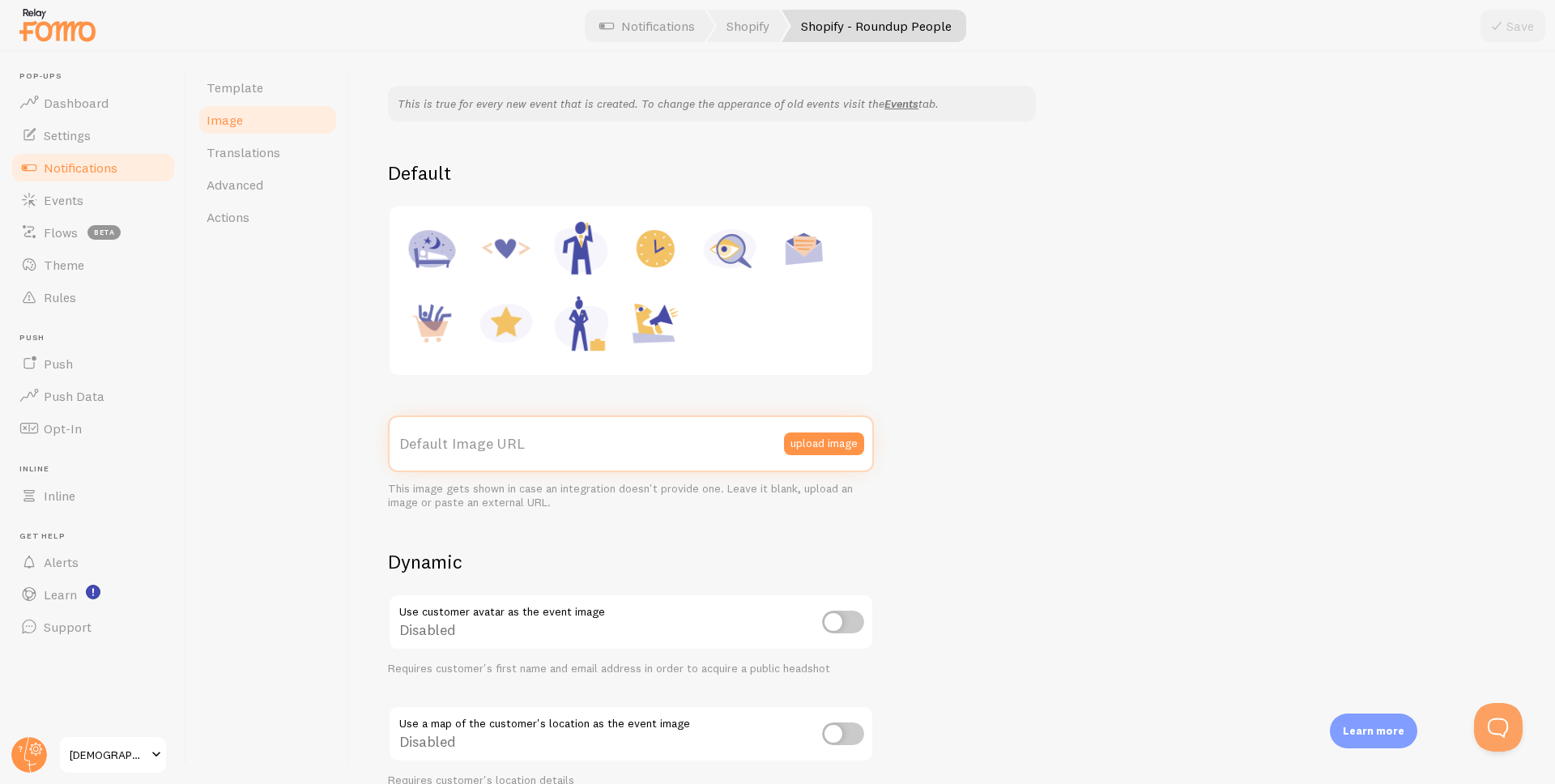
paste input "https://sutrahaus.com/products/homepro-2-0"
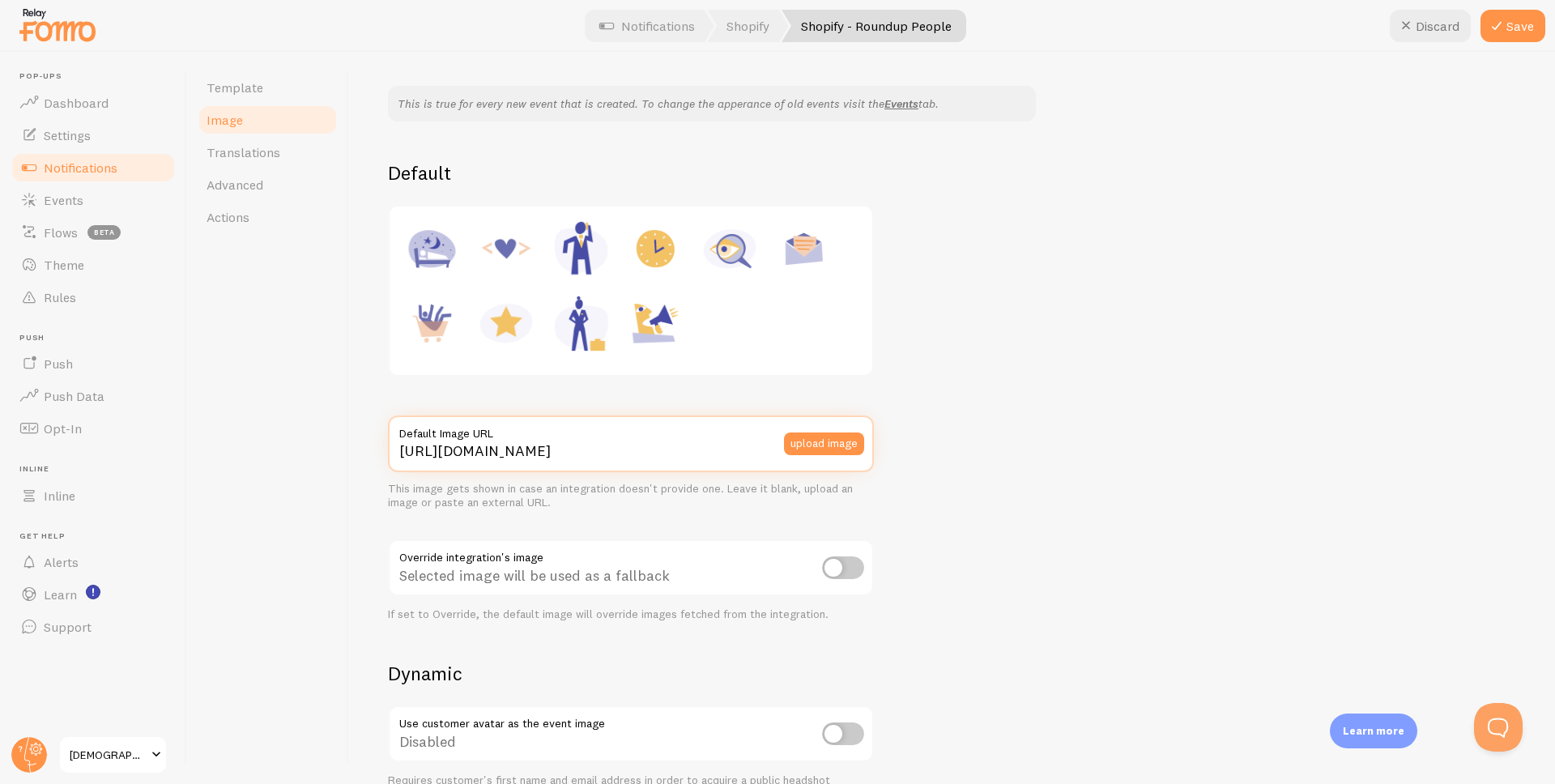
type input "https://sutrahaus.com/products/homepro-2-0"
click at [846, 442] on button "upload image" at bounding box center [824, 443] width 80 height 23
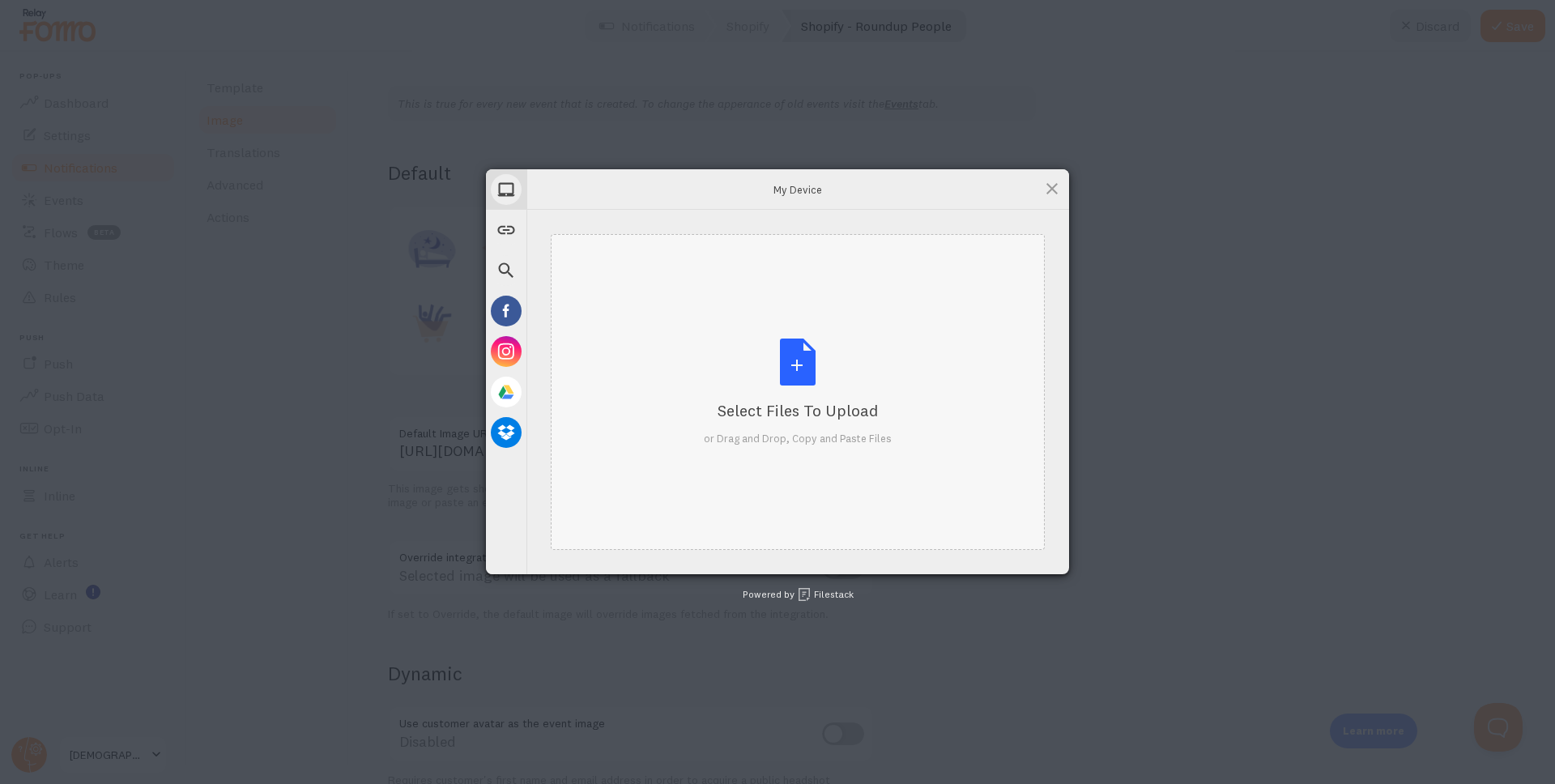
click at [796, 358] on div "Select Files to Upload or Drag and Drop, Copy and Paste Files" at bounding box center [797, 392] width 188 height 108
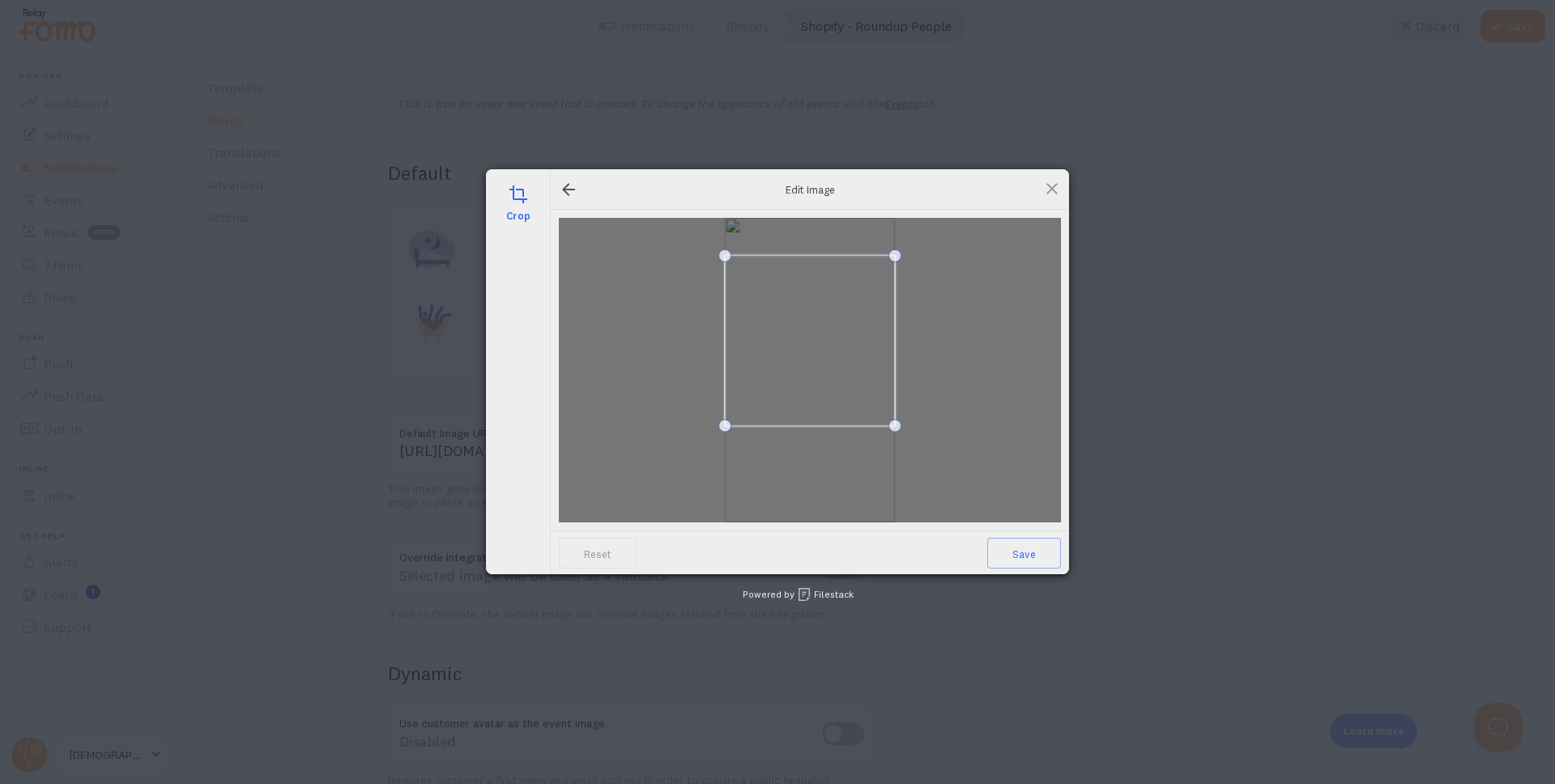
click at [841, 350] on span at bounding box center [809, 341] width 170 height 170
click at [1015, 548] on span "Save" at bounding box center [1024, 553] width 74 height 31
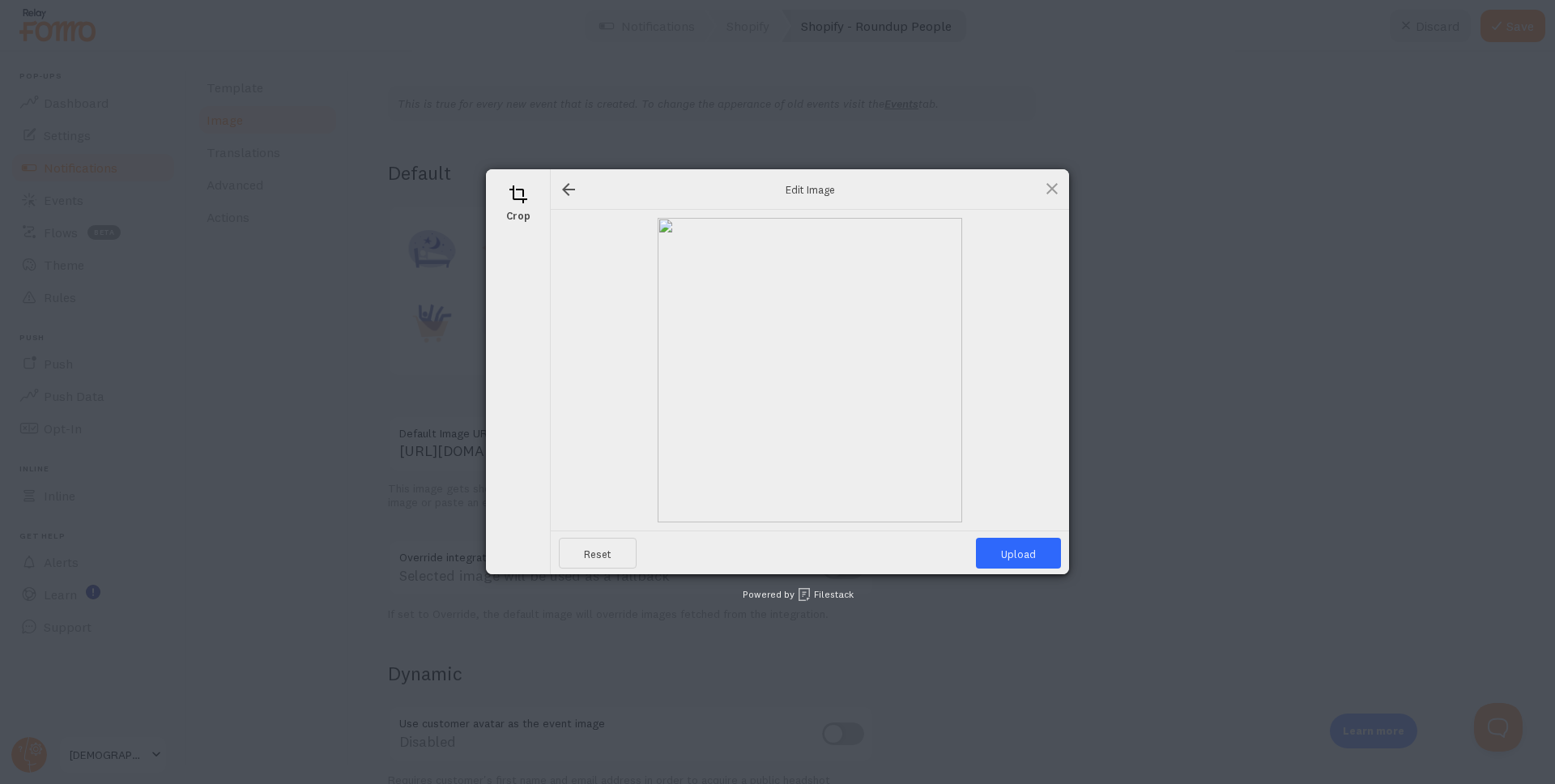
click at [1026, 569] on div "Reset Upload" at bounding box center [809, 552] width 518 height 44
click at [1025, 554] on span "Upload" at bounding box center [1018, 553] width 85 height 31
type input "https://process.filestackapi.com/ApqhzE1ldTzuKSj33adqez/resize=width:170,height…"
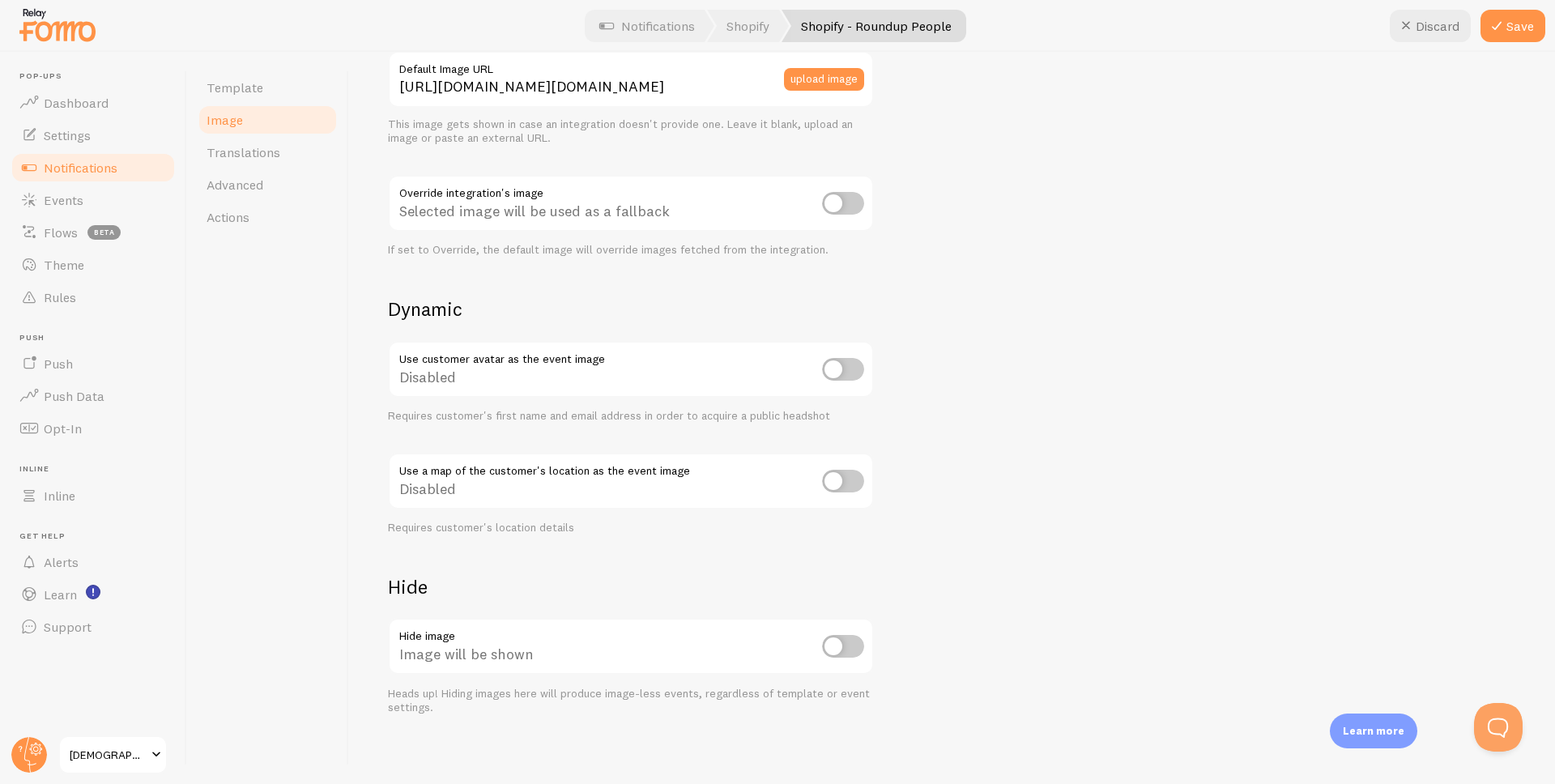
scroll to position [492, 0]
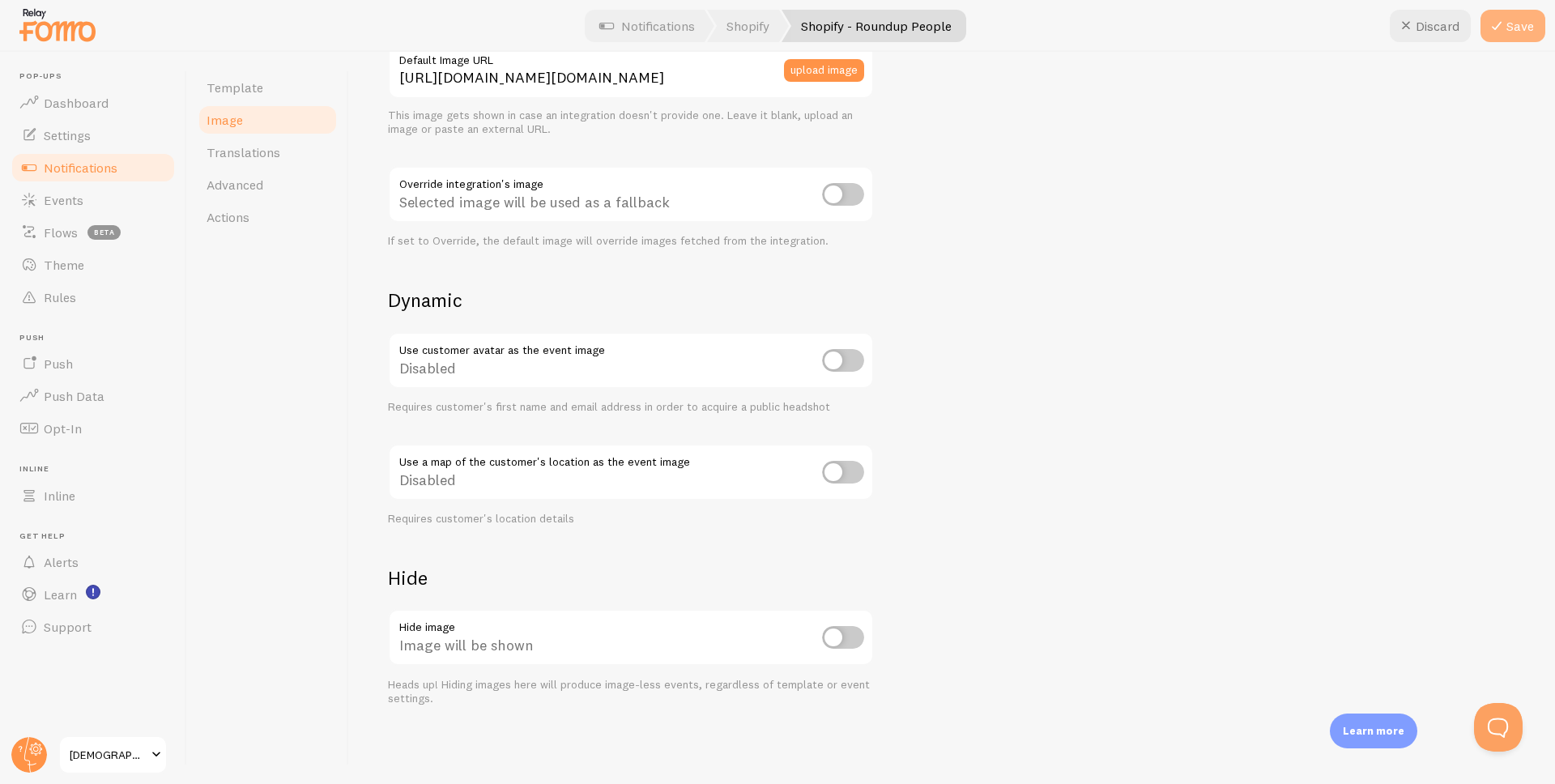
click at [1492, 39] on button "Save" at bounding box center [1512, 26] width 65 height 32
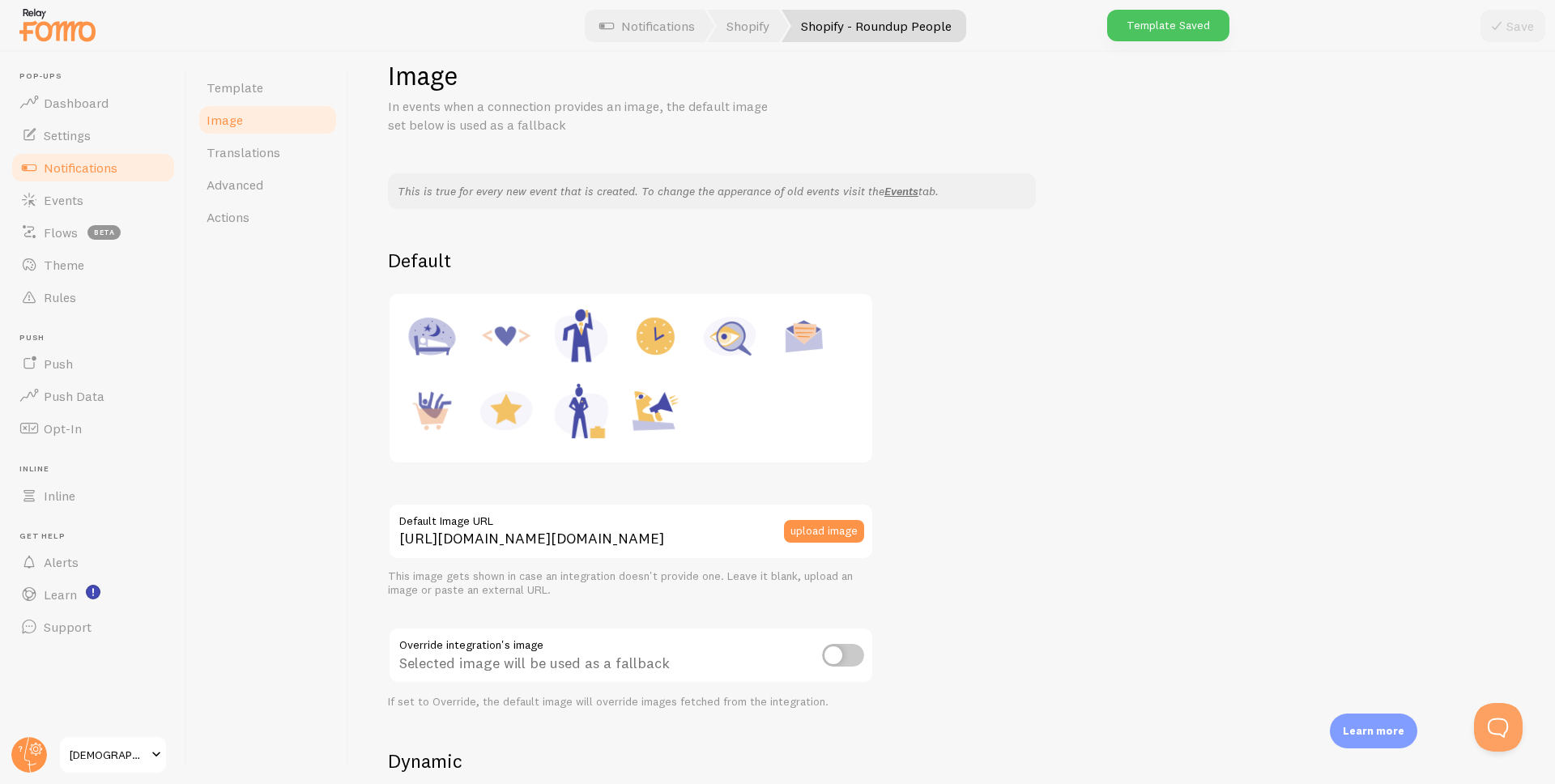
scroll to position [0, 0]
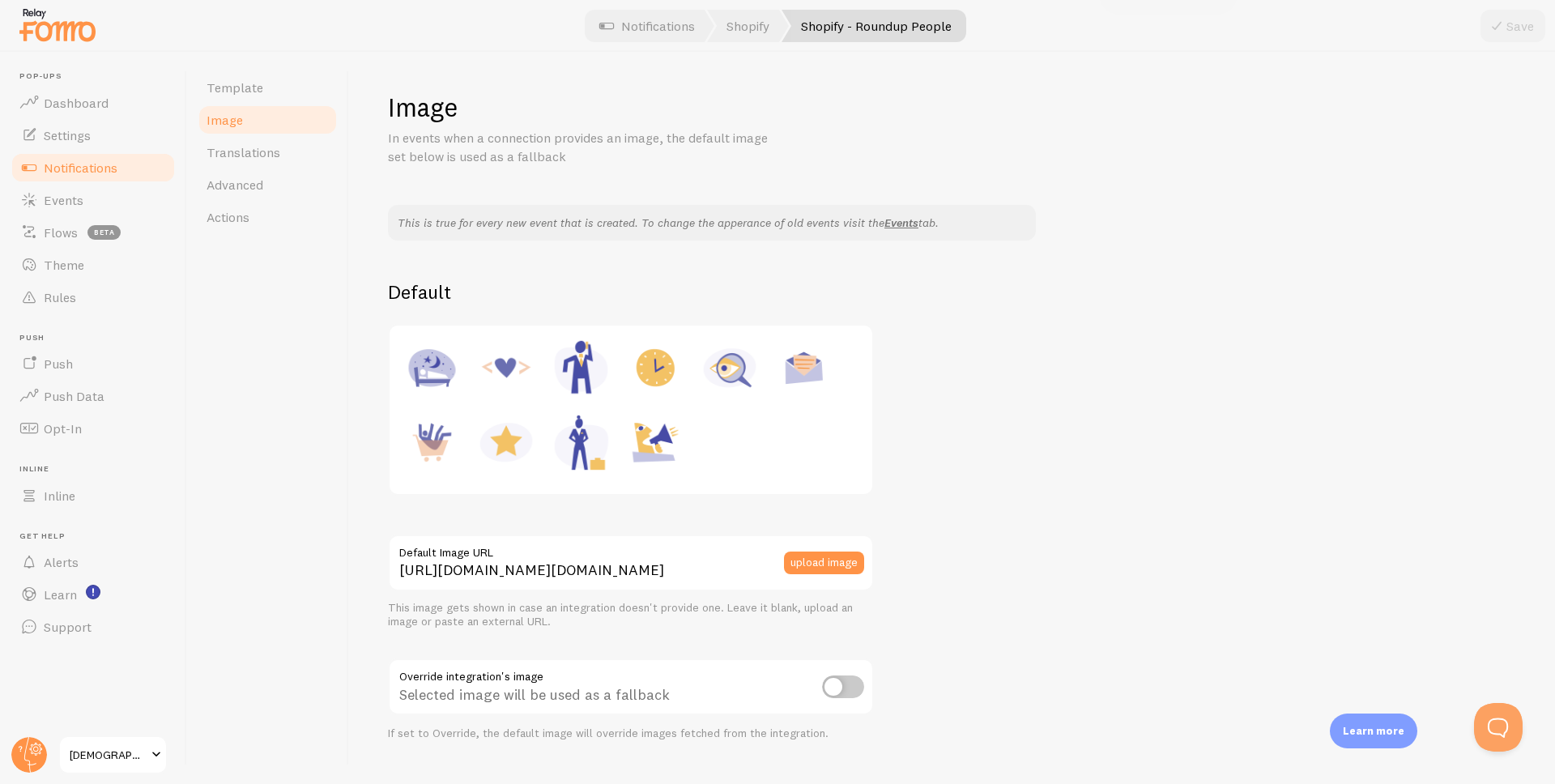
click at [76, 169] on span "Notifications" at bounding box center [81, 167] width 74 height 16
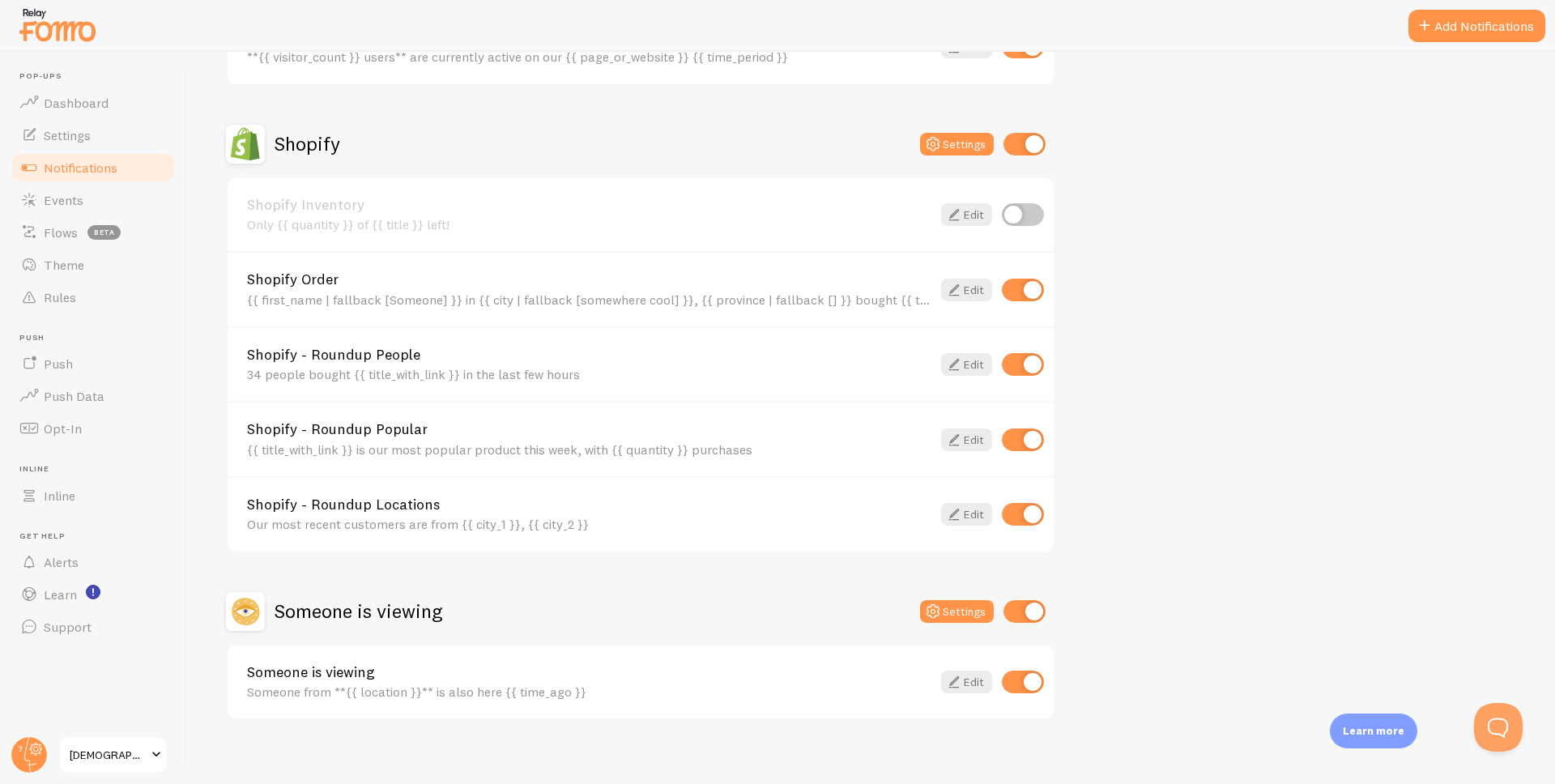
scroll to position [521, 0]
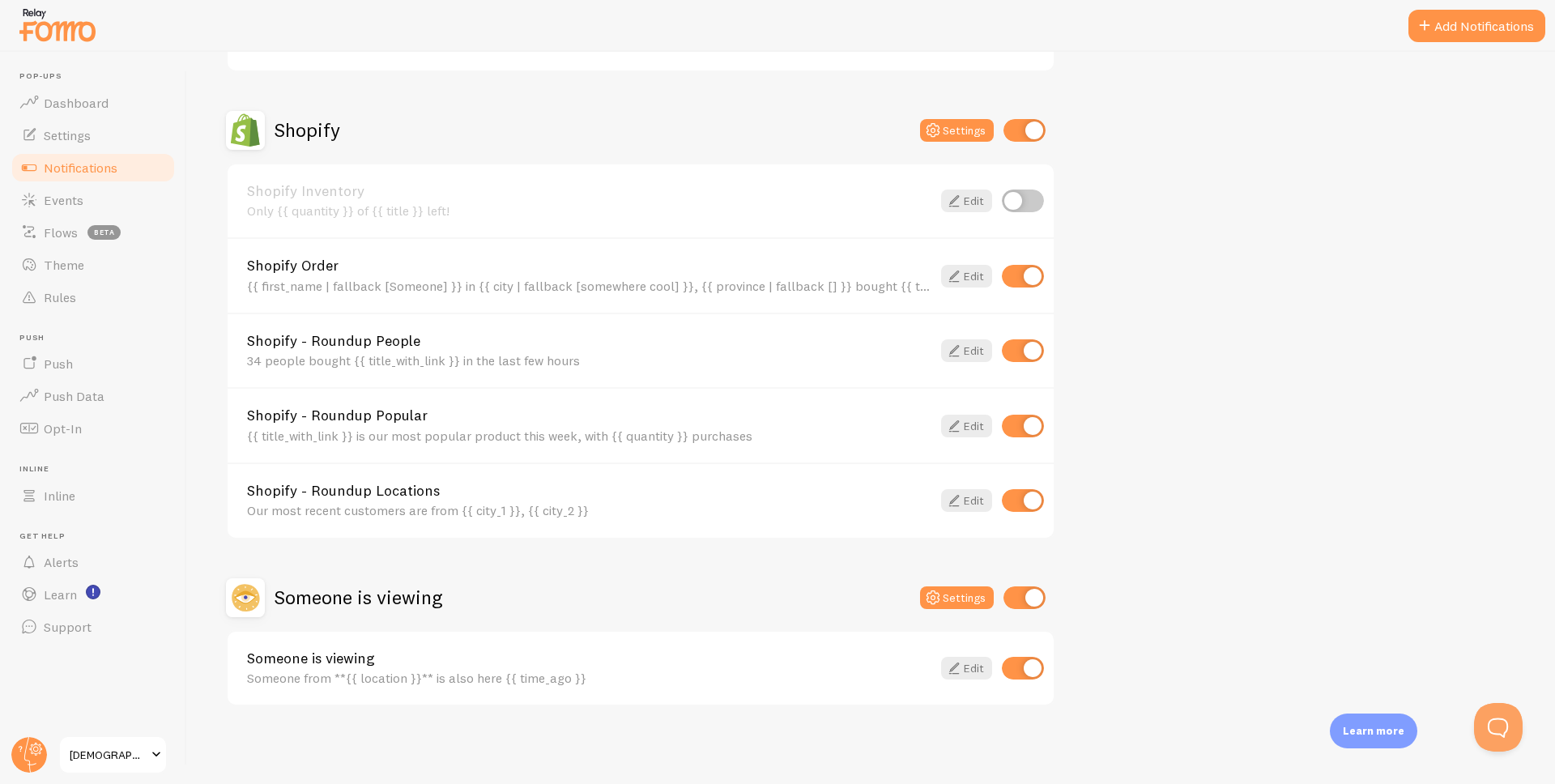
click at [963, 655] on div "Someone is viewing Someone from **{{ location }}** is also here {{ time_ago }} …" at bounding box center [640, 669] width 826 height 74
click at [959, 669] on icon at bounding box center [953, 667] width 19 height 19
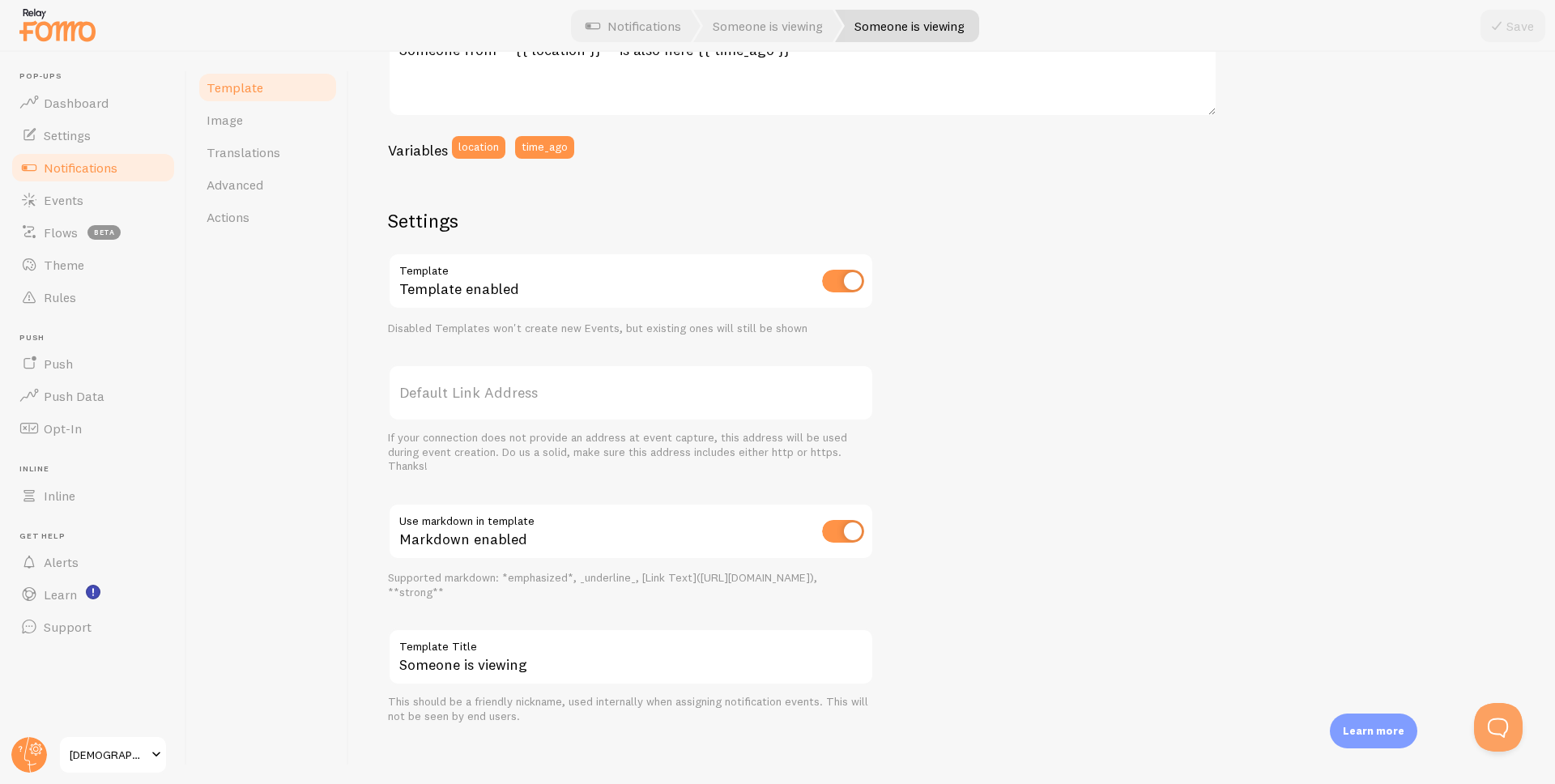
scroll to position [386, 0]
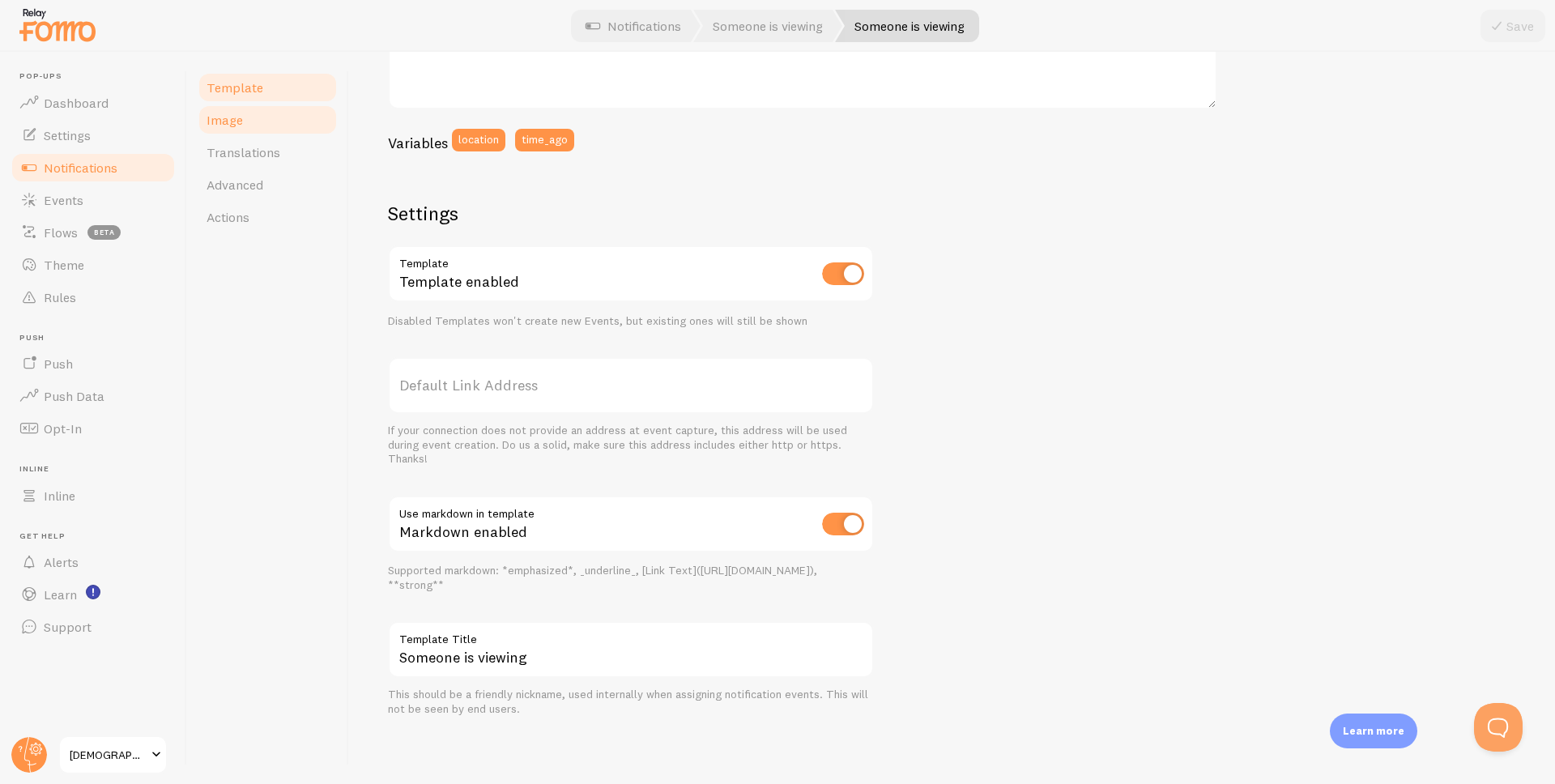
click at [262, 130] on link "Image" at bounding box center [268, 119] width 141 height 32
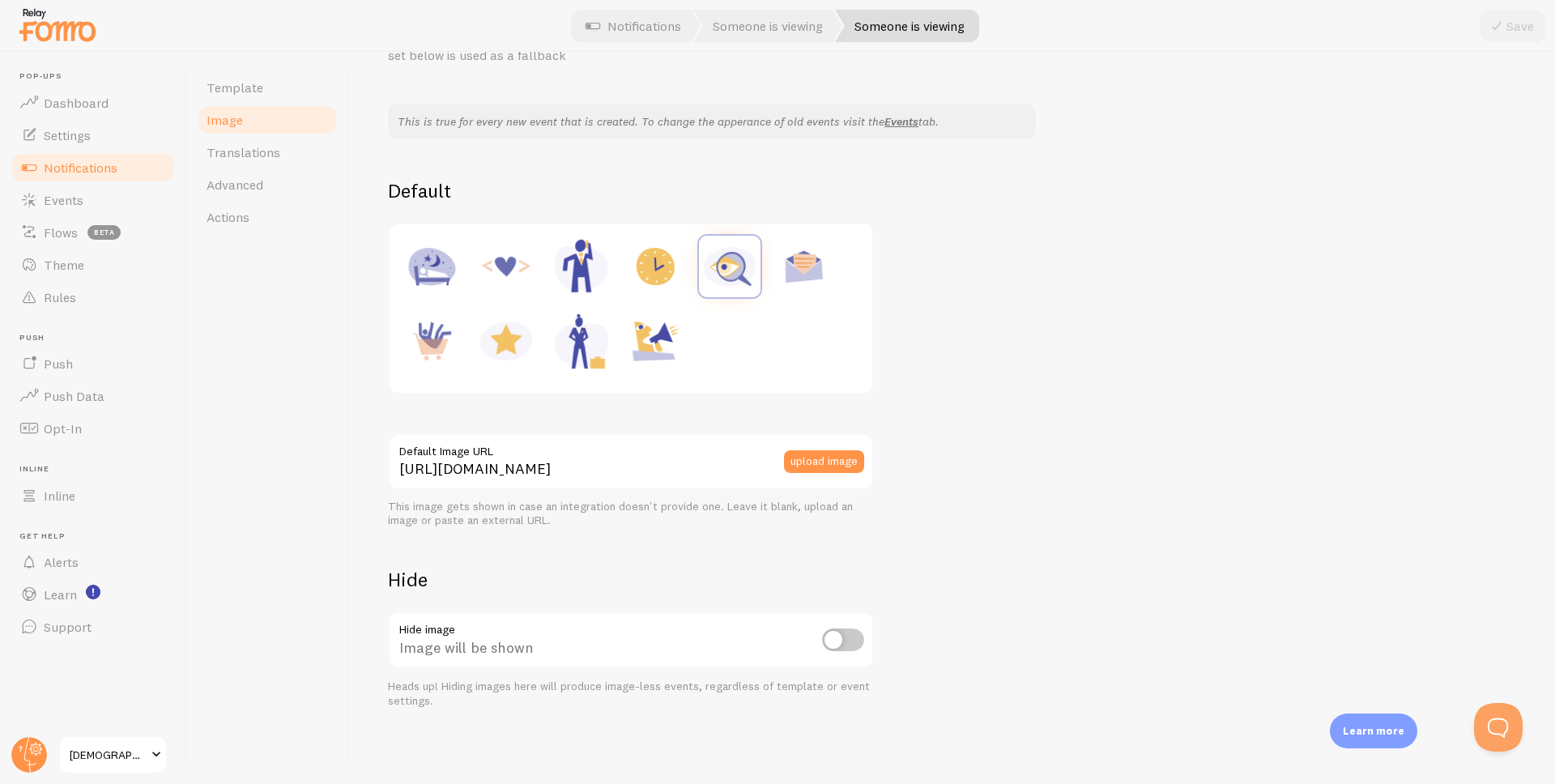
scroll to position [103, 0]
click at [271, 148] on span "Translations" at bounding box center [243, 151] width 74 height 16
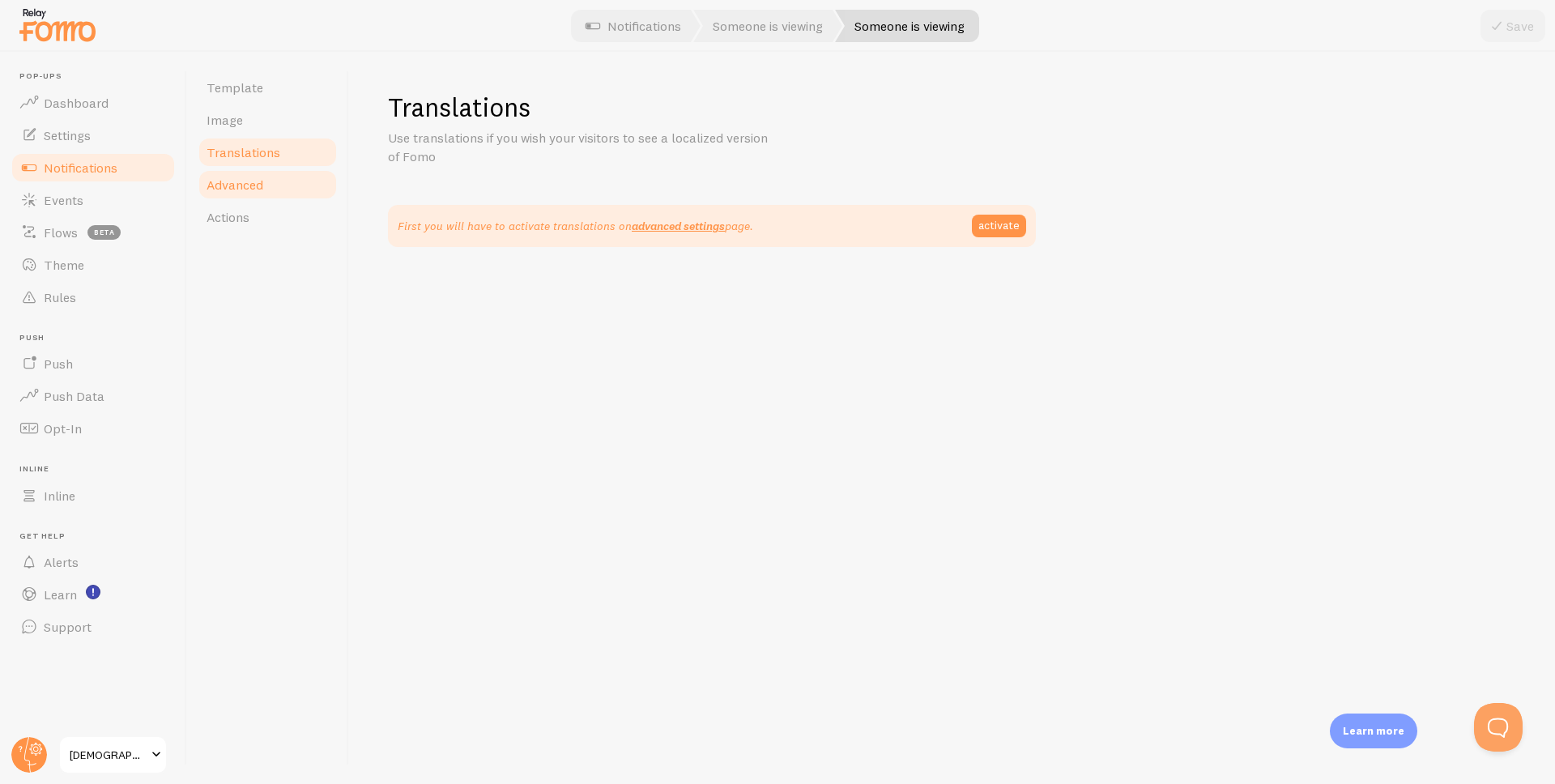
click at [271, 182] on link "Advanced" at bounding box center [268, 184] width 141 height 32
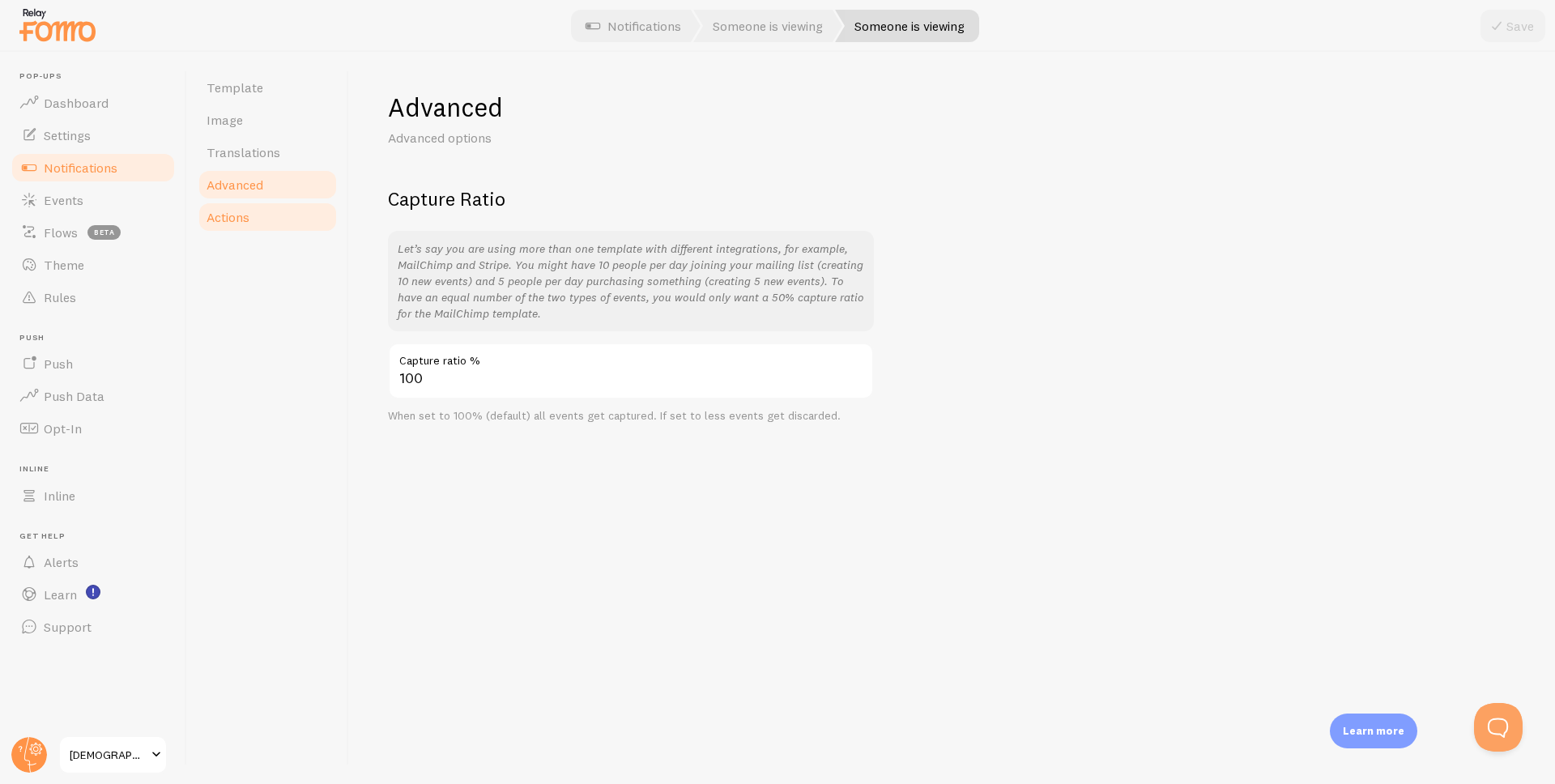
click at [257, 207] on link "Actions" at bounding box center [268, 217] width 141 height 32
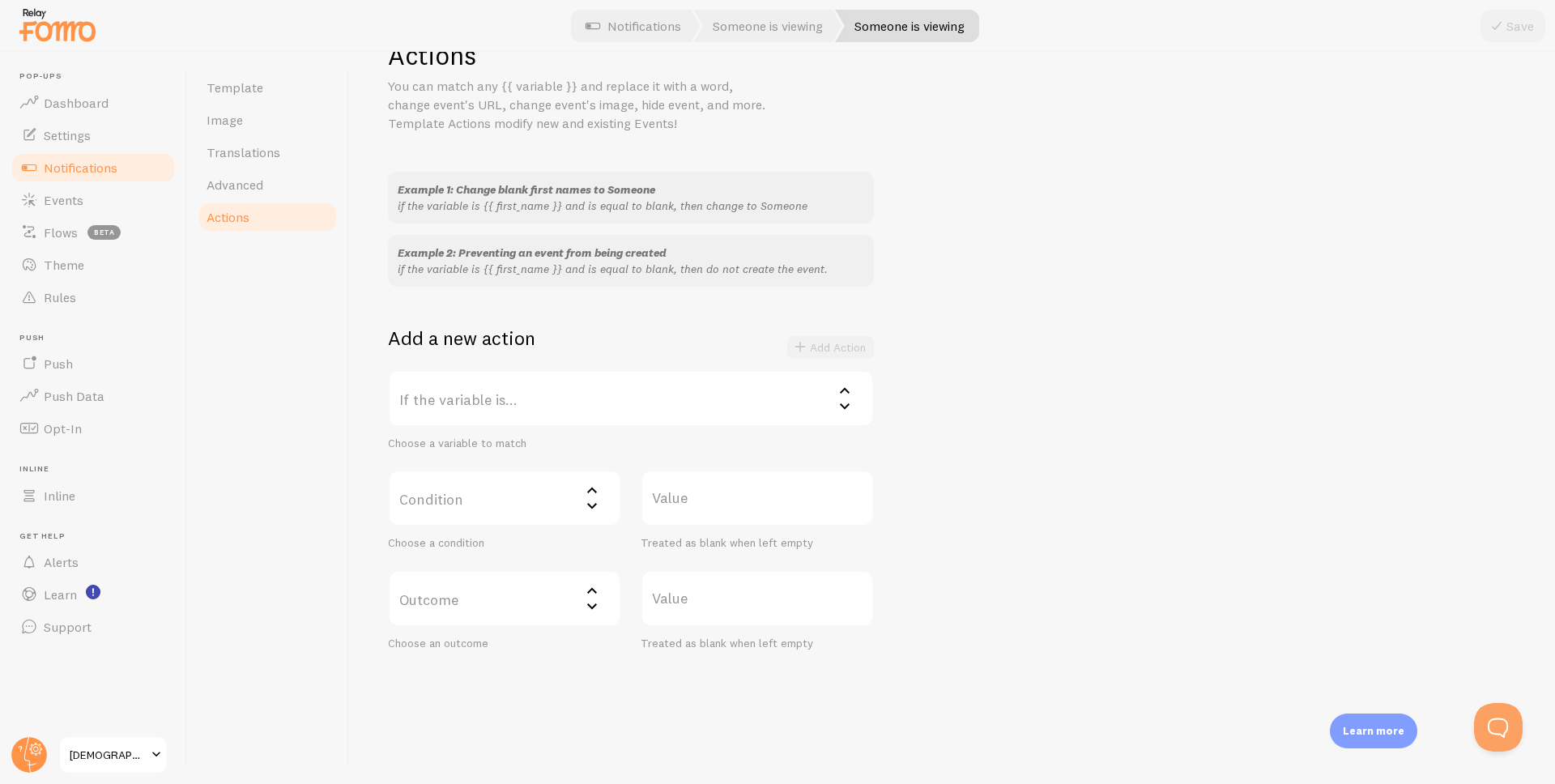
scroll to position [58, 0]
click at [84, 173] on span "Notifications" at bounding box center [81, 167] width 74 height 16
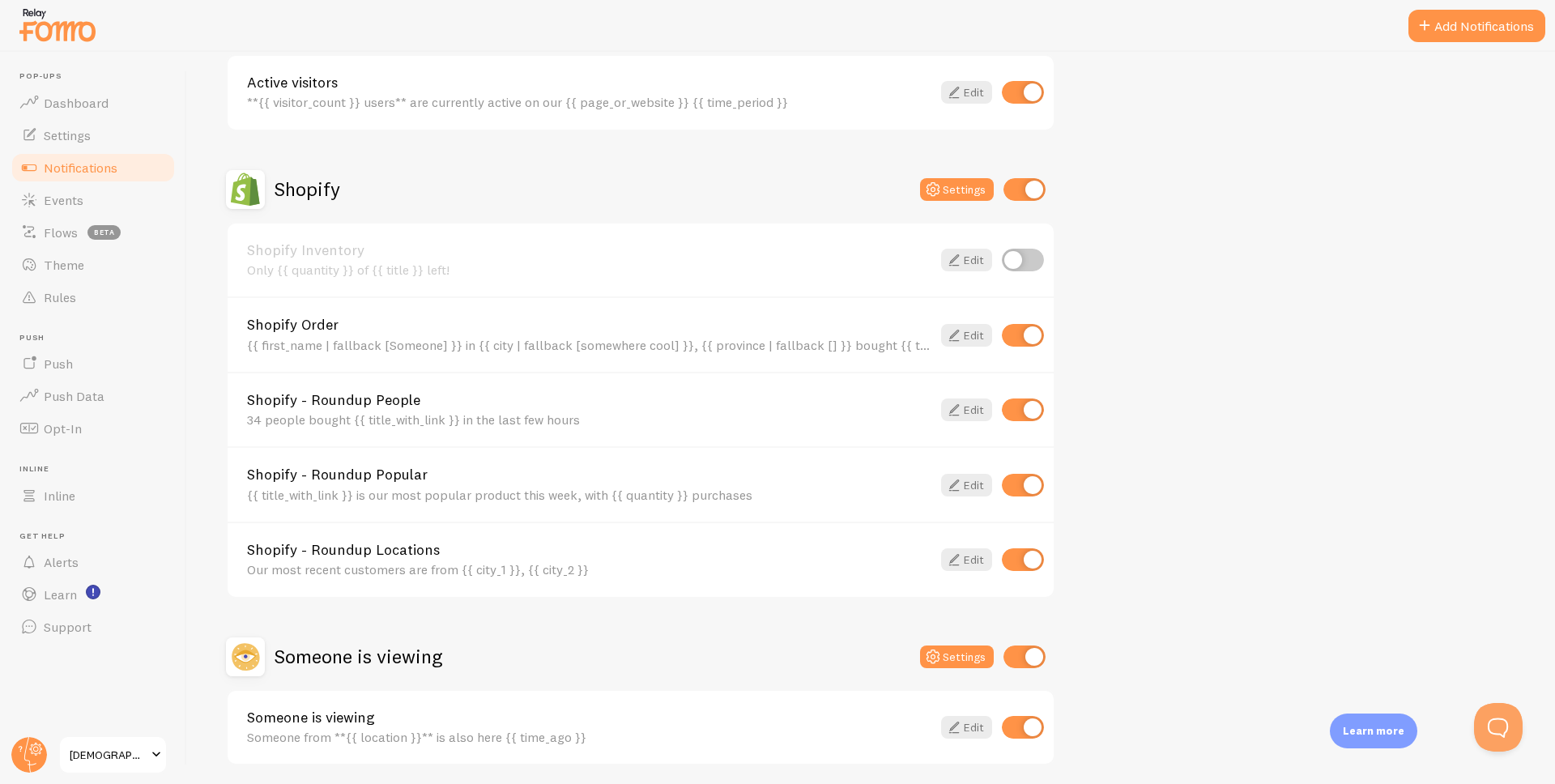
scroll to position [521, 0]
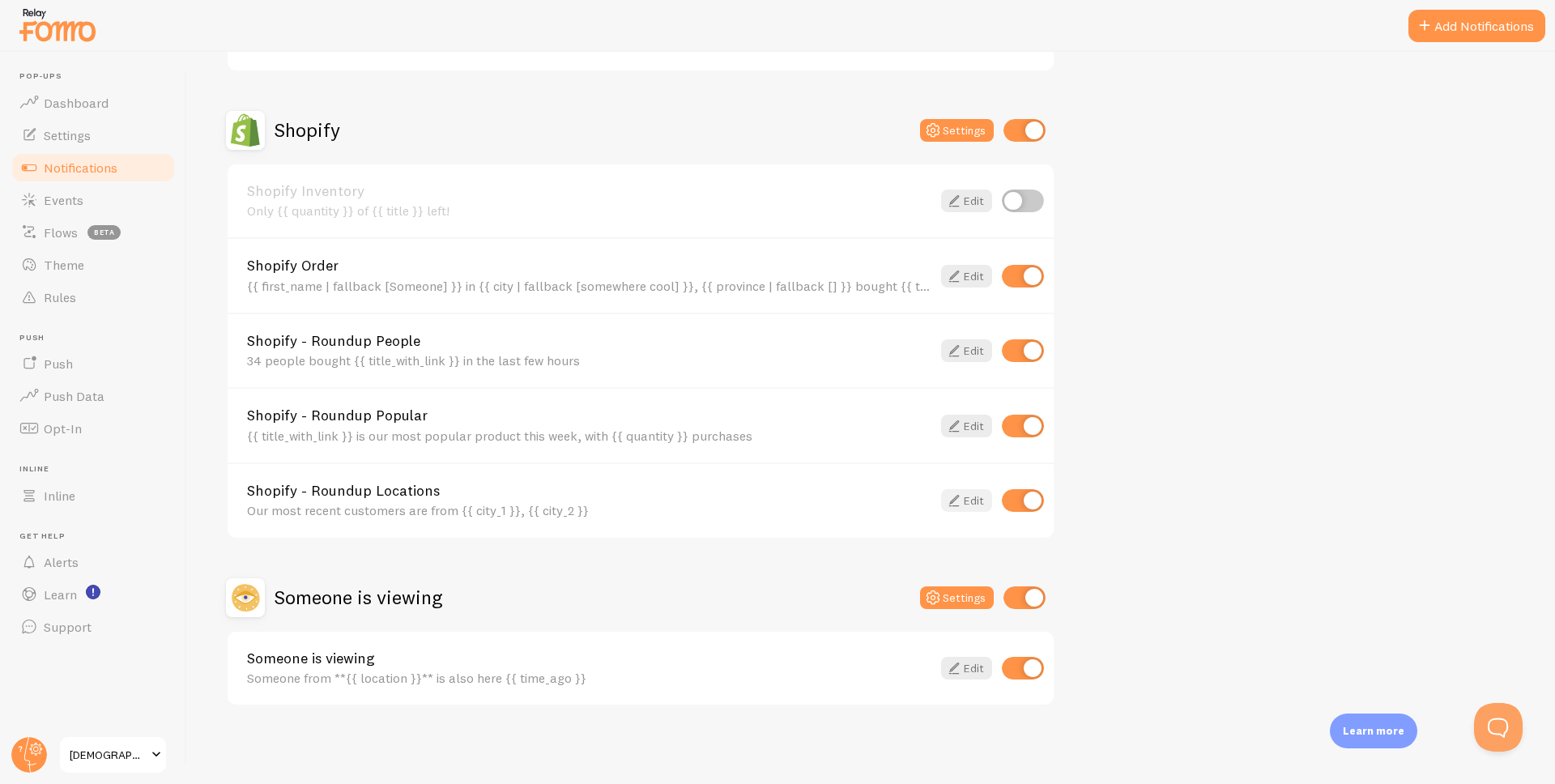
click at [962, 503] on icon at bounding box center [953, 500] width 19 height 19
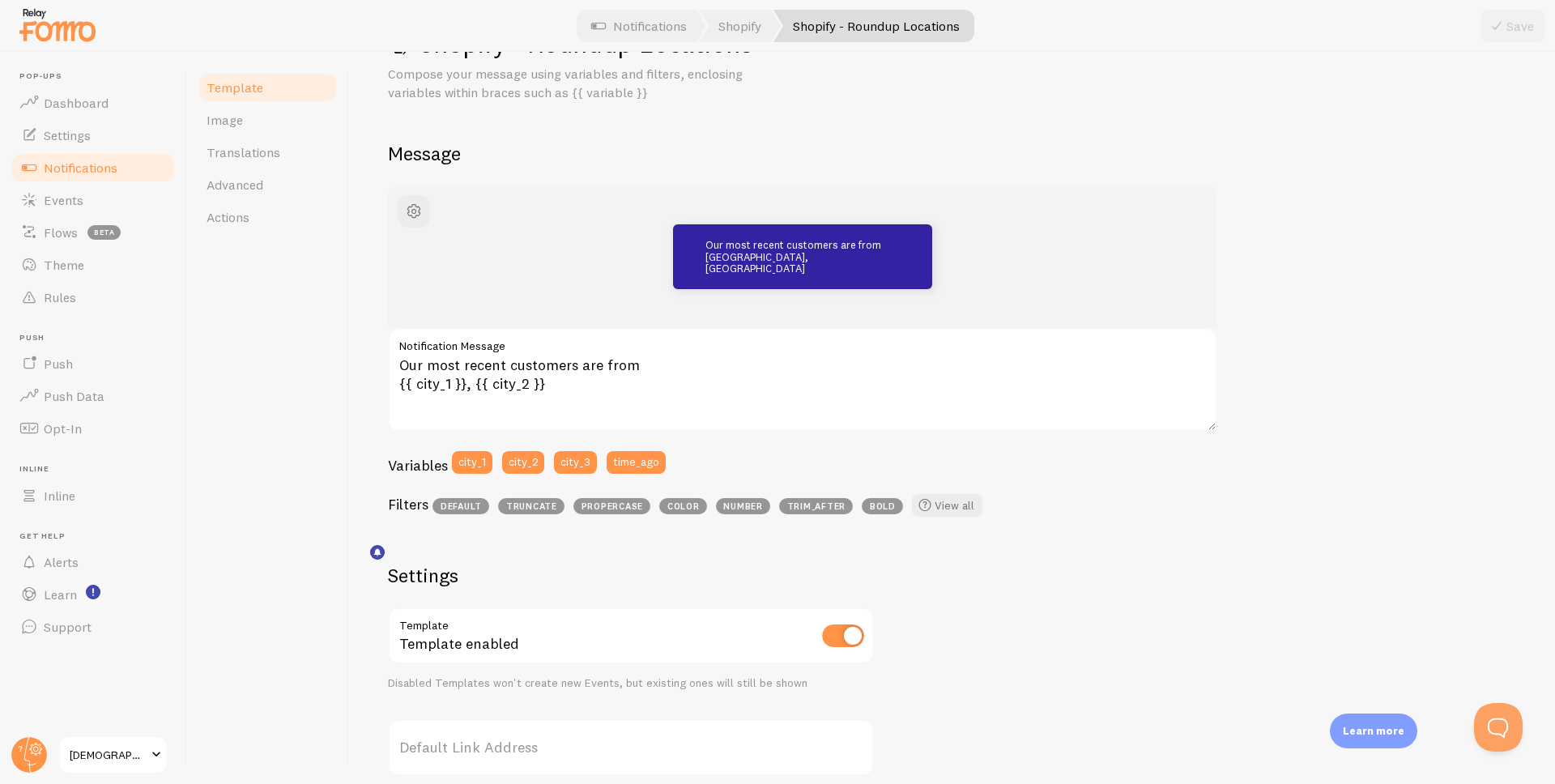
scroll to position [15, 0]
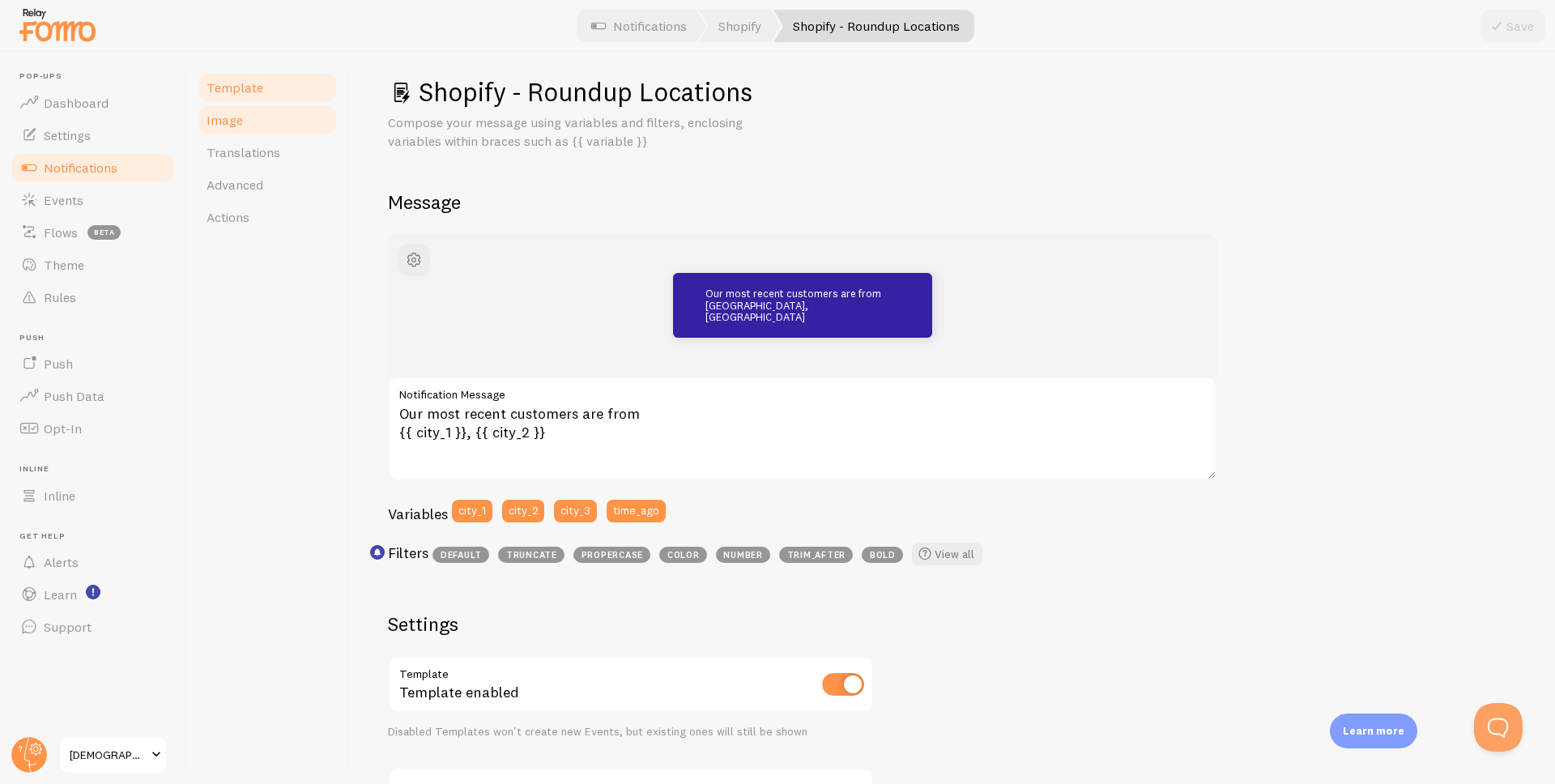
click at [267, 125] on link "Image" at bounding box center [268, 119] width 141 height 32
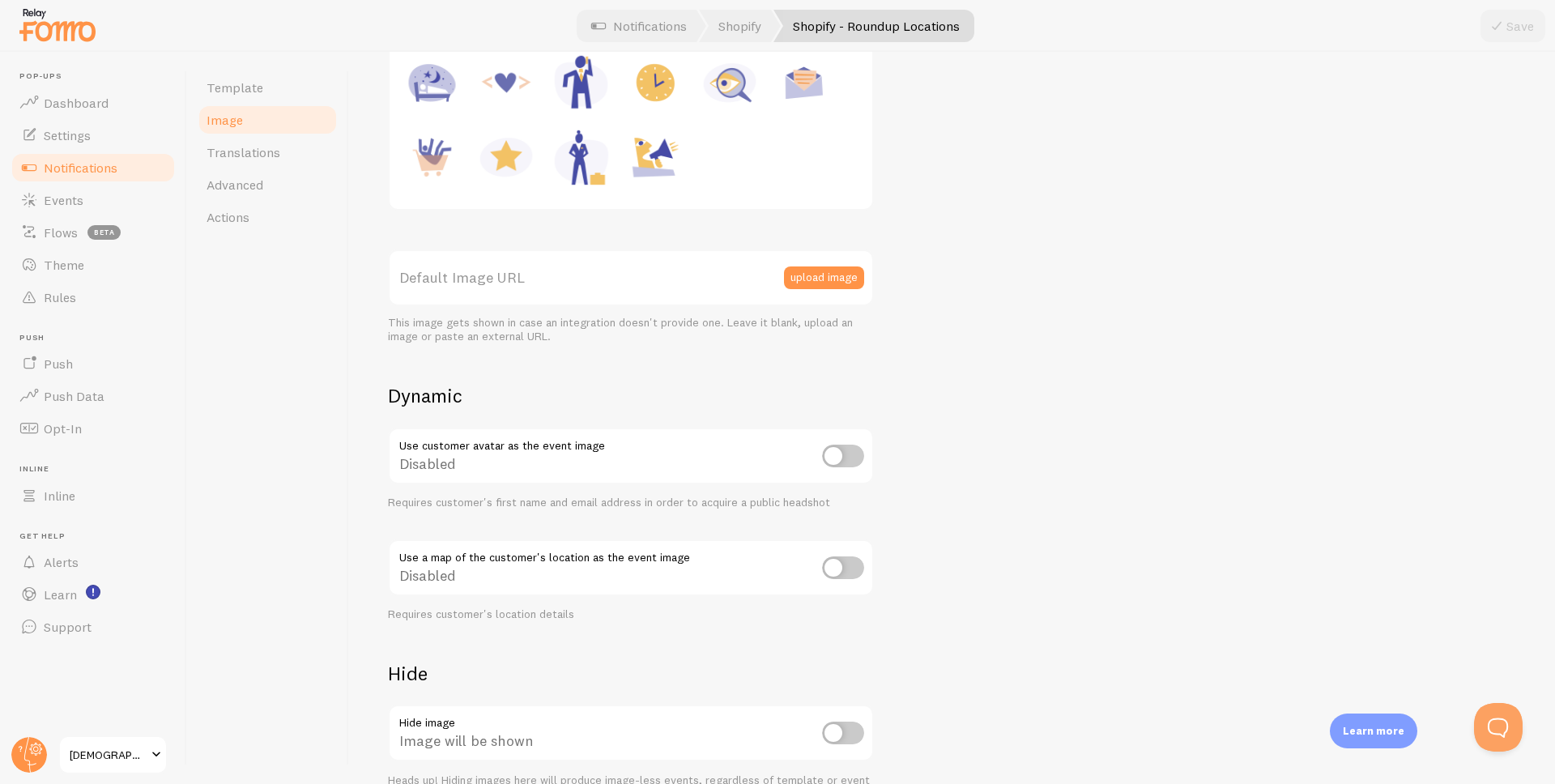
scroll to position [291, 0]
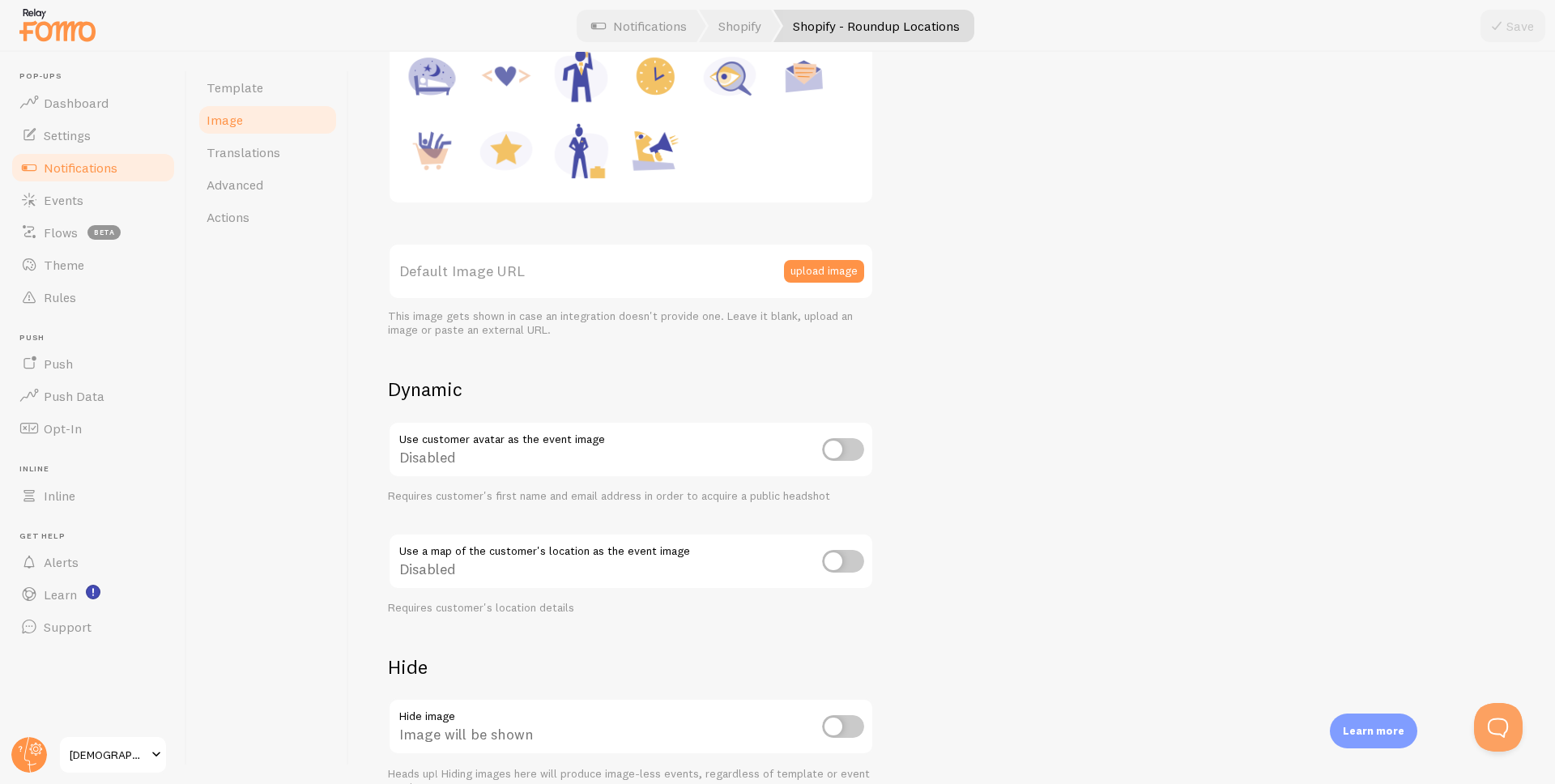
click at [841, 566] on input "checkbox" at bounding box center [843, 560] width 42 height 23
checkbox input "true"
click at [1511, 34] on button "Save" at bounding box center [1512, 26] width 65 height 32
click at [680, 36] on link "Notifications" at bounding box center [639, 26] width 135 height 32
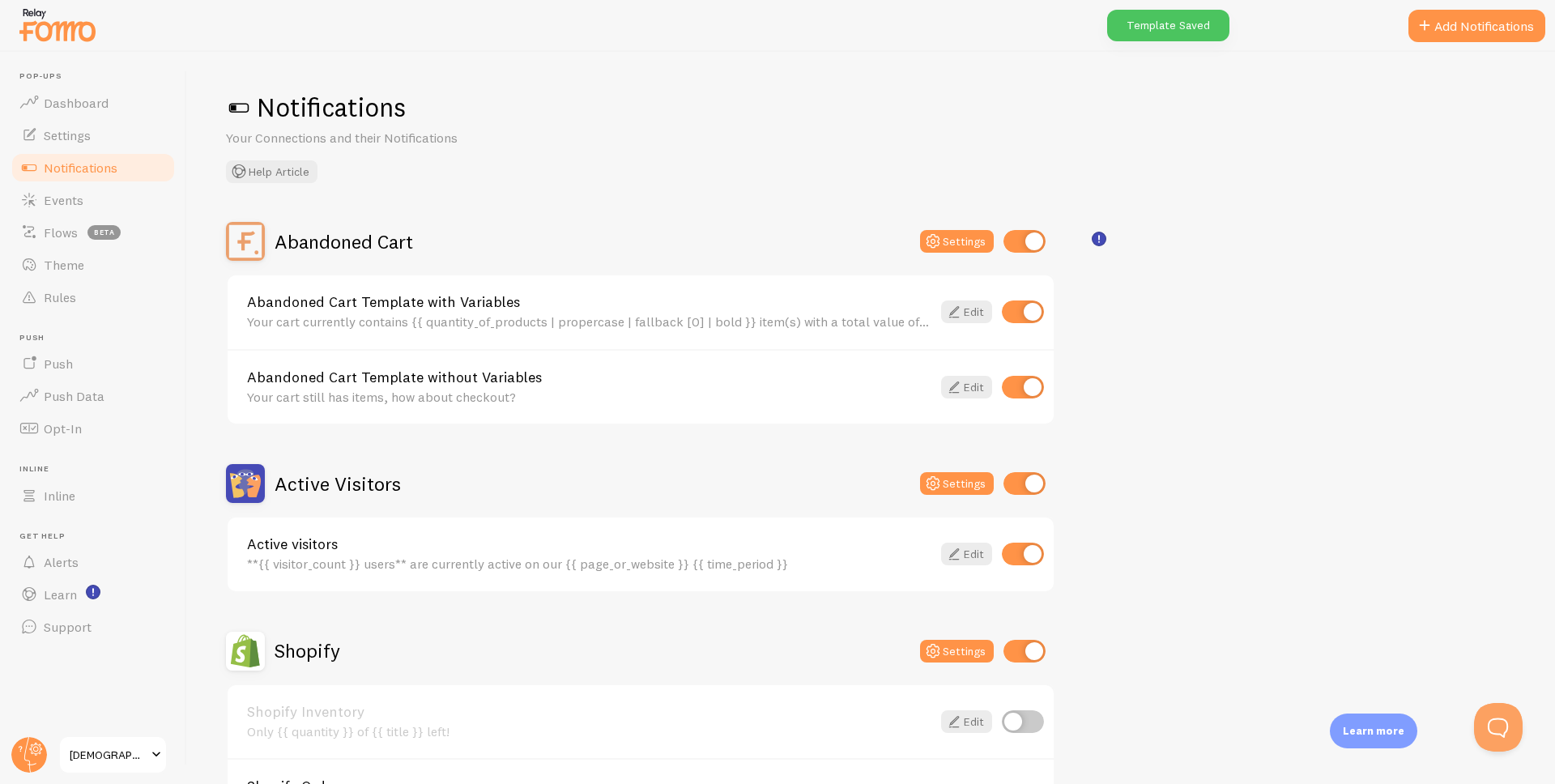
click at [562, 320] on div "Your cart currently contains {{ quantity_of_products | propercase | fallback [0…" at bounding box center [589, 320] width 684 height 14
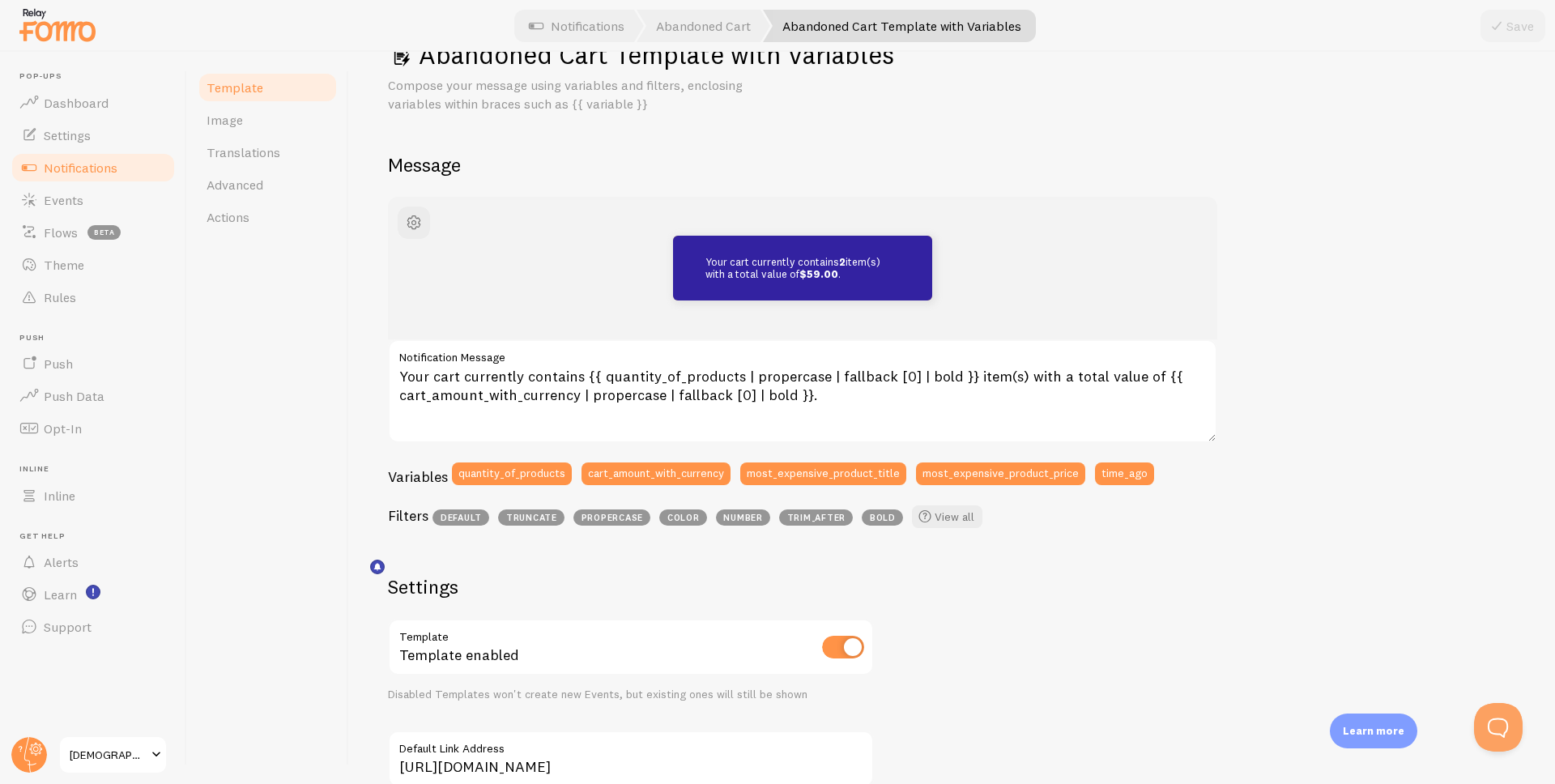
scroll to position [426, 0]
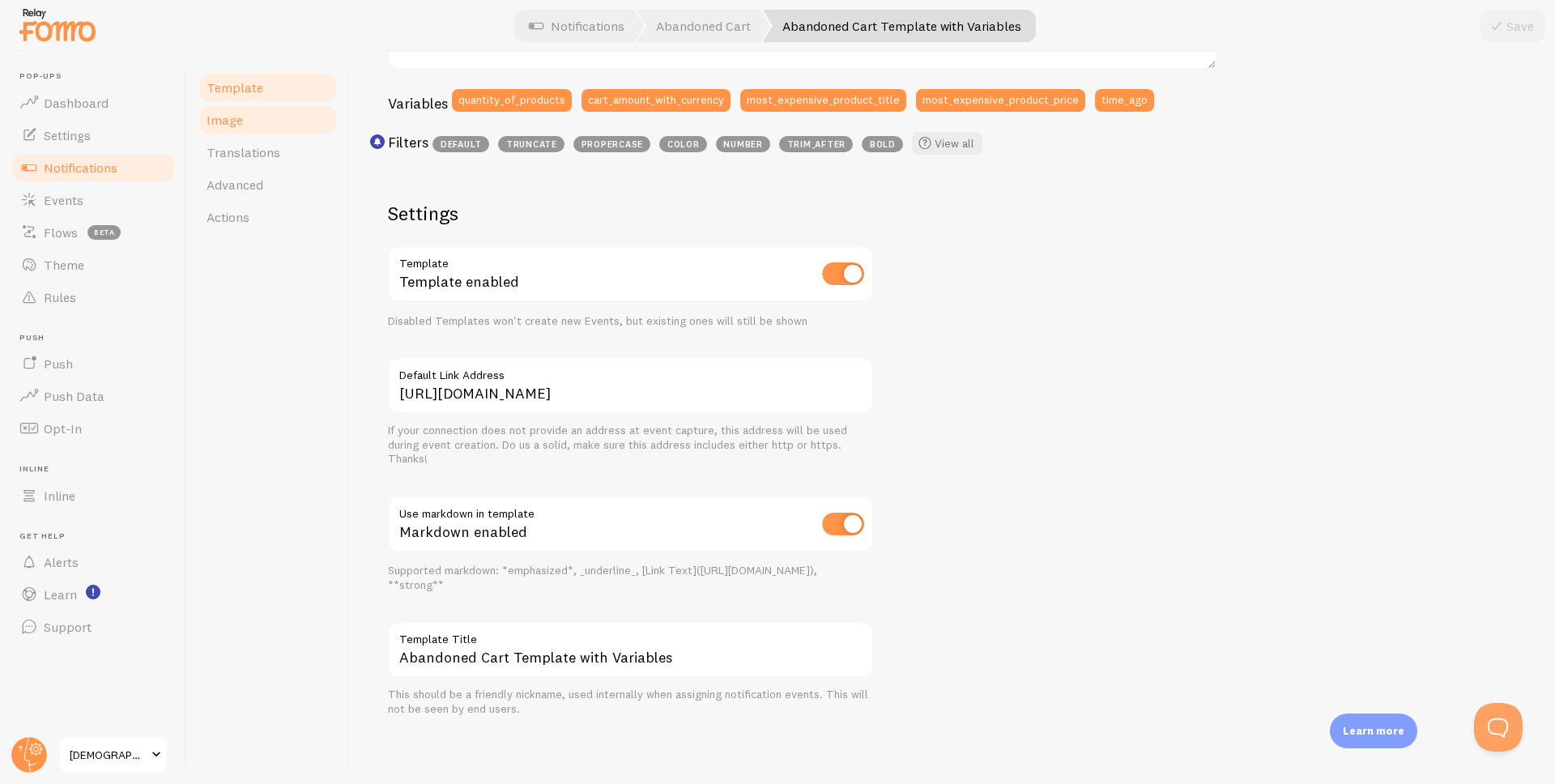
click at [263, 130] on link "Image" at bounding box center [268, 119] width 141 height 32
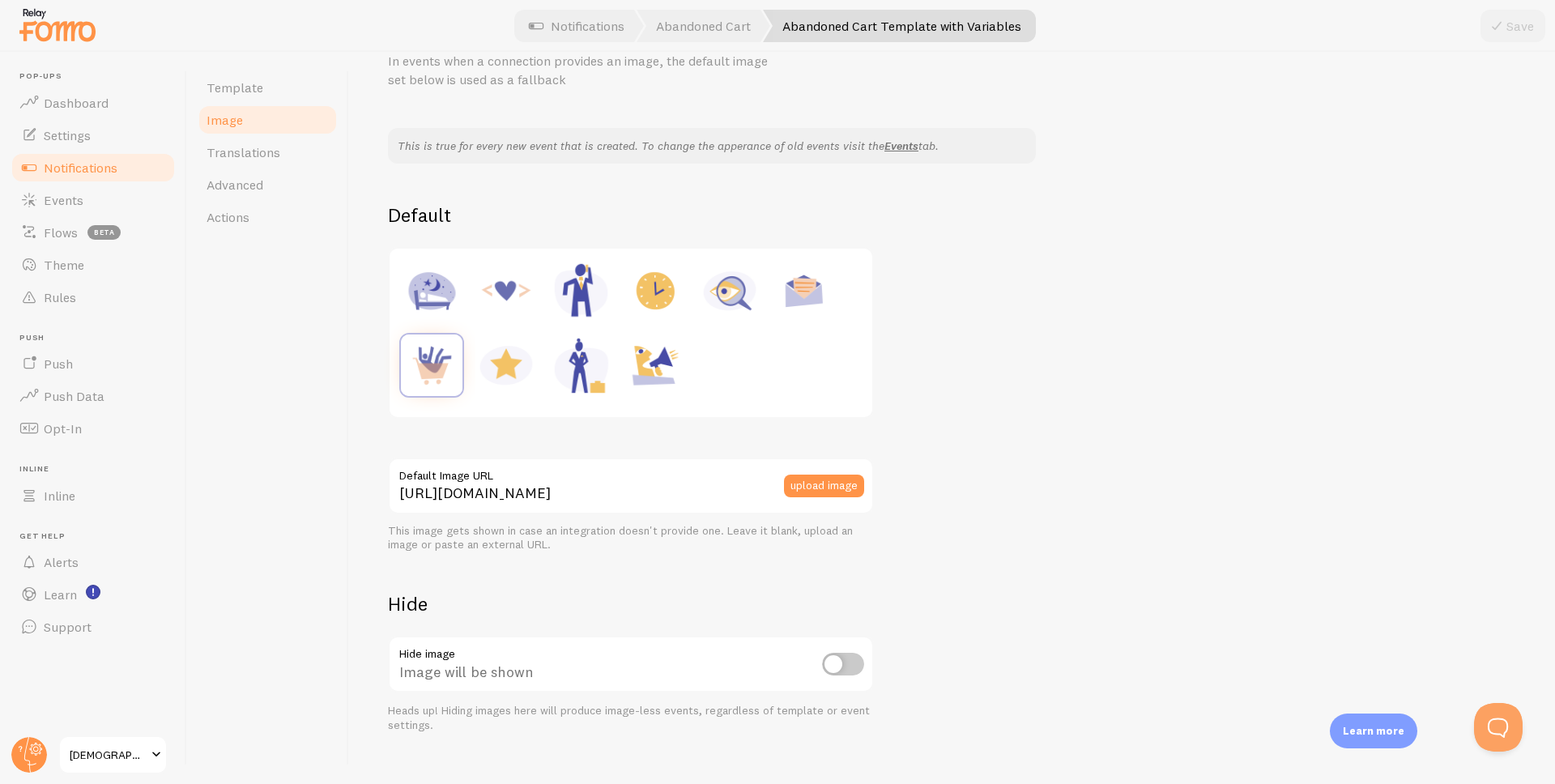
scroll to position [103, 0]
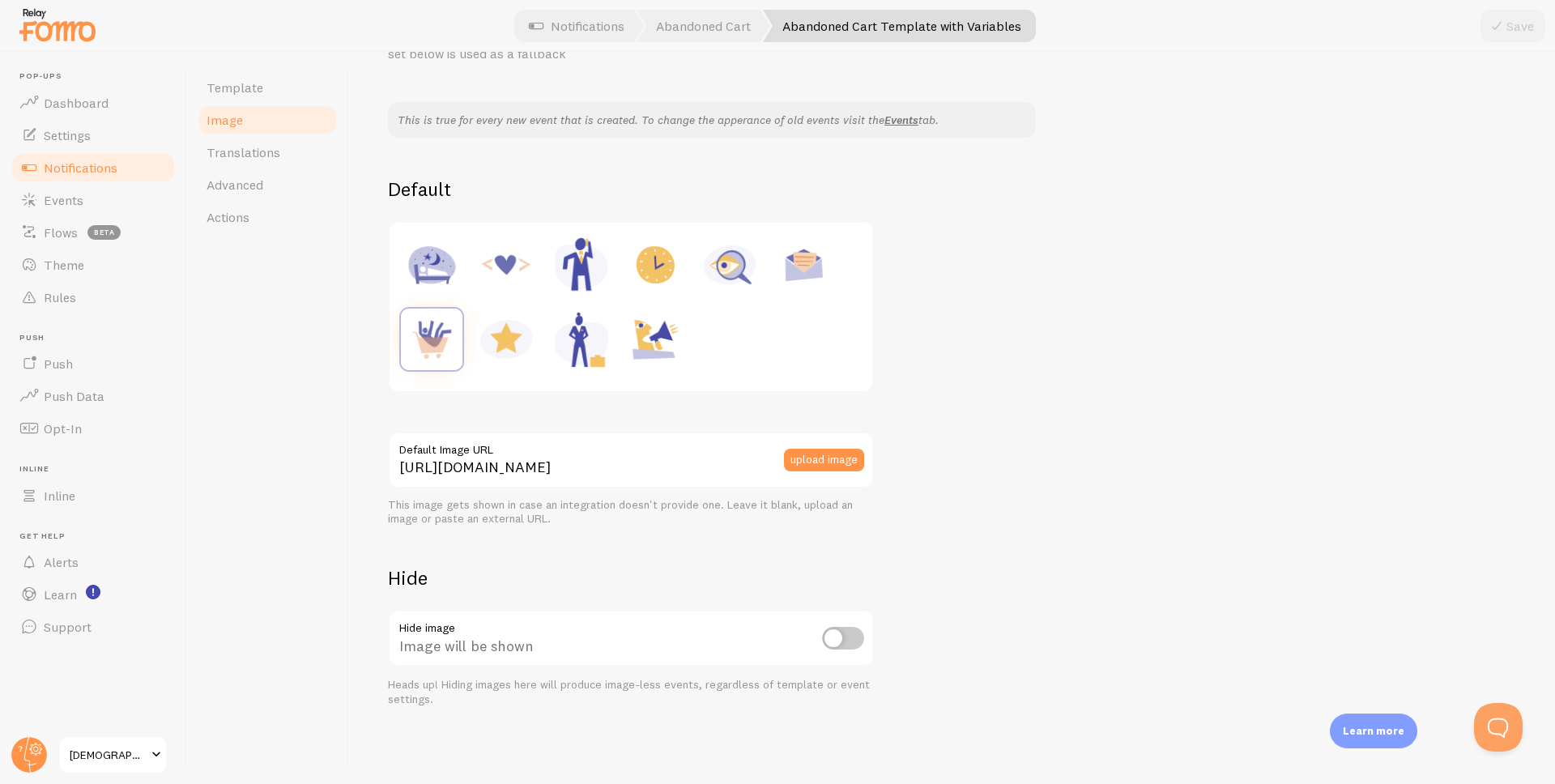
click at [583, 44] on div at bounding box center [778, 26] width 1555 height 52
click at [592, 34] on link "Notifications" at bounding box center [576, 26] width 135 height 32
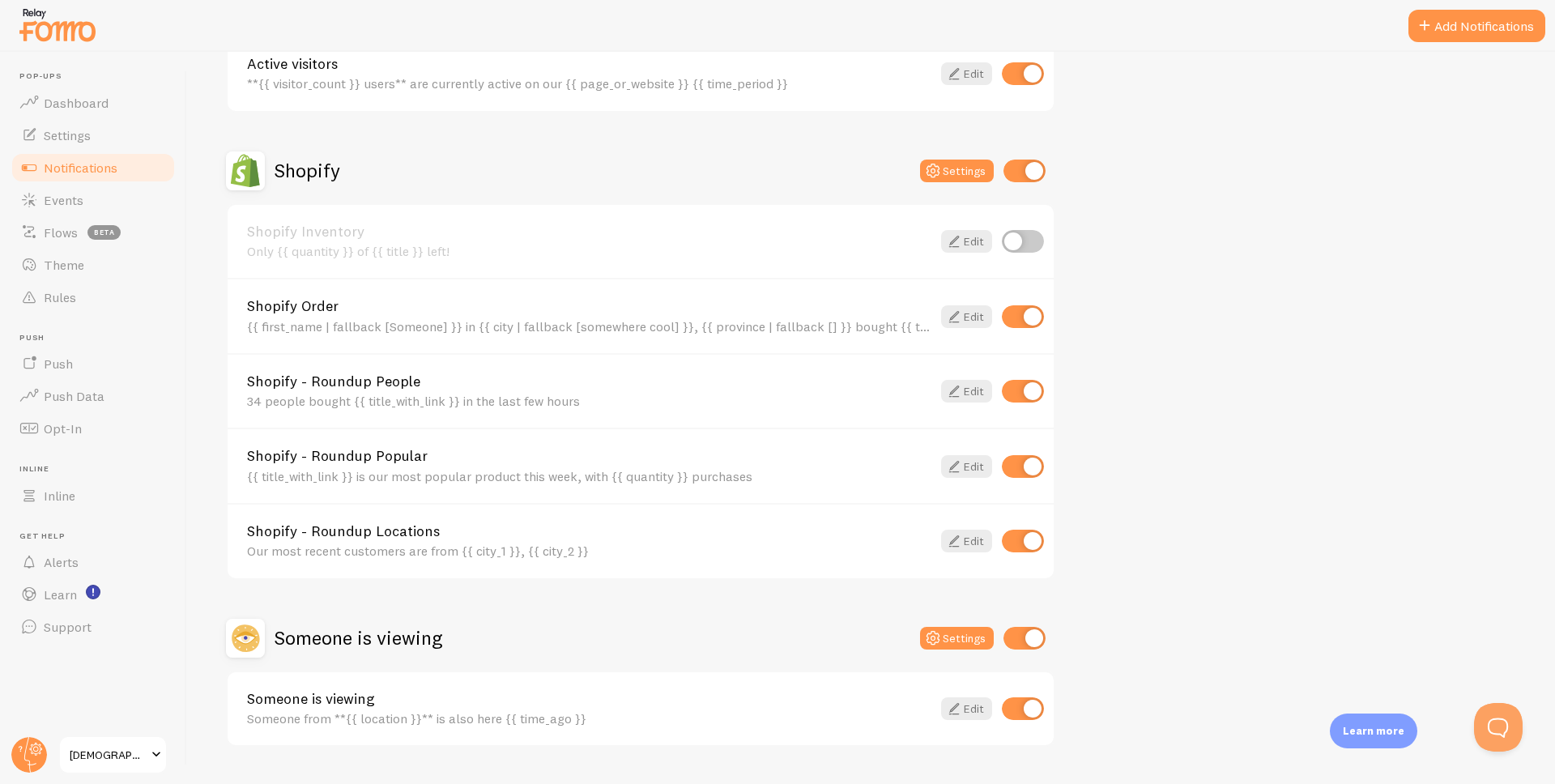
scroll to position [485, 0]
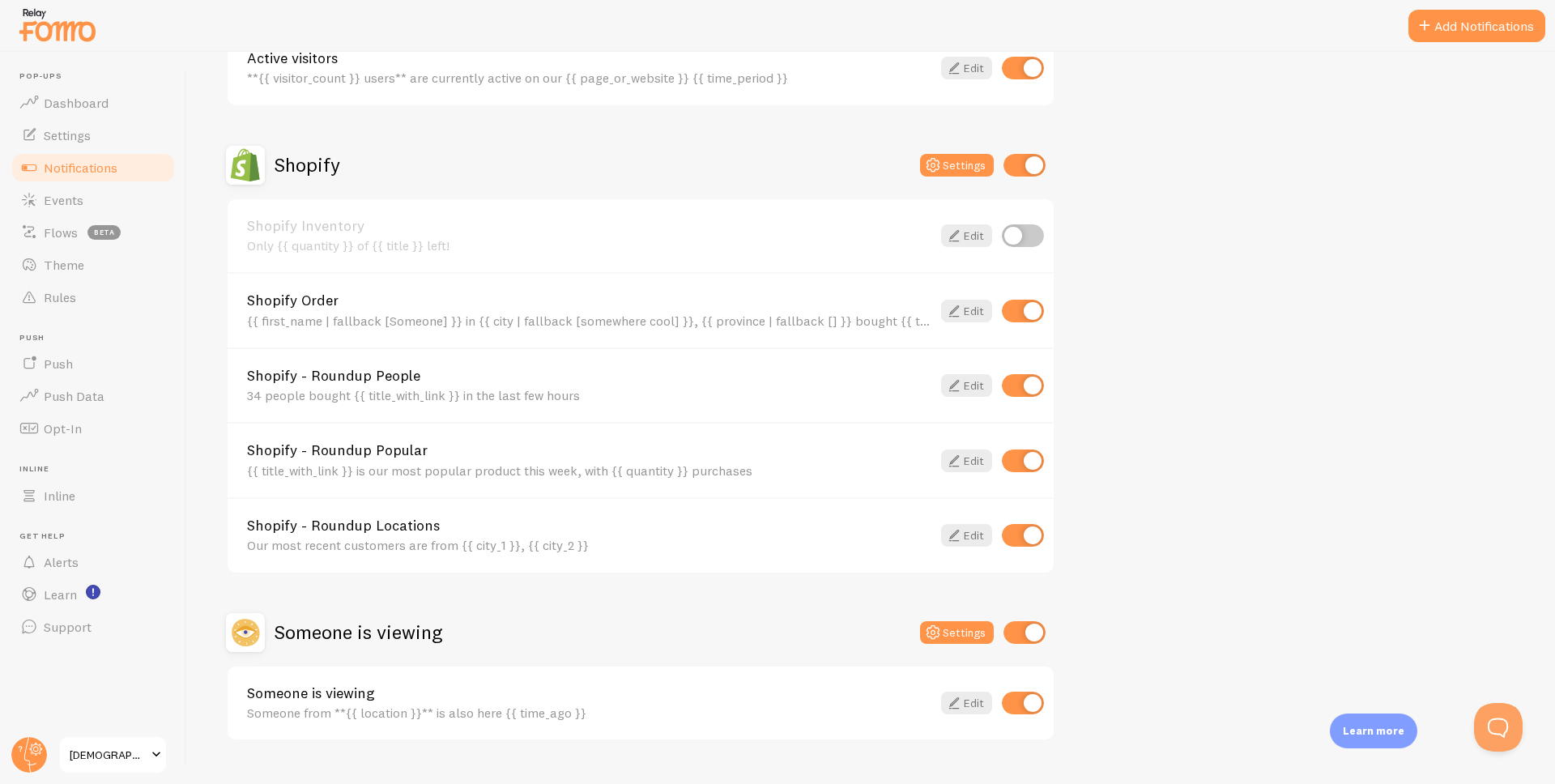
click at [593, 324] on div "{{ first_name | fallback [Someone] }} in {{ city | fallback [somewhere cool] }}…" at bounding box center [589, 320] width 684 height 14
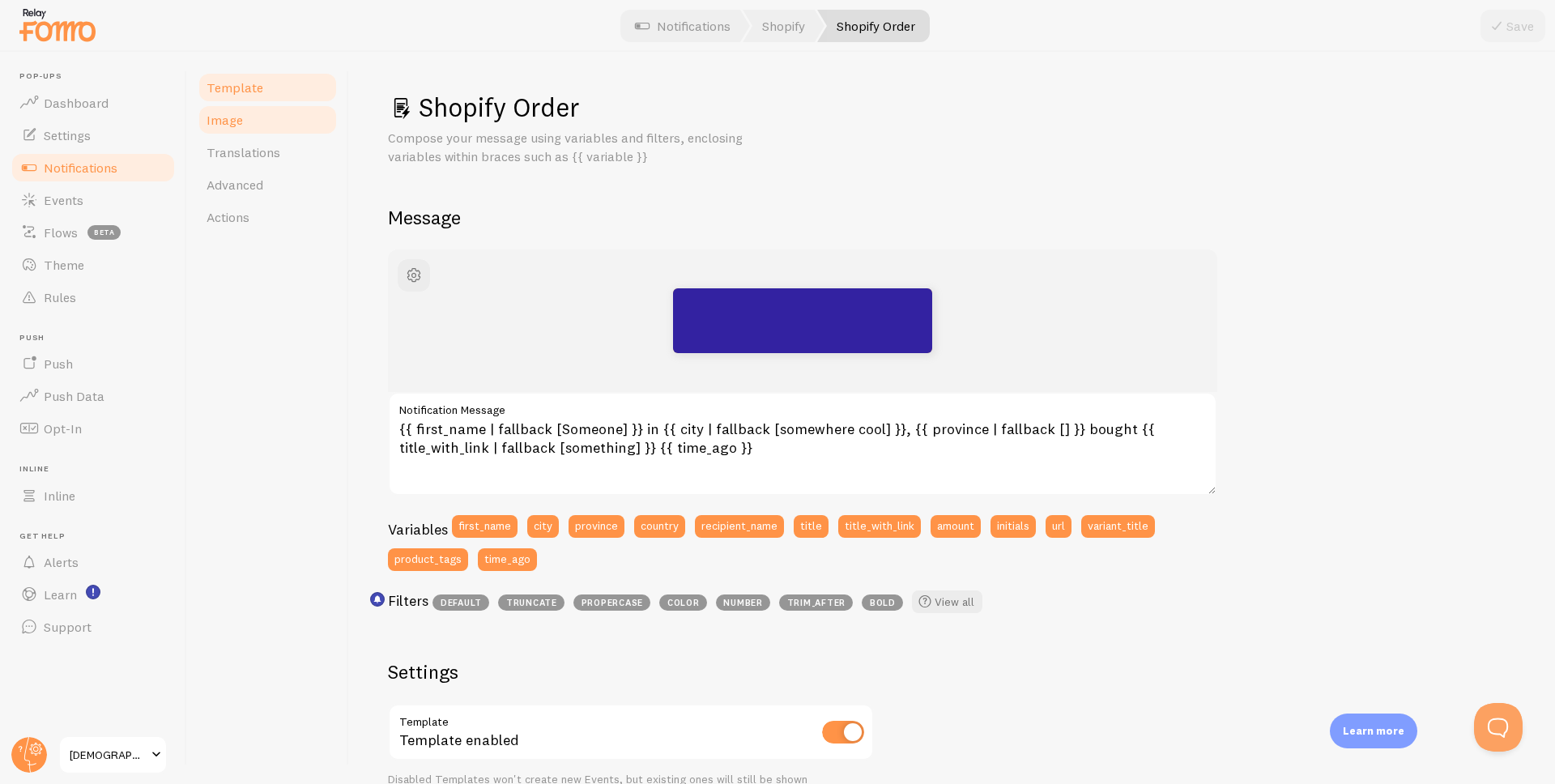
click at [259, 122] on link "Image" at bounding box center [268, 119] width 141 height 32
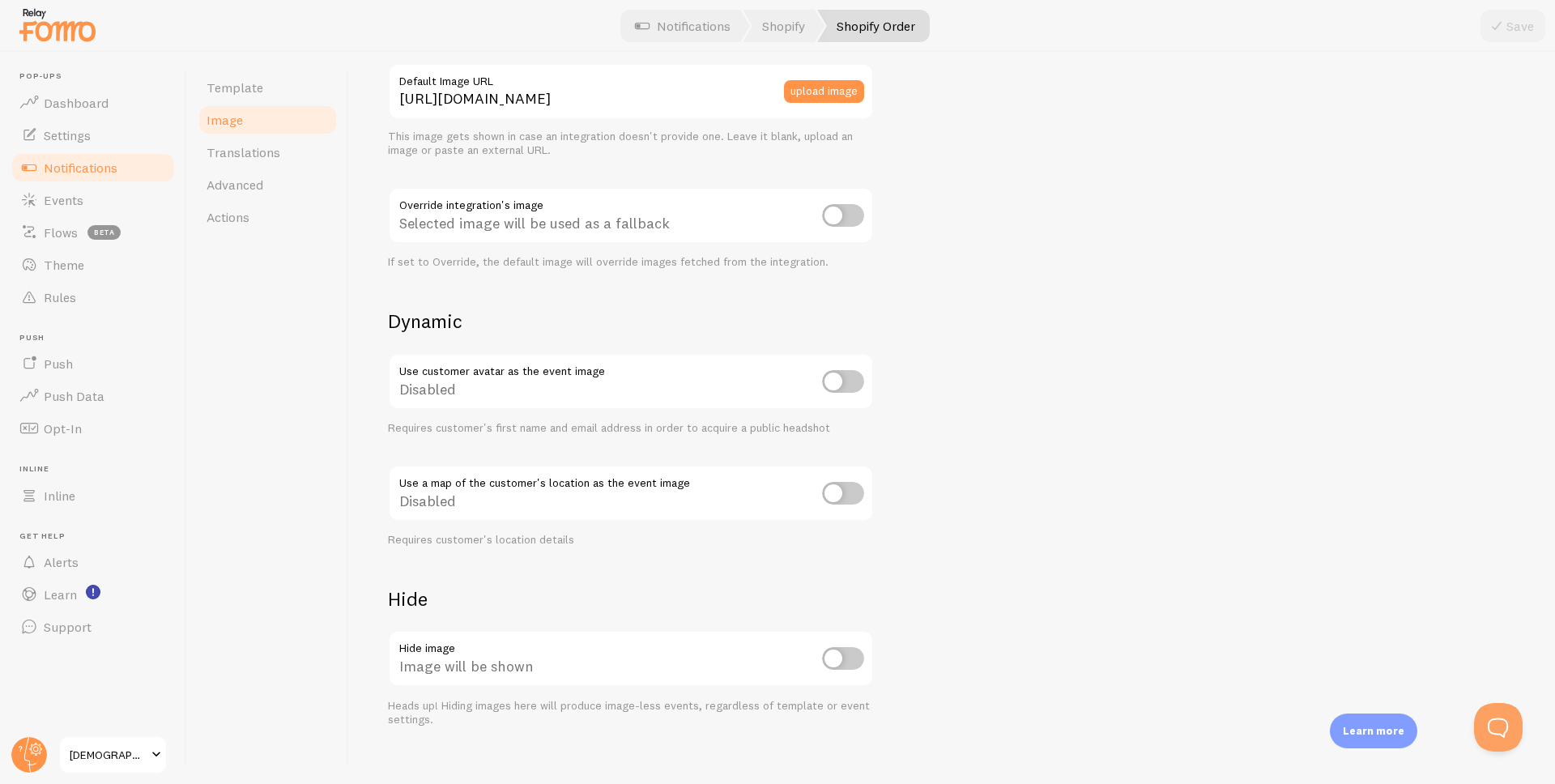
scroll to position [485, 0]
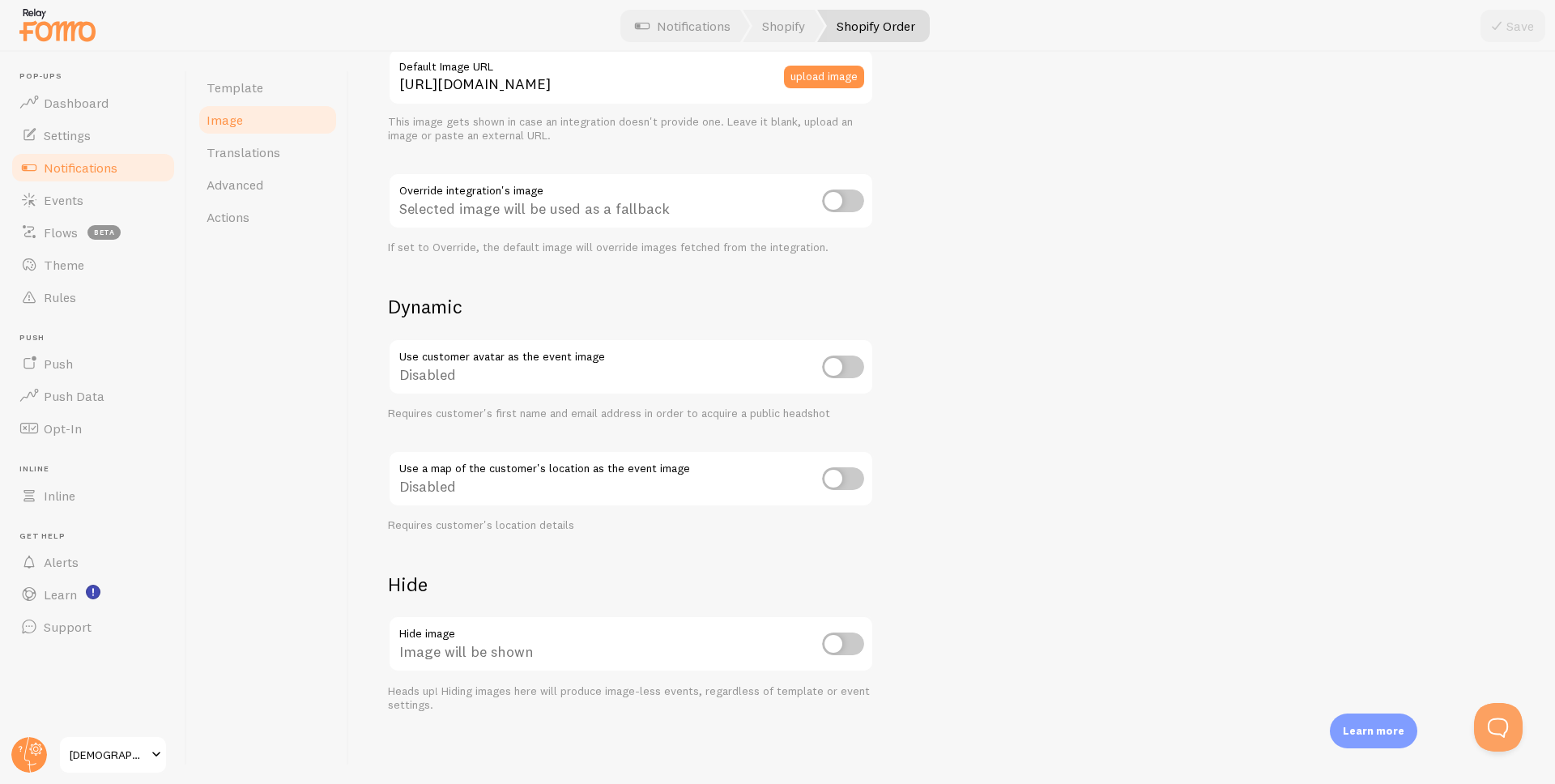
click at [856, 490] on div "Disabled" at bounding box center [630, 479] width 486 height 59
click at [845, 471] on input "checkbox" at bounding box center [843, 478] width 42 height 23
checkbox input "true"
click at [1510, 34] on button "Save" at bounding box center [1512, 26] width 65 height 32
click at [231, 156] on span "Translations" at bounding box center [243, 151] width 74 height 16
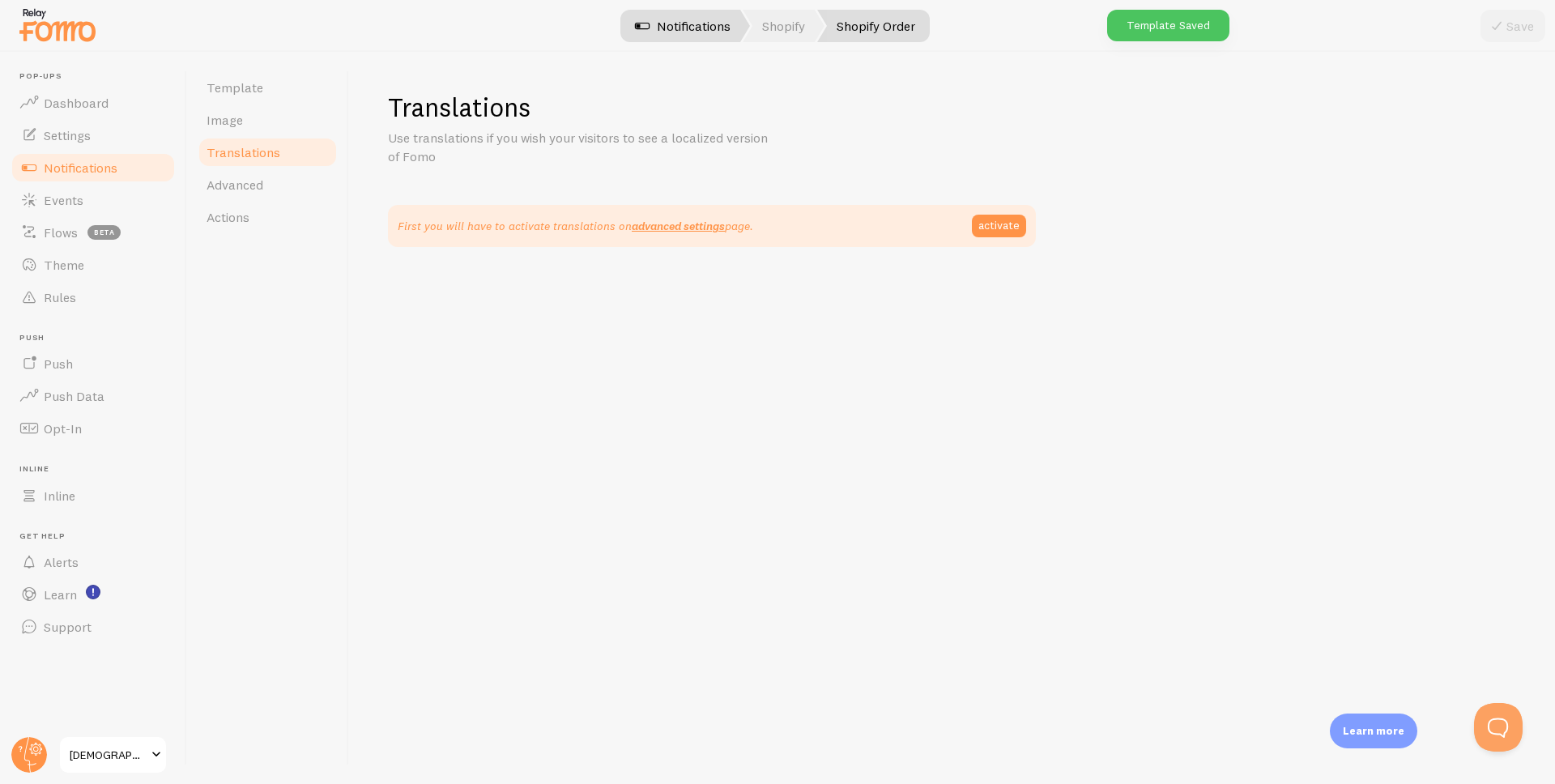
click at [635, 28] on span at bounding box center [642, 25] width 19 height 19
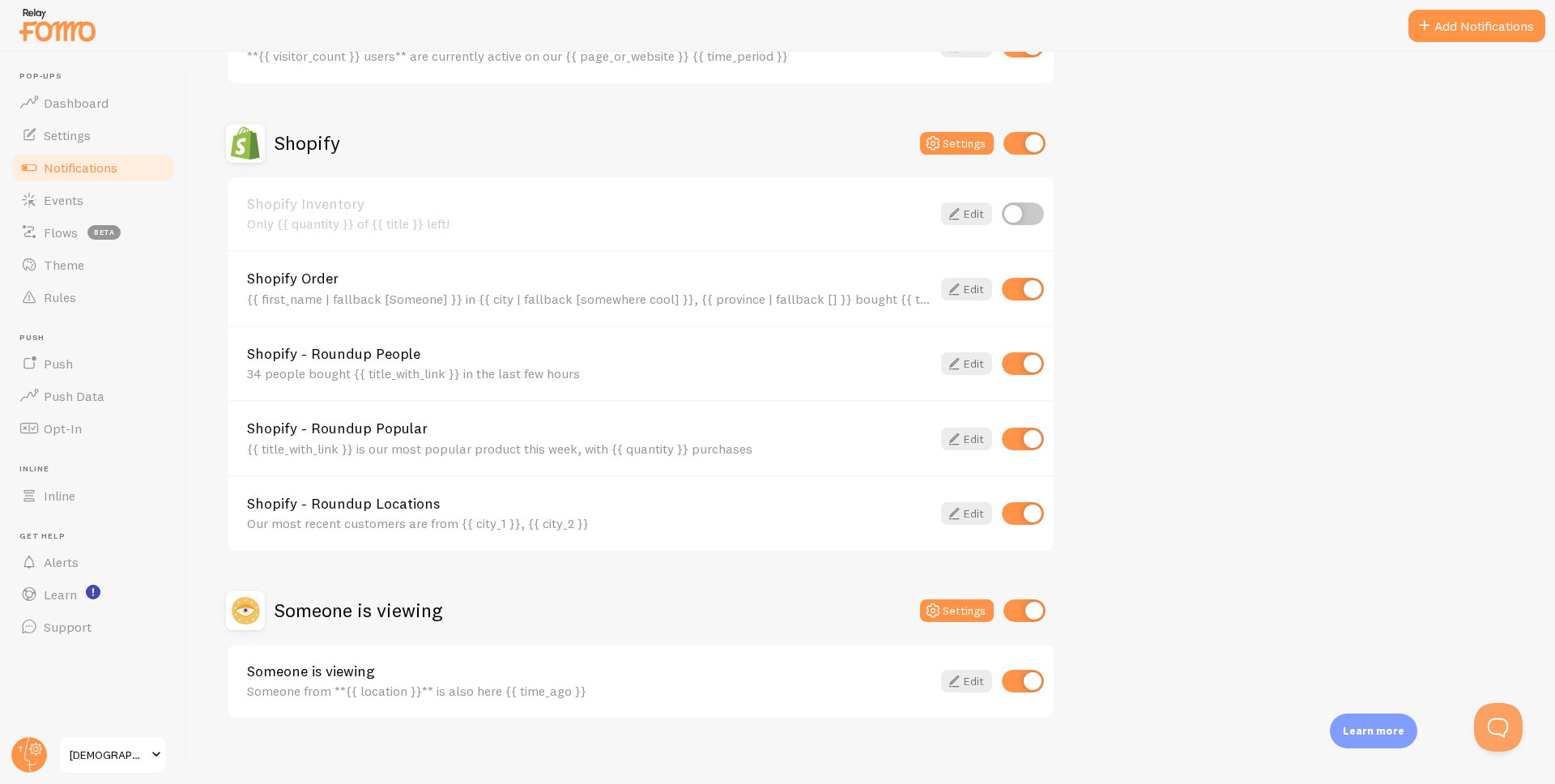
scroll to position [521, 0]
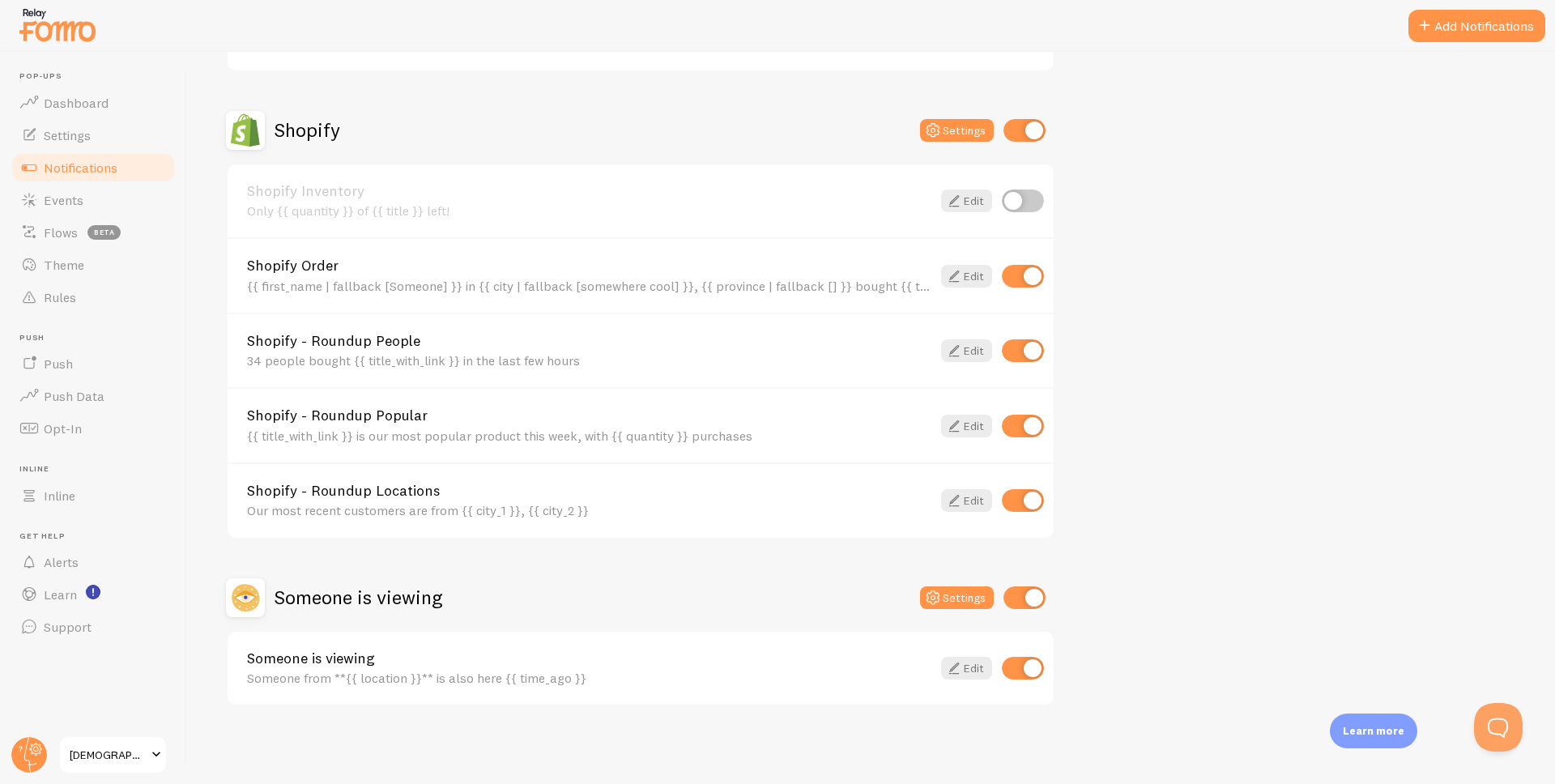
click at [411, 351] on div "Shopify - Roundup People 34 people bought {{ title_with_link }} in the last few…" at bounding box center [589, 351] width 684 height 34
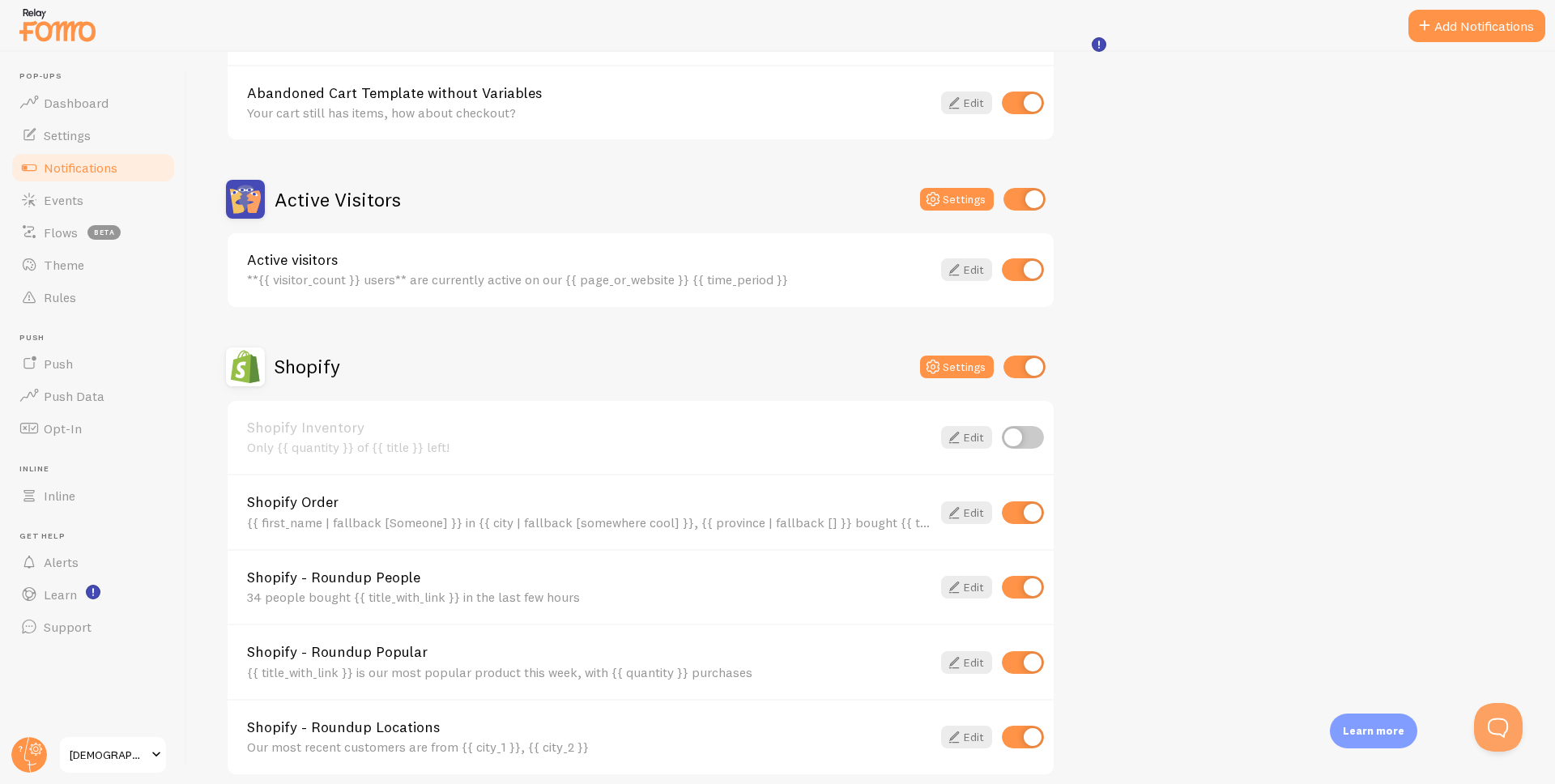
scroll to position [521, 0]
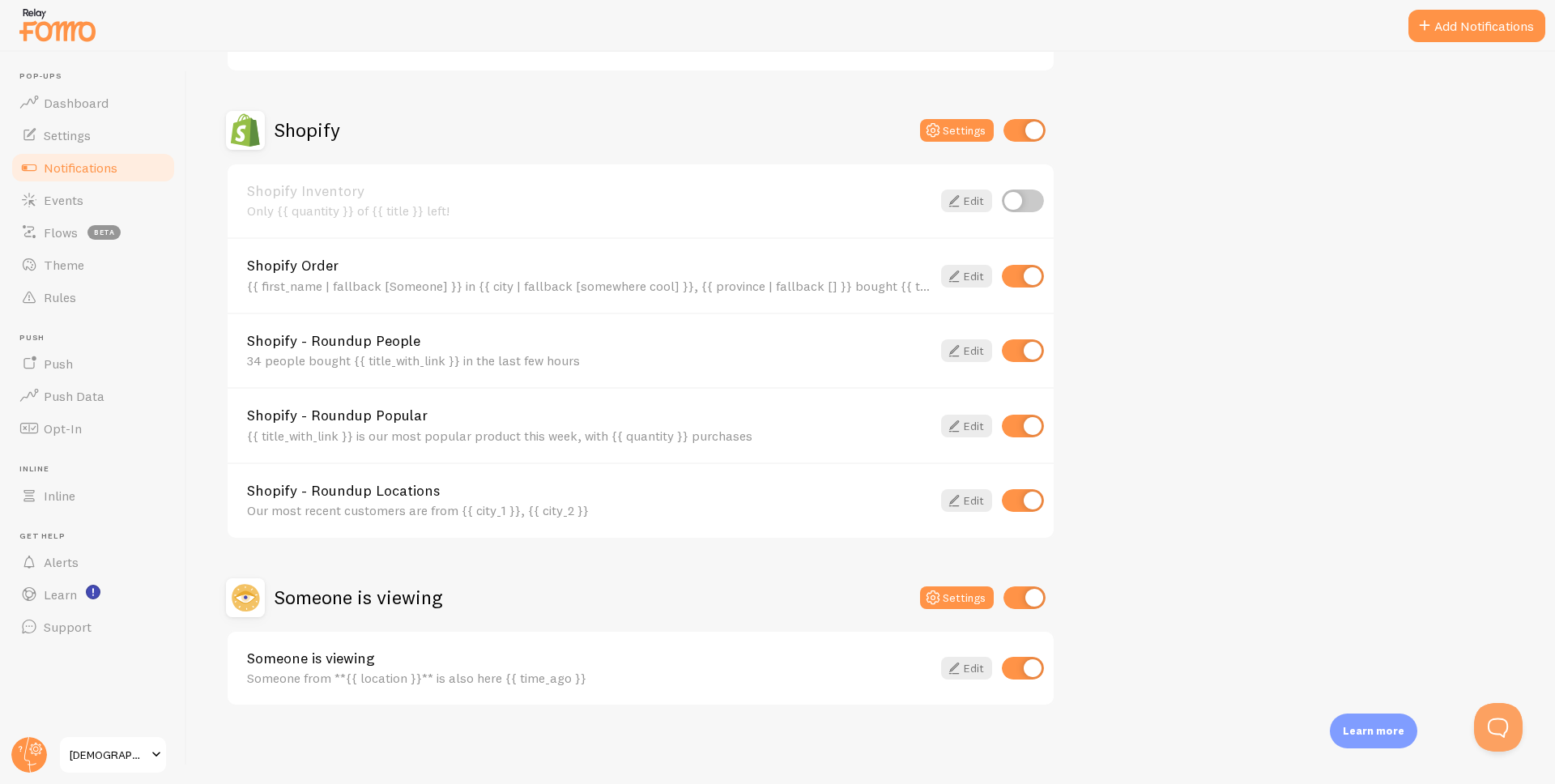
click at [594, 489] on link "Shopify - Roundup Locations" at bounding box center [589, 490] width 684 height 14
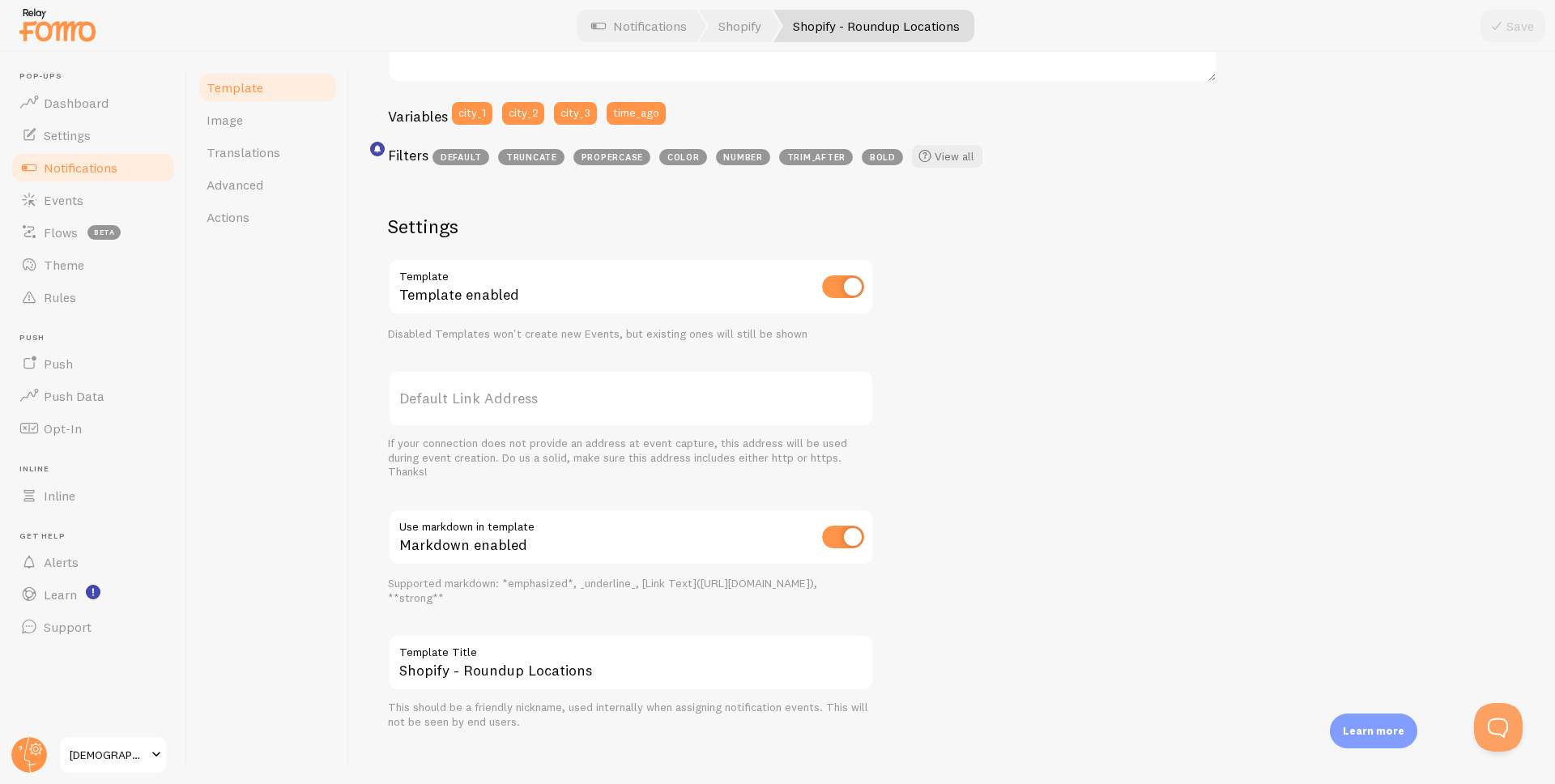
scroll to position [426, 0]
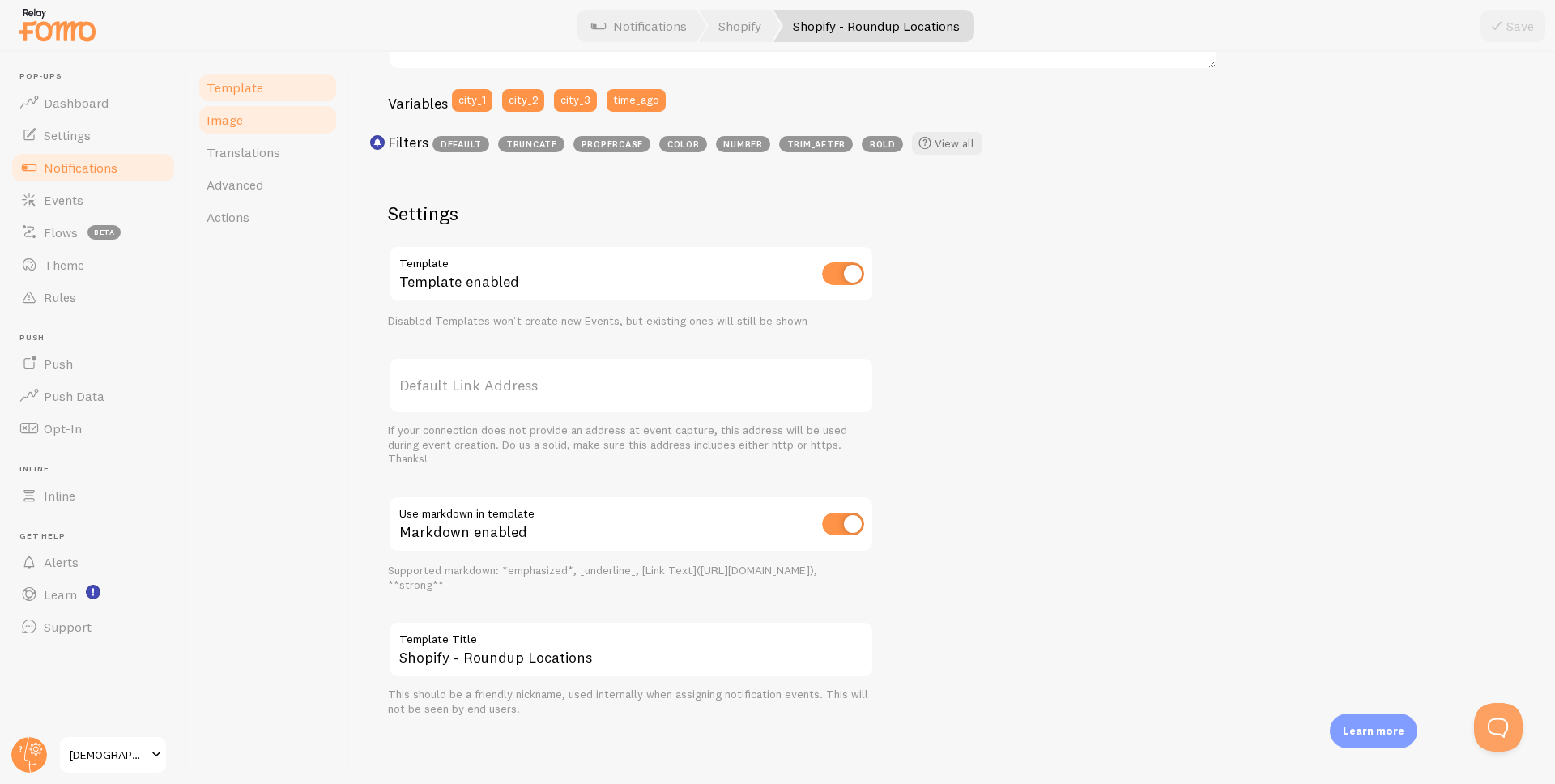
click at [252, 119] on link "Image" at bounding box center [268, 119] width 141 height 32
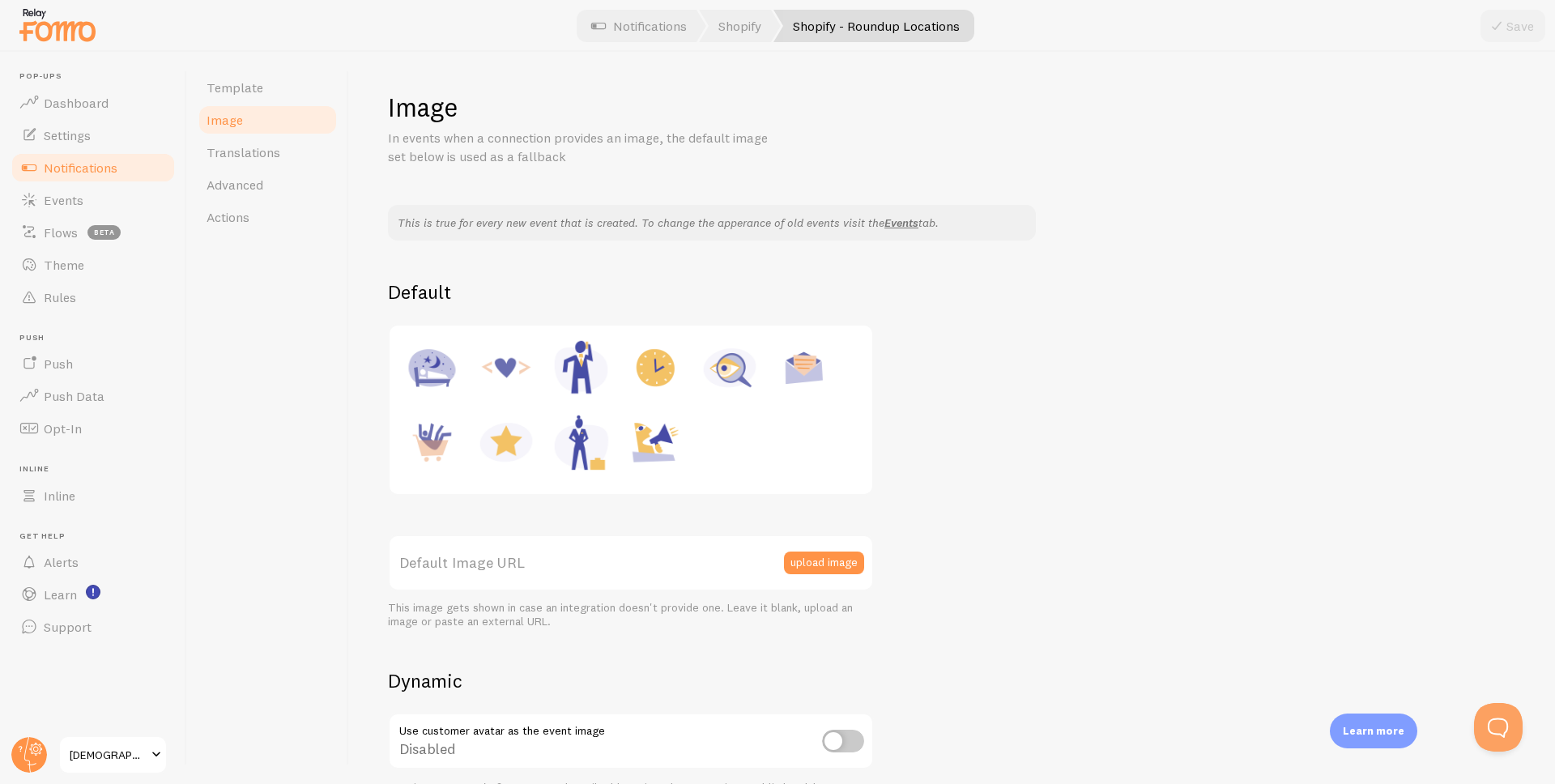
click at [88, 168] on span "Notifications" at bounding box center [81, 167] width 74 height 16
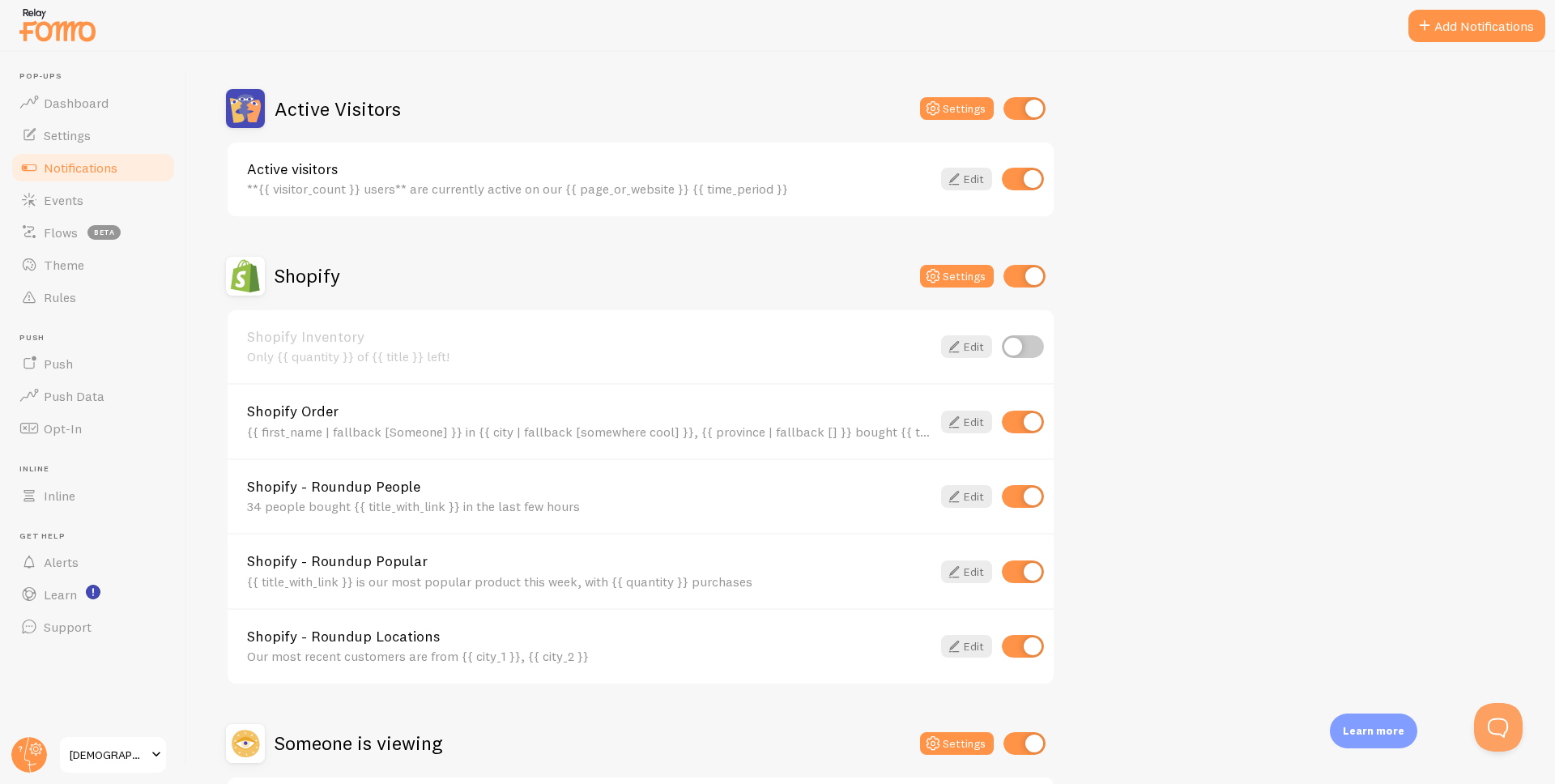
scroll to position [389, 0]
